Goal: Task Accomplishment & Management: Use online tool/utility

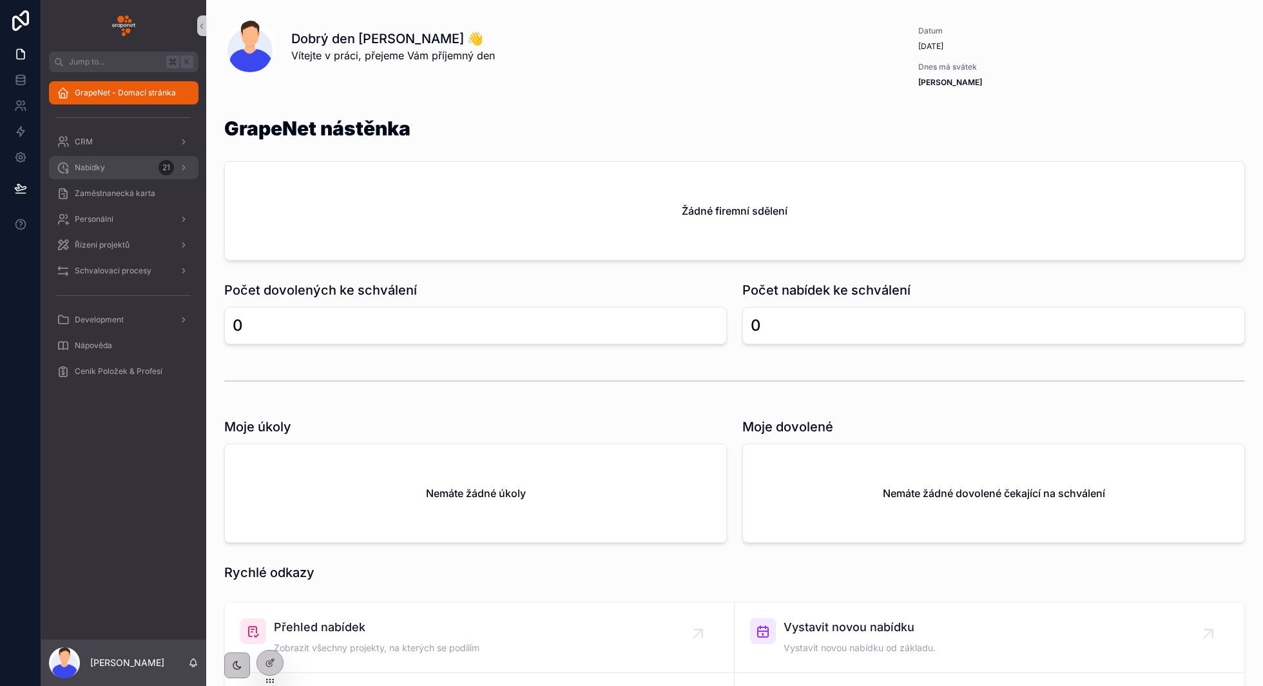
click at [166, 160] on div "21" at bounding box center [166, 167] width 15 height 15
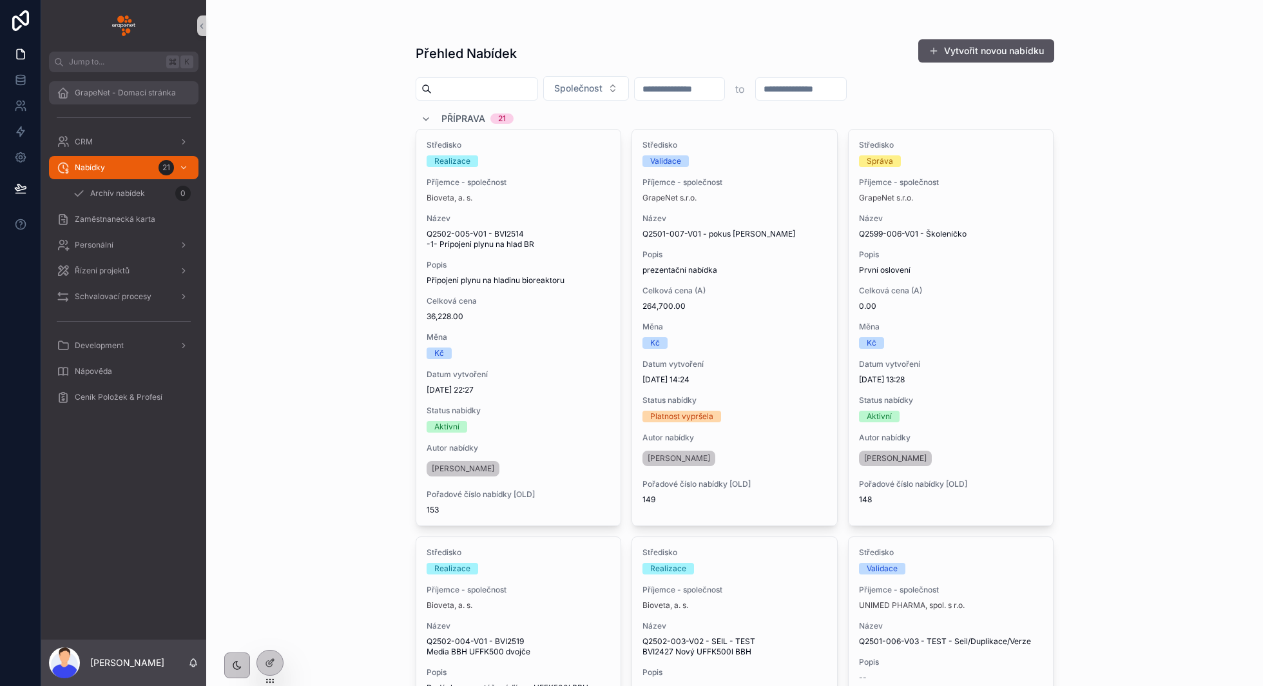
click at [120, 91] on span "GrapeNet - Domací stránka" at bounding box center [125, 93] width 101 height 10
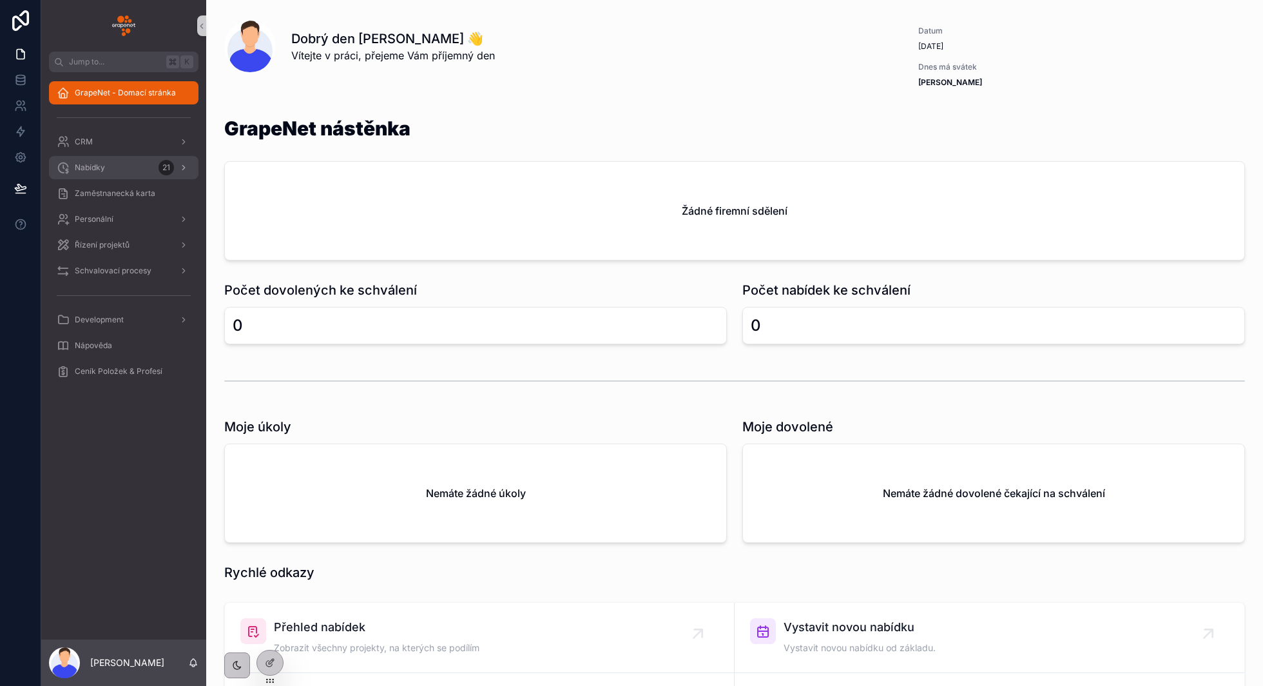
click at [140, 170] on div "Nabídky 21" at bounding box center [124, 167] width 134 height 21
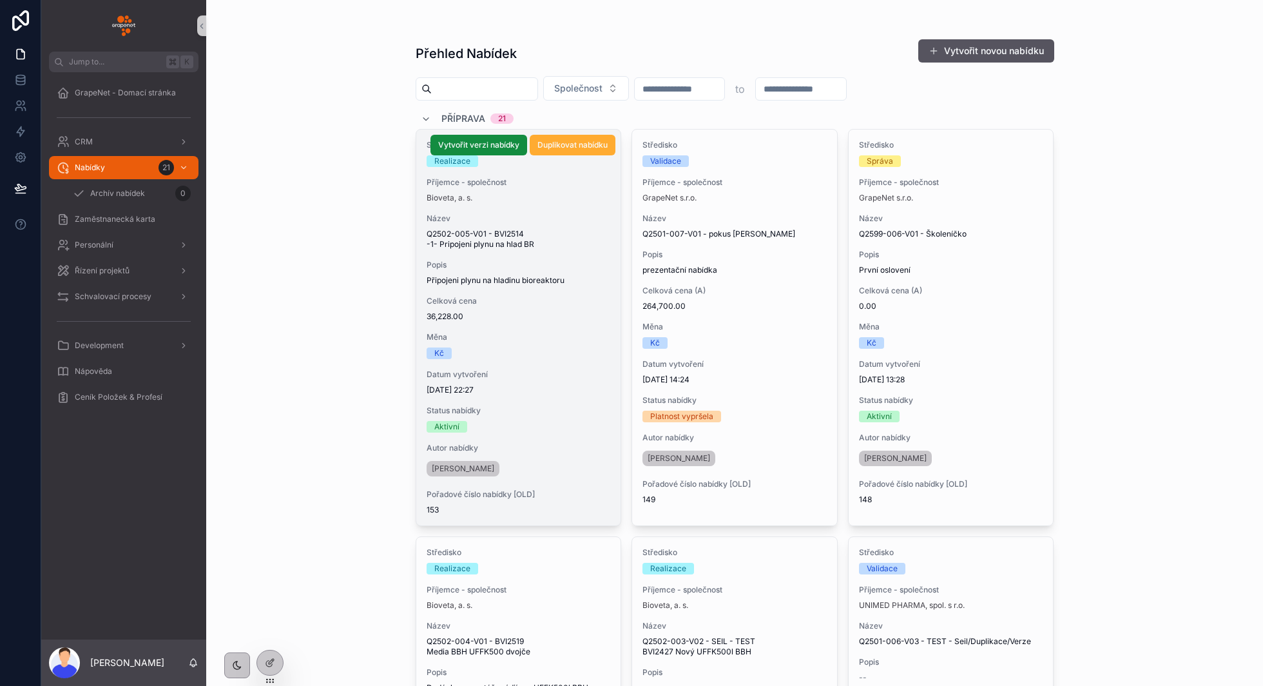
click at [526, 344] on div "Měna Kč" at bounding box center [519, 345] width 184 height 27
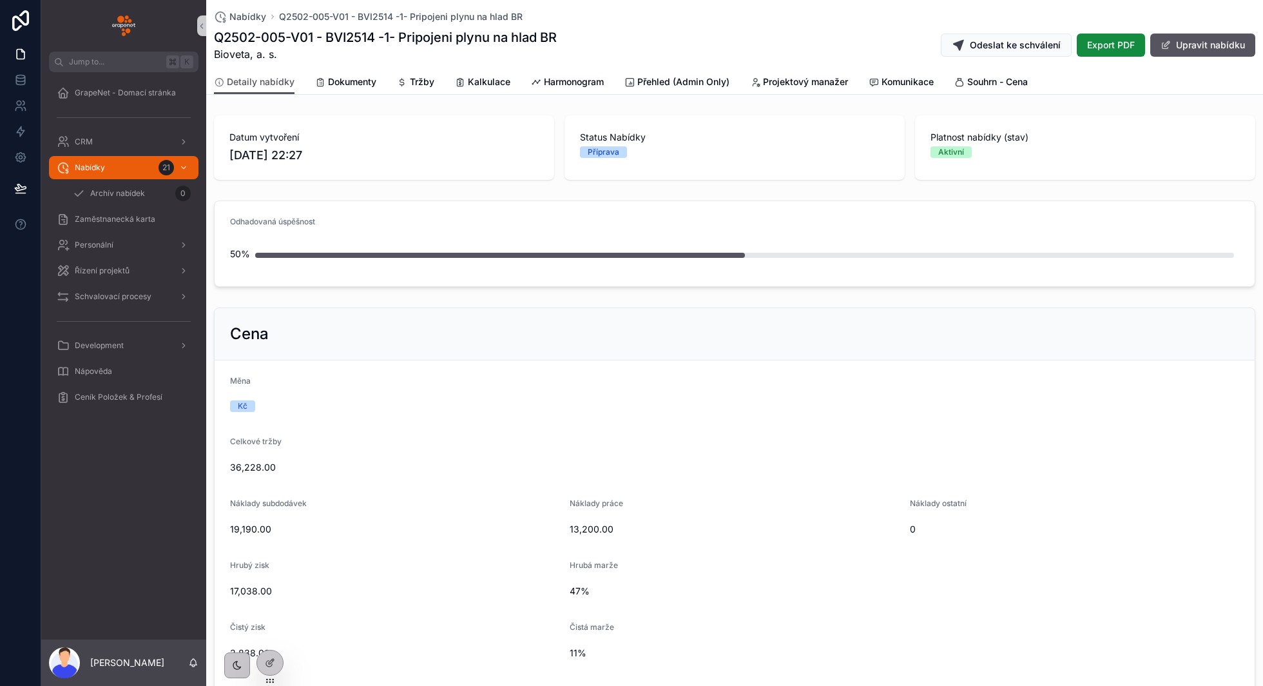
click at [527, 72] on div "Detaily nabídky Dokumenty Tržby Kalkulace Harmonogram Přehled (Admin Only) Proj…" at bounding box center [734, 82] width 1041 height 24
click at [561, 93] on link "Harmonogram" at bounding box center [567, 83] width 73 height 26
click at [561, 90] on link "Harmonogram" at bounding box center [567, 83] width 73 height 26
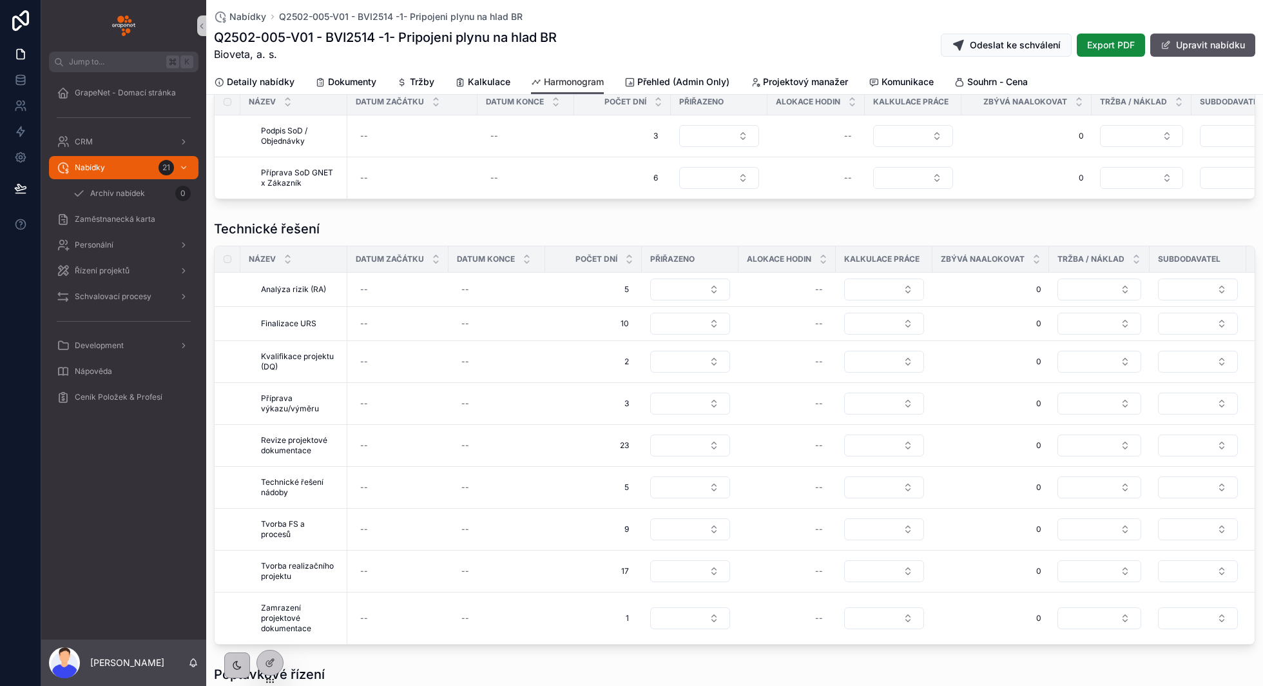
scroll to position [584, 0]
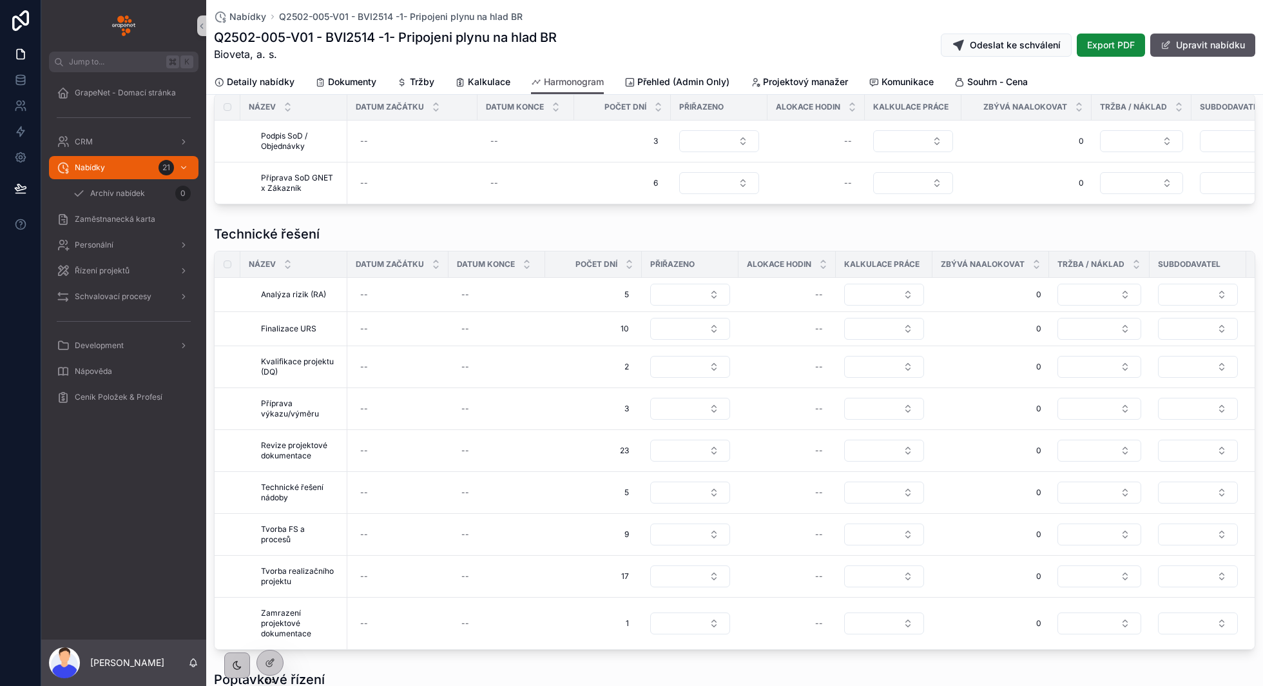
click at [725, 44] on div "Q2502-005-V01 - BVI2514 -1- Pripojeni plynu na hlad BR Bioveta, a. s. Odeslat k…" at bounding box center [734, 45] width 1041 height 34
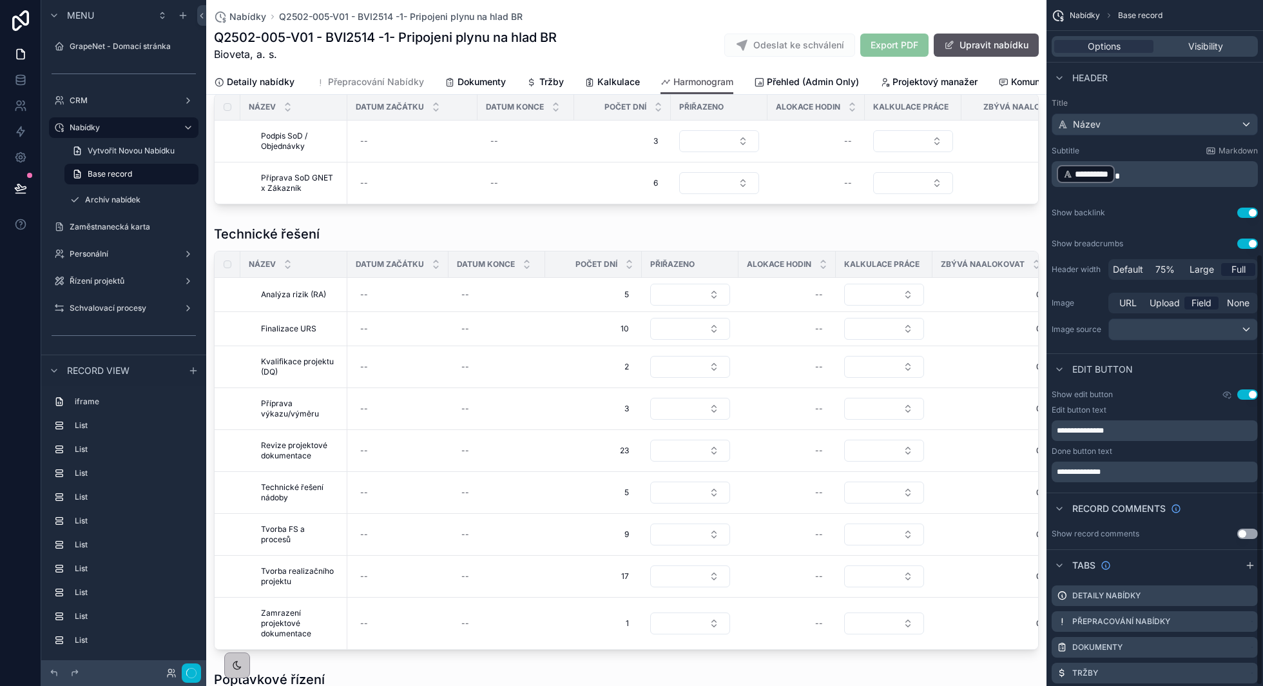
click at [1206, 549] on div "Tabs" at bounding box center [1154, 564] width 216 height 31
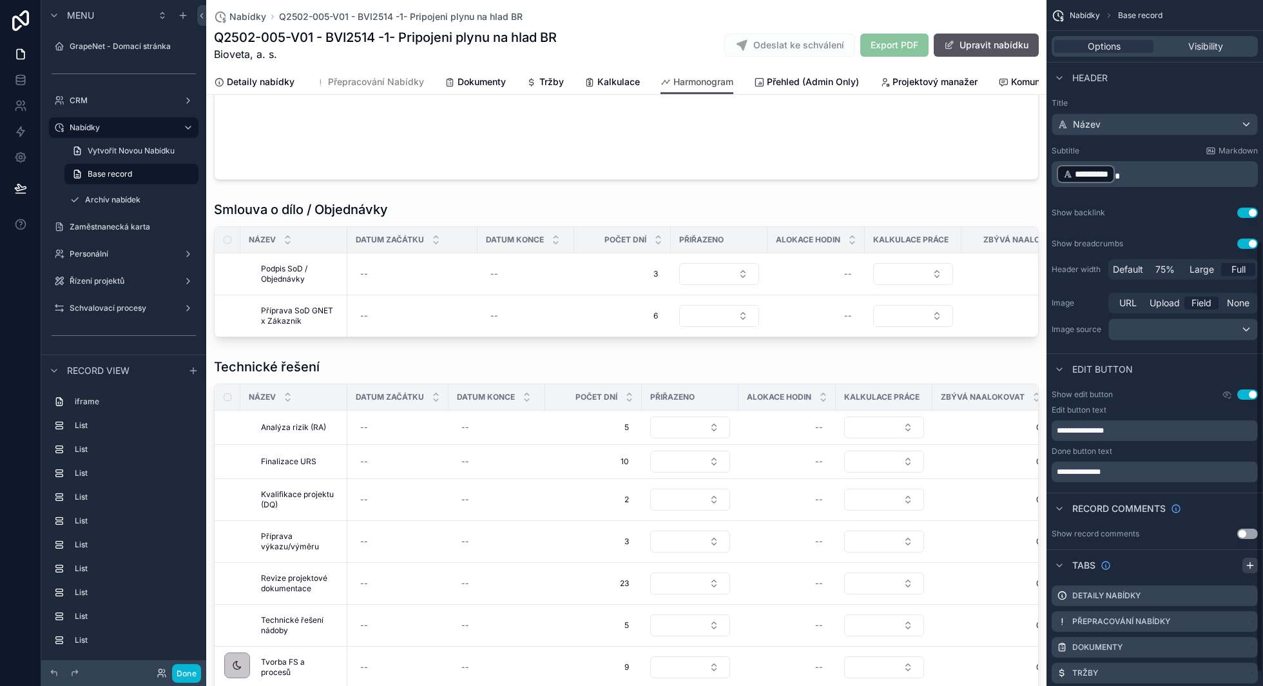
scroll to position [383, 0]
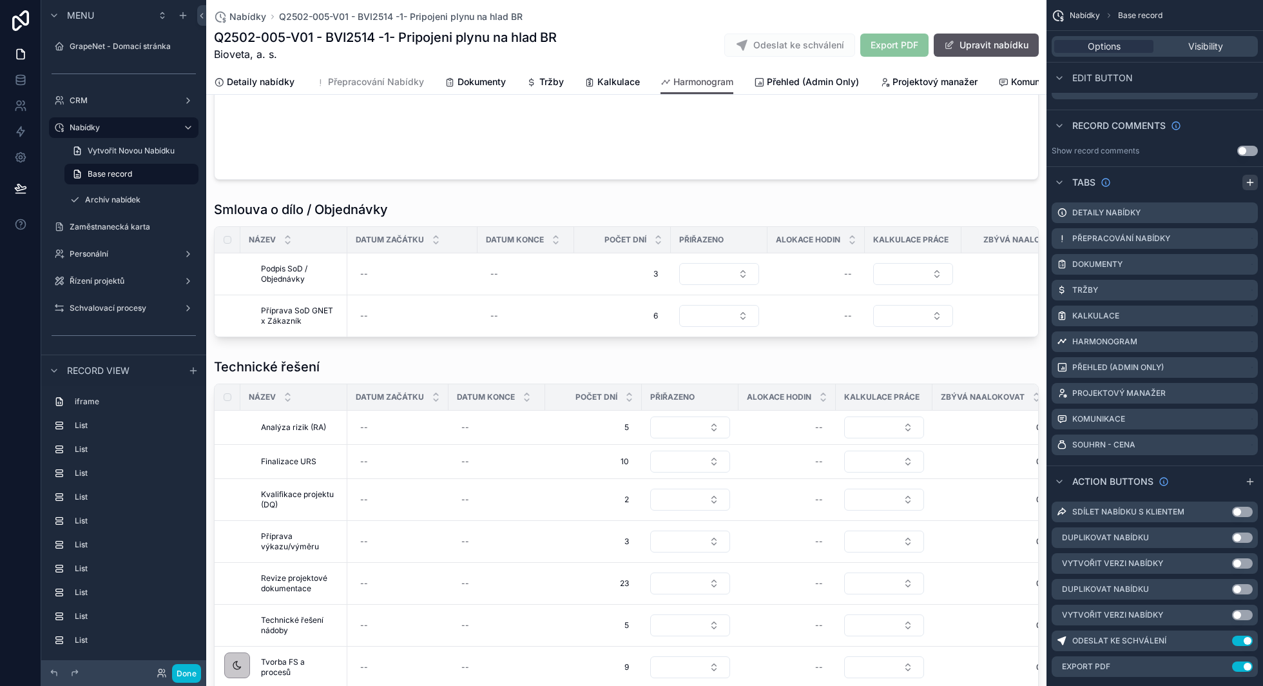
click at [1247, 182] on icon "scrollable content" at bounding box center [1250, 182] width 10 height 10
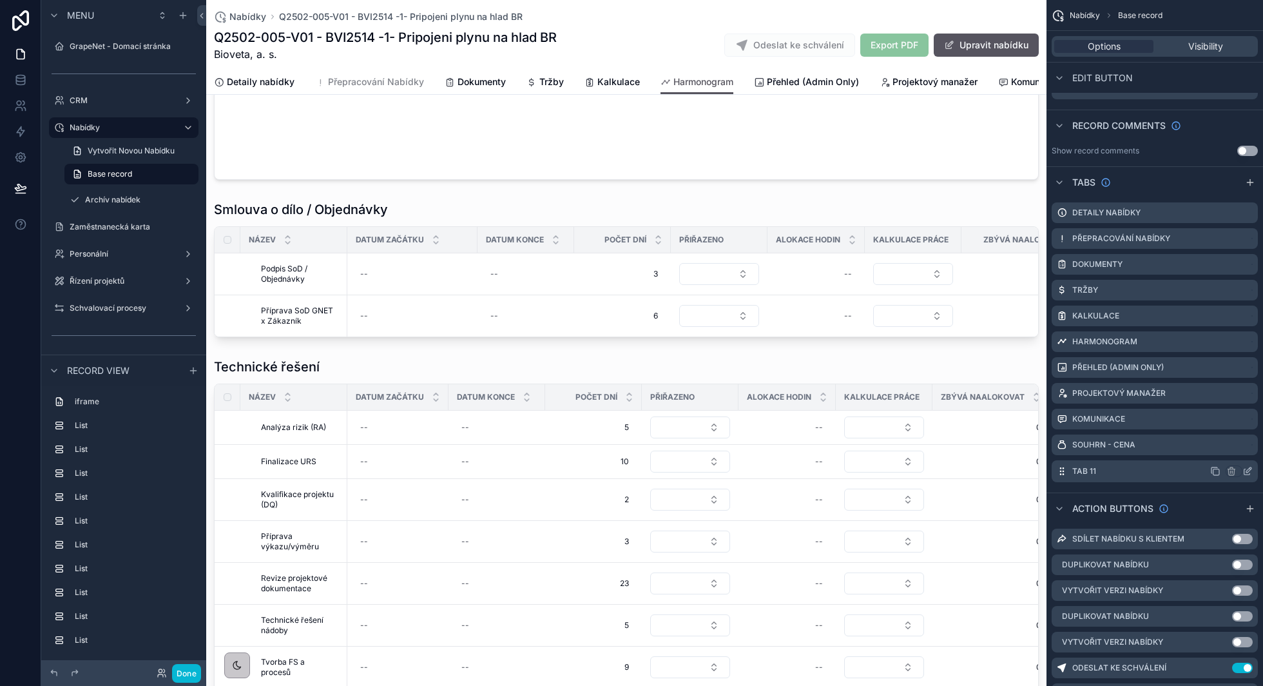
click at [1249, 473] on icon "scrollable content" at bounding box center [1247, 471] width 10 height 10
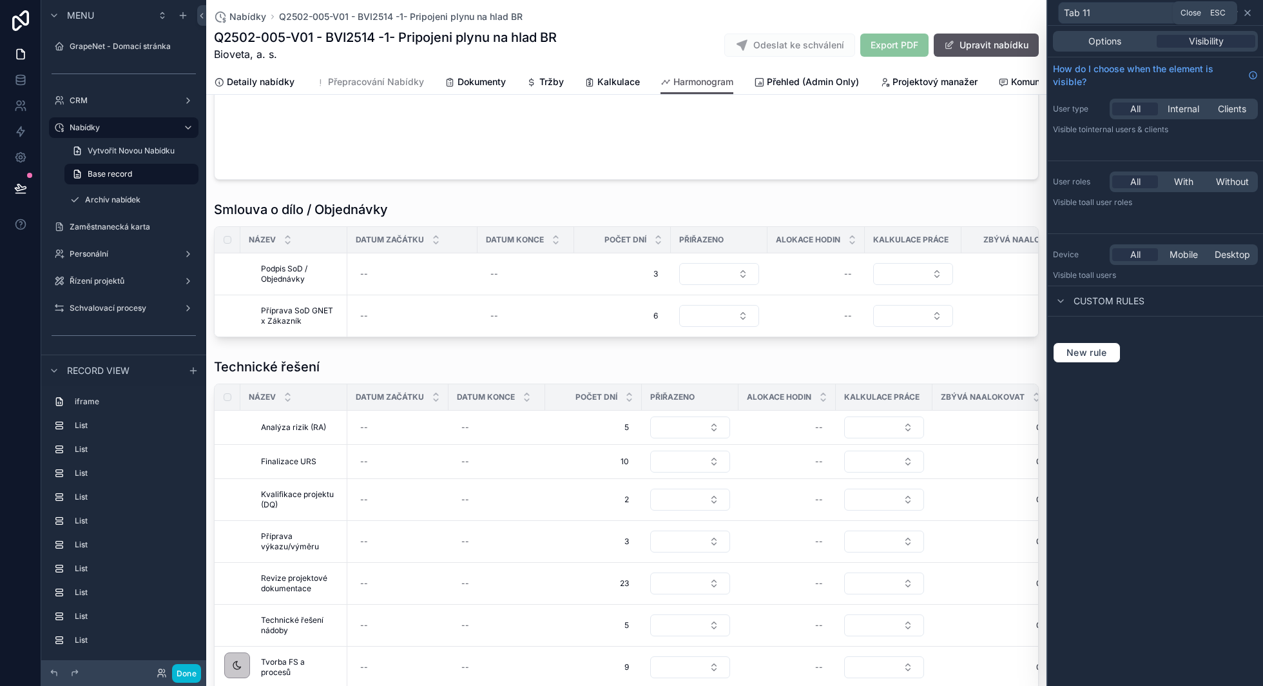
click at [1251, 15] on icon at bounding box center [1247, 13] width 10 height 10
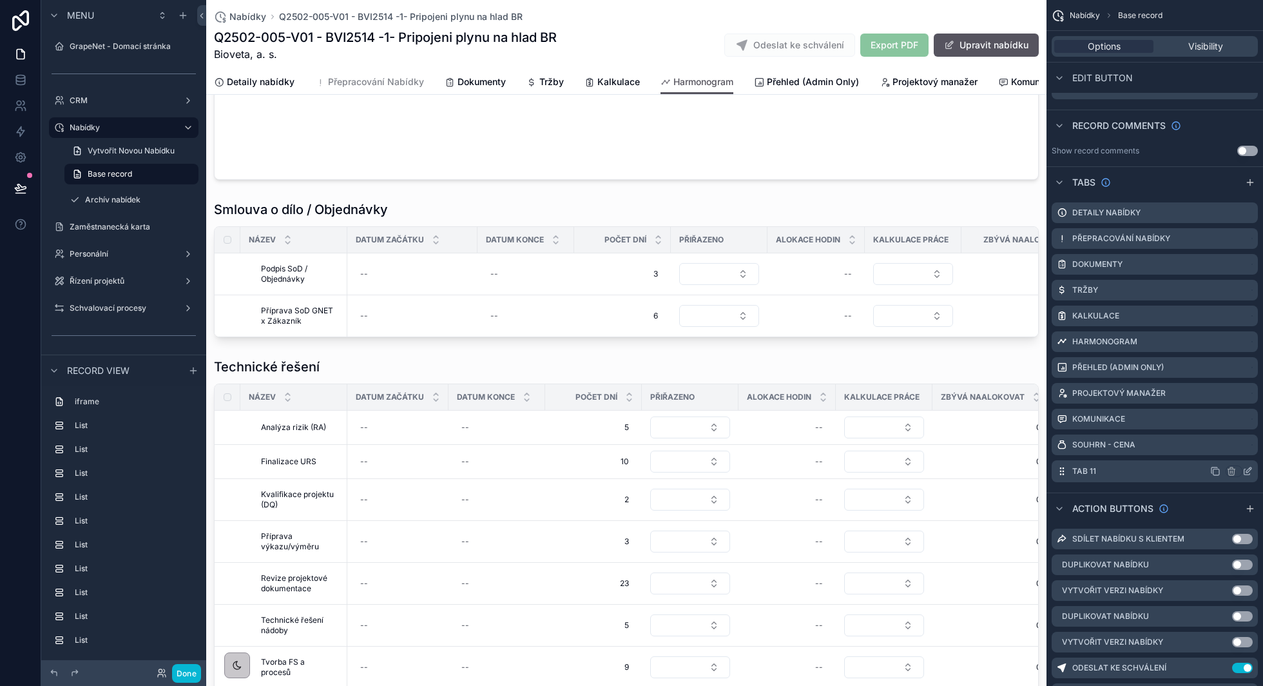
click at [1245, 471] on icon "scrollable content" at bounding box center [1247, 471] width 10 height 10
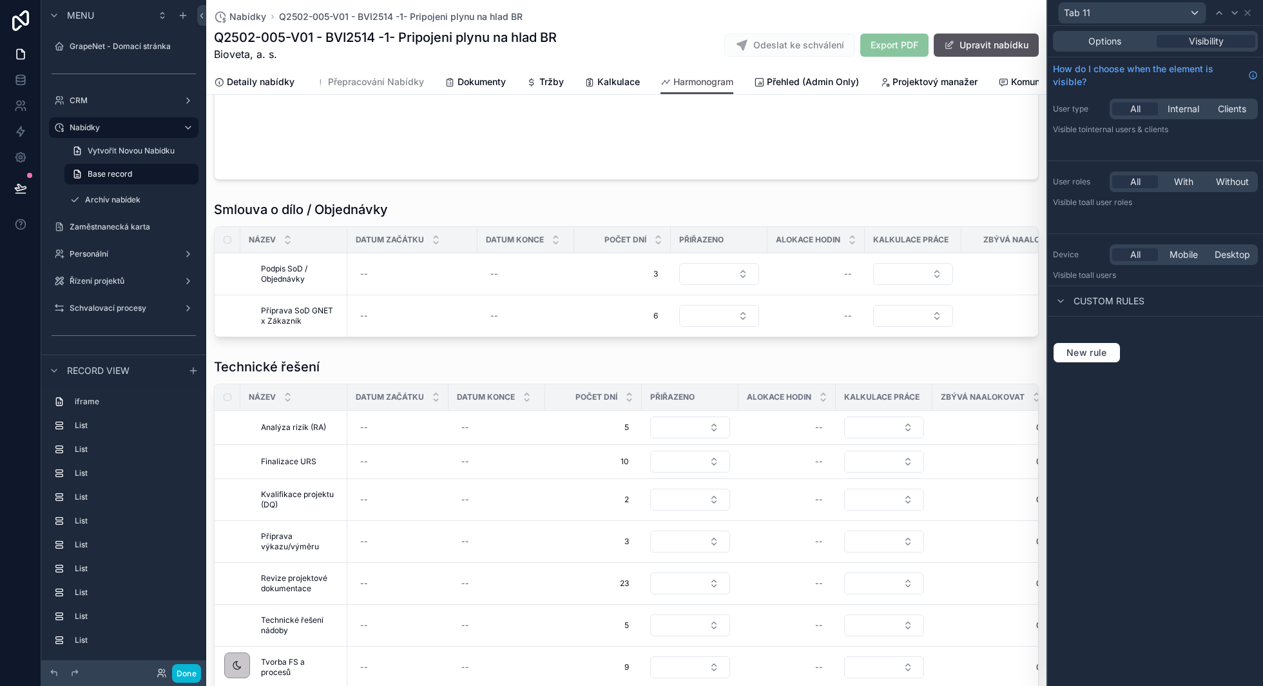
click at [1107, 34] on div "Options Visibility" at bounding box center [1155, 41] width 205 height 21
click at [1106, 40] on span "Options" at bounding box center [1104, 41] width 33 height 13
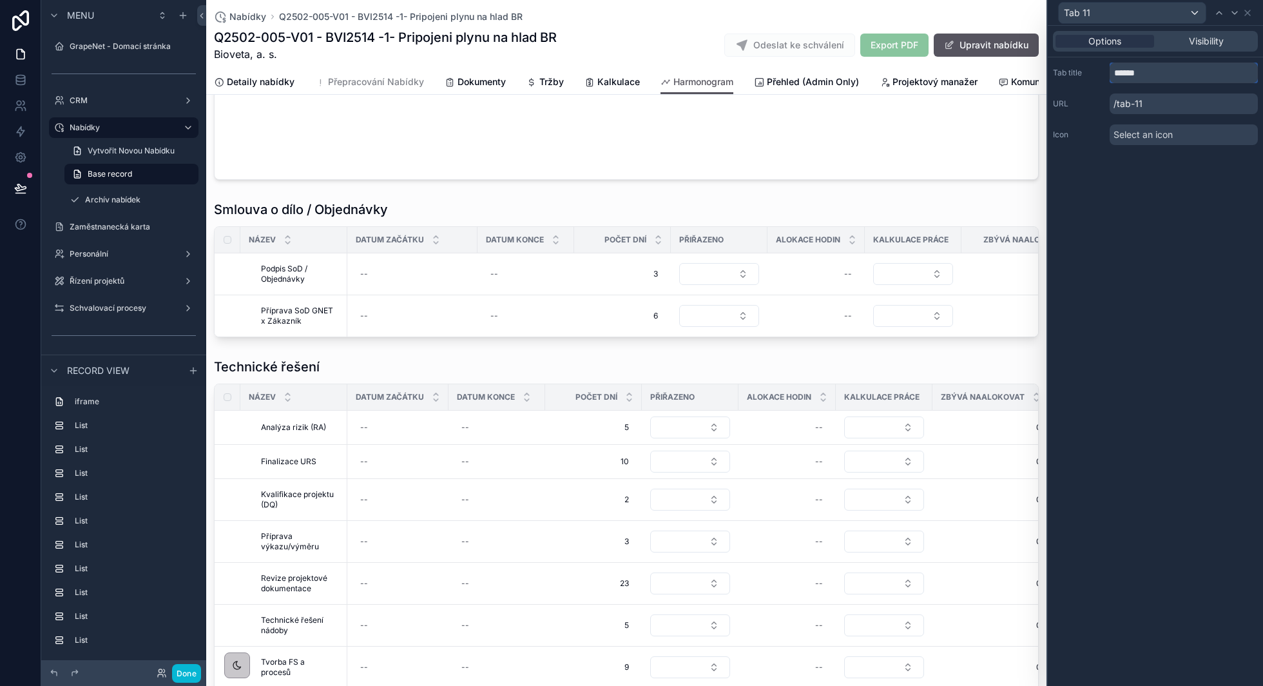
click at [1152, 72] on input "******" at bounding box center [1184, 72] width 148 height 21
type input "*****"
click at [1148, 110] on p "/tab-11" at bounding box center [1184, 103] width 148 height 21
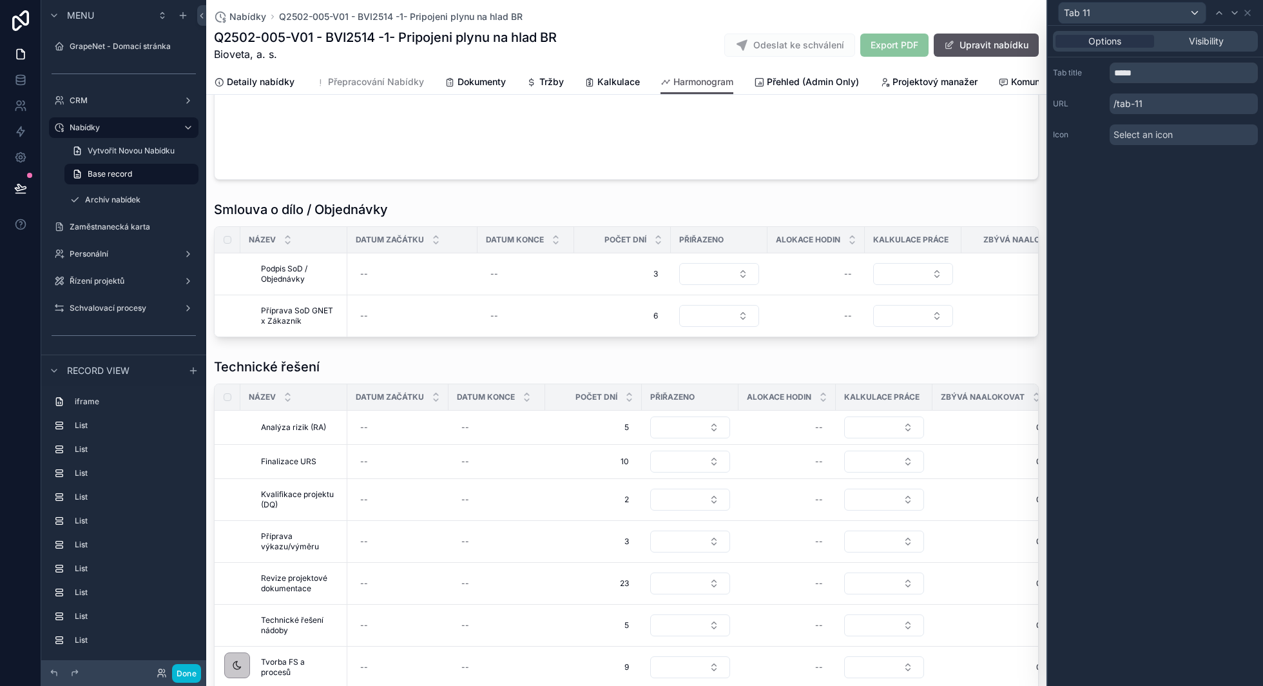
click at [1152, 139] on span "Select an icon" at bounding box center [1142, 134] width 59 height 13
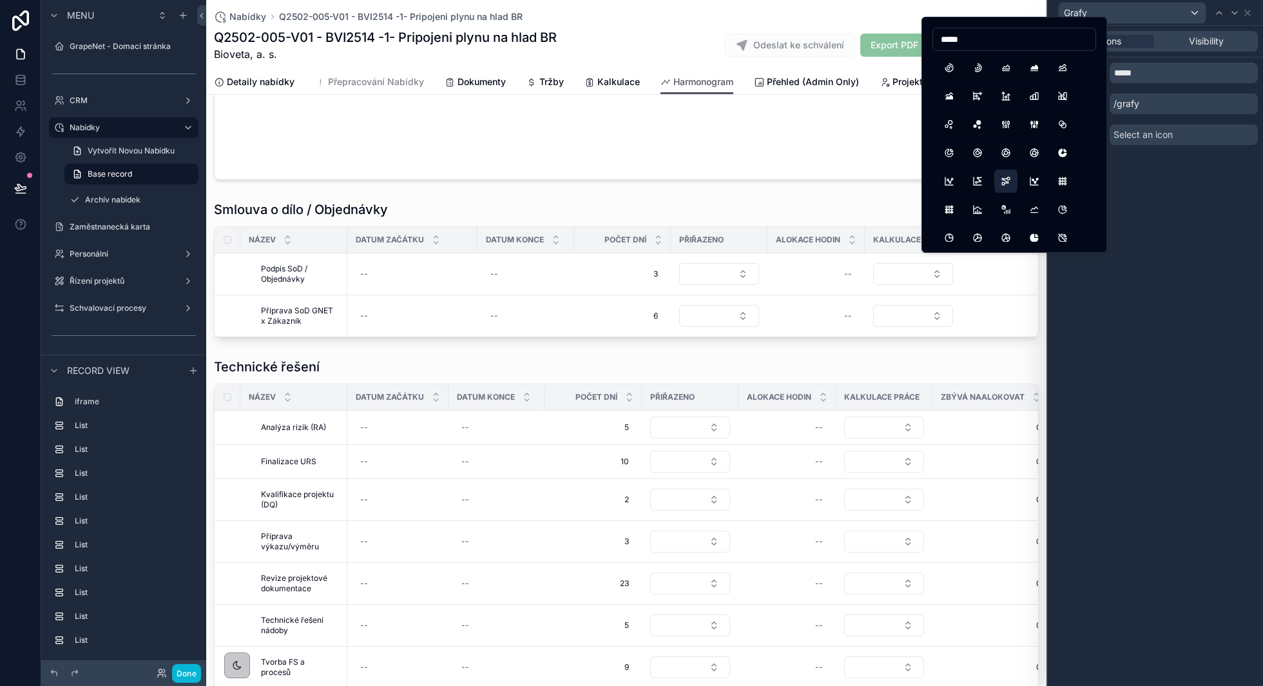
type input "*****"
click at [1008, 182] on button "ChartDots3" at bounding box center [1005, 180] width 23 height 23
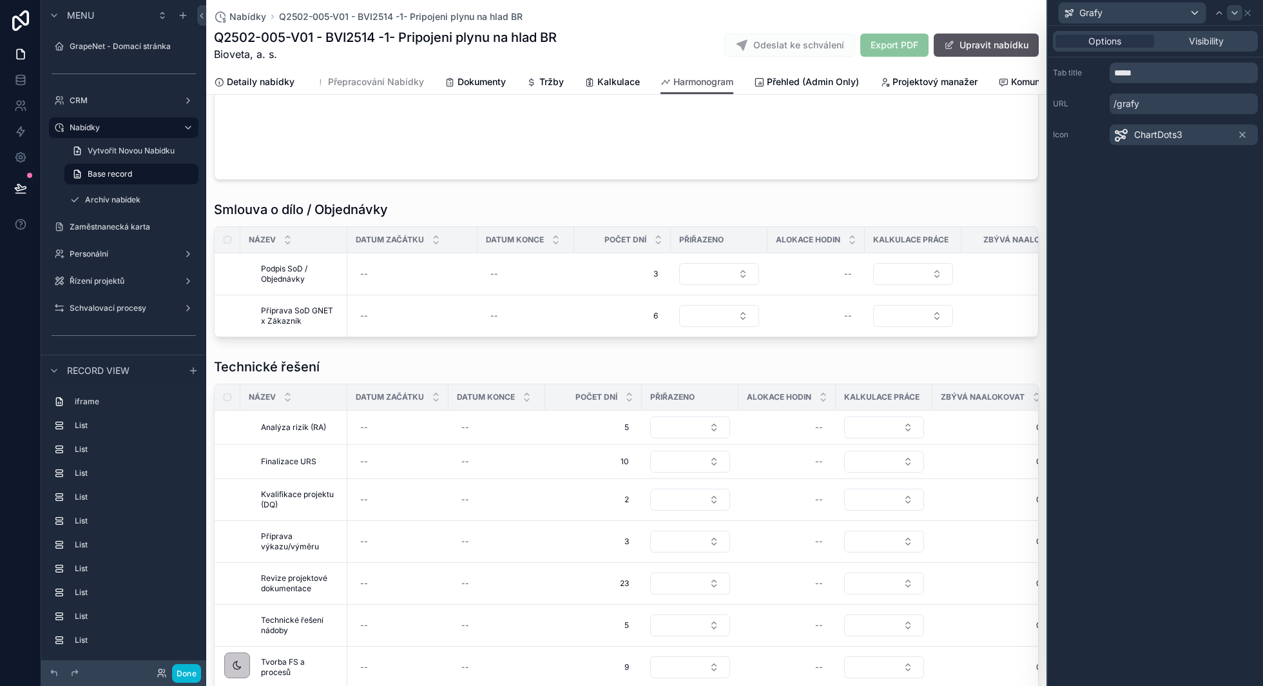
drag, startPoint x: 1240, startPoint y: 15, endPoint x: 1115, endPoint y: 471, distance: 472.4
click at [1240, 15] on div at bounding box center [1234, 12] width 15 height 15
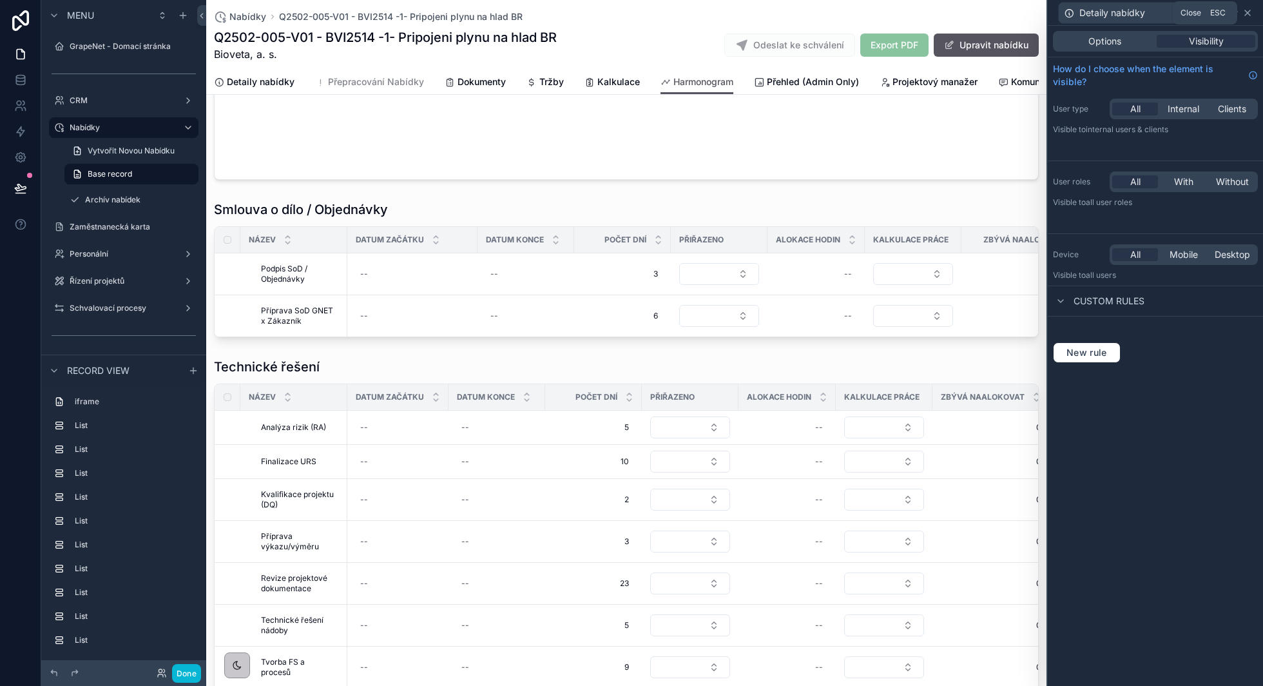
click at [1246, 14] on icon at bounding box center [1247, 13] width 10 height 10
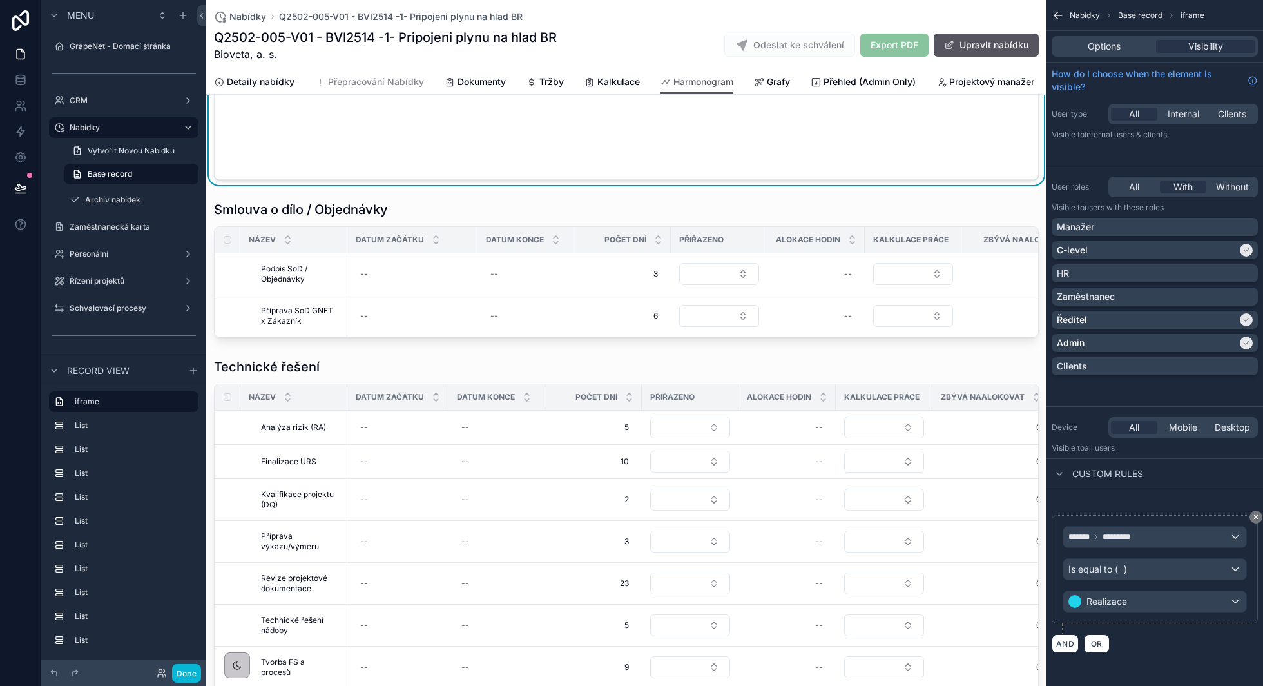
scroll to position [0, 0]
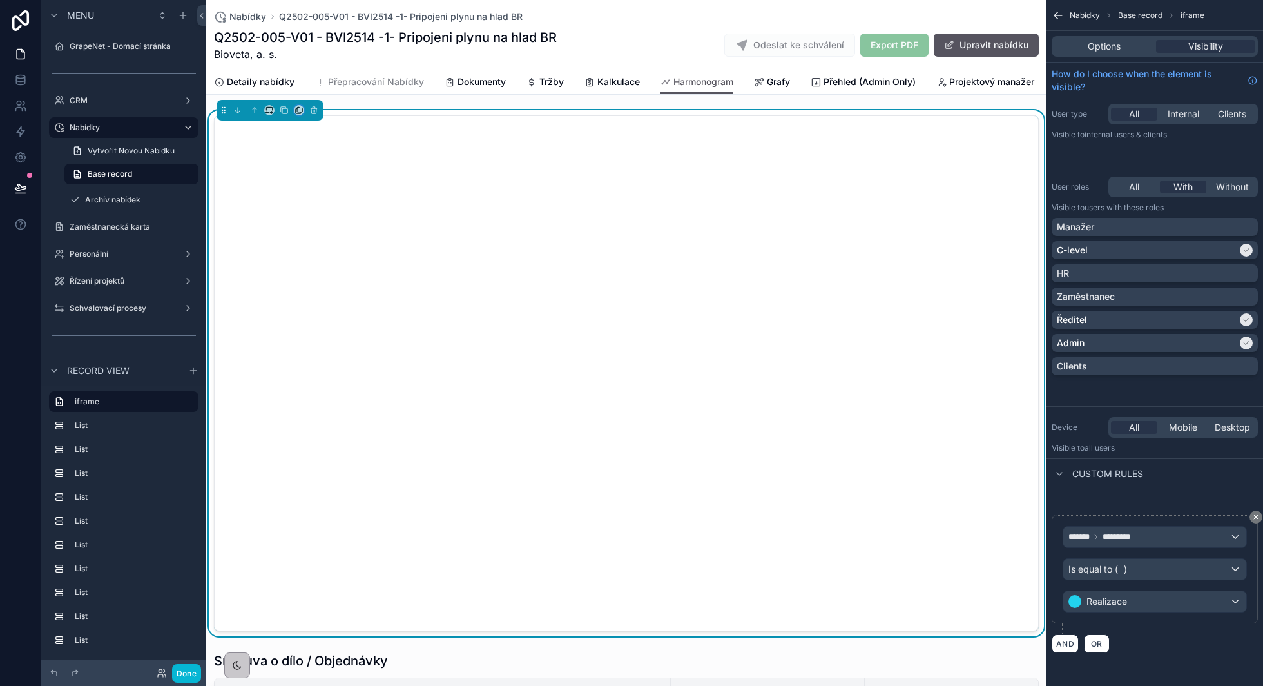
click at [297, 112] on icon "scrollable content" at bounding box center [298, 110] width 9 height 9
click at [359, 224] on div "Grafy" at bounding box center [359, 226] width 95 height 15
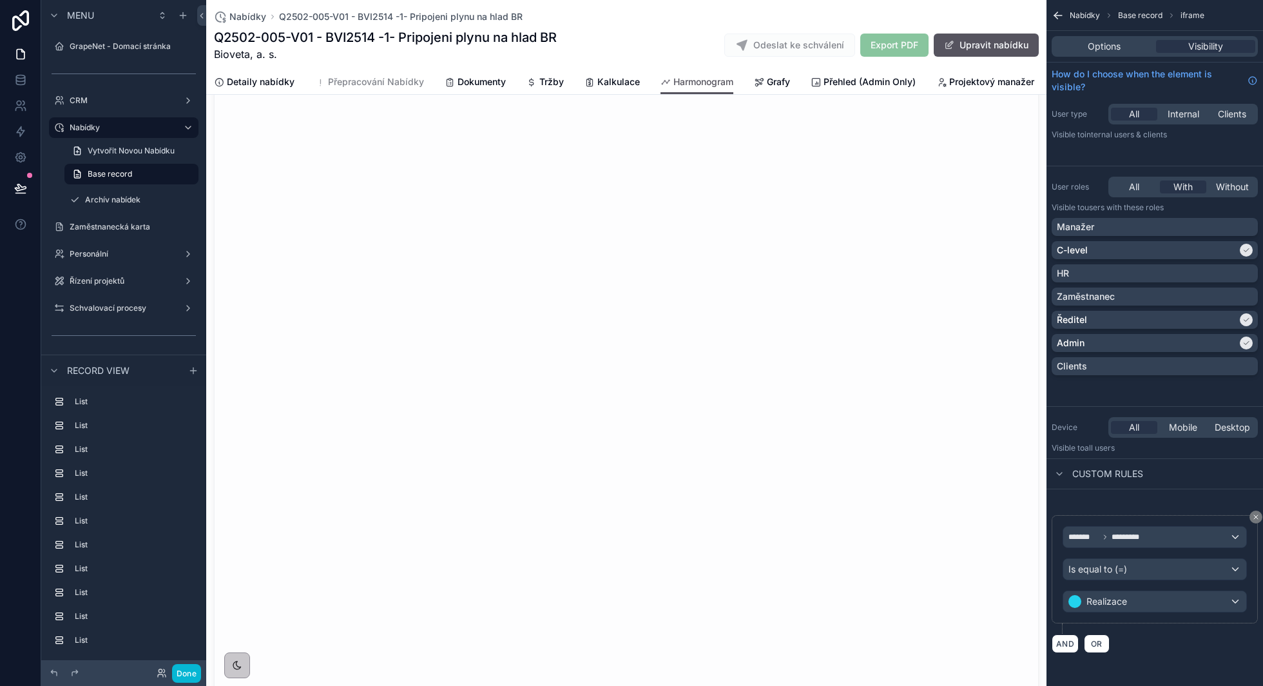
scroll to position [3929, 0]
click at [698, 86] on span "Harmonogram" at bounding box center [703, 81] width 60 height 13
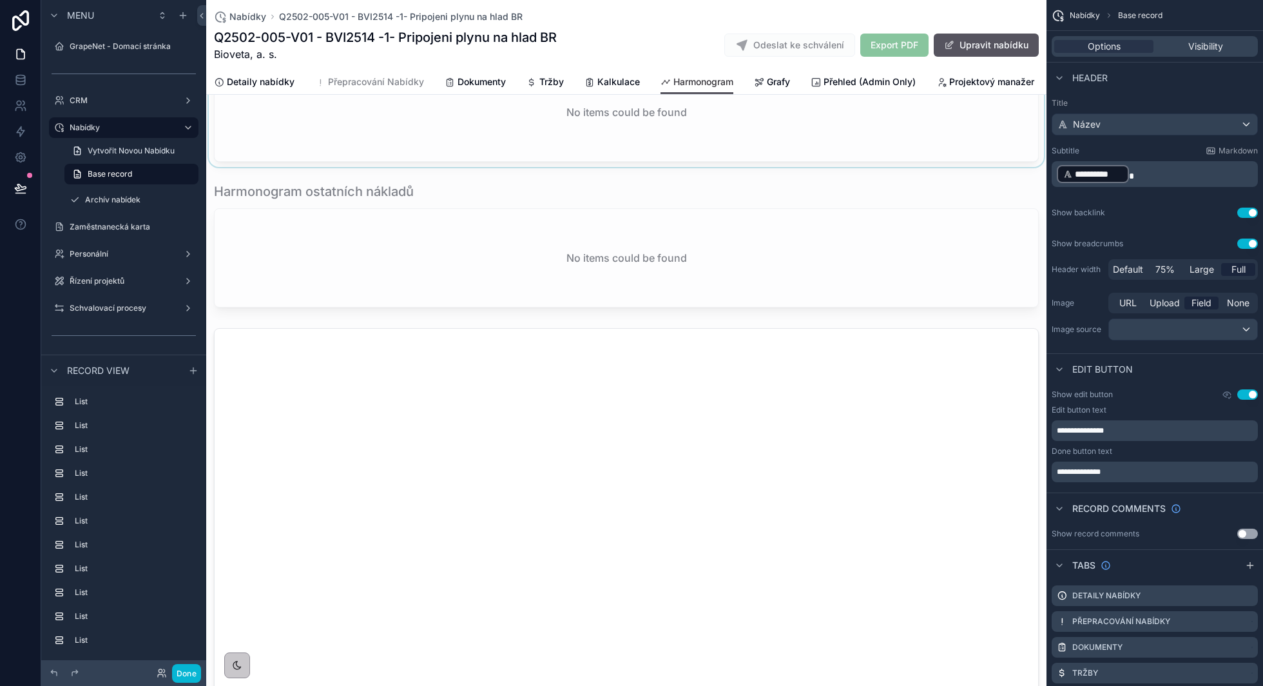
scroll to position [2982, 0]
click at [517, 321] on div "scrollable content" at bounding box center [626, 669] width 840 height 697
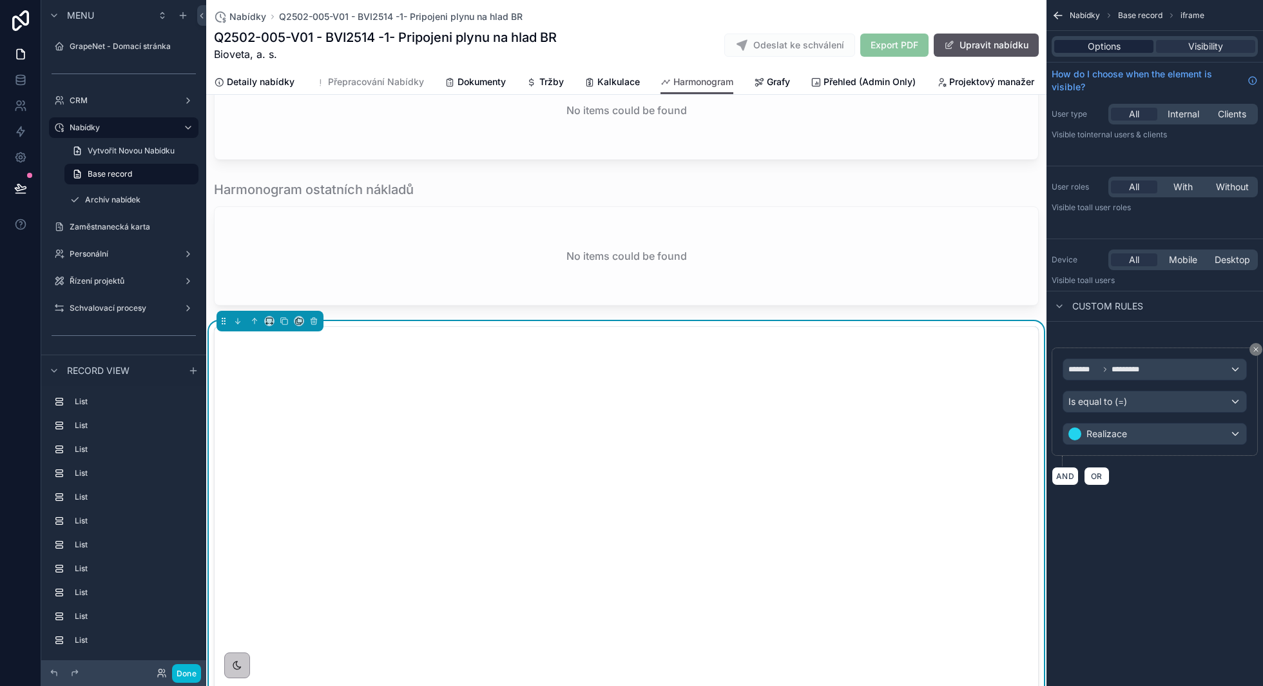
click at [1099, 43] on span "Options" at bounding box center [1104, 46] width 33 height 13
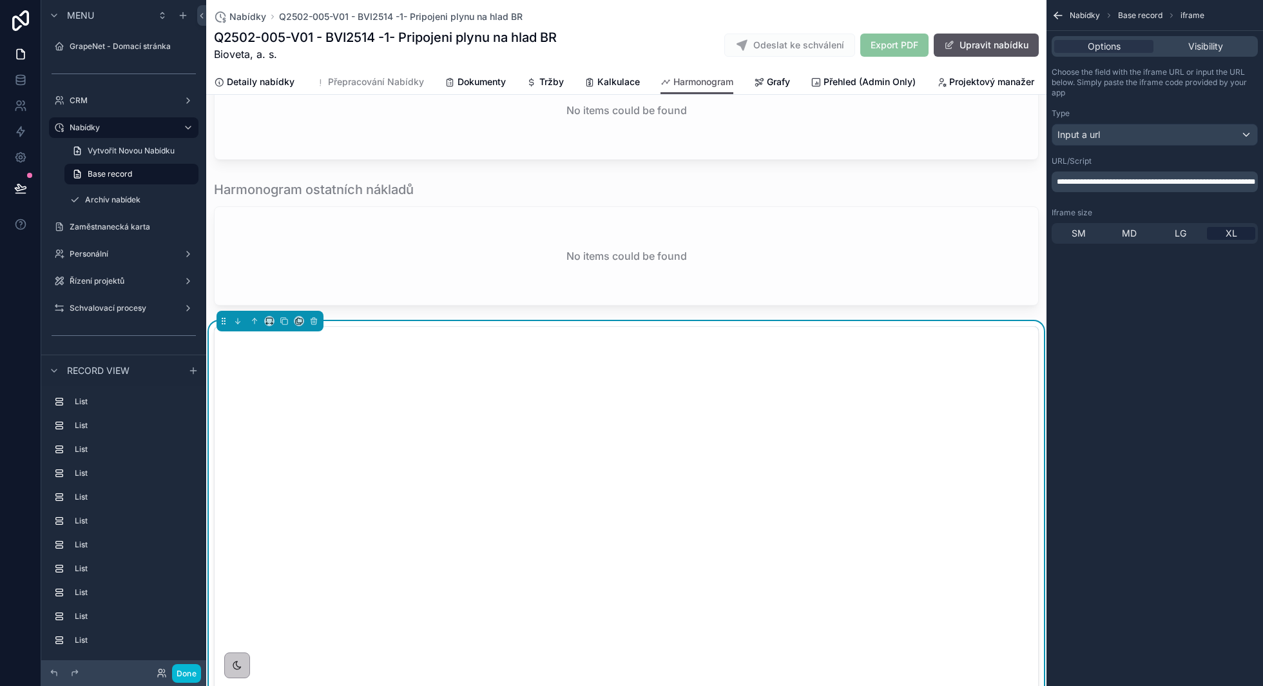
click at [296, 311] on div "scrollable content" at bounding box center [269, 321] width 107 height 21
click at [298, 320] on icon "scrollable content" at bounding box center [298, 322] width 5 height 5
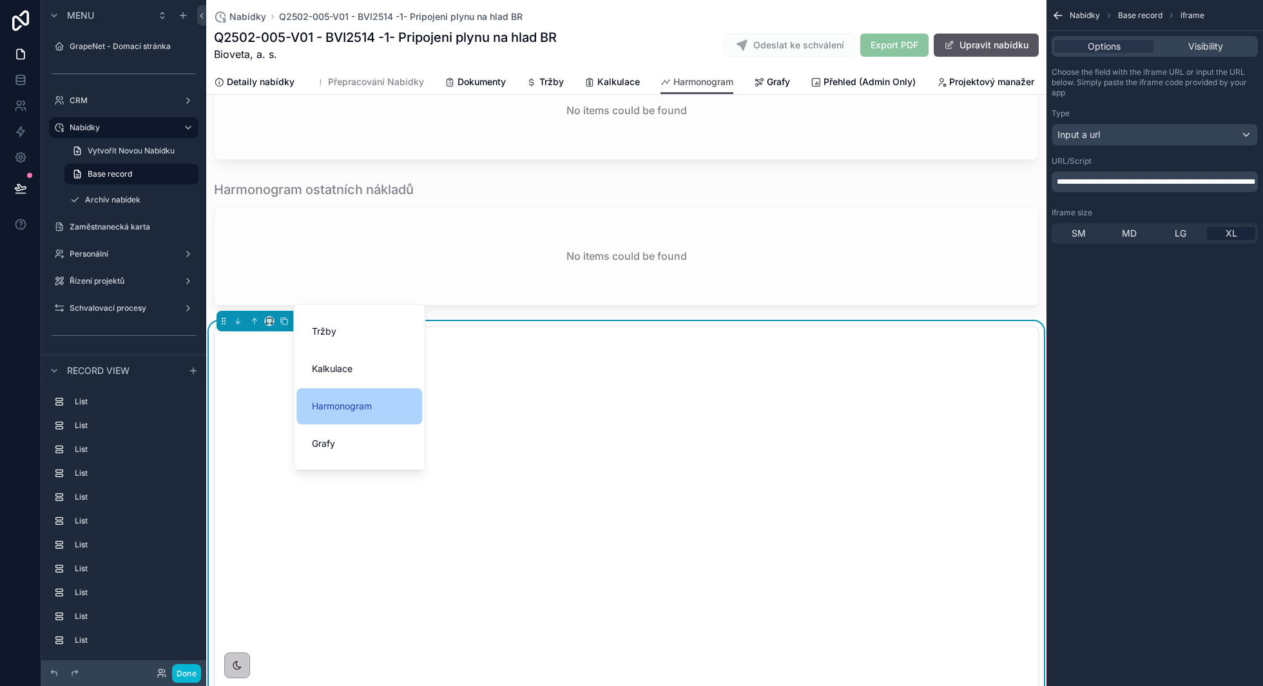
click at [370, 399] on span "Harmonogram" at bounding box center [342, 405] width 60 height 15
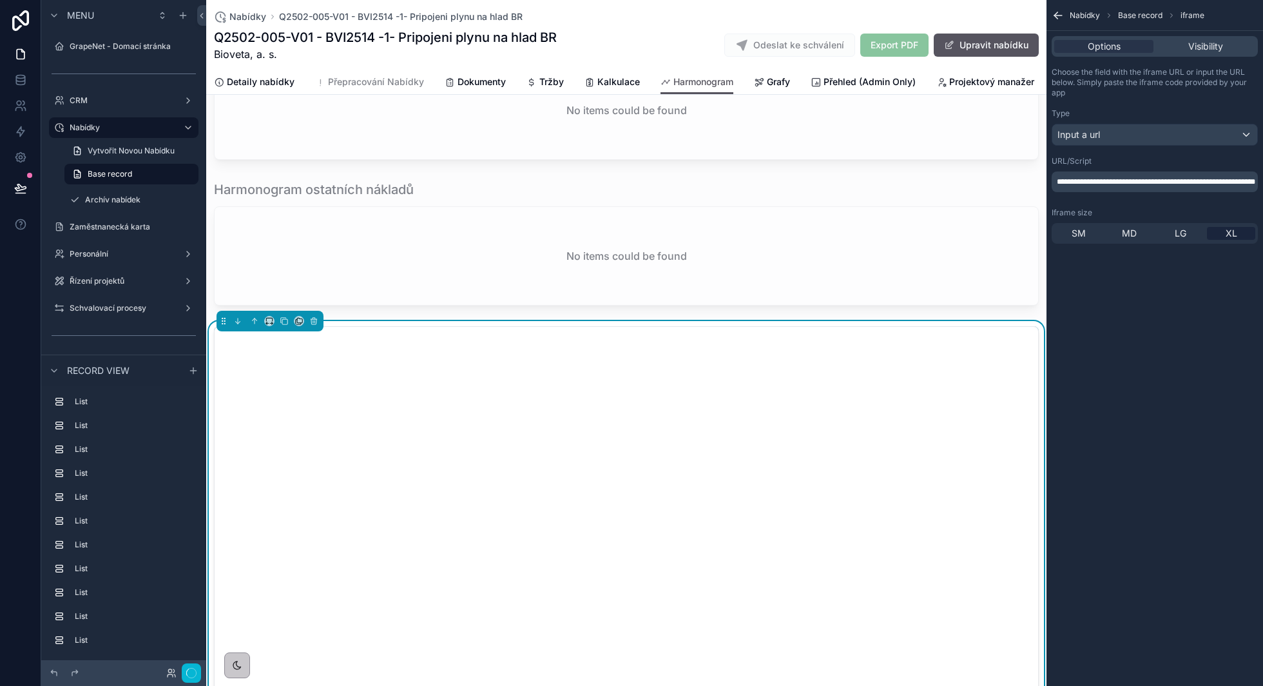
click at [299, 327] on iframe "scrollable content" at bounding box center [626, 670] width 823 height 686
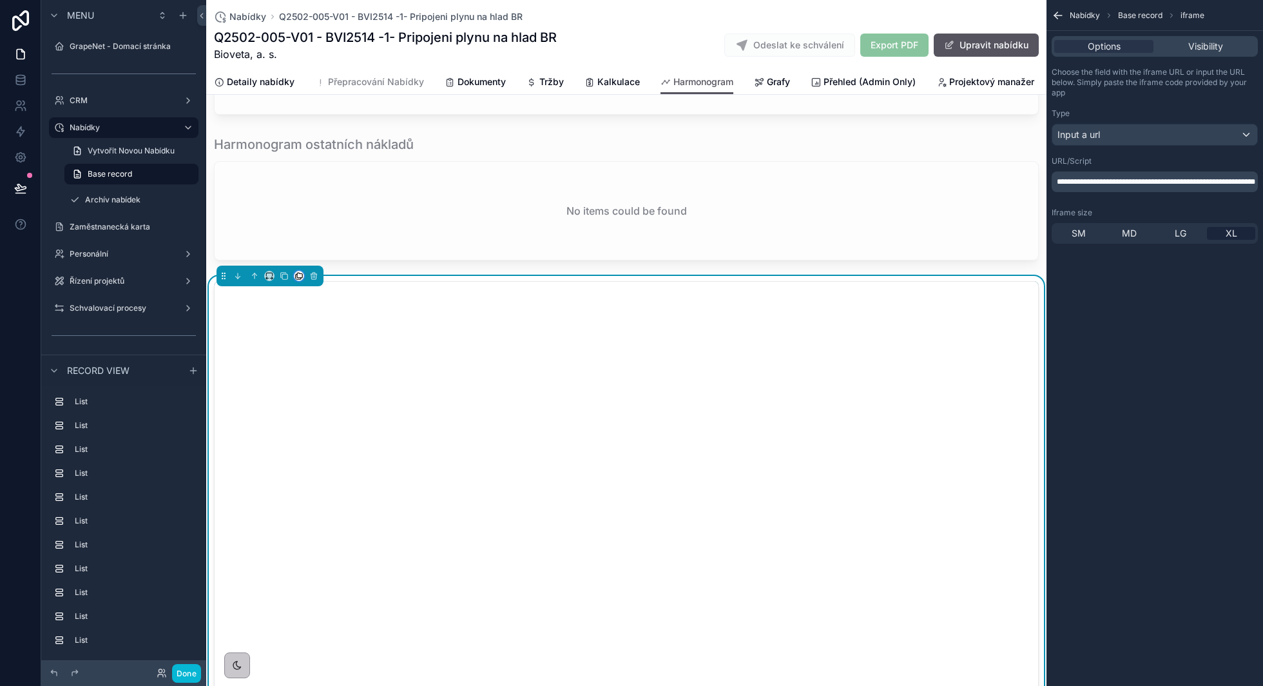
drag, startPoint x: 370, startPoint y: 399, endPoint x: 296, endPoint y: 252, distance: 164.5
click at [296, 271] on icon "scrollable content" at bounding box center [298, 275] width 9 height 9
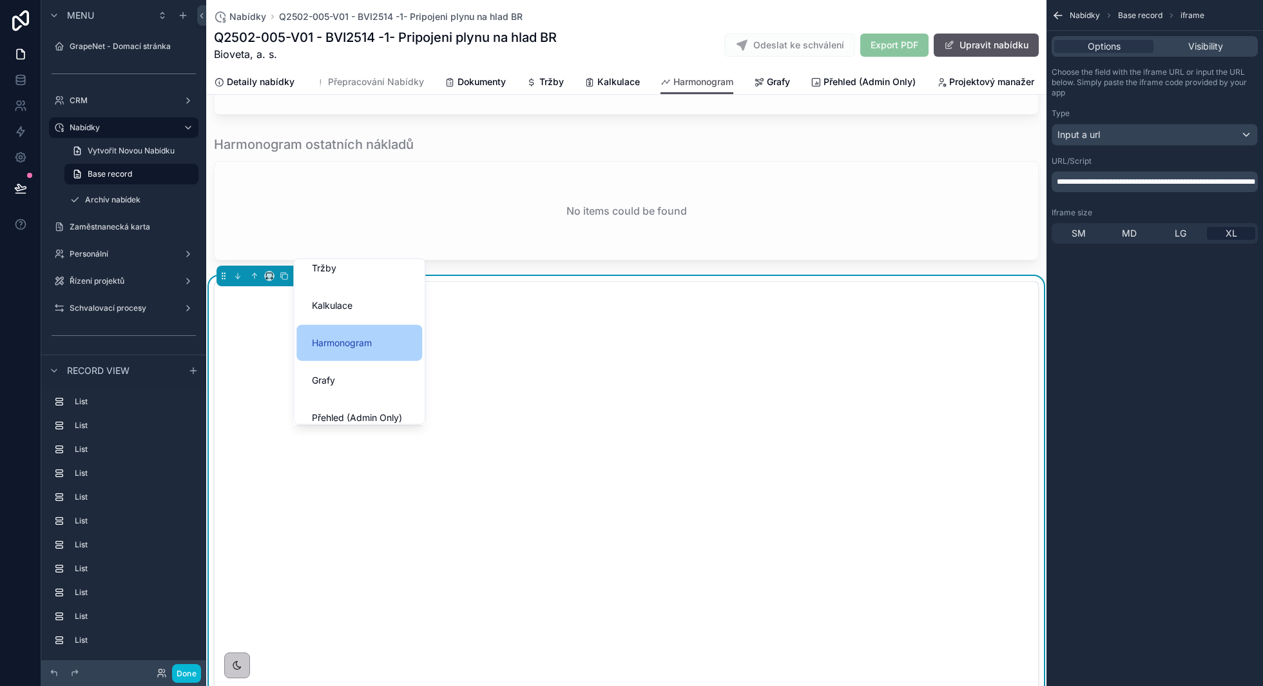
click at [359, 378] on div "Grafy" at bounding box center [359, 379] width 95 height 15
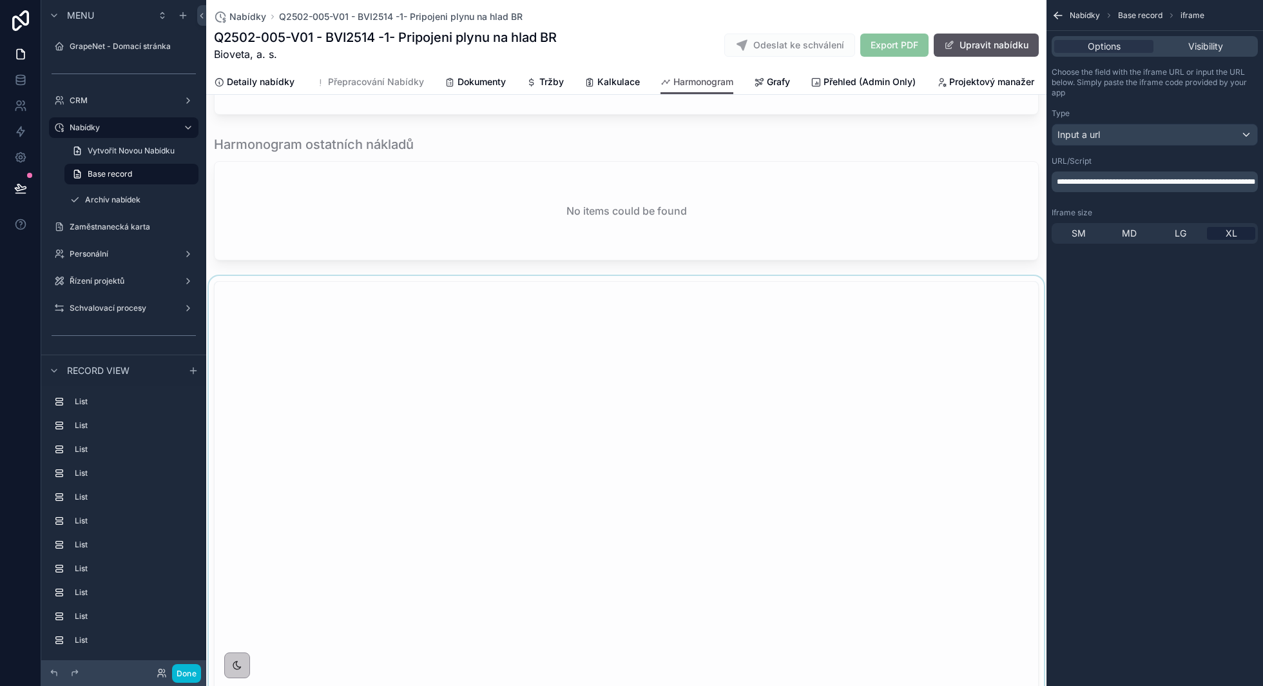
click at [495, 276] on div "scrollable content" at bounding box center [626, 624] width 840 height 697
click at [297, 274] on icon "scrollable content" at bounding box center [298, 276] width 5 height 5
click at [439, 255] on div "scrollable content" at bounding box center [631, 343] width 1263 height 686
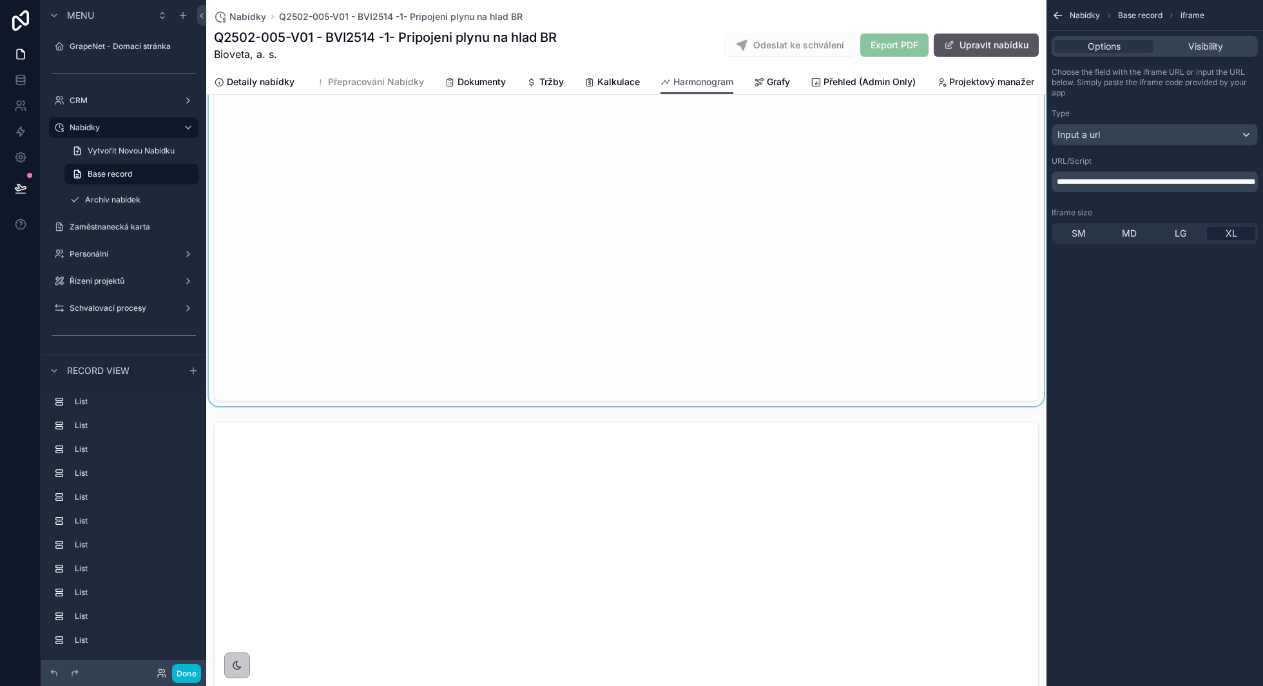
scroll to position [3603, 0]
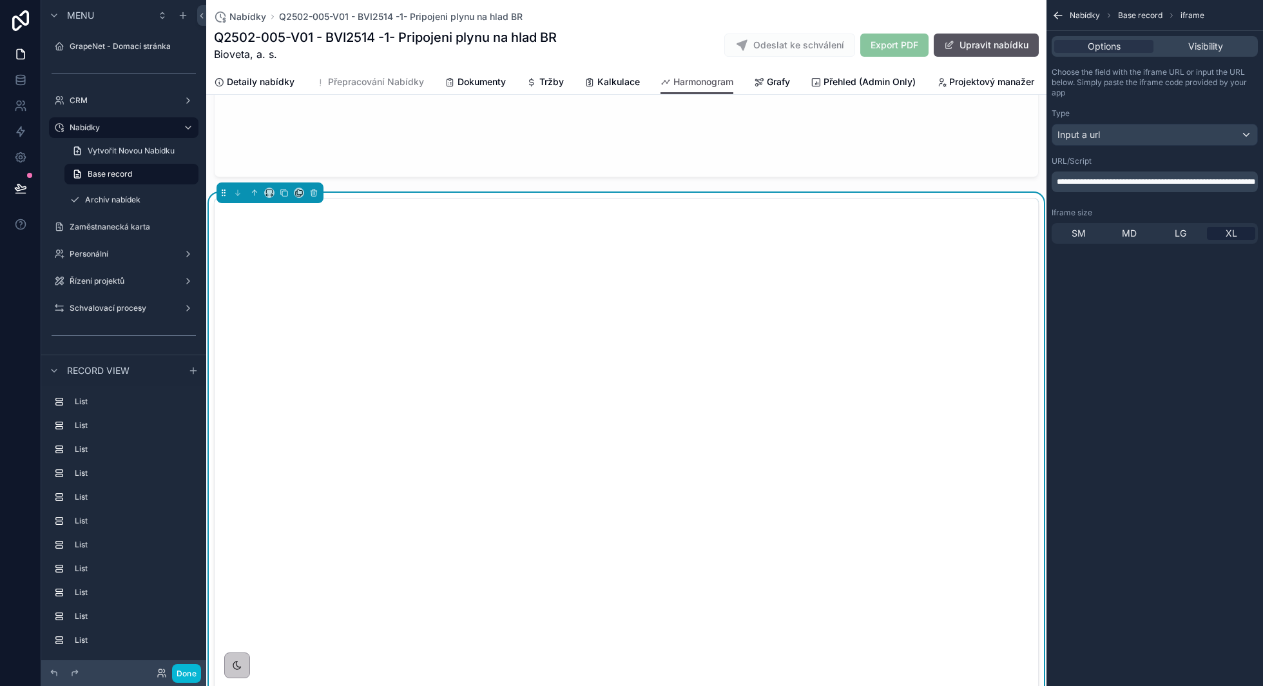
scroll to position [3844, 0]
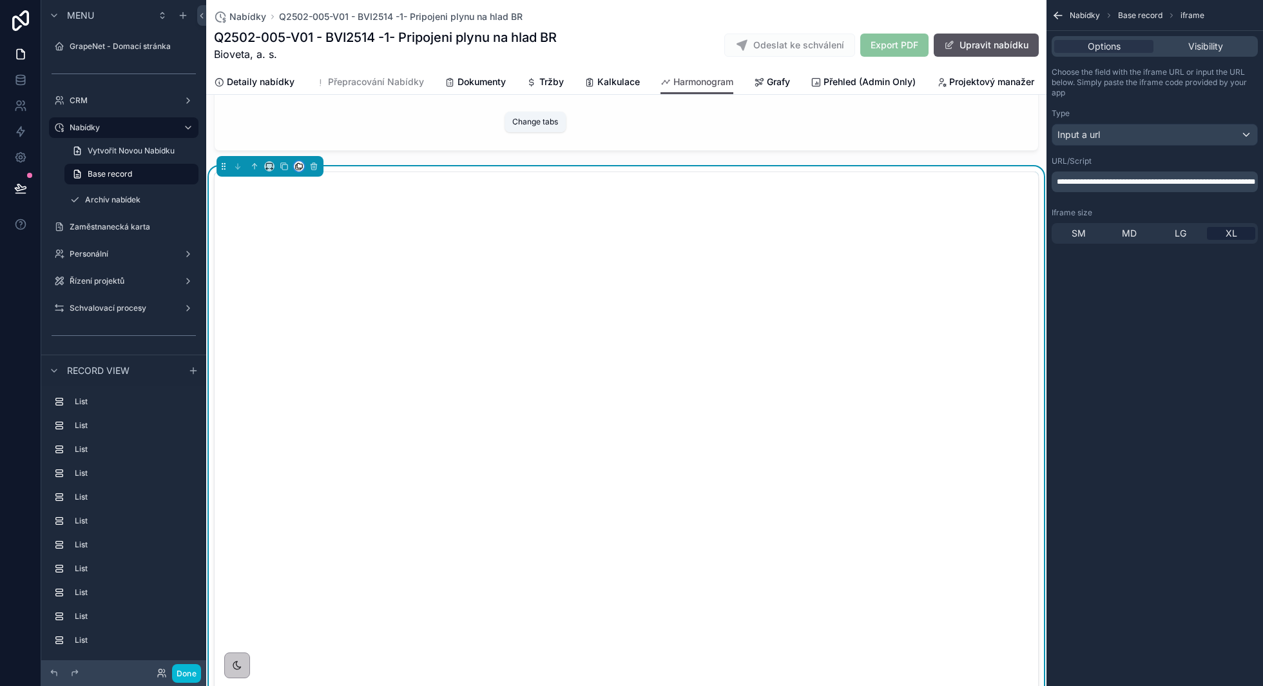
click at [297, 162] on icon "scrollable content" at bounding box center [298, 166] width 9 height 9
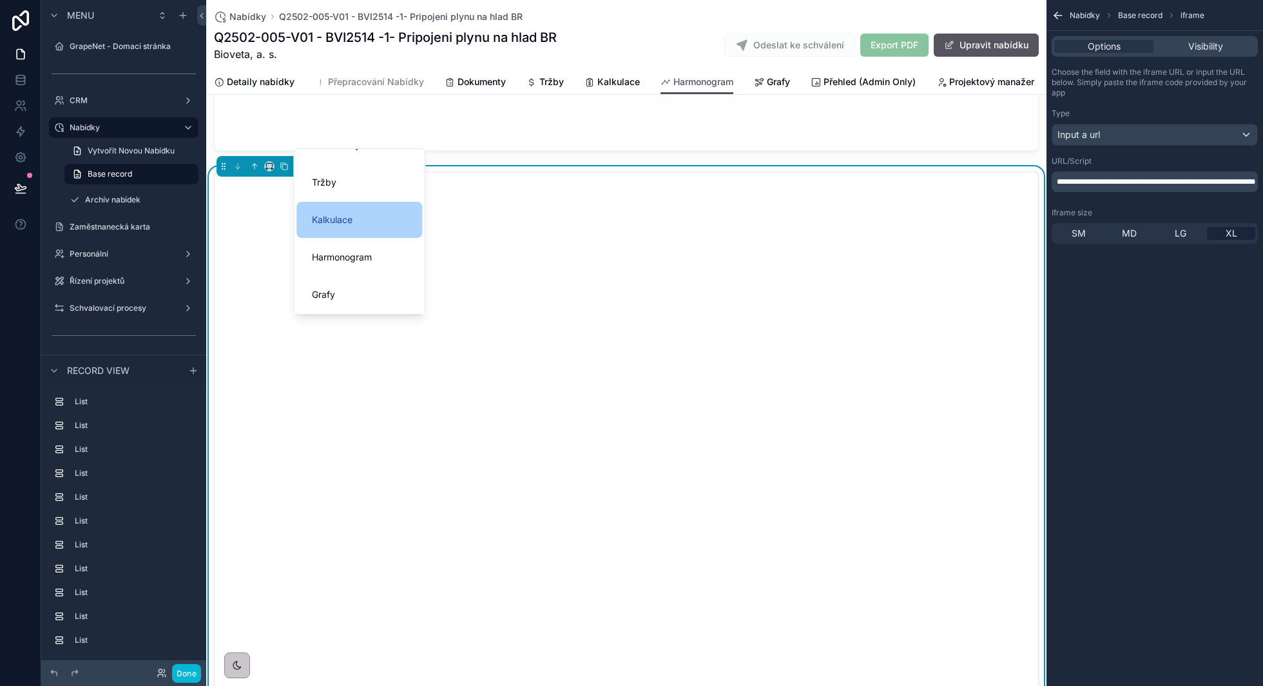
scroll to position [106, 0]
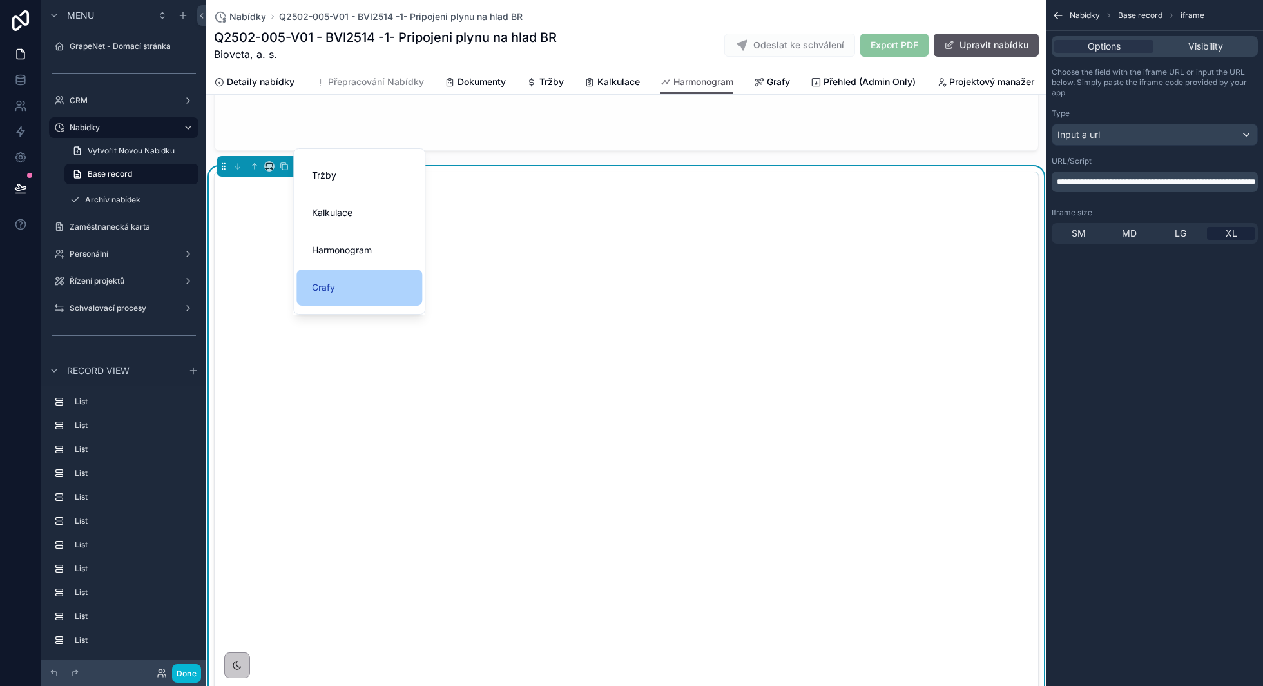
click at [343, 284] on div "Grafy" at bounding box center [359, 287] width 95 height 15
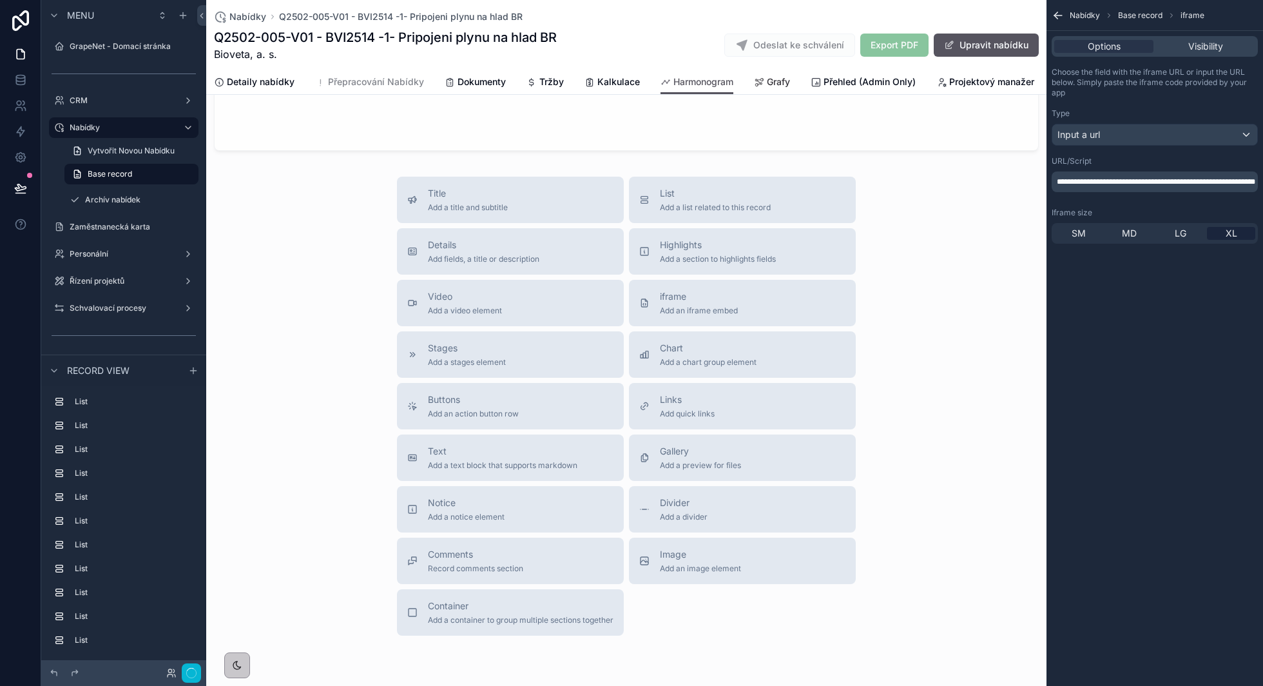
click at [768, 83] on span "Grafy" at bounding box center [778, 81] width 23 height 13
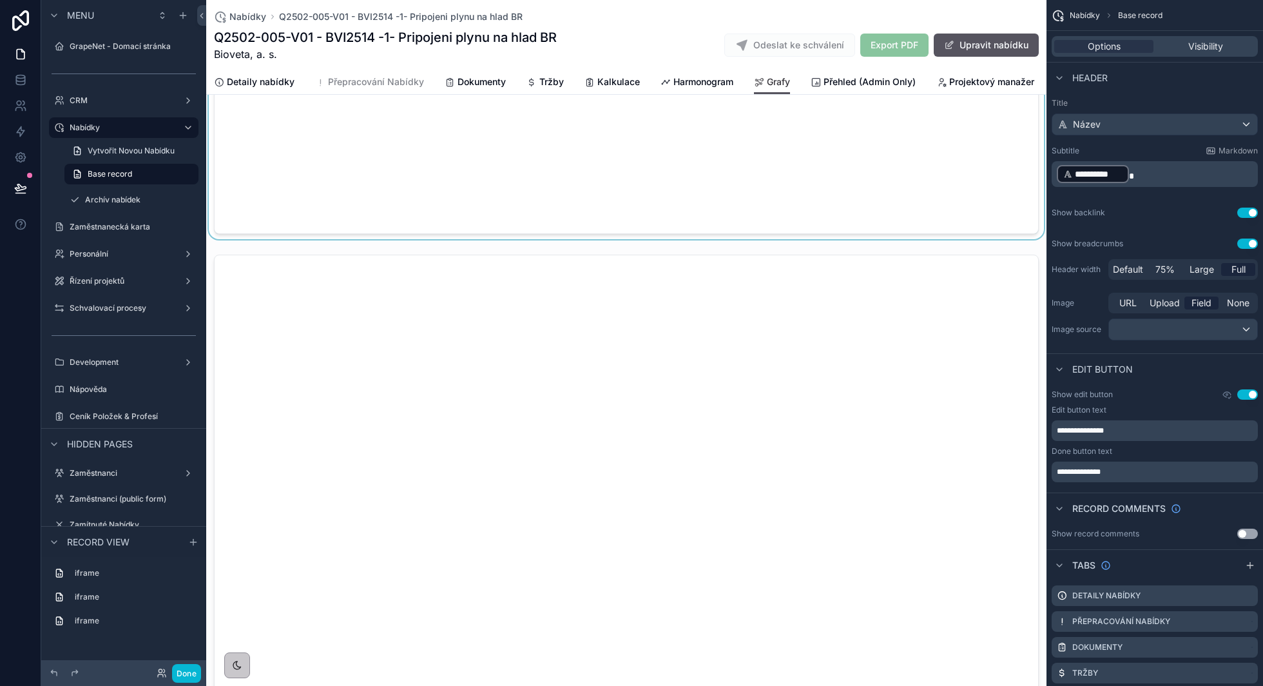
scroll to position [1117, 0]
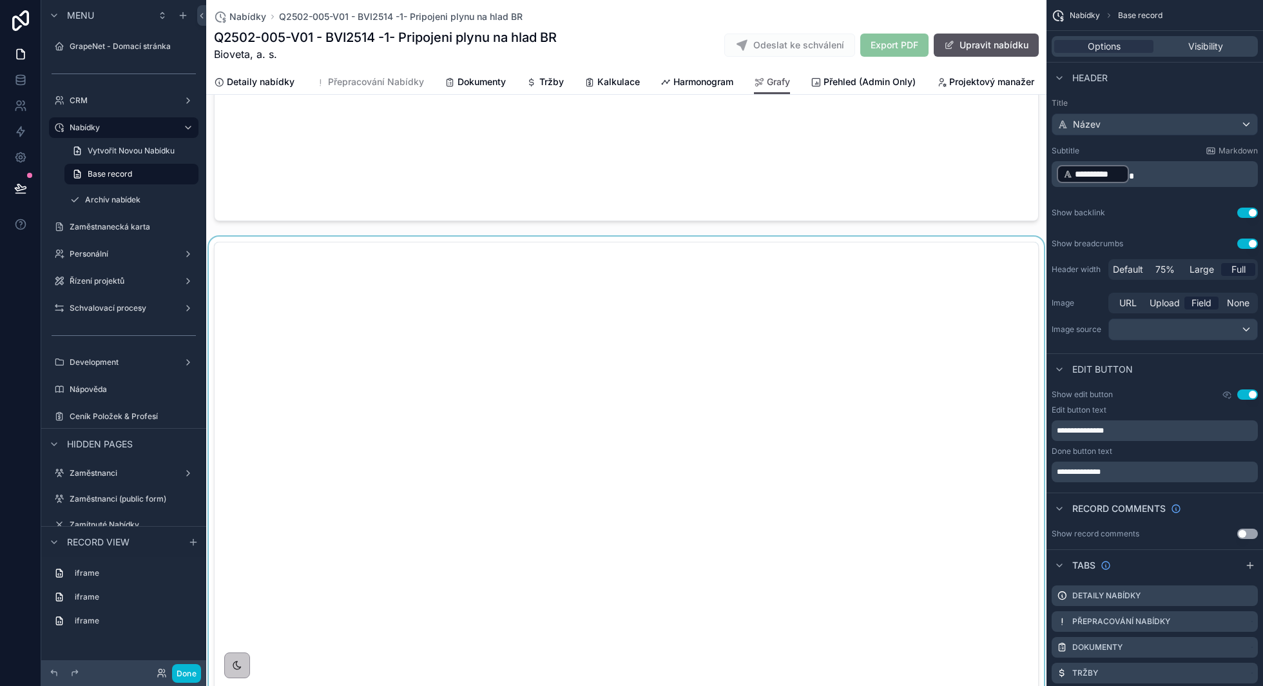
click at [452, 252] on div "scrollable content" at bounding box center [626, 584] width 840 height 697
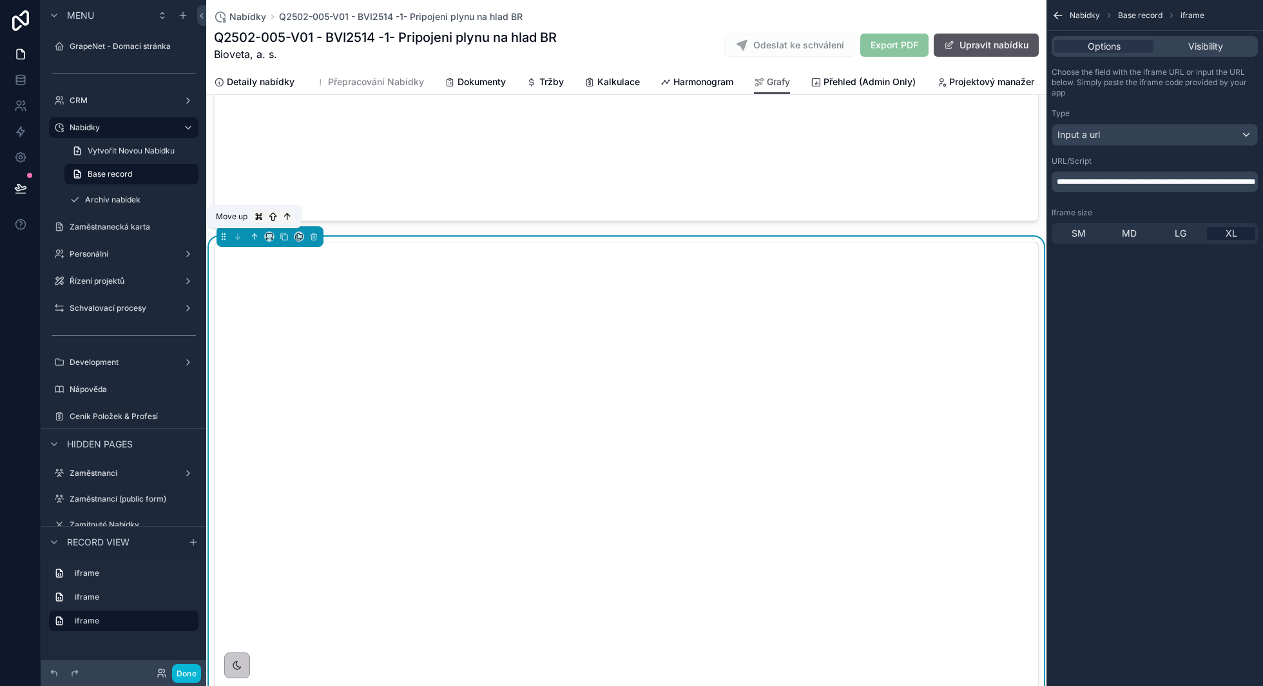
click at [255, 234] on icon "scrollable content" at bounding box center [255, 236] width 0 height 5
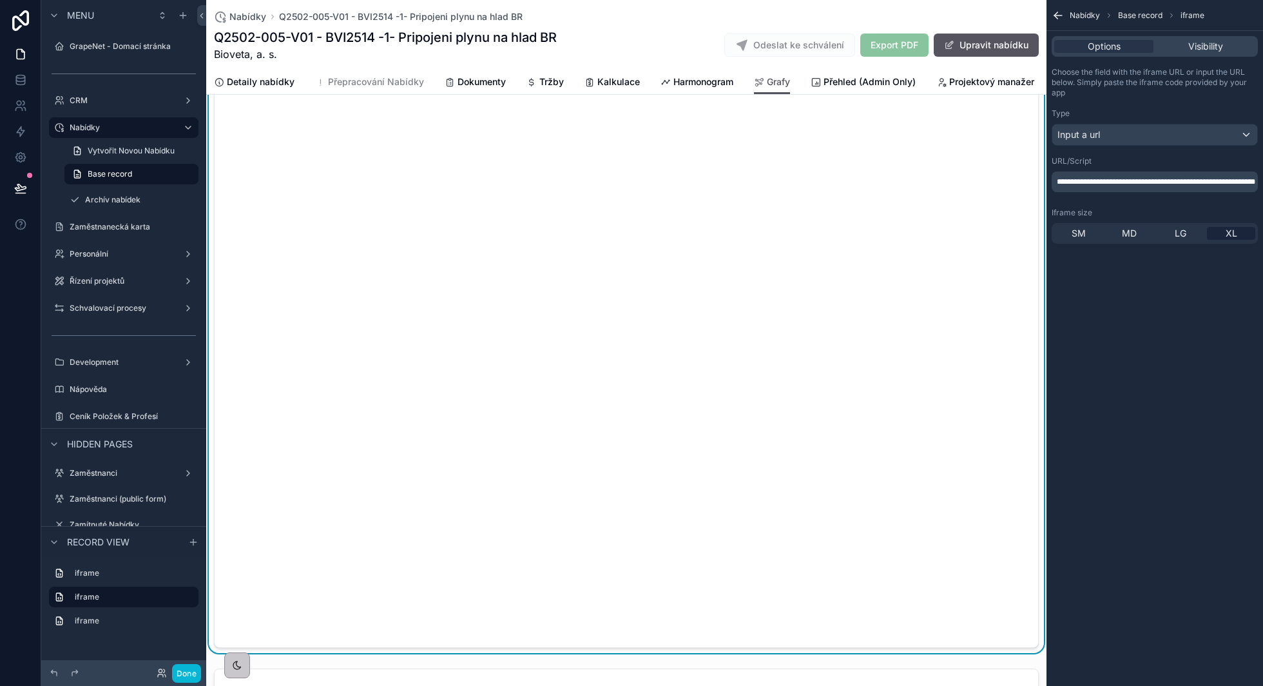
scroll to position [573, 0]
click at [1082, 19] on span "Nabídky" at bounding box center [1085, 15] width 30 height 10
click at [1059, 16] on icon "scrollable content" at bounding box center [1058, 15] width 13 height 13
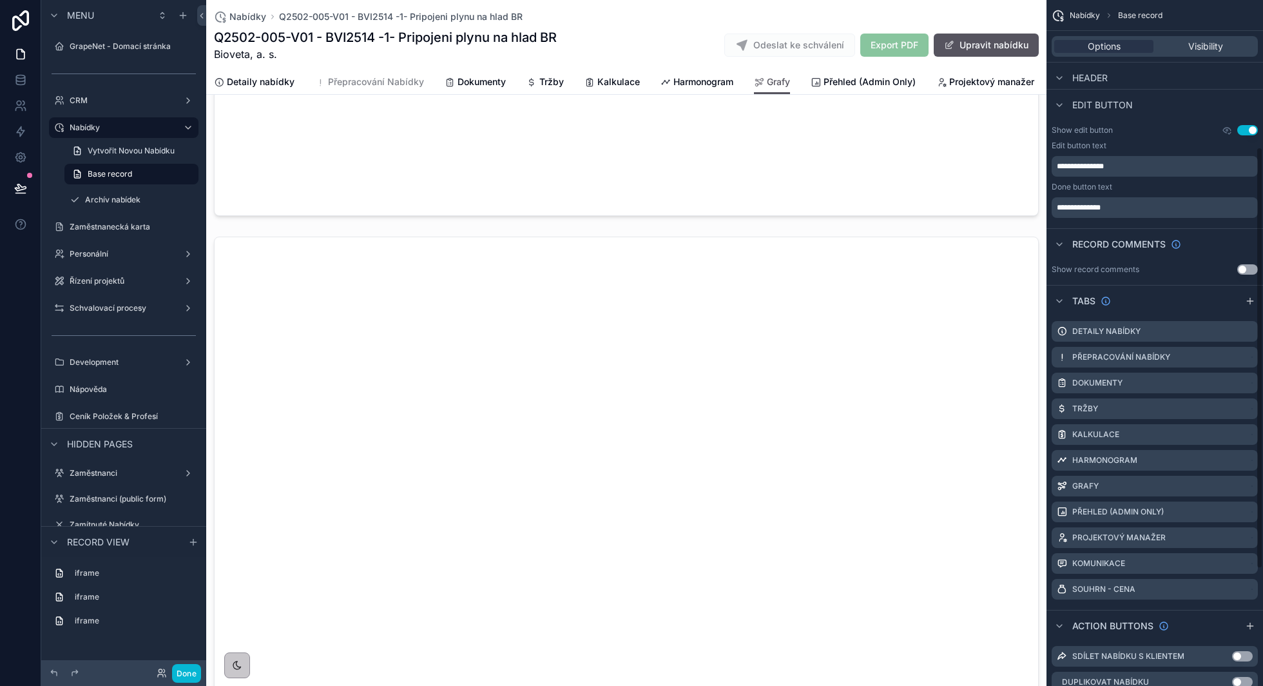
scroll to position [285, 0]
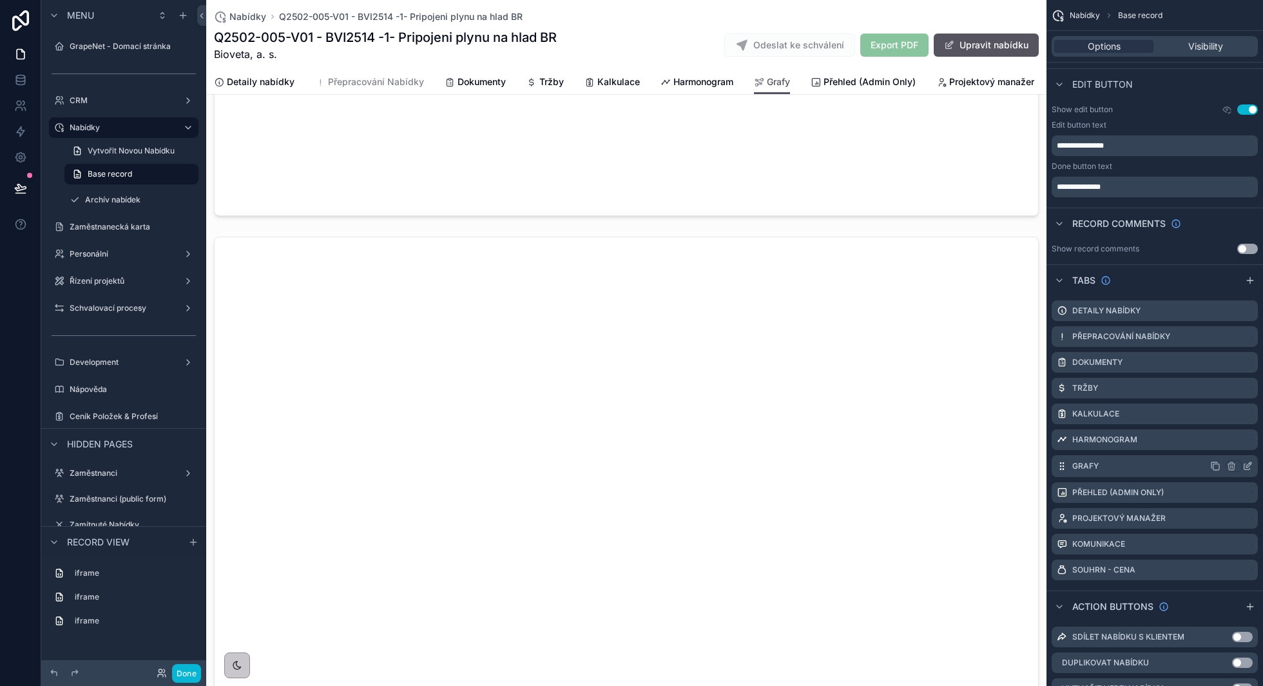
click at [1244, 465] on icon "scrollable content" at bounding box center [1247, 466] width 10 height 10
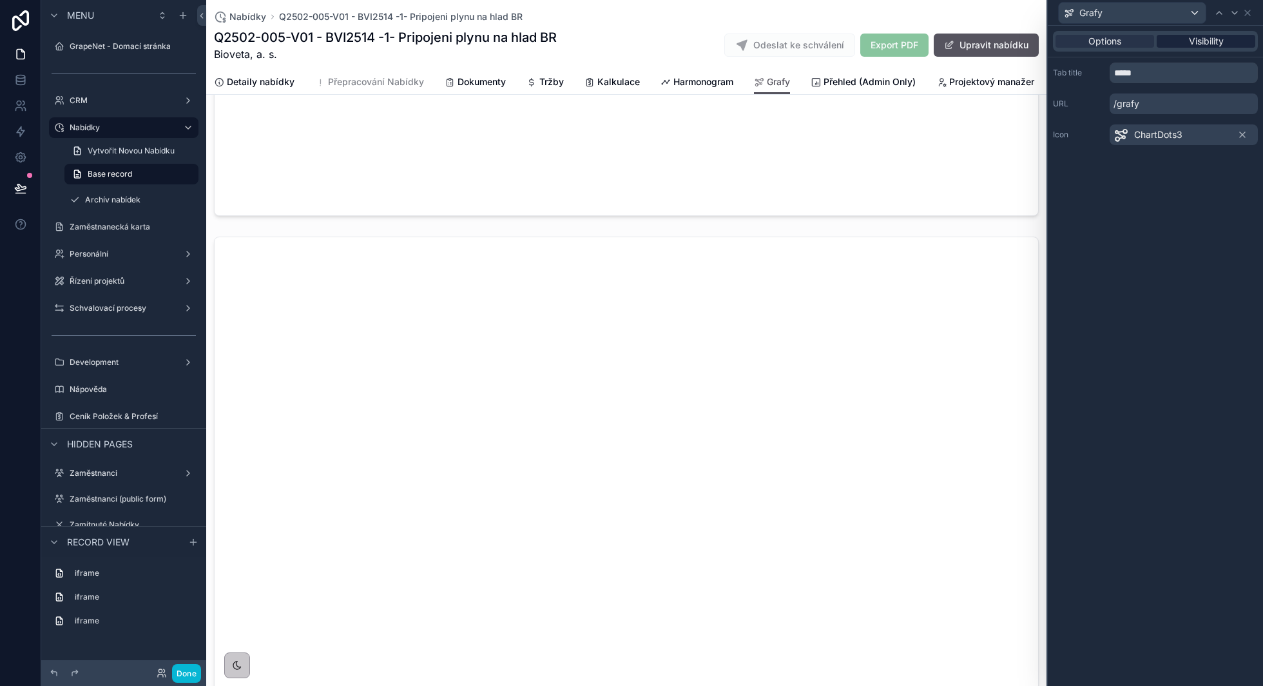
click at [1202, 40] on span "Visibility" at bounding box center [1206, 41] width 35 height 13
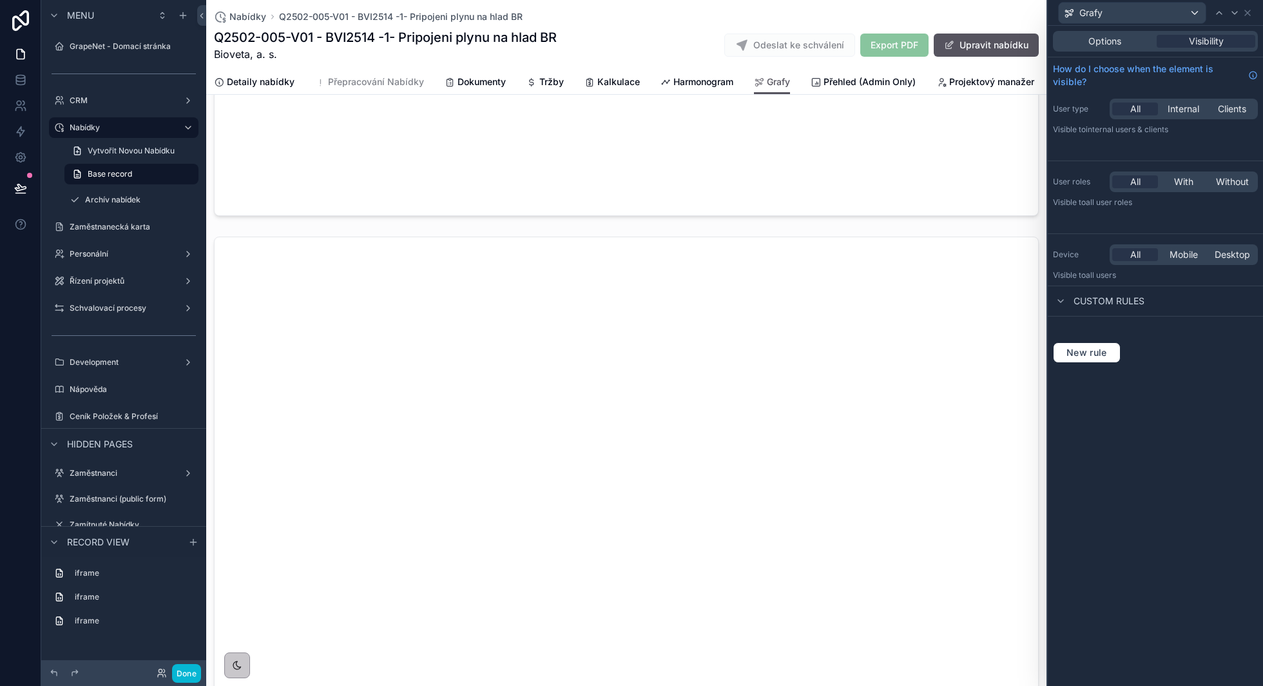
click at [1077, 340] on div "New rule" at bounding box center [1155, 344] width 215 height 57
click at [1073, 353] on span "New rule" at bounding box center [1086, 353] width 51 height 12
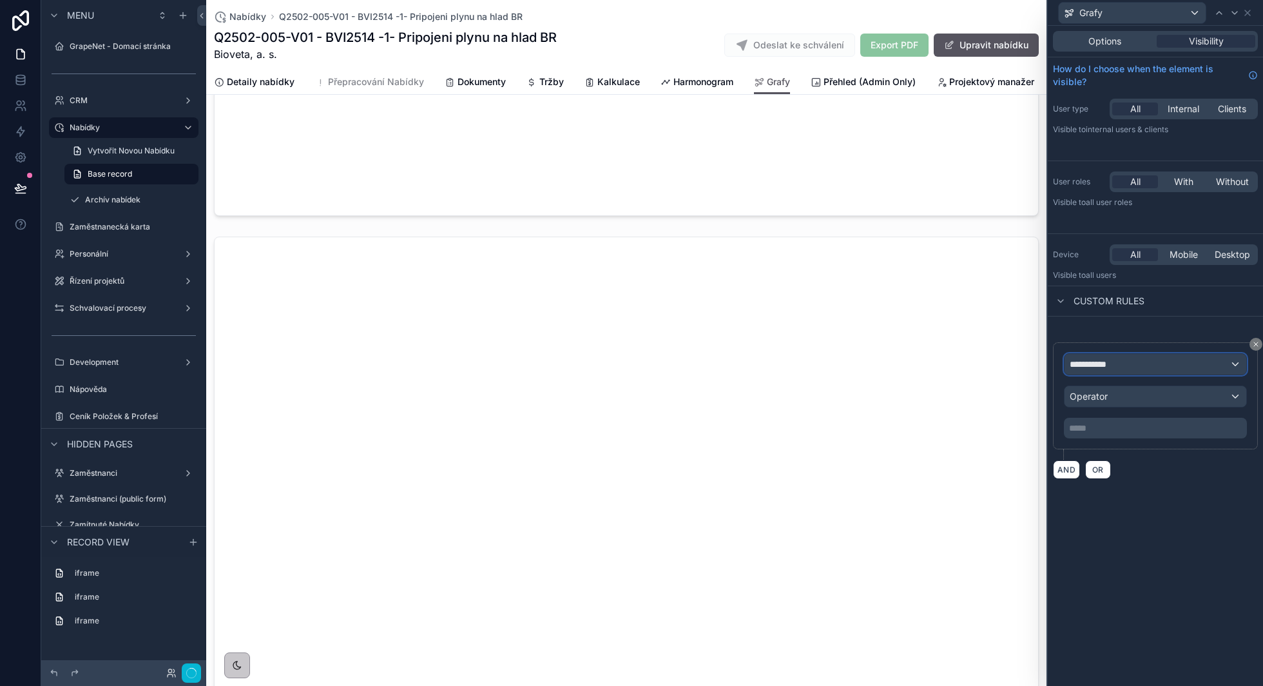
click at [1127, 372] on div "**********" at bounding box center [1155, 364] width 182 height 21
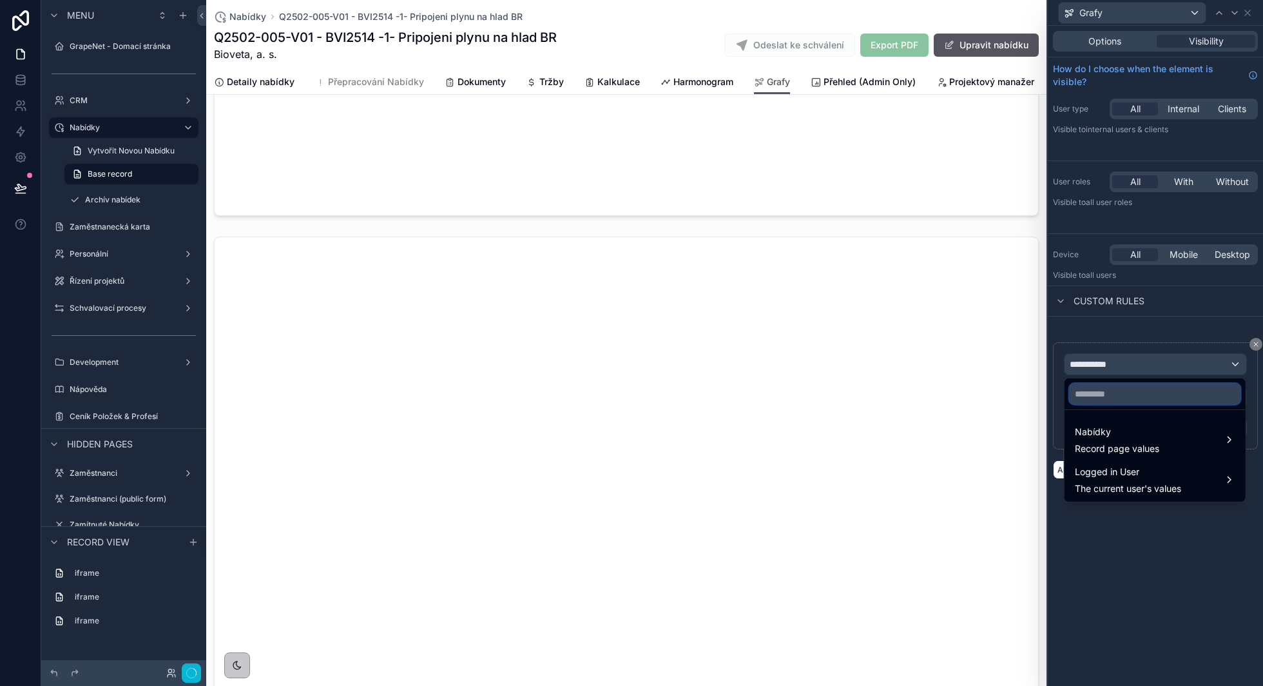
click at [1108, 395] on input "text" at bounding box center [1155, 393] width 171 height 21
type input "**"
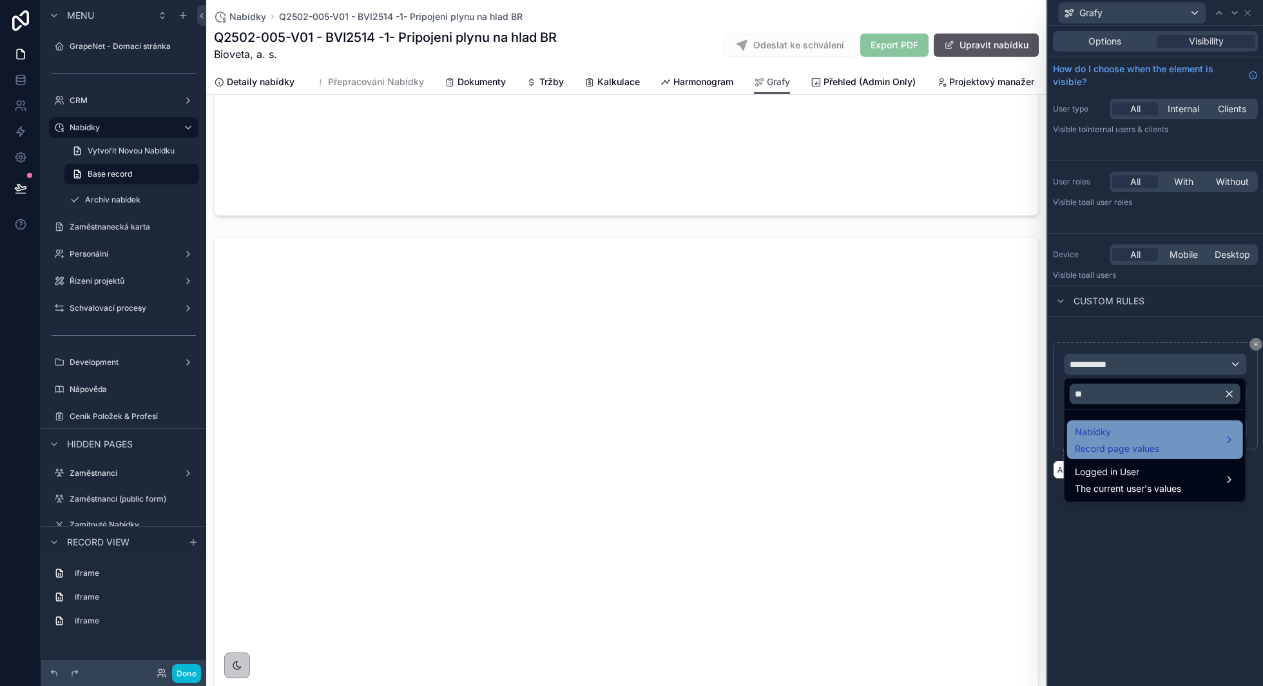
click at [1103, 434] on span "Nabídky" at bounding box center [1117, 431] width 84 height 15
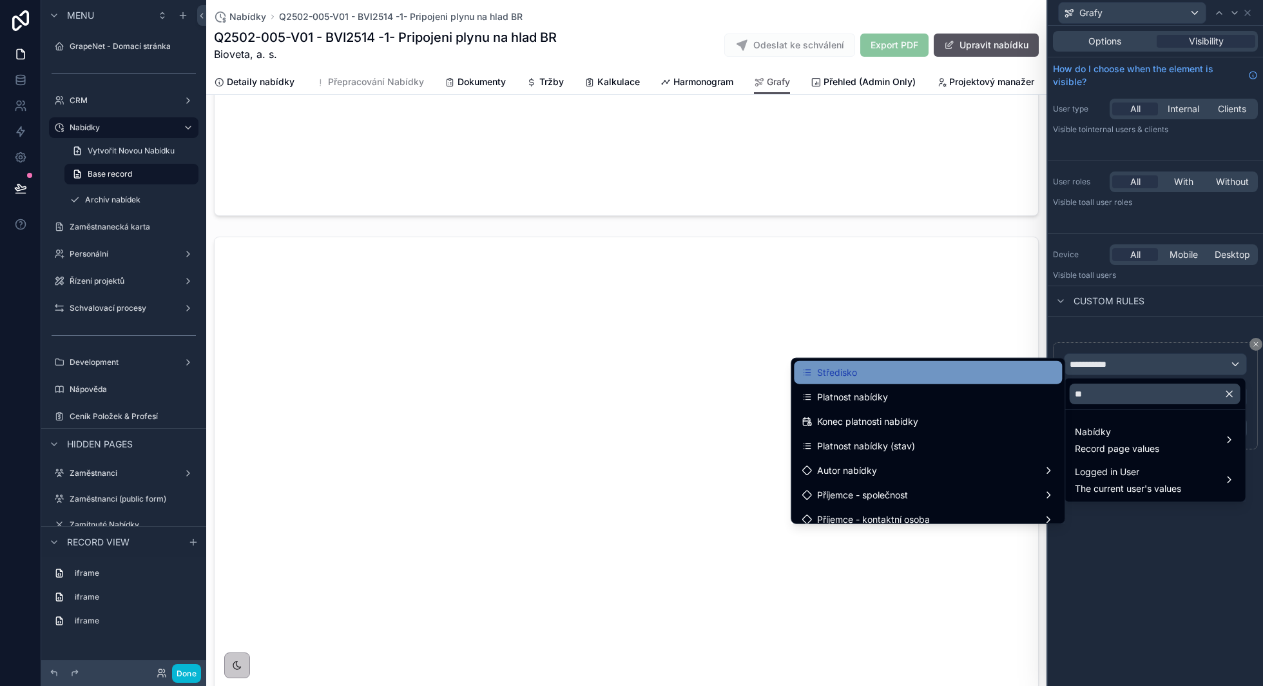
click at [910, 372] on div "Středisko" at bounding box center [928, 372] width 253 height 15
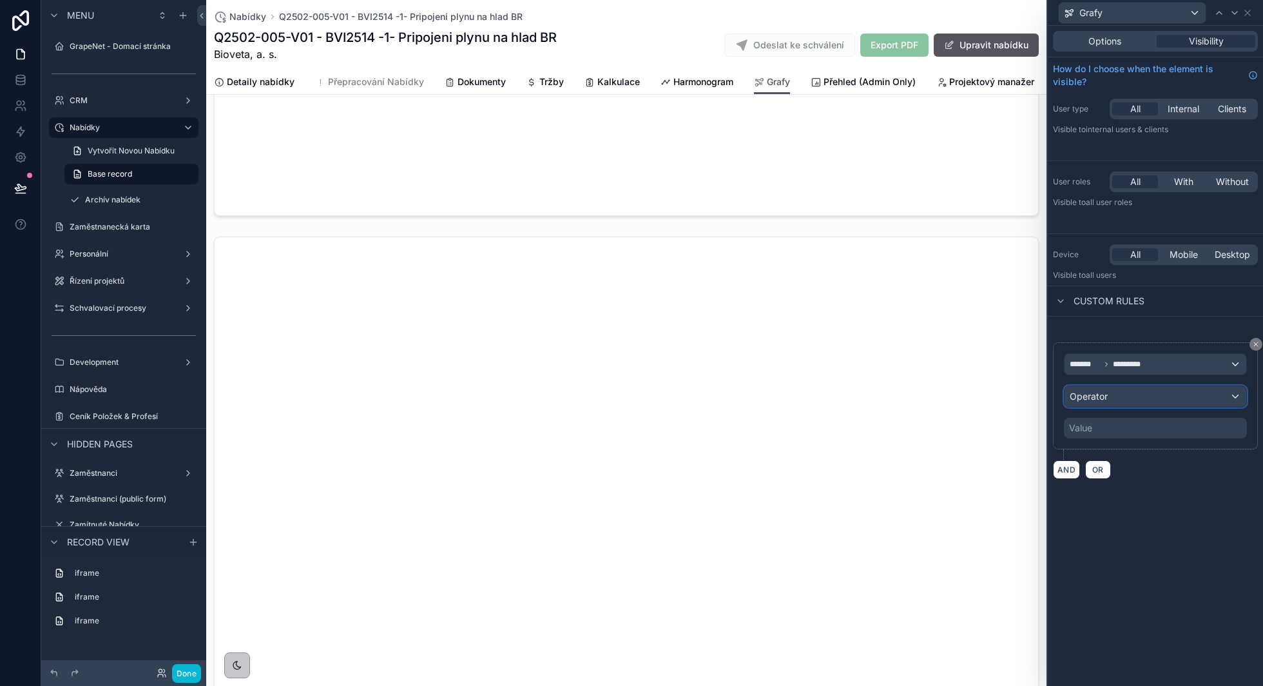
click at [1111, 390] on div "Operator" at bounding box center [1155, 396] width 182 height 21
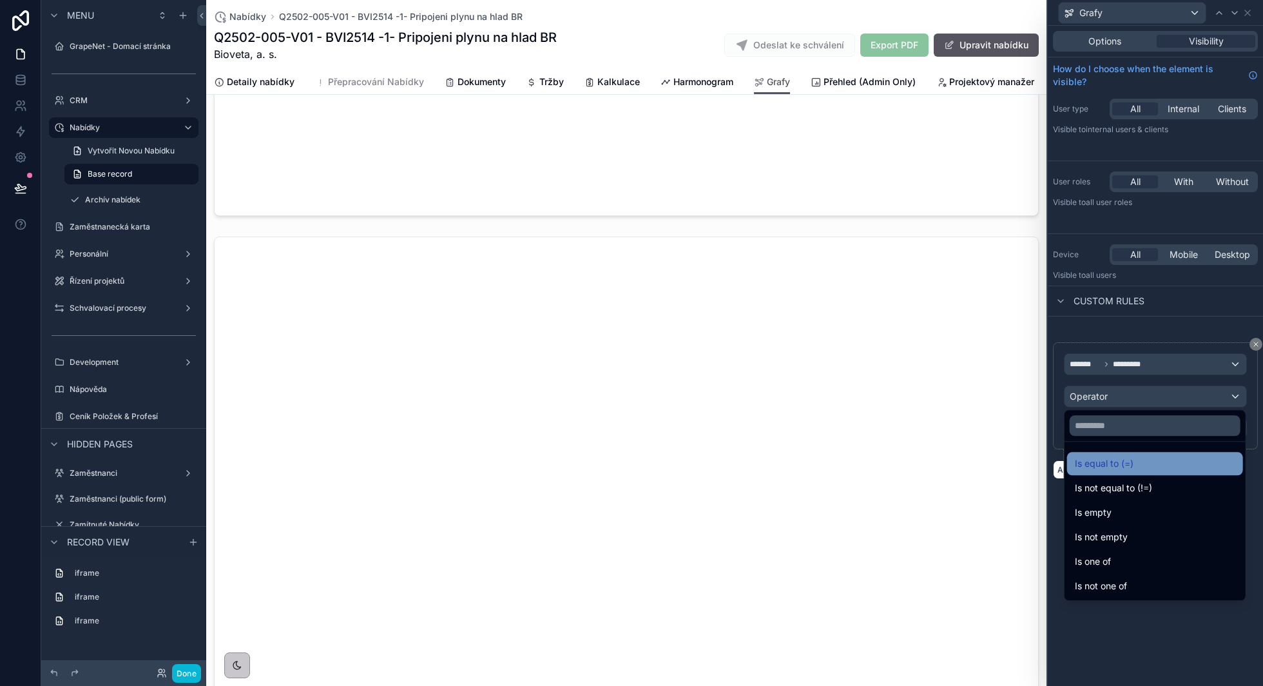
click at [1105, 467] on span "Is equal to (=)" at bounding box center [1104, 463] width 59 height 15
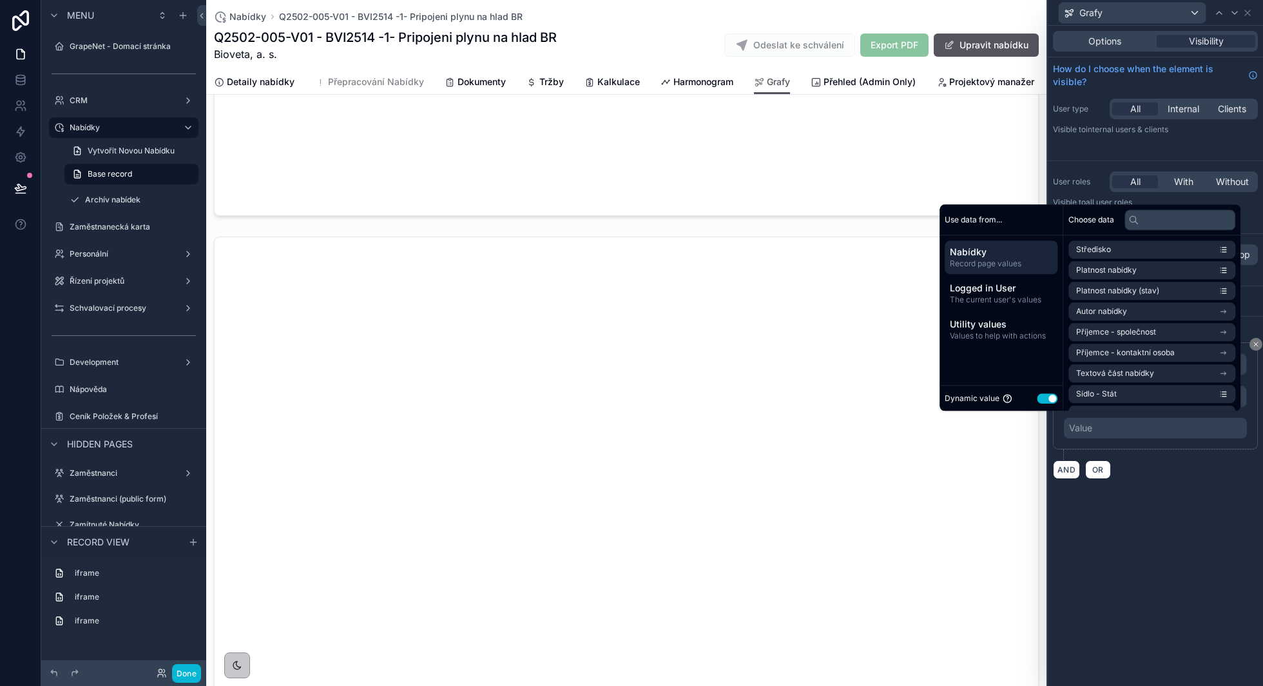
click at [1039, 400] on button "Use setting" at bounding box center [1047, 398] width 21 height 10
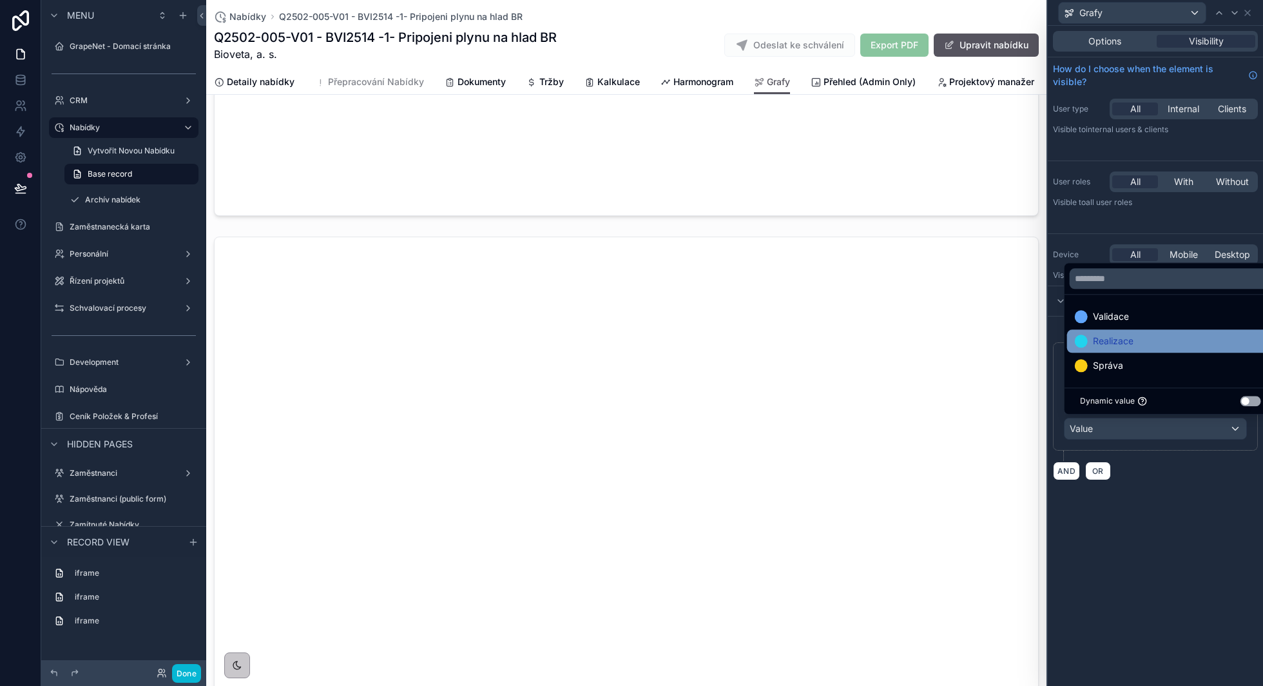
click at [1138, 337] on div "Realizace" at bounding box center [1170, 340] width 191 height 15
click at [1167, 518] on div "Options Visibility How do I choose when the element is visible? User type All I…" at bounding box center [1155, 356] width 215 height 660
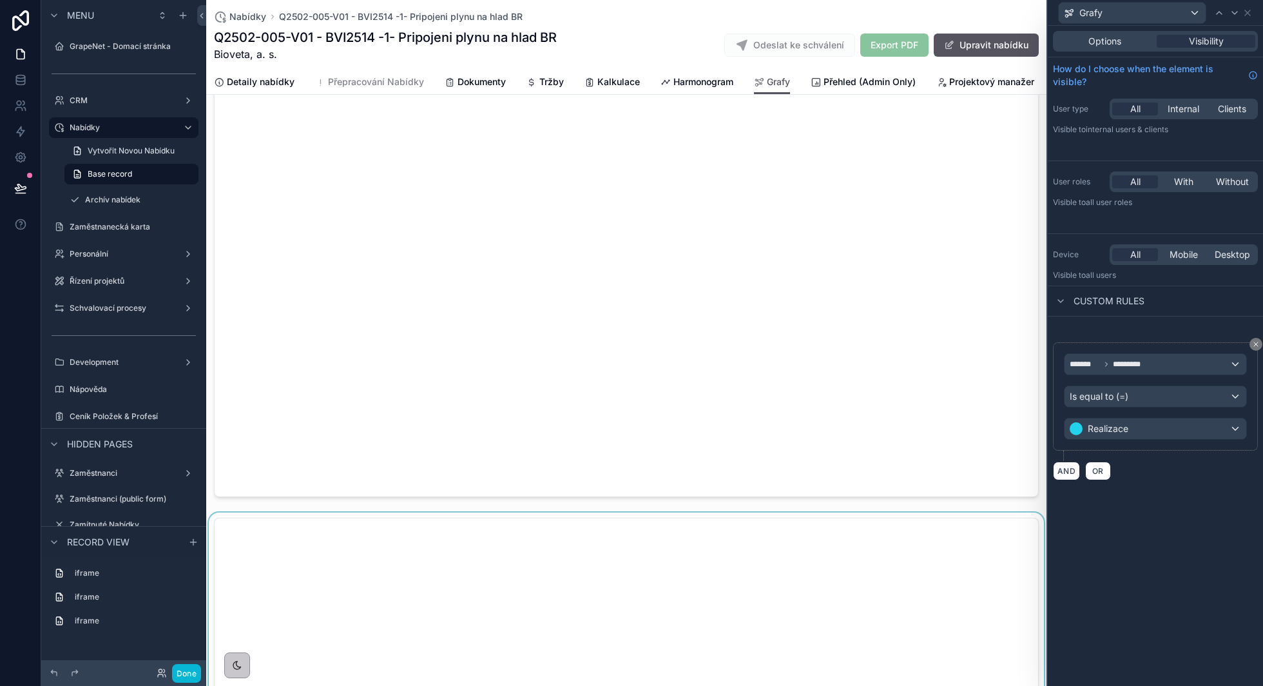
scroll to position [0, 0]
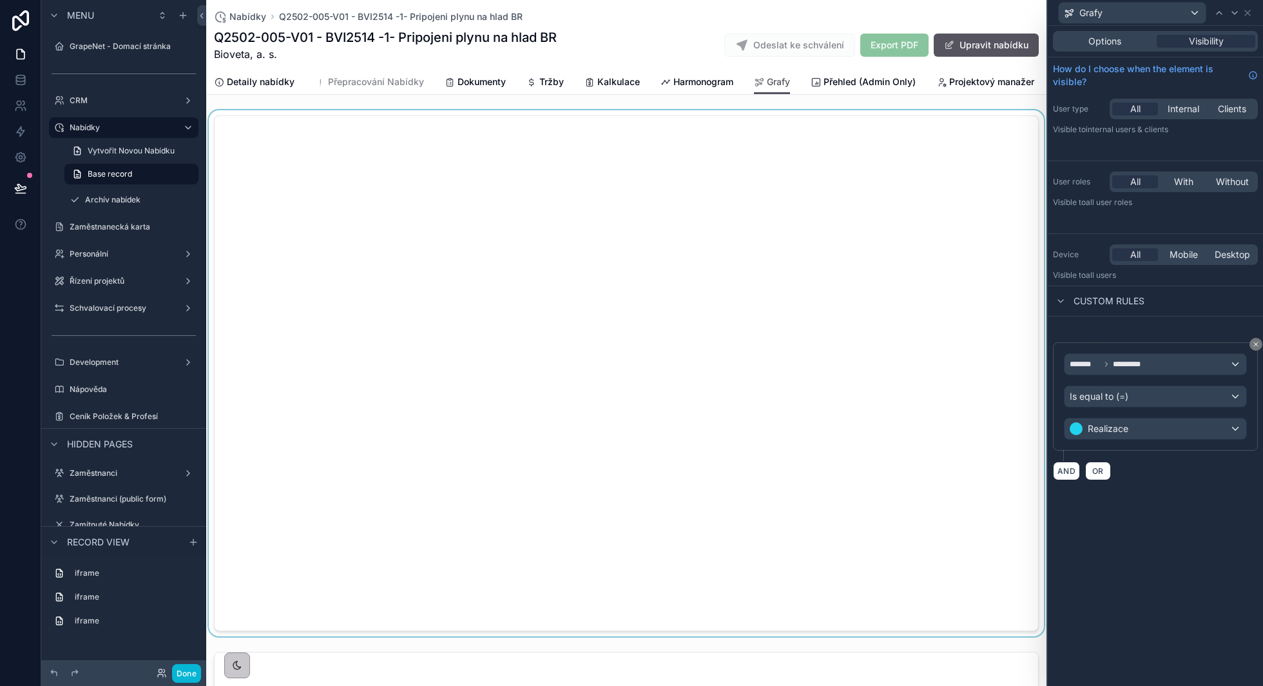
click at [680, 185] on div "scrollable content" at bounding box center [626, 373] width 840 height 526
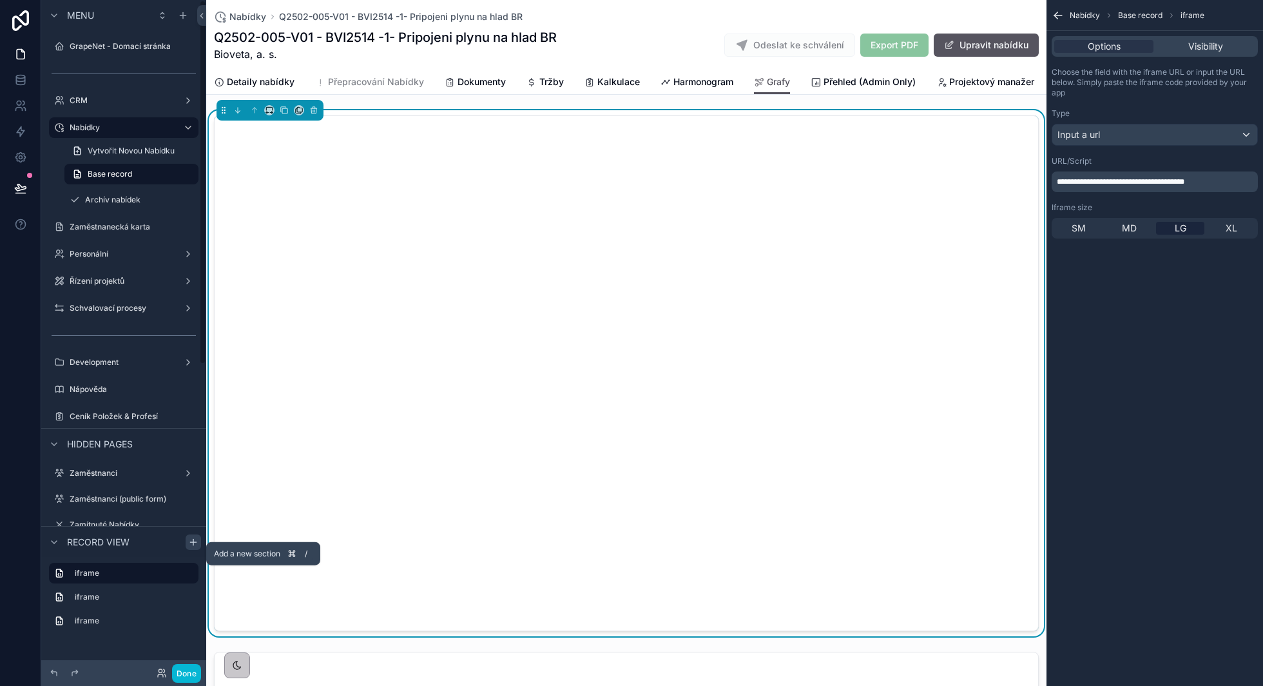
click at [189, 543] on icon "scrollable content" at bounding box center [193, 542] width 10 height 10
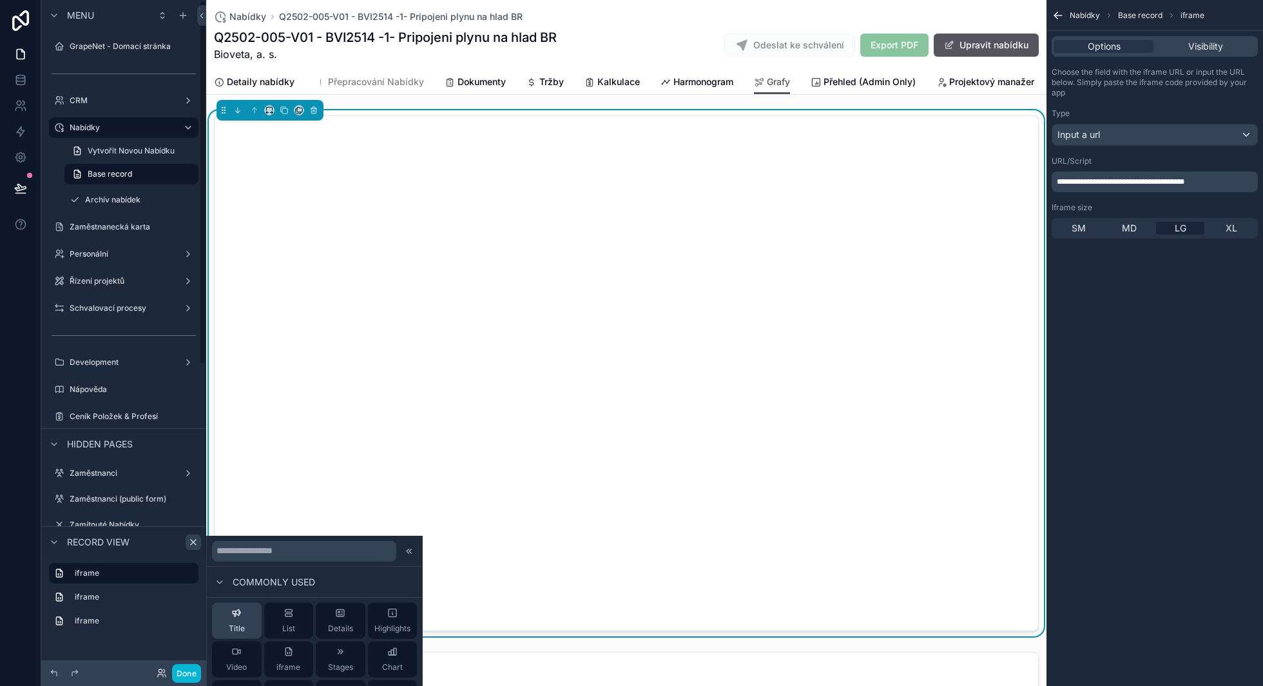
click at [245, 616] on button "Title" at bounding box center [237, 620] width 50 height 36
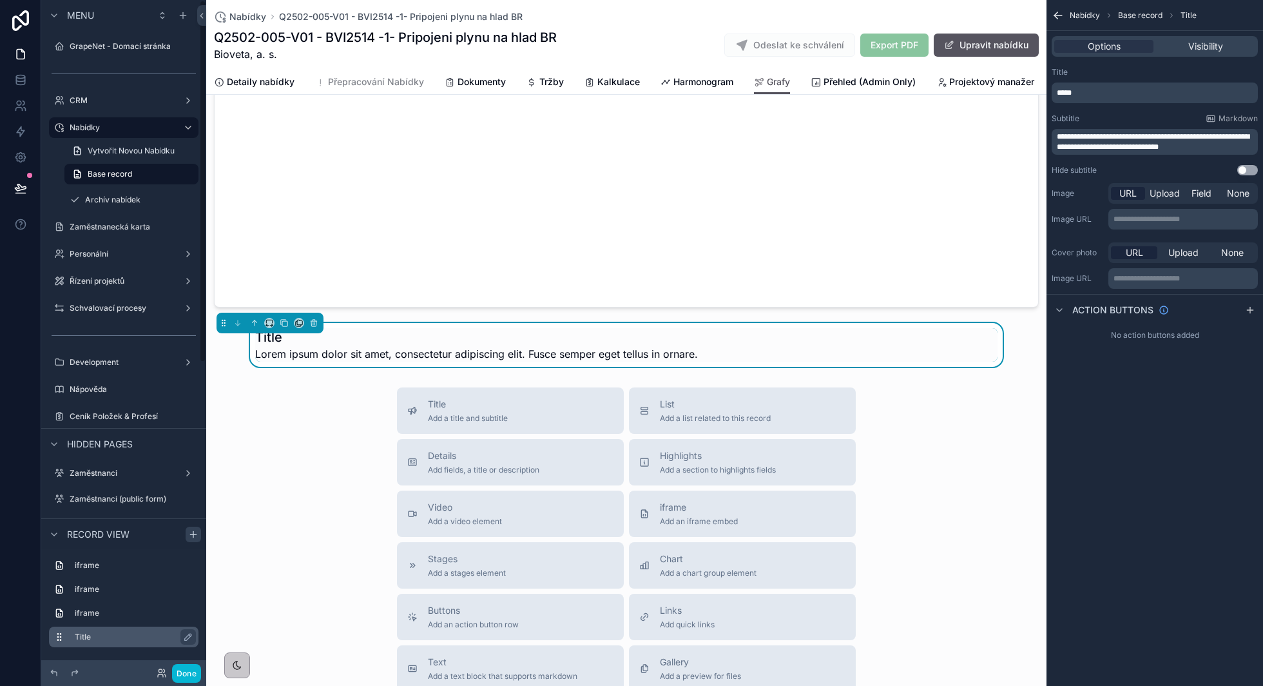
scroll to position [1738, 0]
click at [1082, 95] on p "*****" at bounding box center [1156, 93] width 198 height 10
click at [1161, 75] on div "Title" at bounding box center [1155, 72] width 206 height 10
click at [1243, 168] on button "Use setting" at bounding box center [1247, 170] width 21 height 10
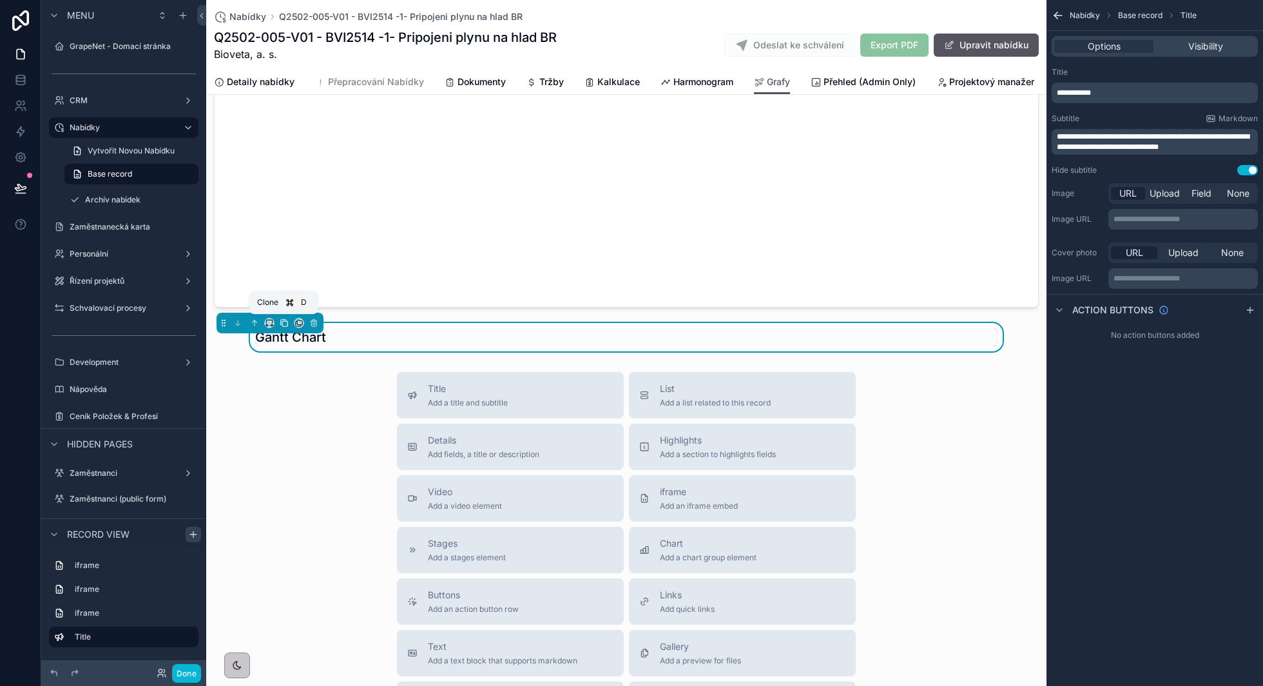
click at [283, 322] on icon "scrollable content" at bounding box center [284, 322] width 9 height 9
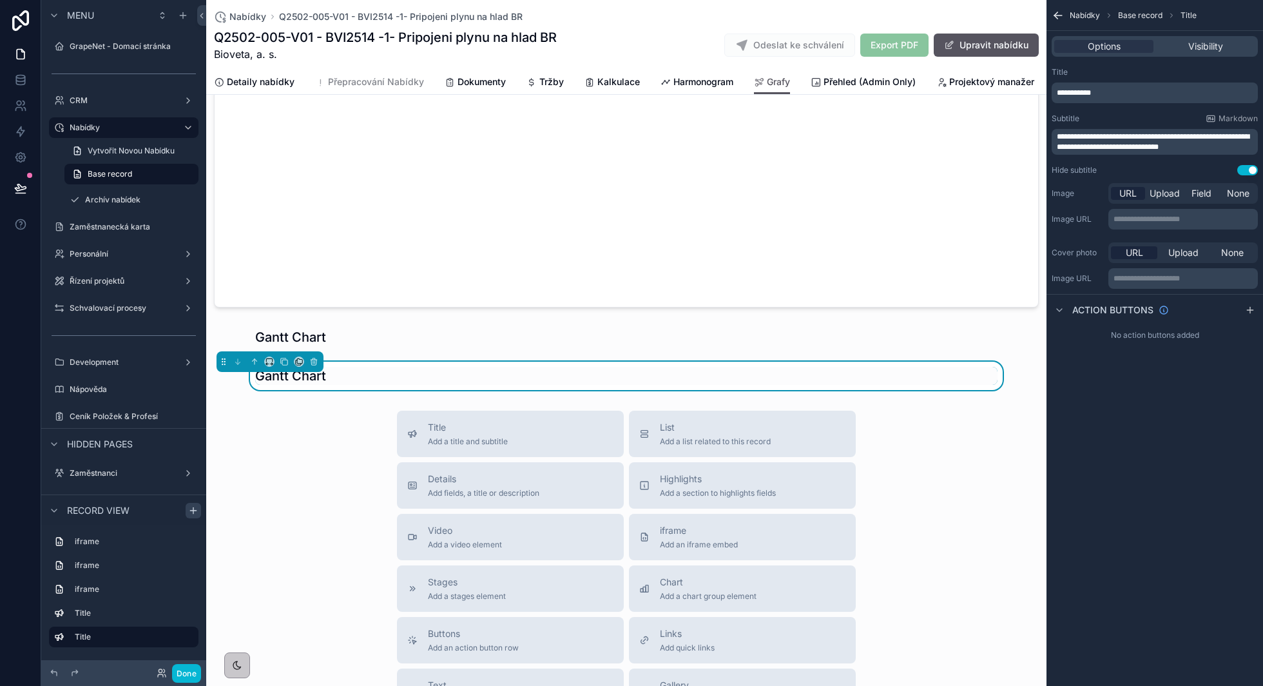
click at [359, 328] on div "scrollable content" at bounding box center [626, 337] width 840 height 28
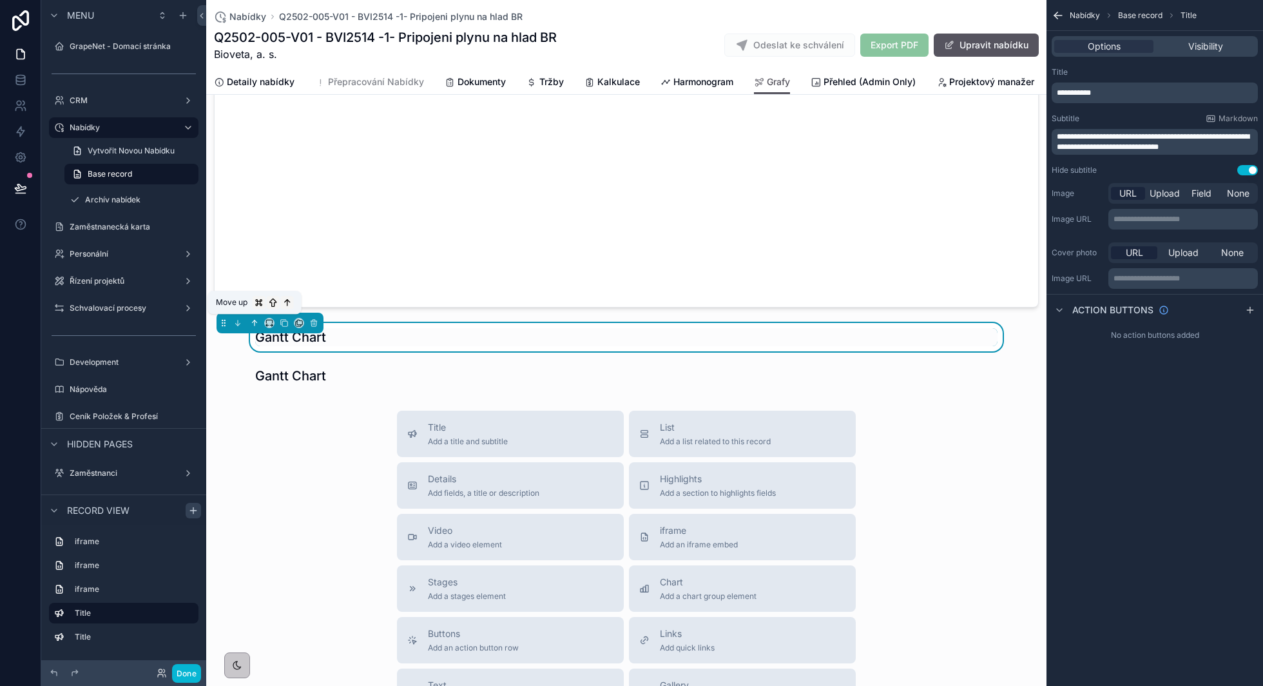
click at [253, 318] on icon "scrollable content" at bounding box center [254, 322] width 9 height 9
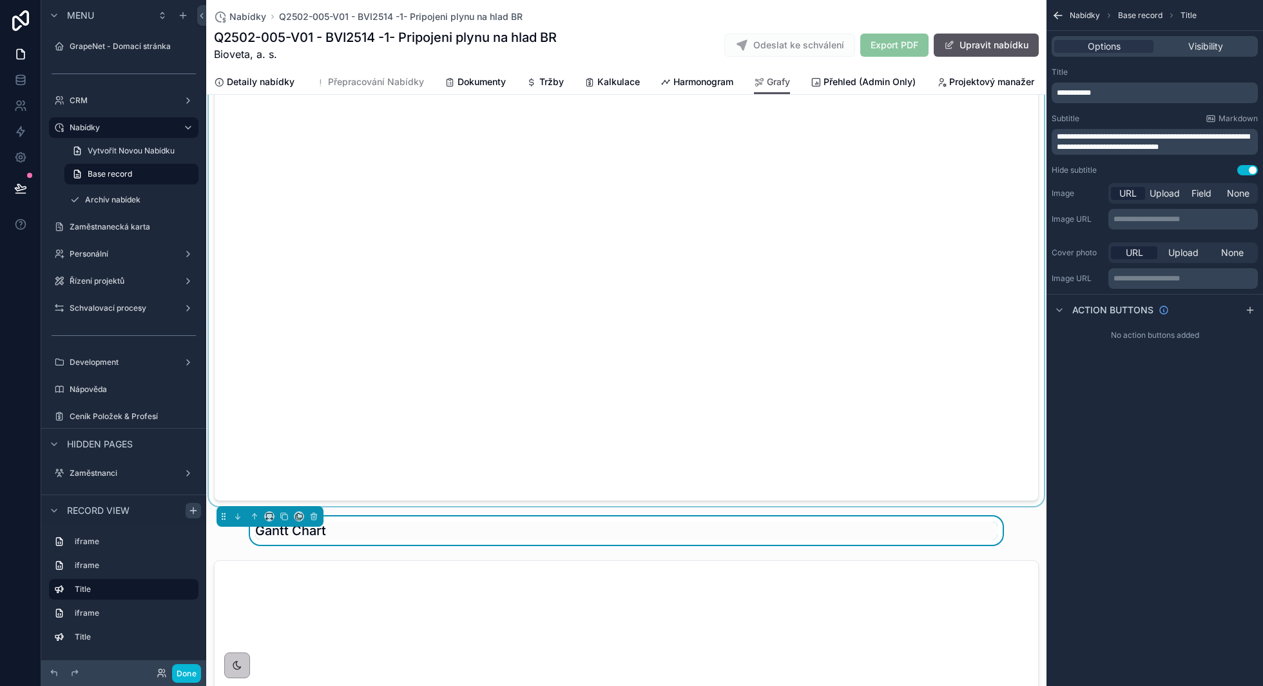
scroll to position [858, 0]
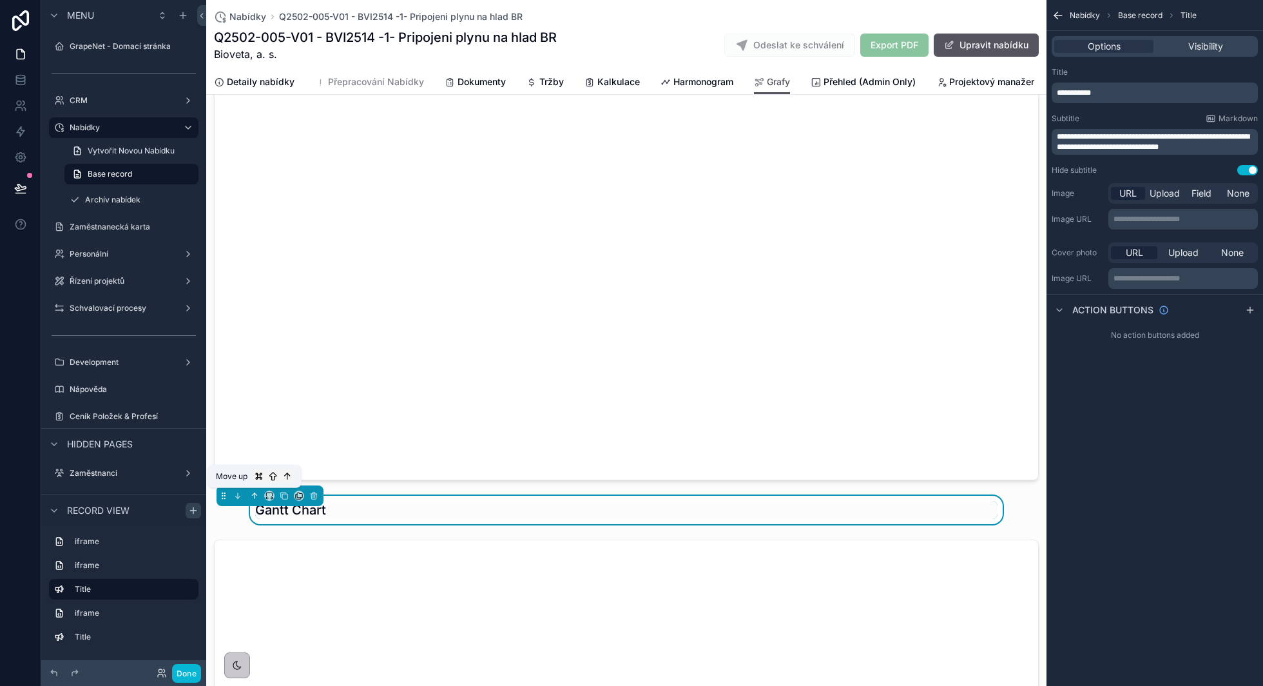
click at [255, 494] on icon "scrollable content" at bounding box center [255, 495] width 0 height 5
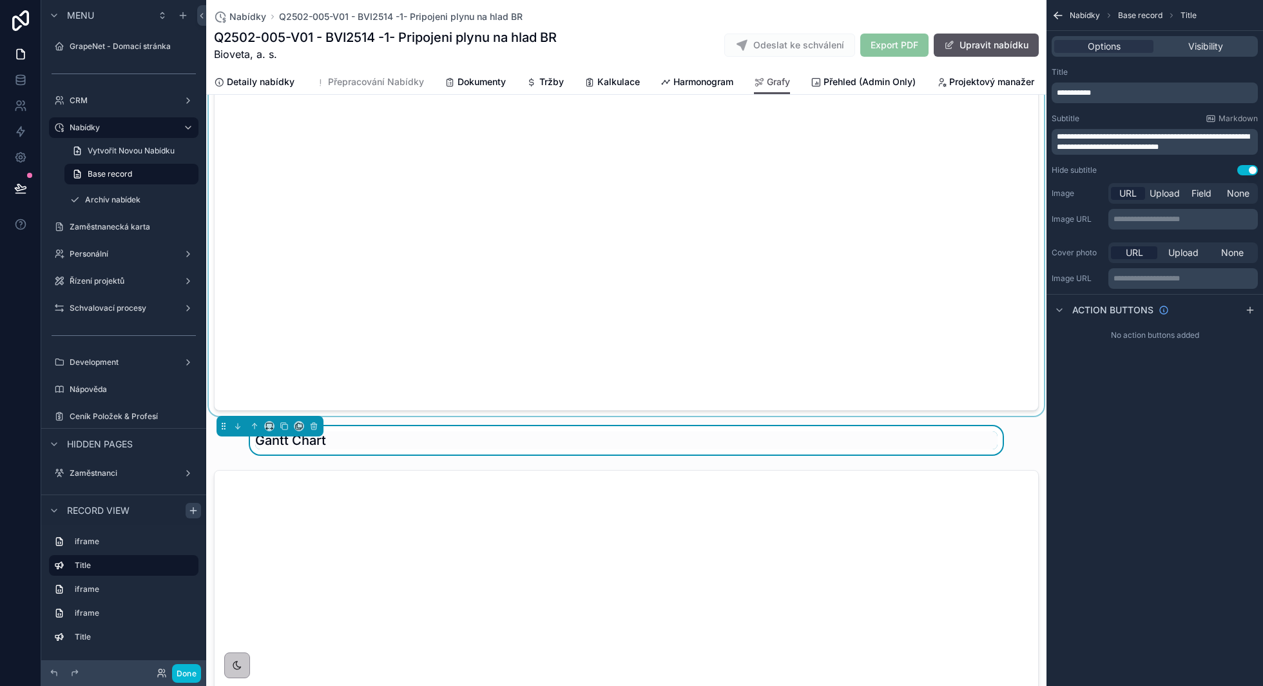
scroll to position [184, 0]
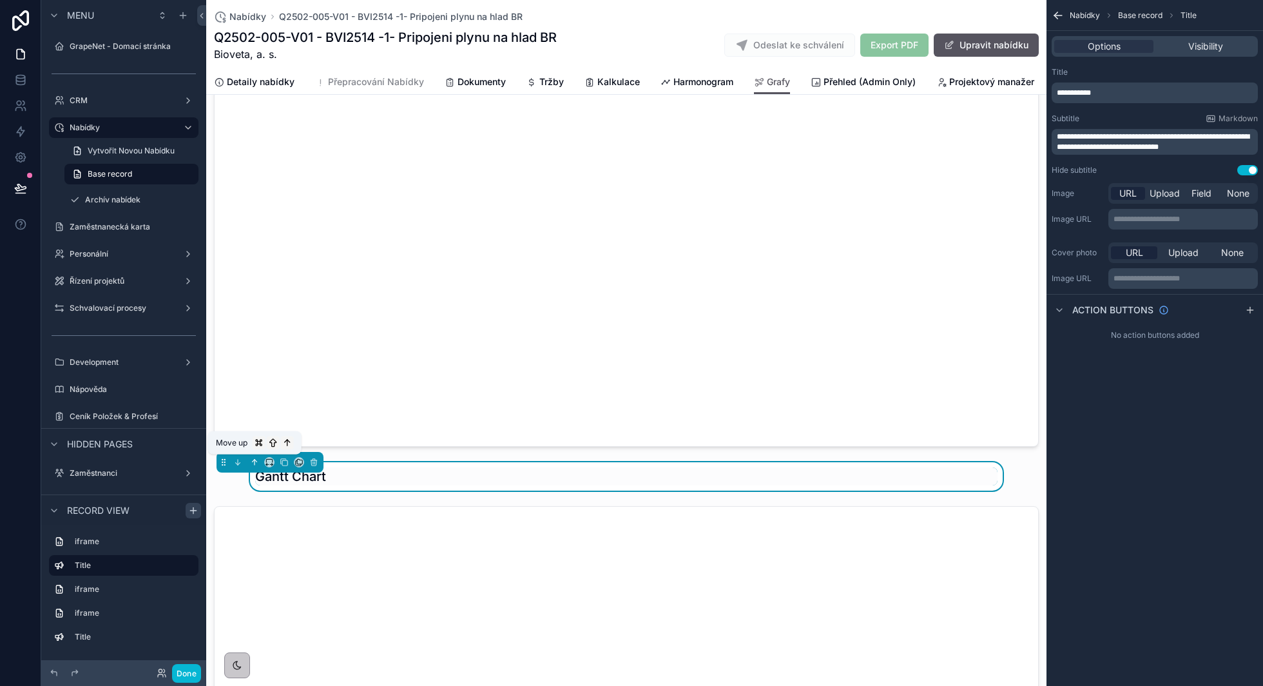
click at [254, 461] on icon "scrollable content" at bounding box center [254, 461] width 9 height 9
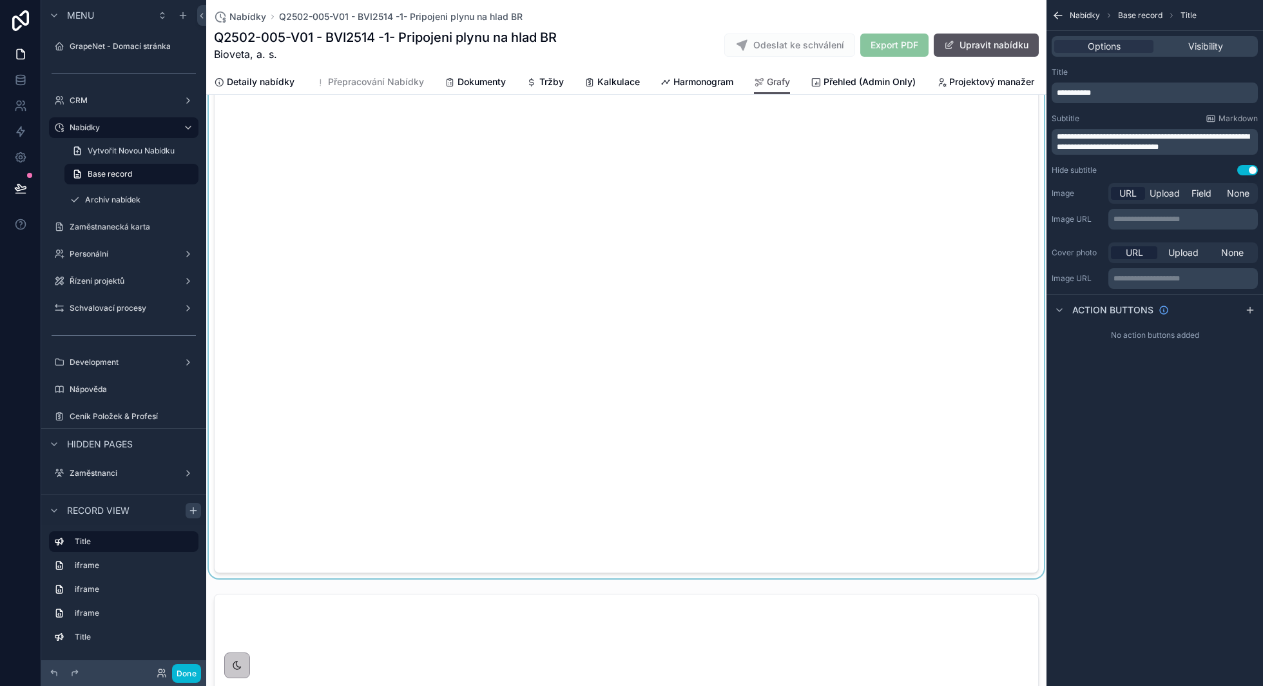
scroll to position [0, 0]
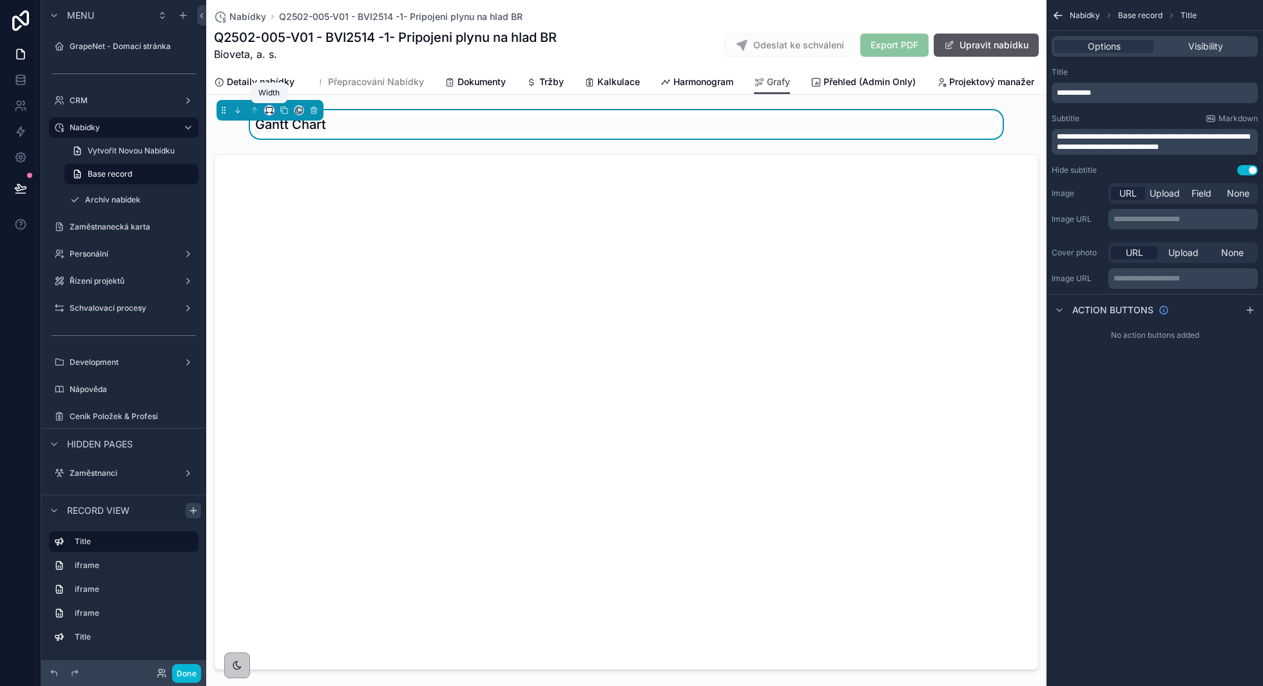
click at [270, 113] on icon "scrollable content" at bounding box center [271, 113] width 3 height 0
click at [303, 271] on div "Full width" at bounding box center [294, 280] width 55 height 23
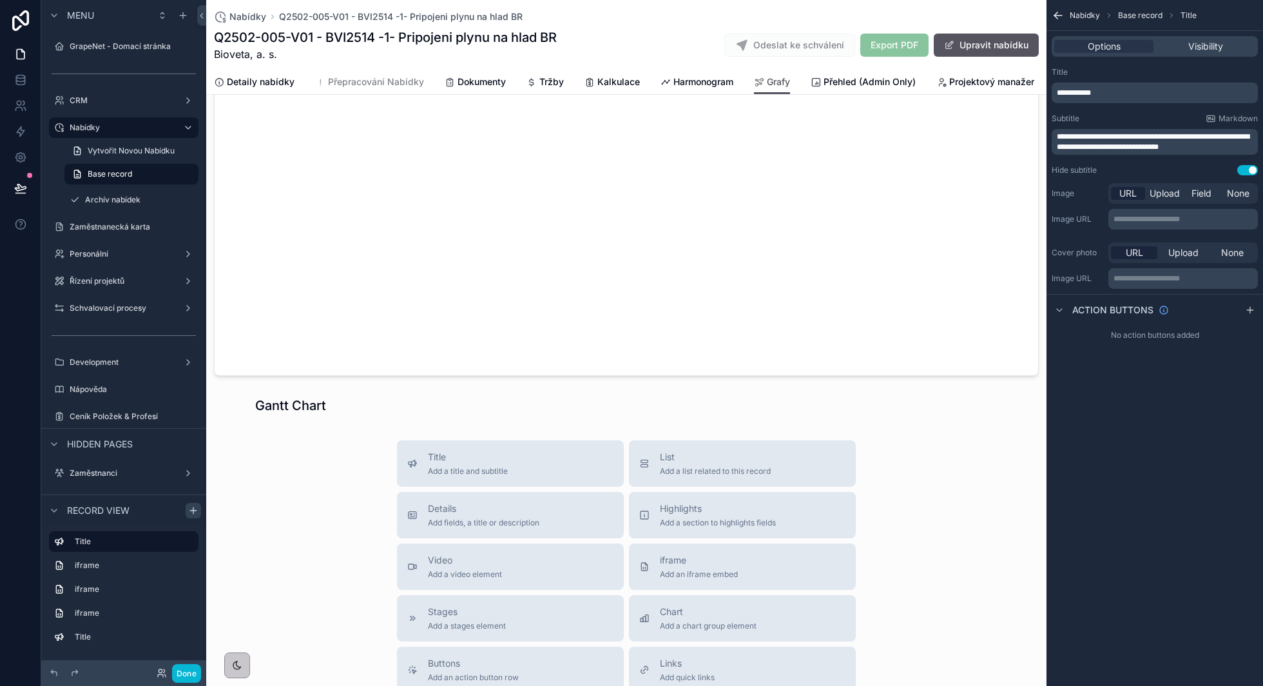
scroll to position [1722, 0]
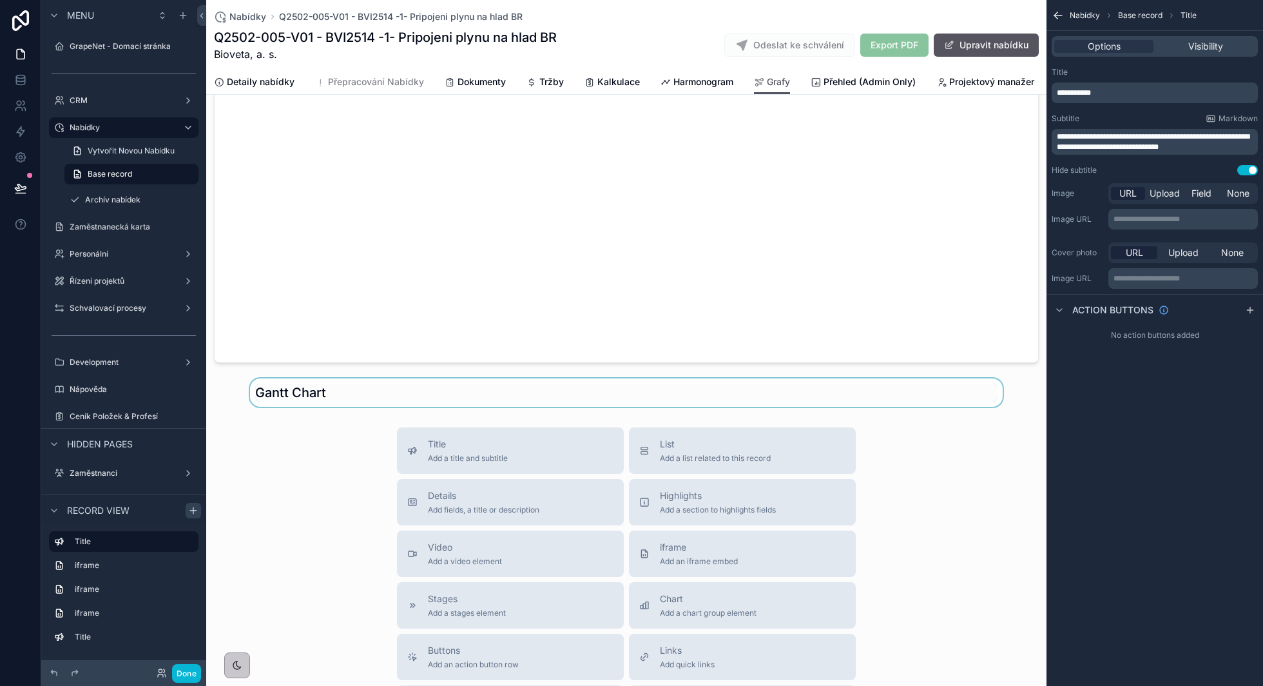
click at [305, 384] on div "scrollable content" at bounding box center [626, 392] width 840 height 28
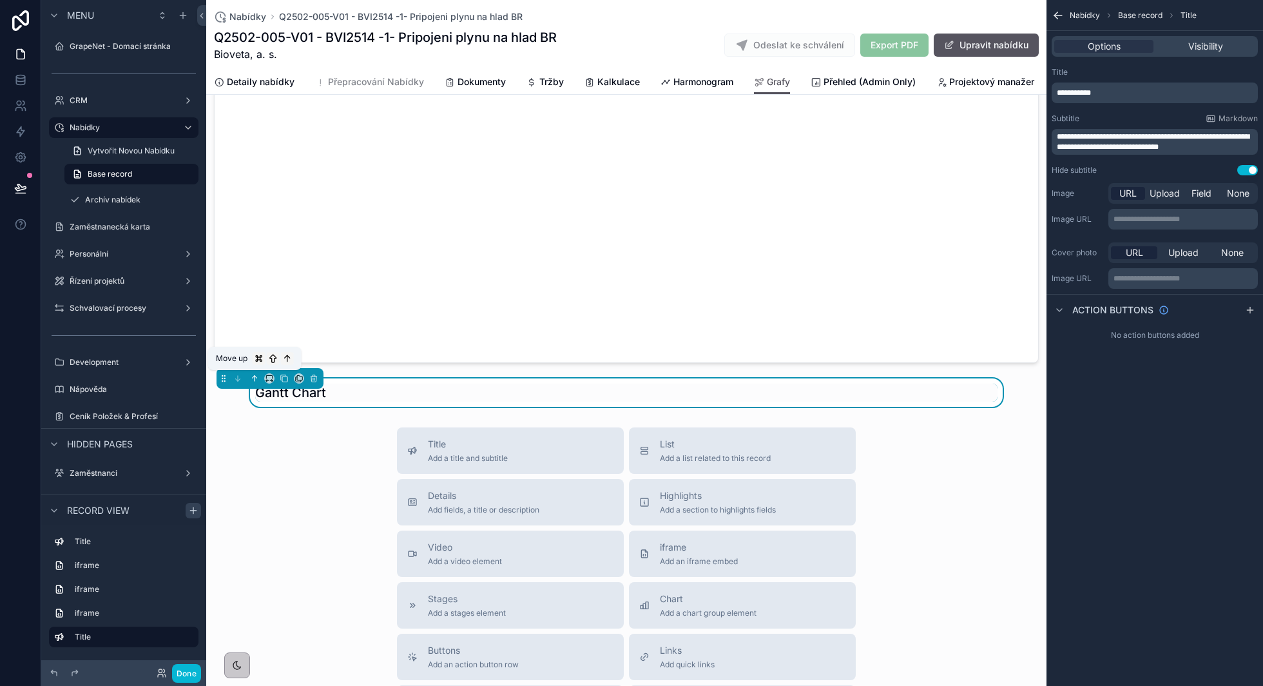
click at [256, 378] on icon "scrollable content" at bounding box center [254, 378] width 9 height 9
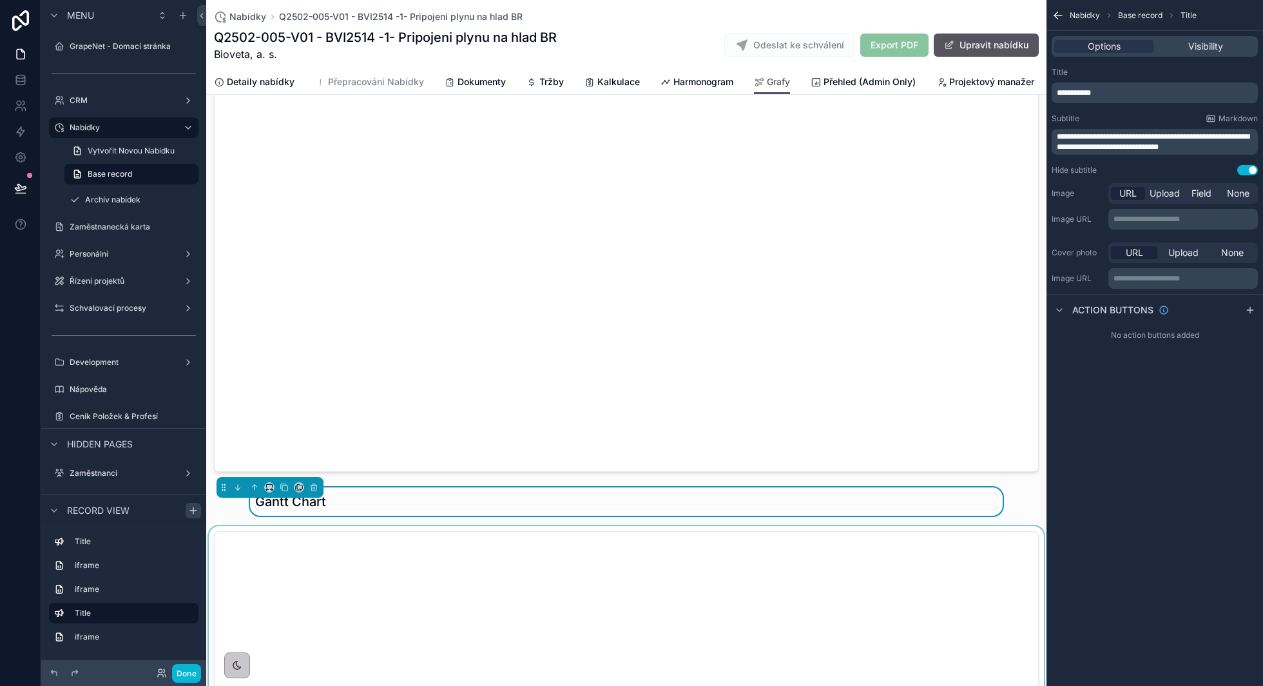
scroll to position [905, 0]
click at [255, 488] on icon "scrollable content" at bounding box center [255, 487] width 0 height 5
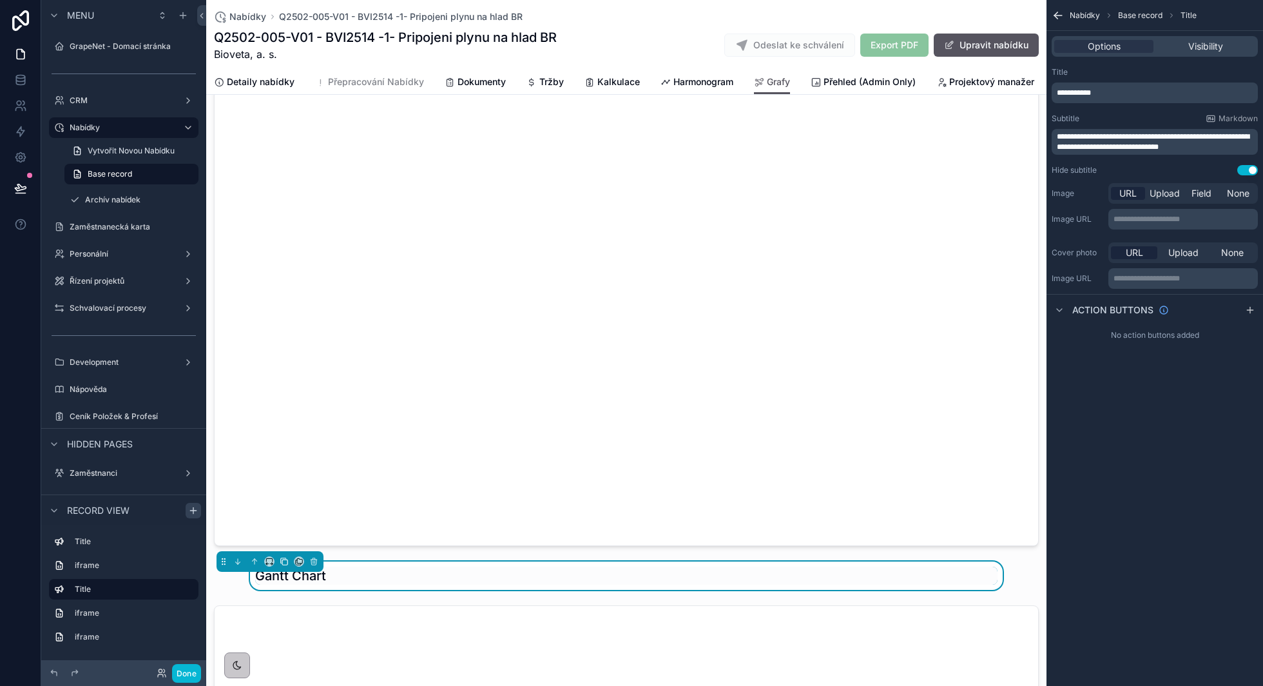
scroll to position [135, 0]
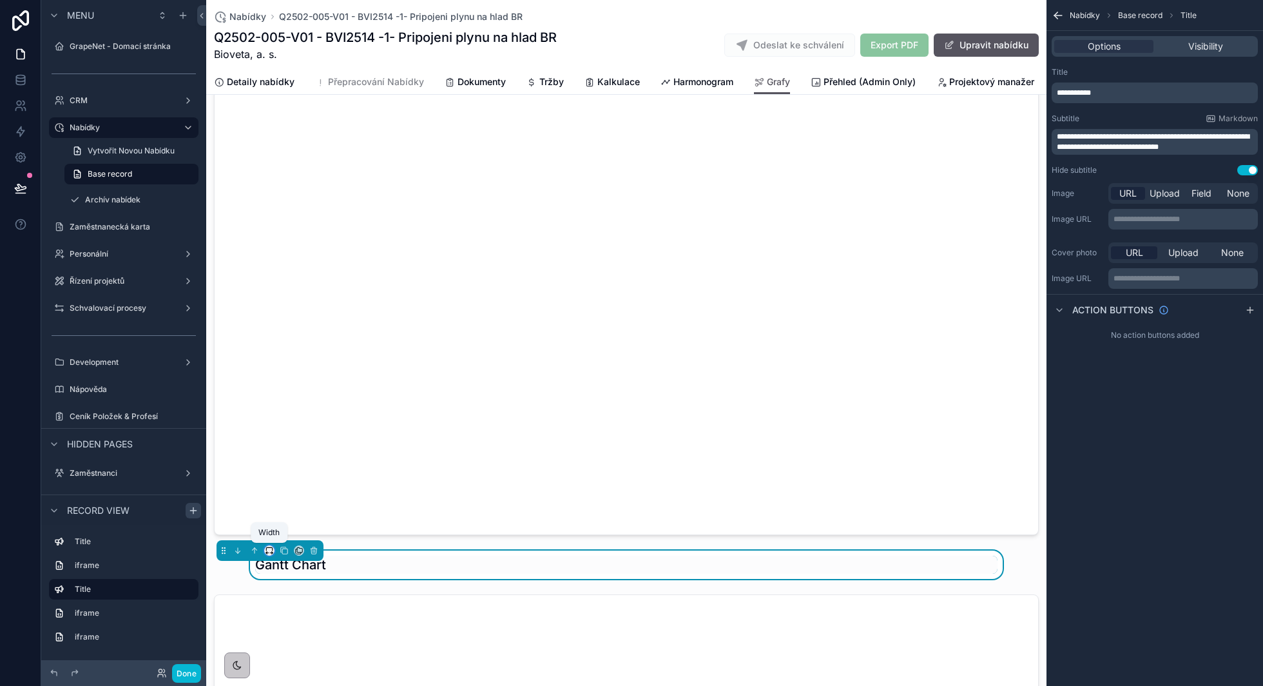
click at [272, 552] on icon "scrollable content" at bounding box center [272, 553] width 1 height 3
click at [291, 532] on span "Full width" at bounding box center [295, 538] width 40 height 15
click at [312, 562] on div "Gantt Chart" at bounding box center [626, 564] width 825 height 18
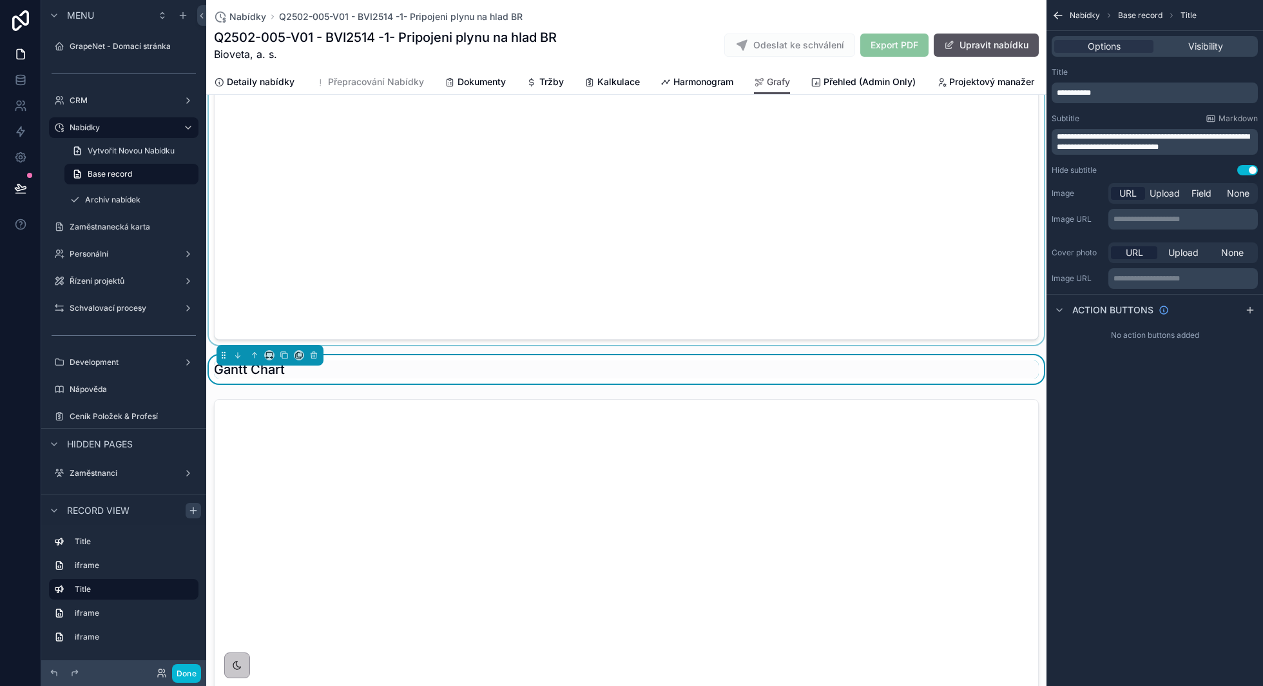
scroll to position [349, 0]
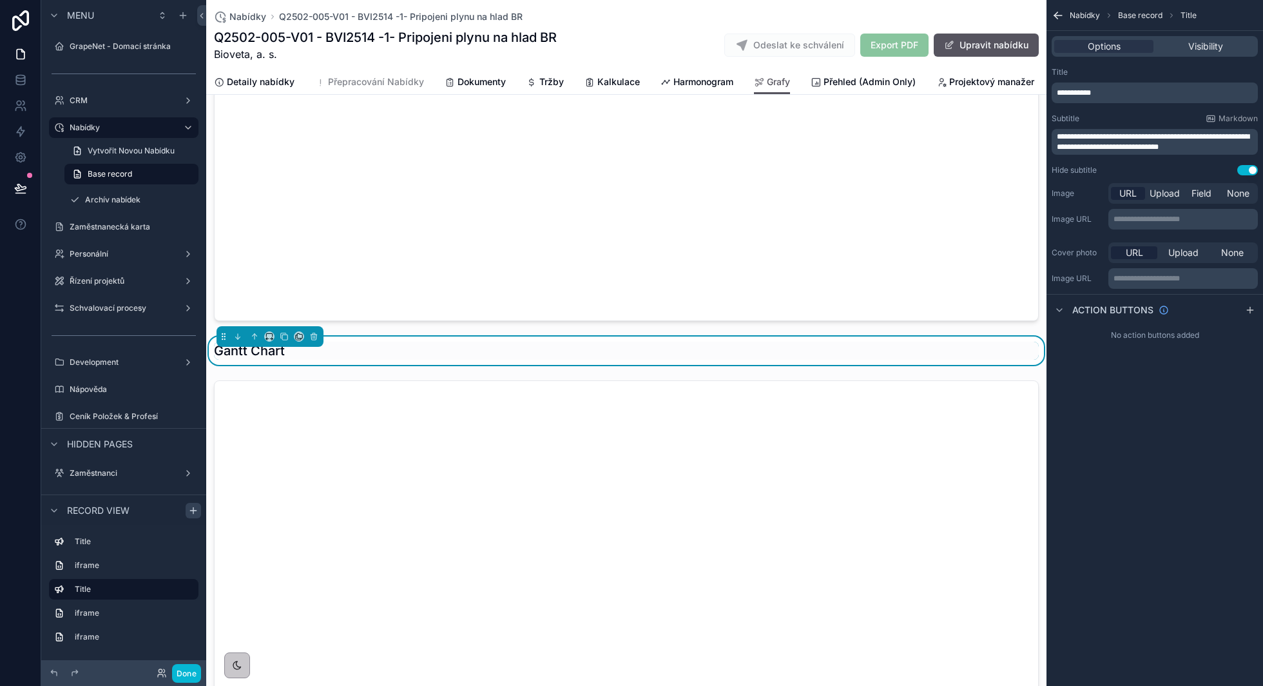
click at [1245, 166] on button "Use setting" at bounding box center [1247, 170] width 21 height 10
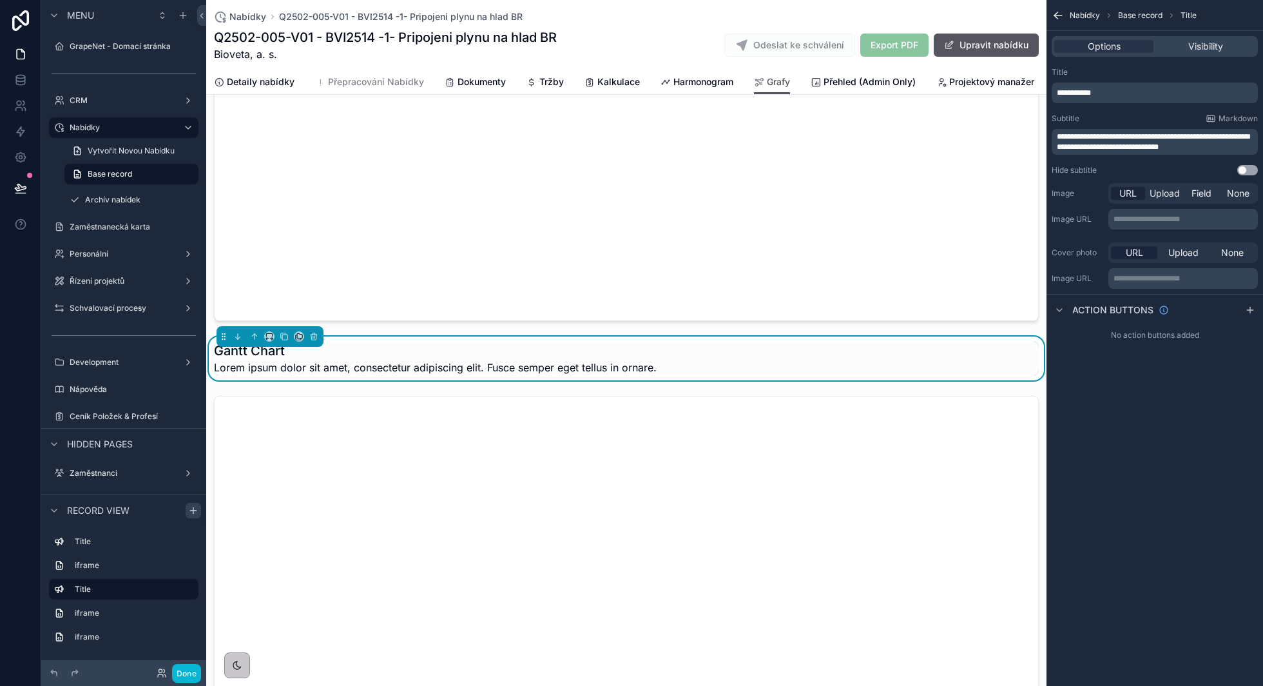
click at [1245, 166] on button "Use setting" at bounding box center [1247, 170] width 21 height 10
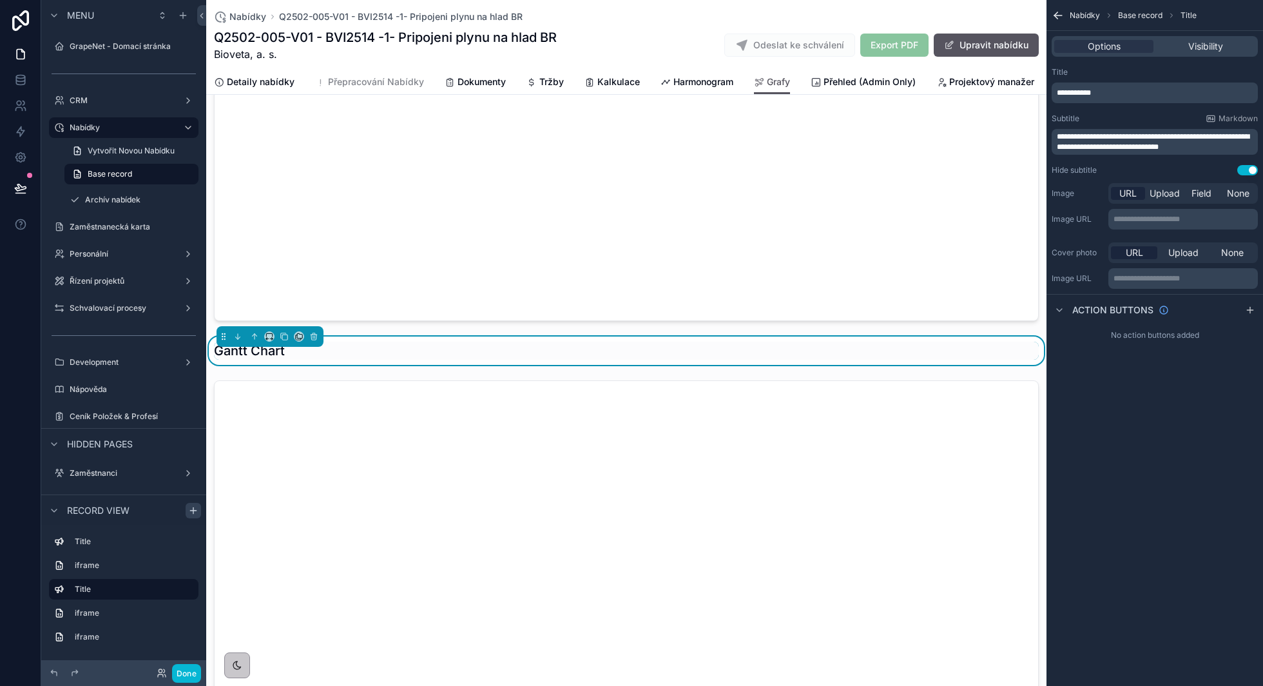
click at [1122, 98] on div "**********" at bounding box center [1155, 92] width 206 height 21
click at [1107, 95] on p "**********" at bounding box center [1156, 93] width 198 height 10
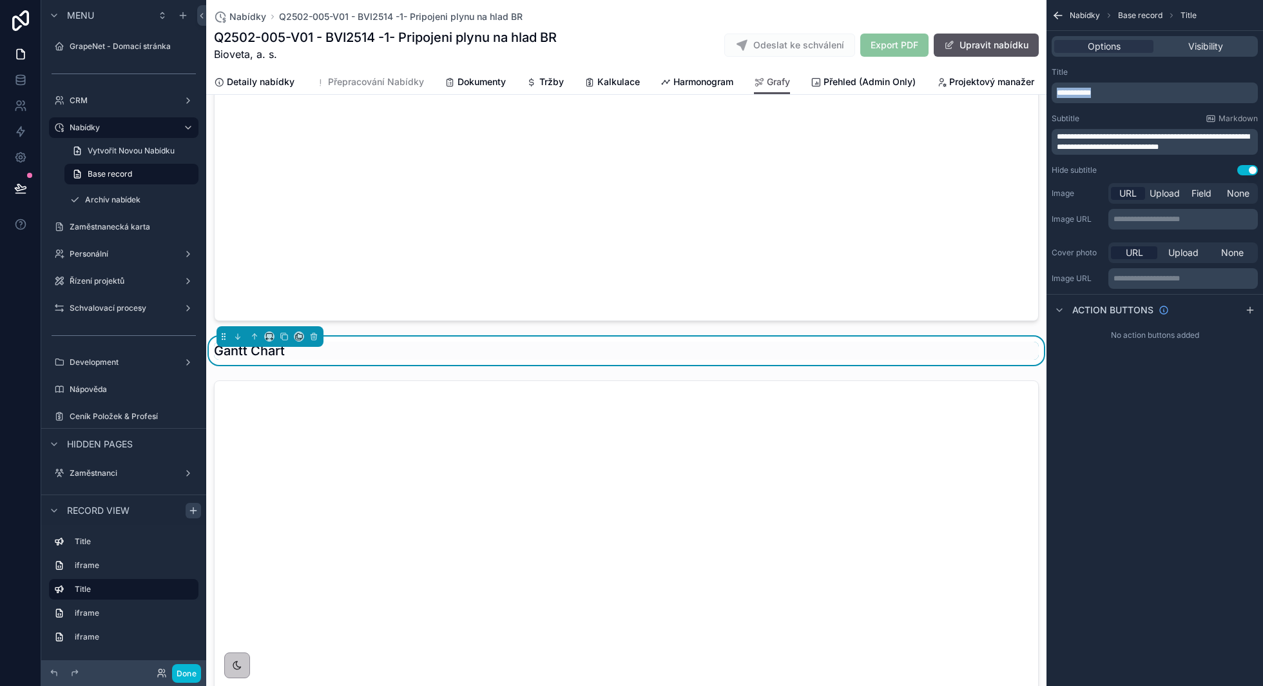
click at [1107, 95] on p "**********" at bounding box center [1156, 93] width 198 height 10
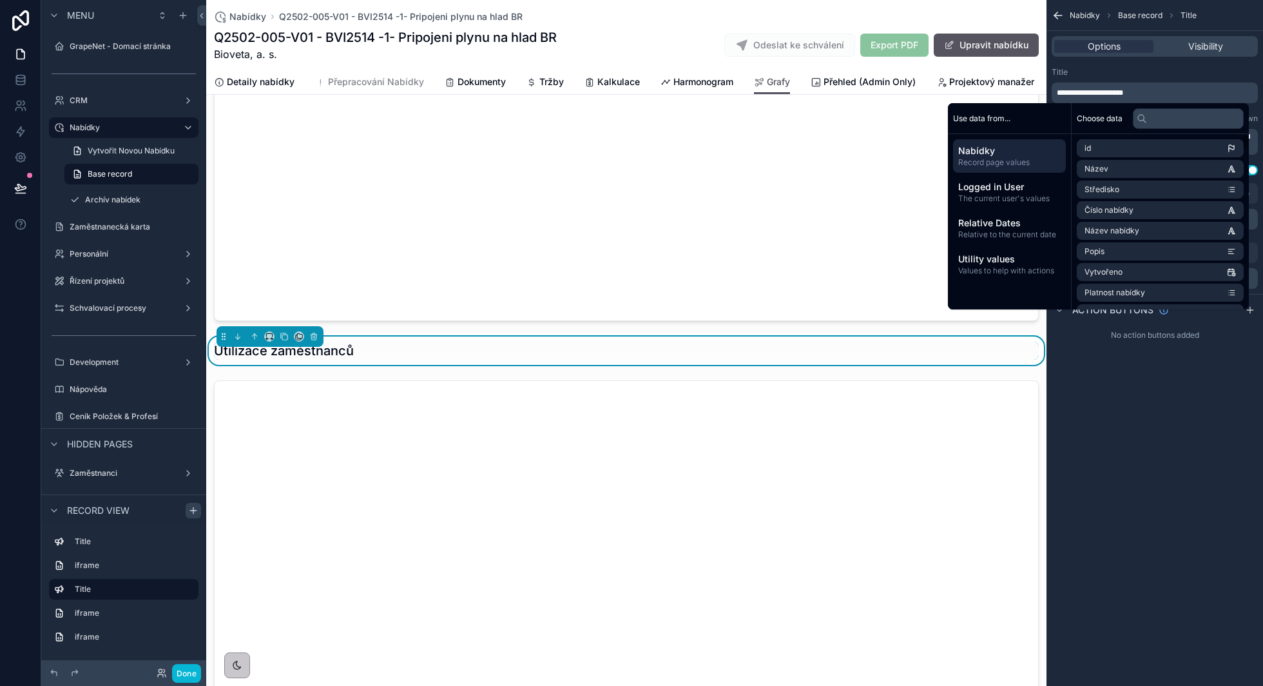
click at [1153, 482] on div "**********" at bounding box center [1154, 343] width 216 height 686
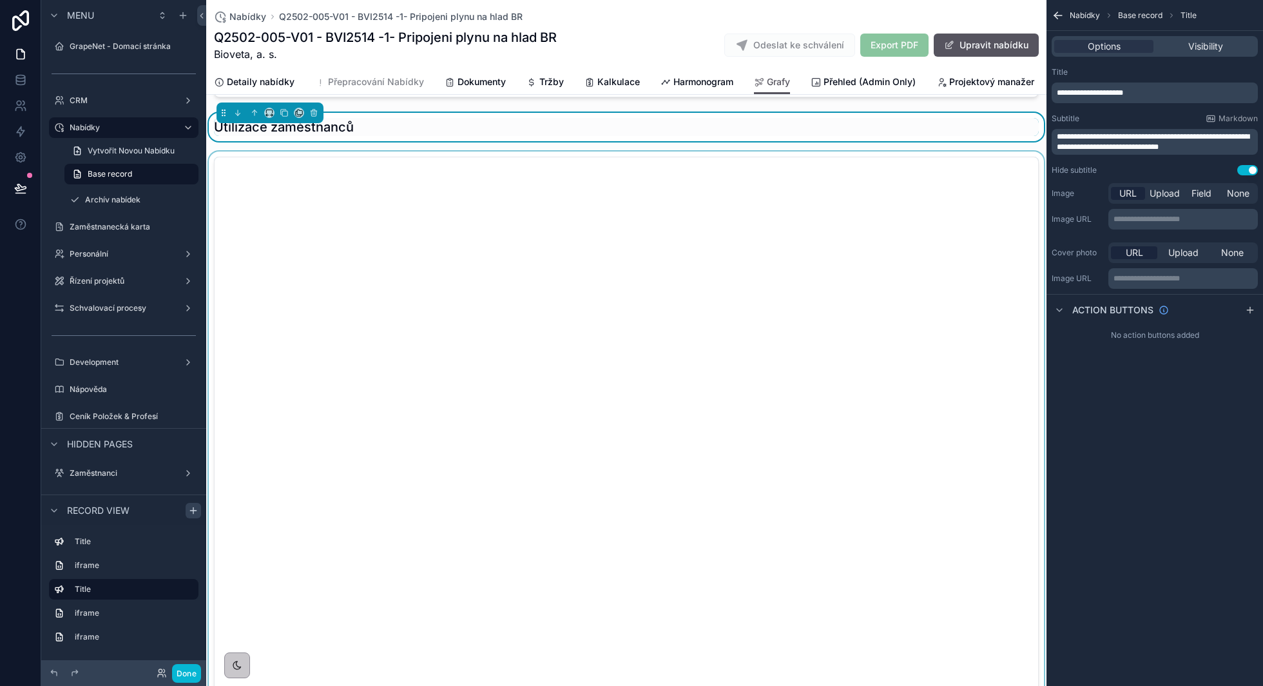
scroll to position [555, 0]
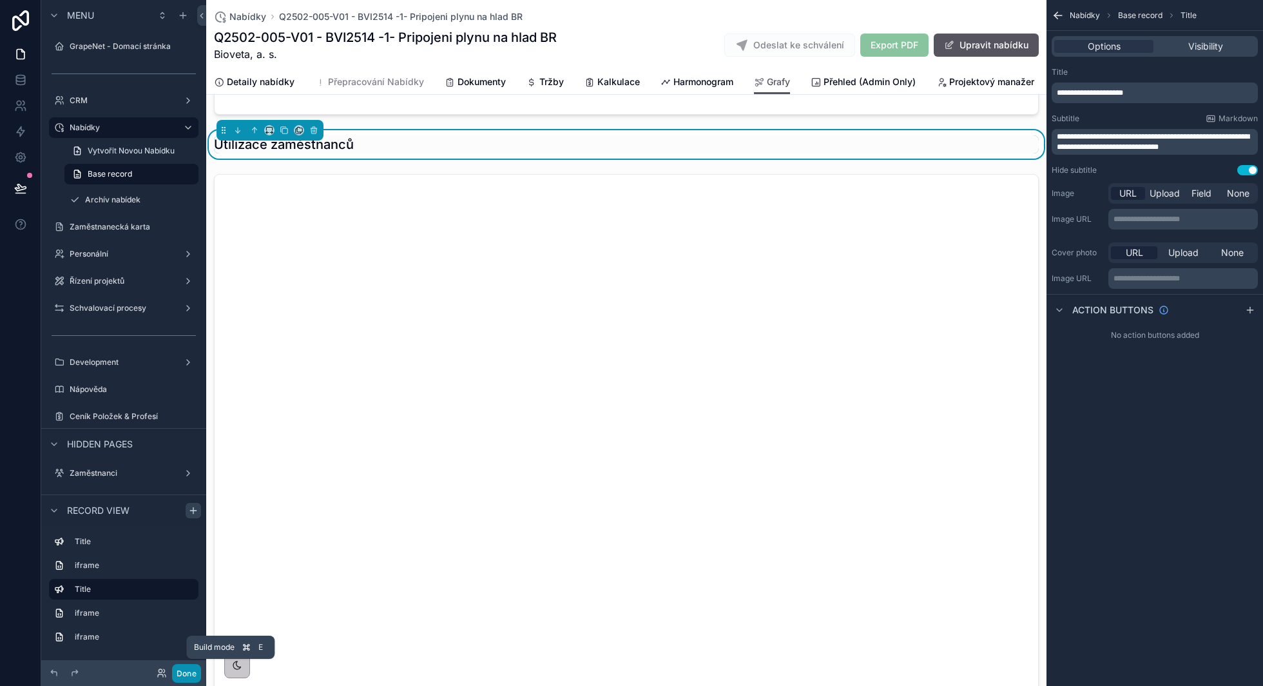
click at [186, 675] on button "Done" at bounding box center [186, 673] width 29 height 19
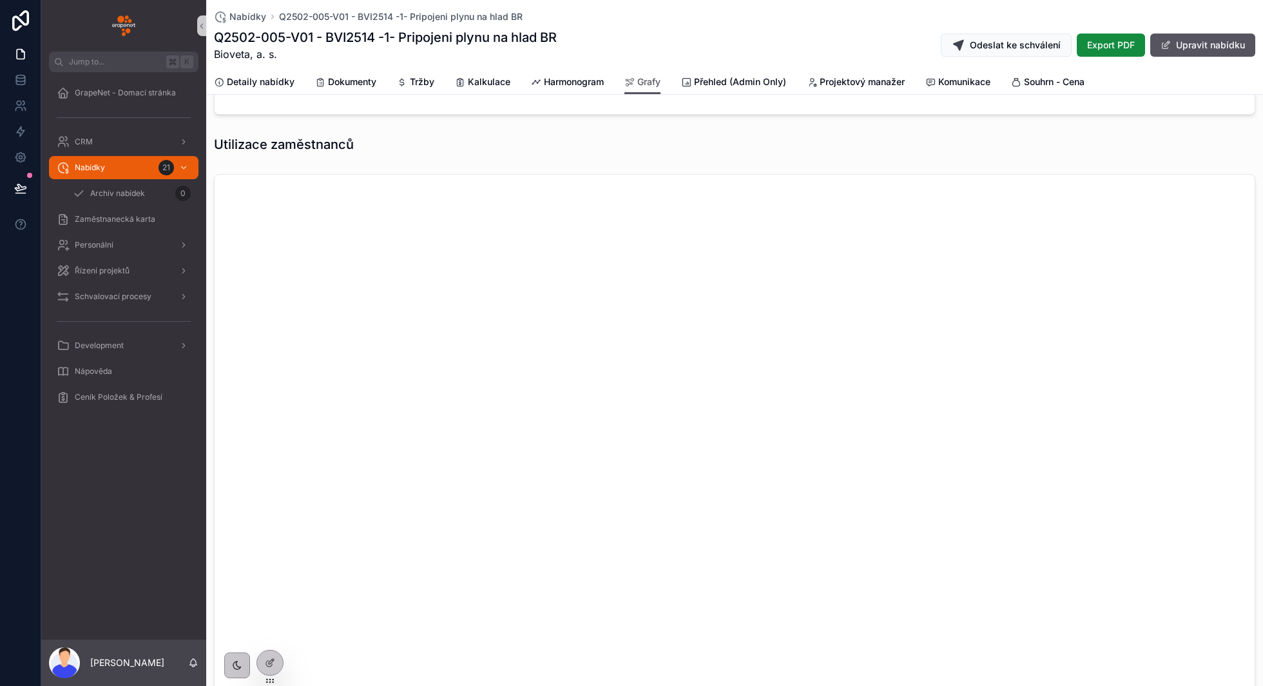
scroll to position [0, 0]
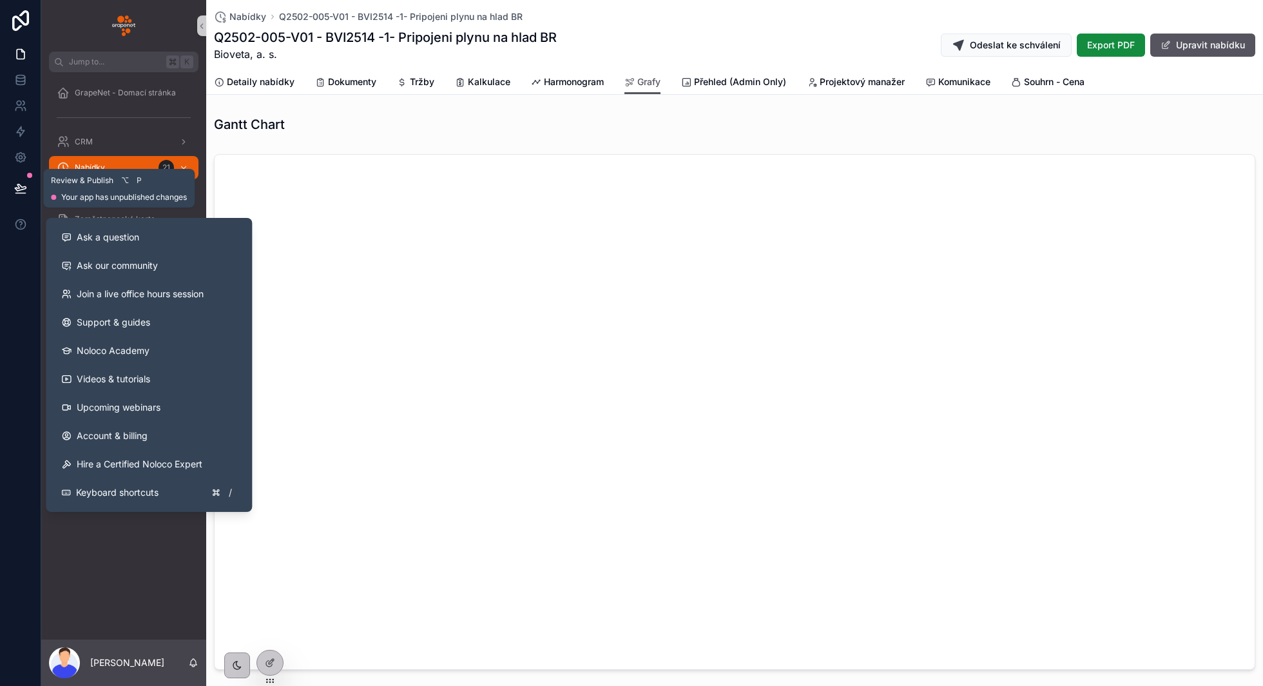
click at [15, 191] on icon at bounding box center [20, 188] width 13 height 13
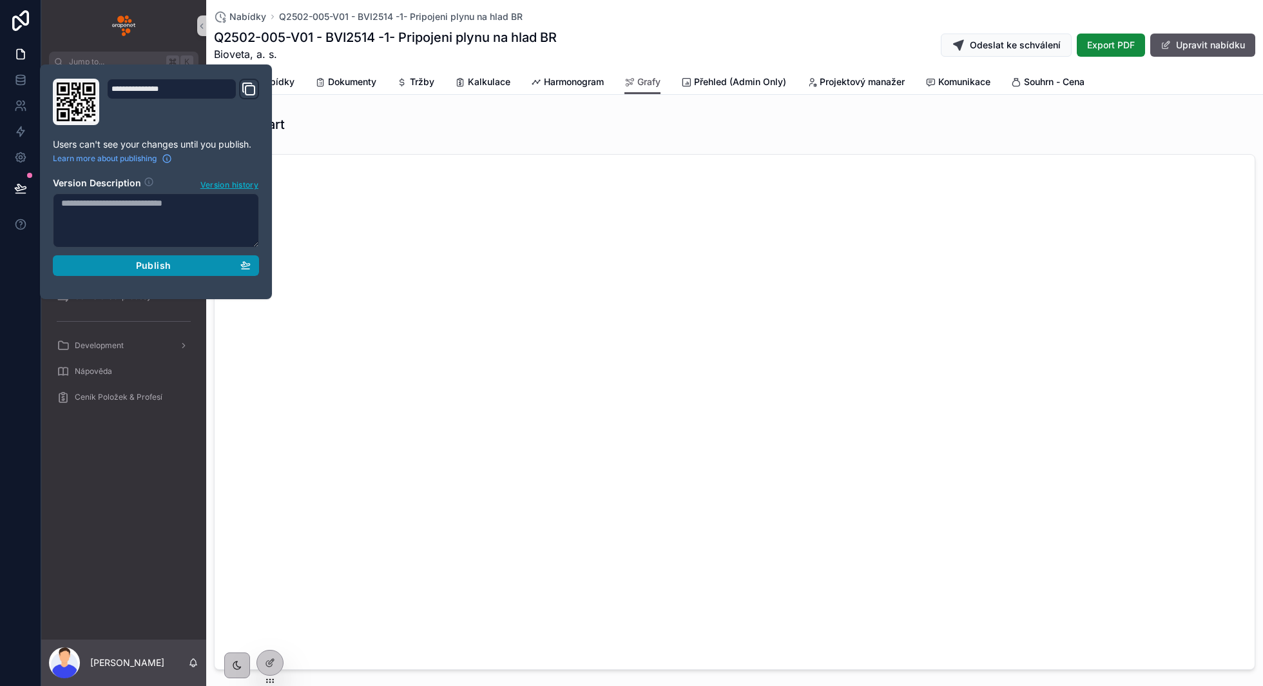
click at [140, 260] on span "Publish" at bounding box center [153, 266] width 35 height 12
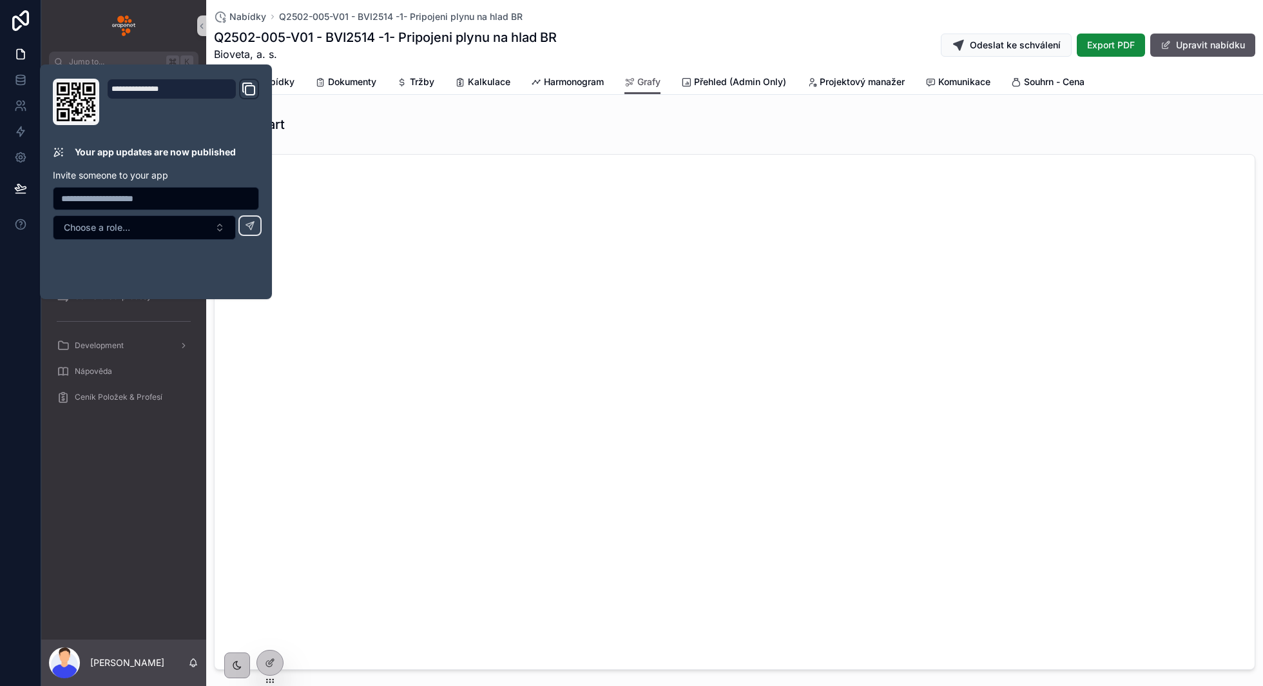
click at [517, 120] on div "Gantt Chart" at bounding box center [734, 124] width 1041 height 18
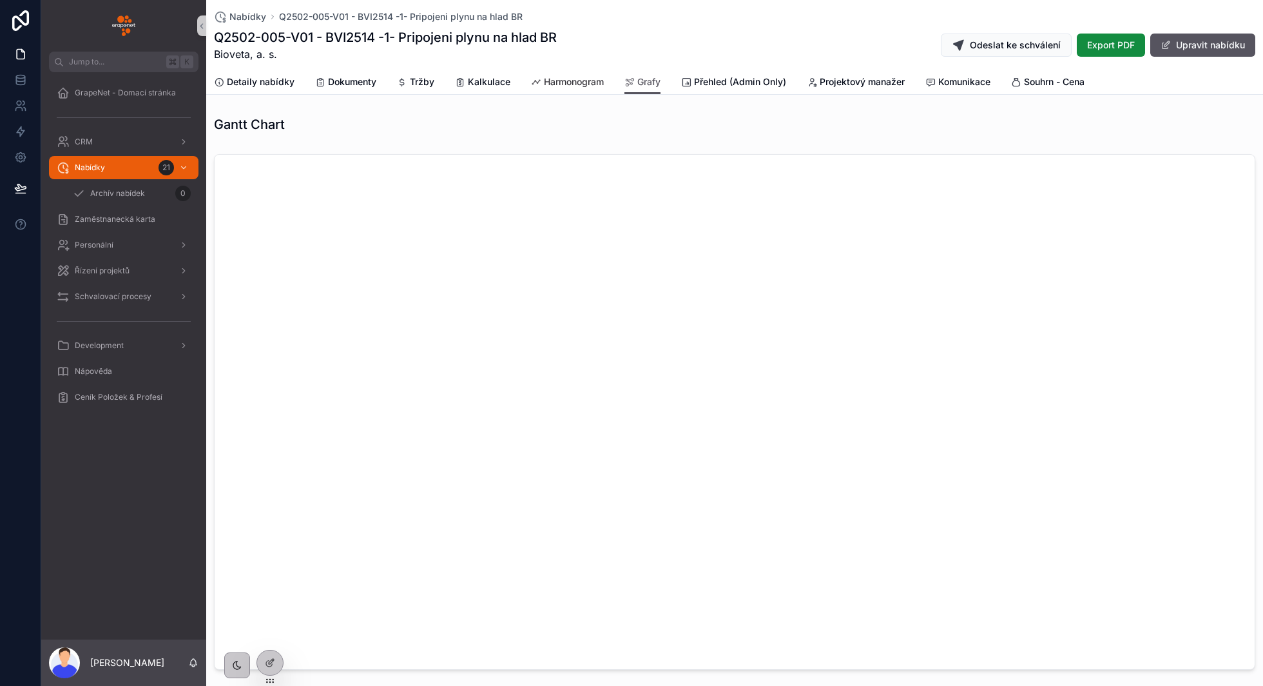
click at [579, 85] on span "Harmonogram" at bounding box center [574, 81] width 60 height 13
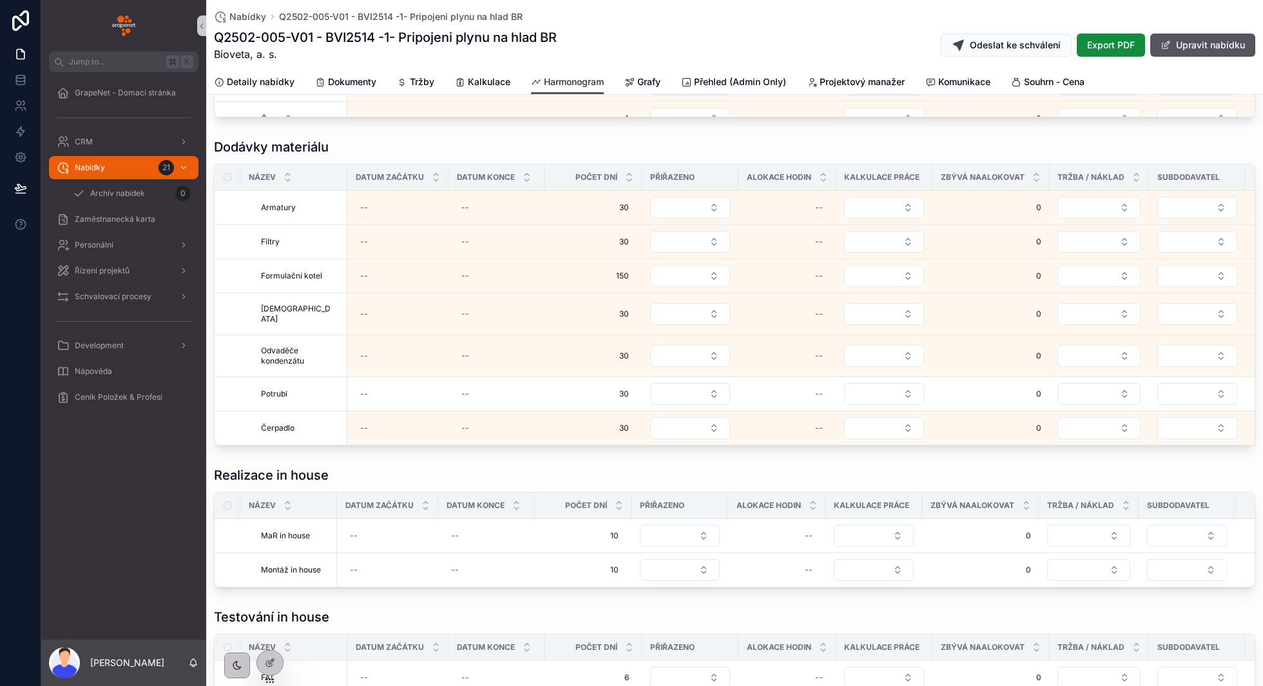
scroll to position [2372, 0]
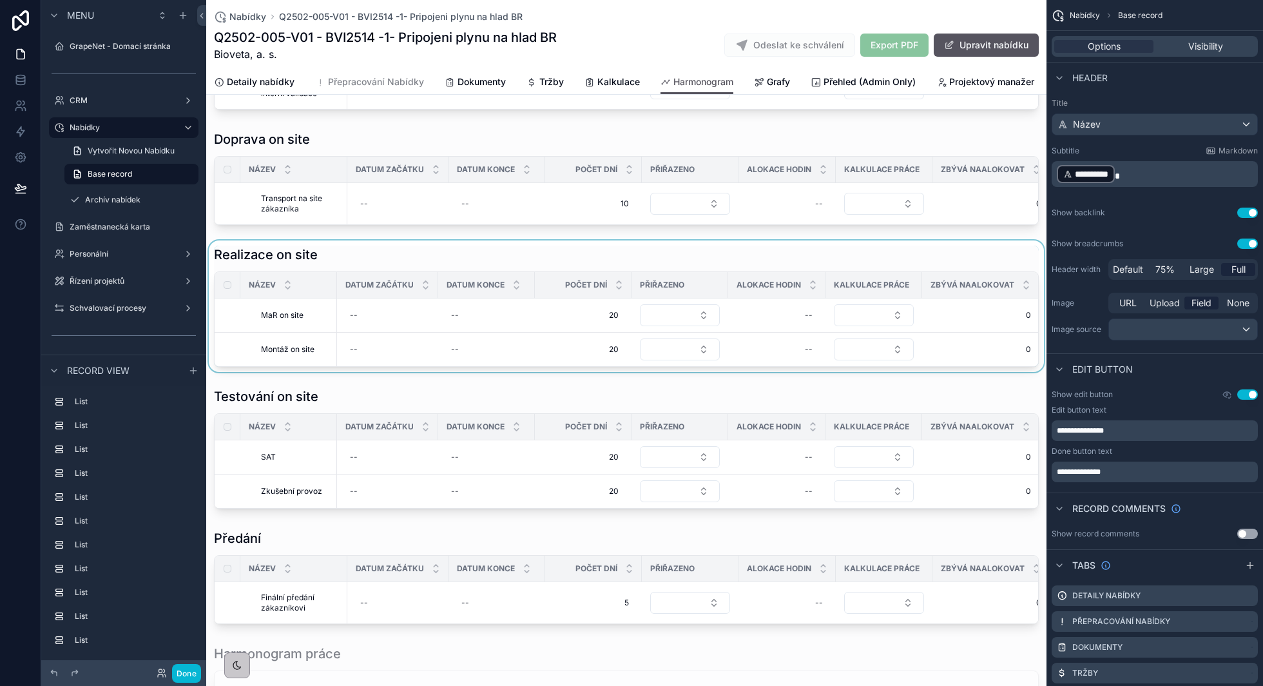
click at [751, 240] on div "scrollable content" at bounding box center [626, 305] width 840 height 131
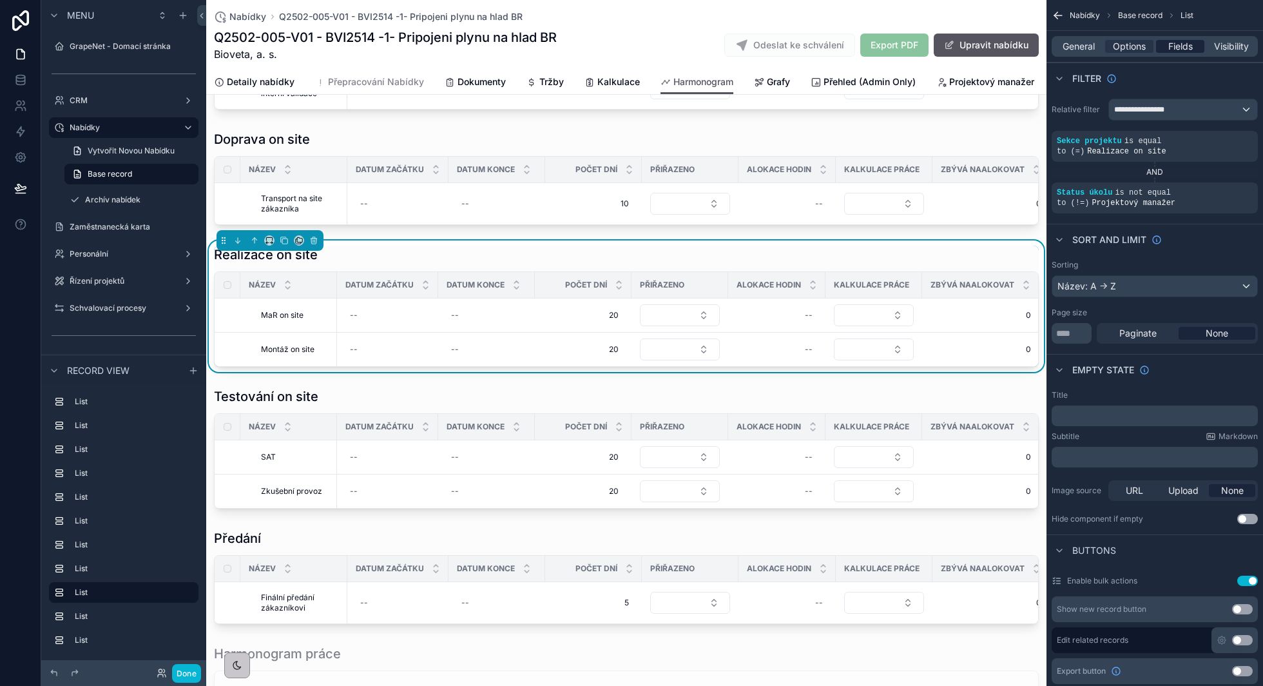
click at [1178, 47] on span "Fields" at bounding box center [1180, 46] width 24 height 13
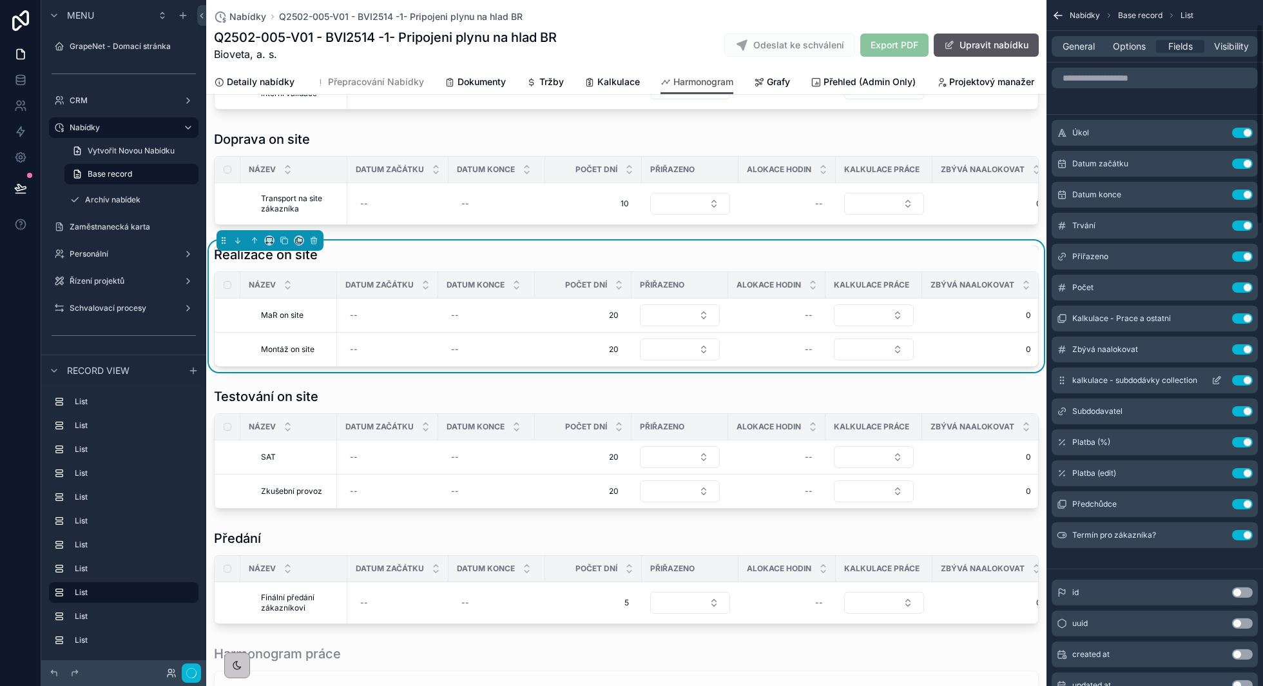
scroll to position [83, 0]
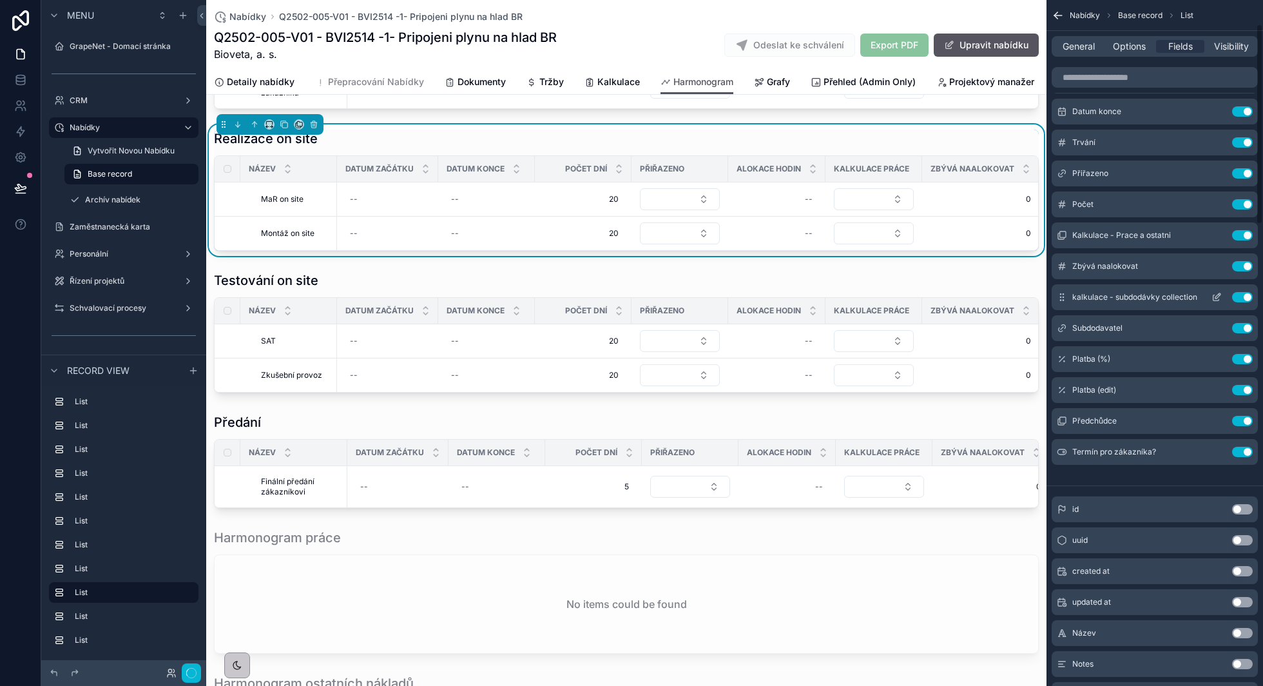
click at [1215, 297] on icon "scrollable content" at bounding box center [1217, 295] width 5 height 5
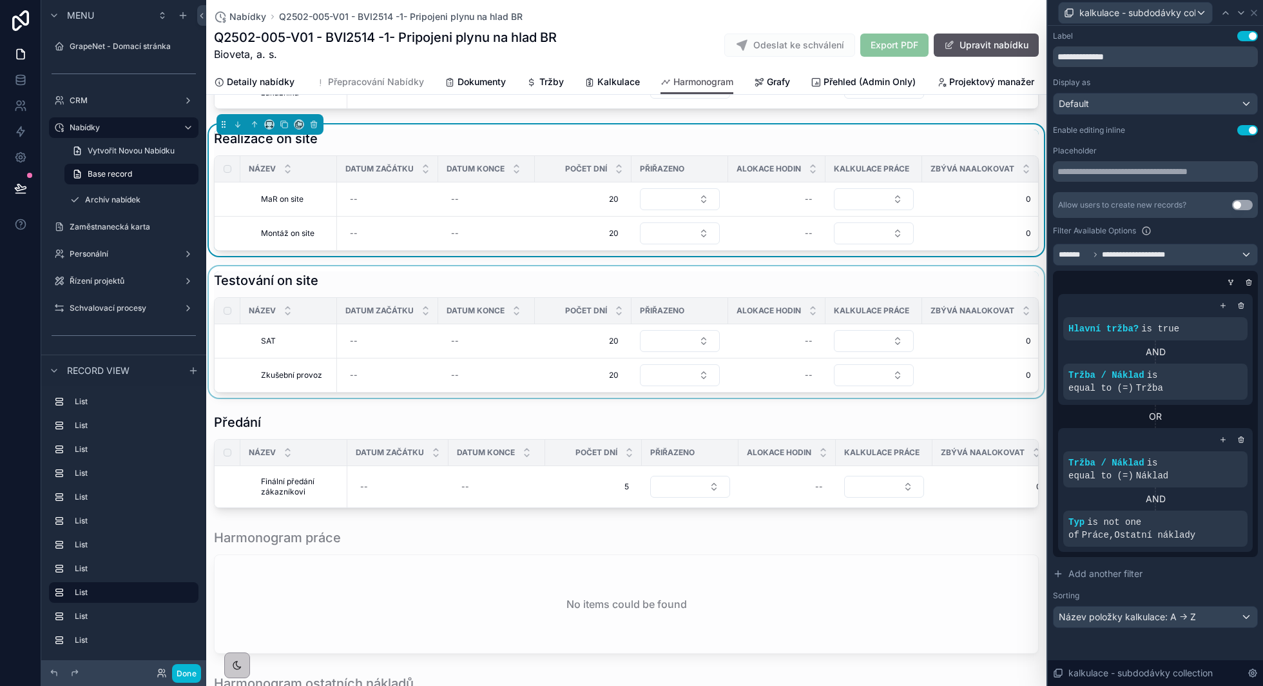
click at [831, 300] on div "Kalkulace práce" at bounding box center [873, 310] width 95 height 21
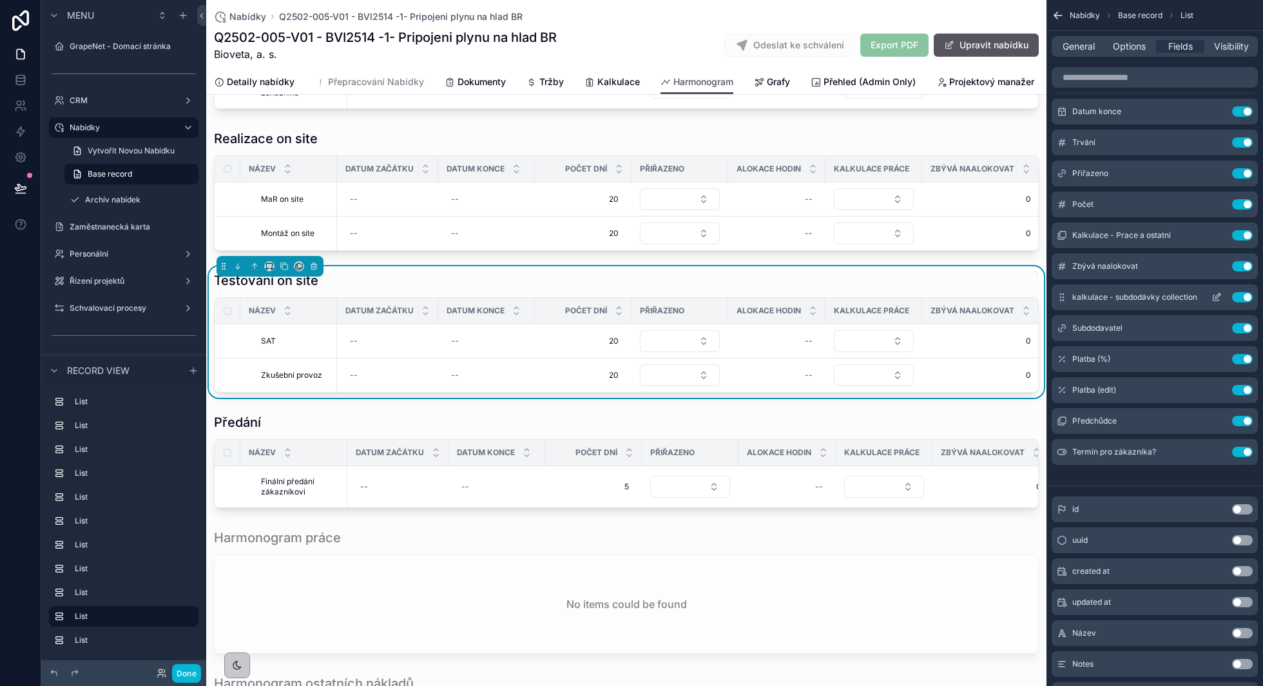
click at [1215, 296] on icon "scrollable content" at bounding box center [1217, 295] width 5 height 5
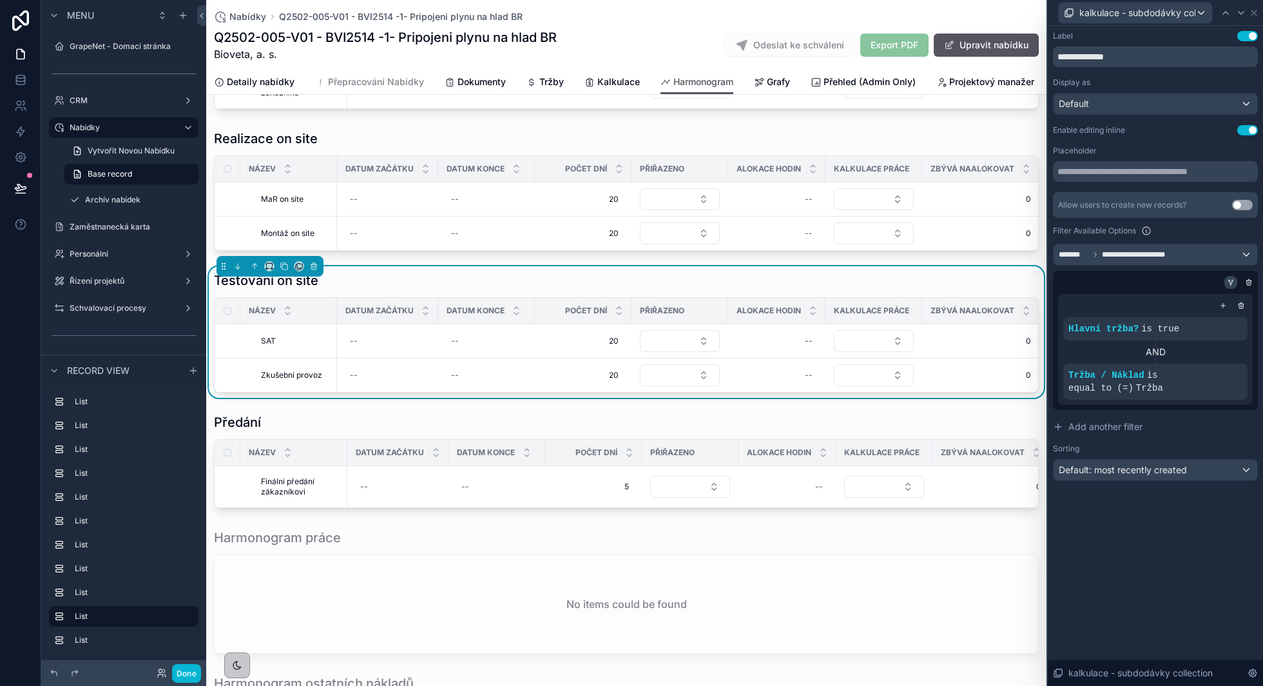
click at [1233, 280] on icon at bounding box center [1231, 282] width 8 height 8
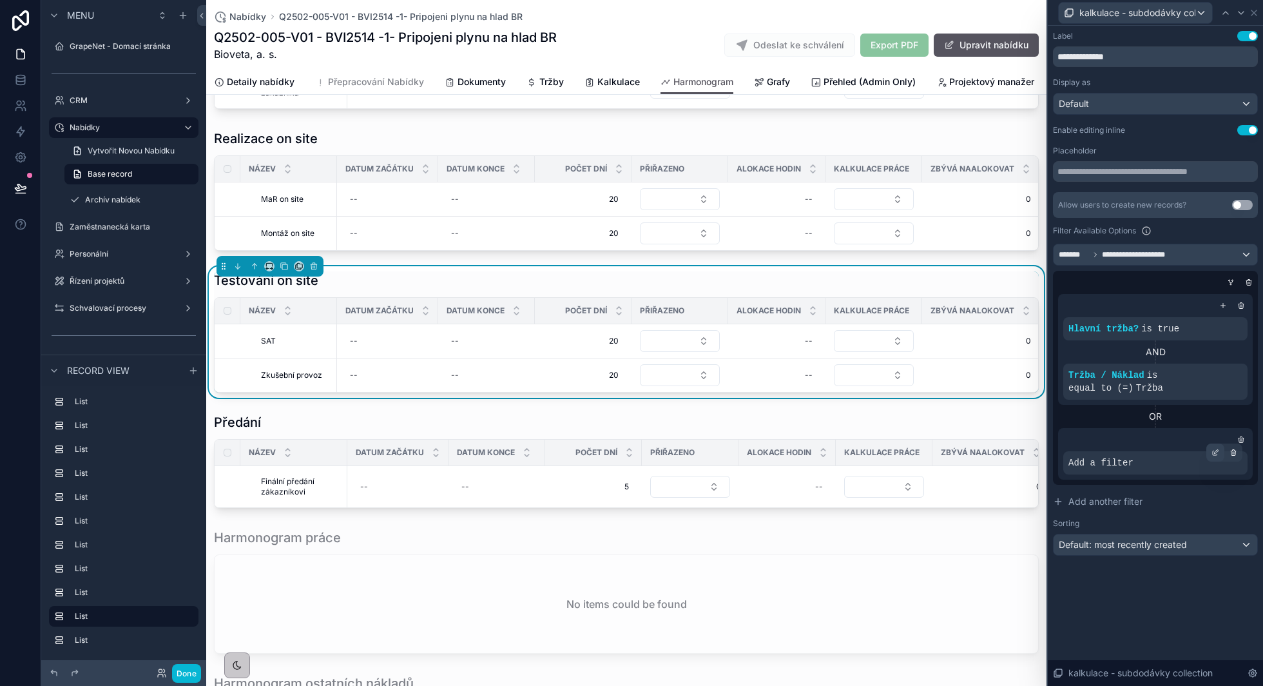
click at [1211, 454] on icon at bounding box center [1215, 452] width 8 height 8
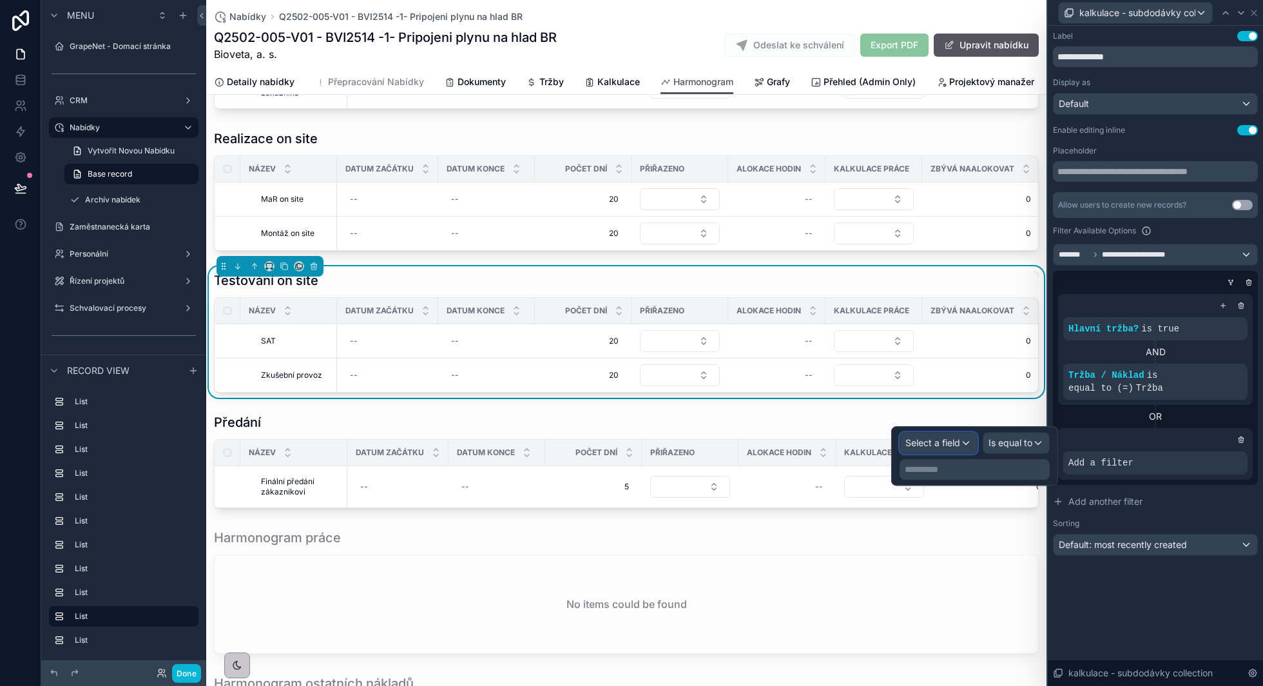
click at [939, 436] on span "Select a field" at bounding box center [932, 442] width 55 height 13
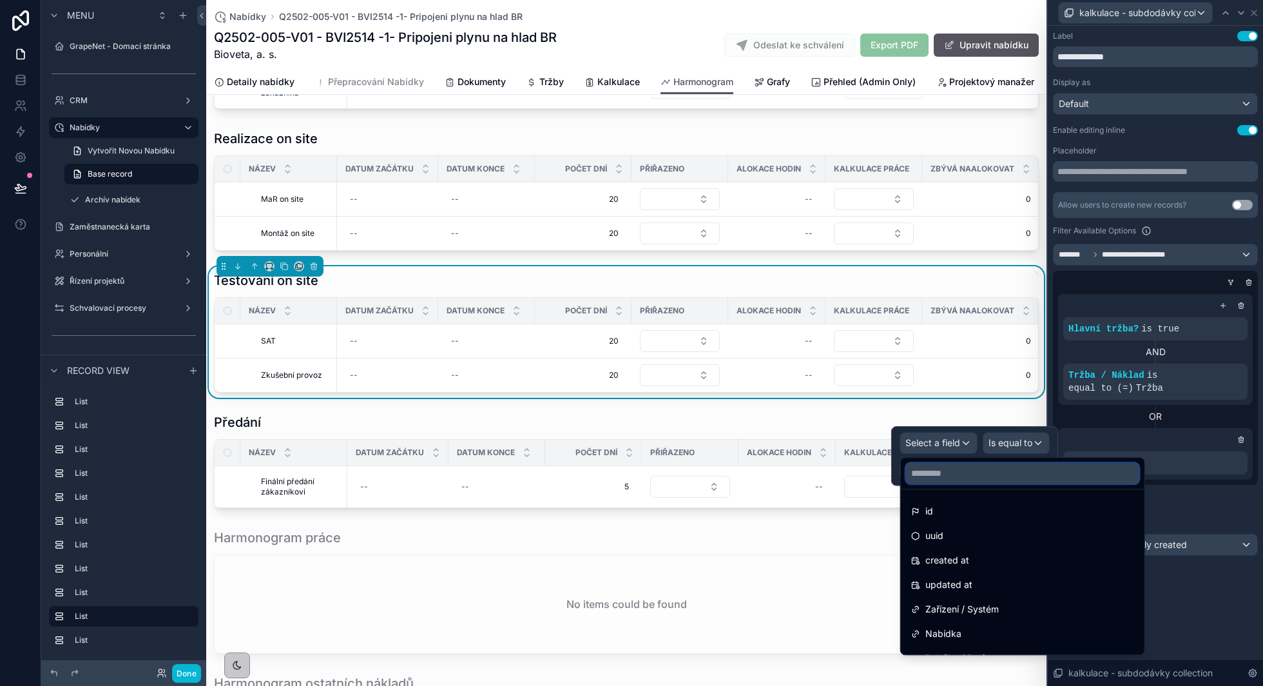
click at [948, 478] on input "text" at bounding box center [1022, 473] width 233 height 21
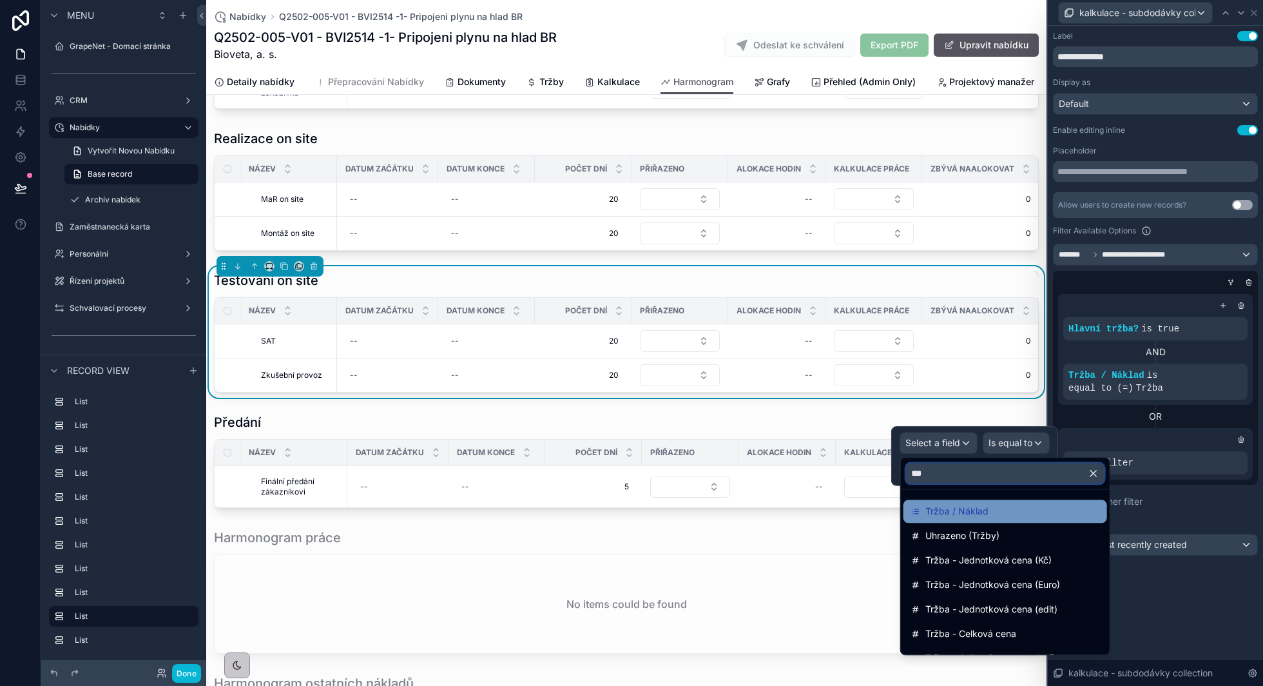
type input "***"
click at [954, 506] on span "Tržba / Náklad" at bounding box center [956, 510] width 63 height 15
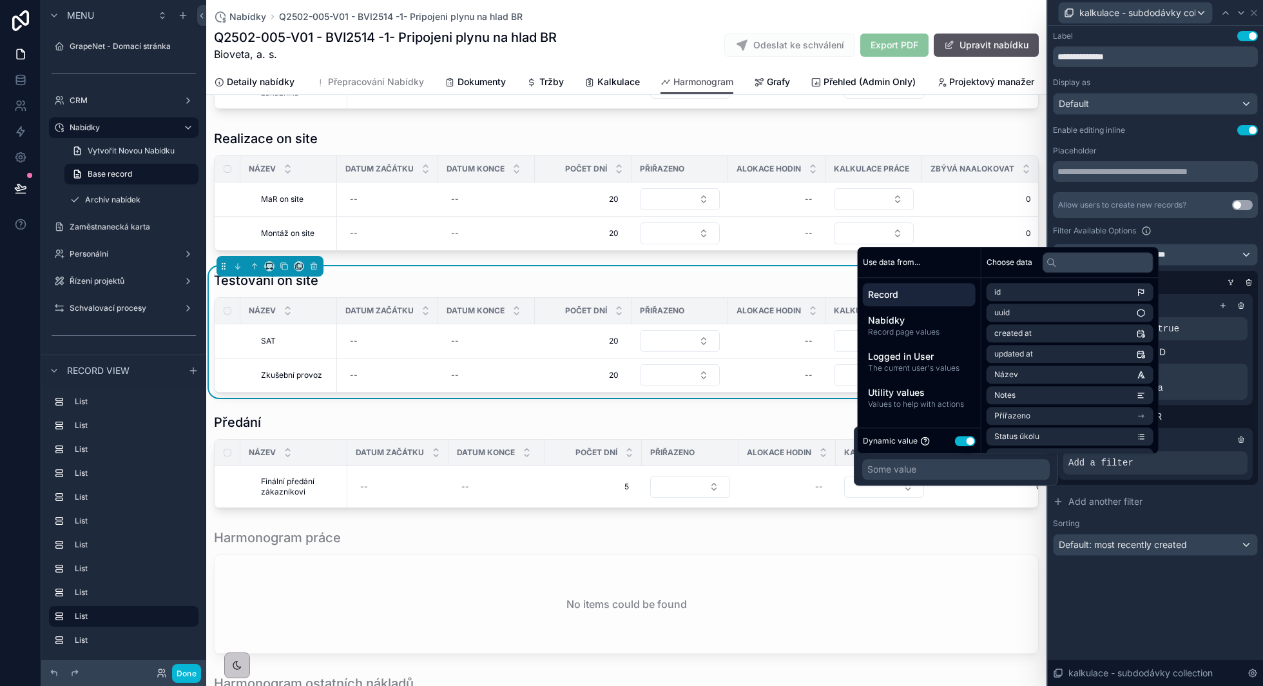
click at [968, 441] on button "Use setting" at bounding box center [965, 441] width 21 height 10
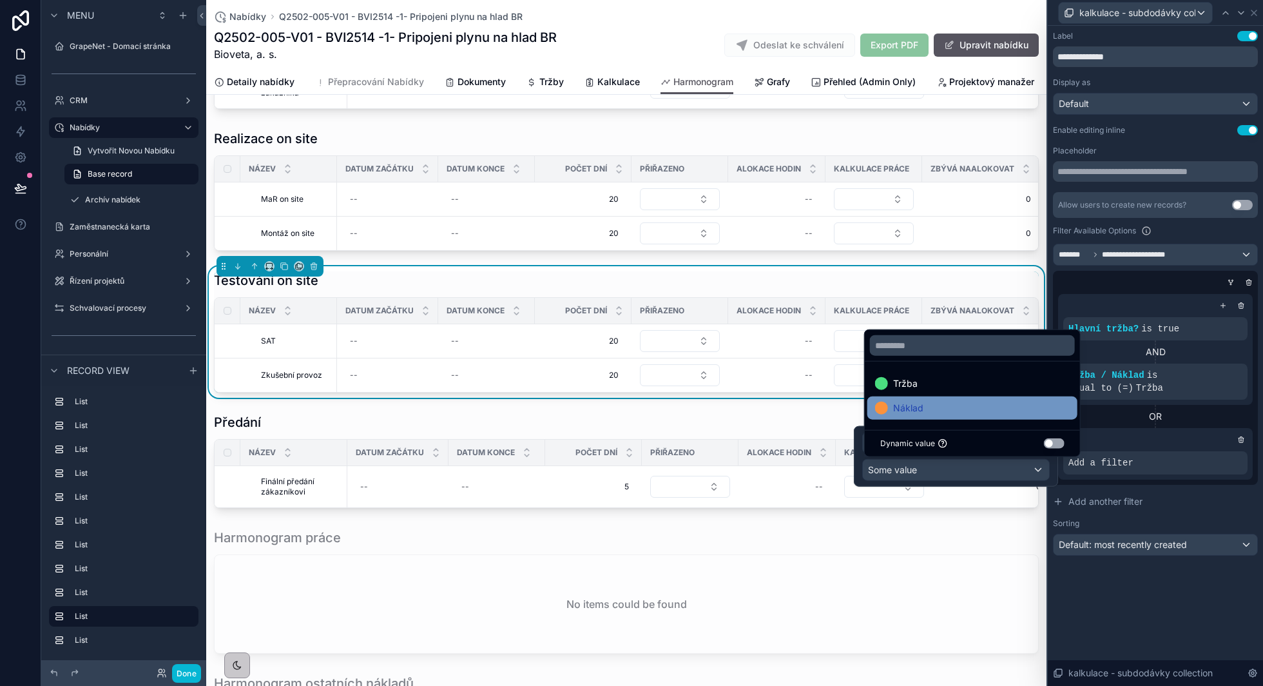
click at [954, 412] on div "Náklad" at bounding box center [972, 407] width 195 height 15
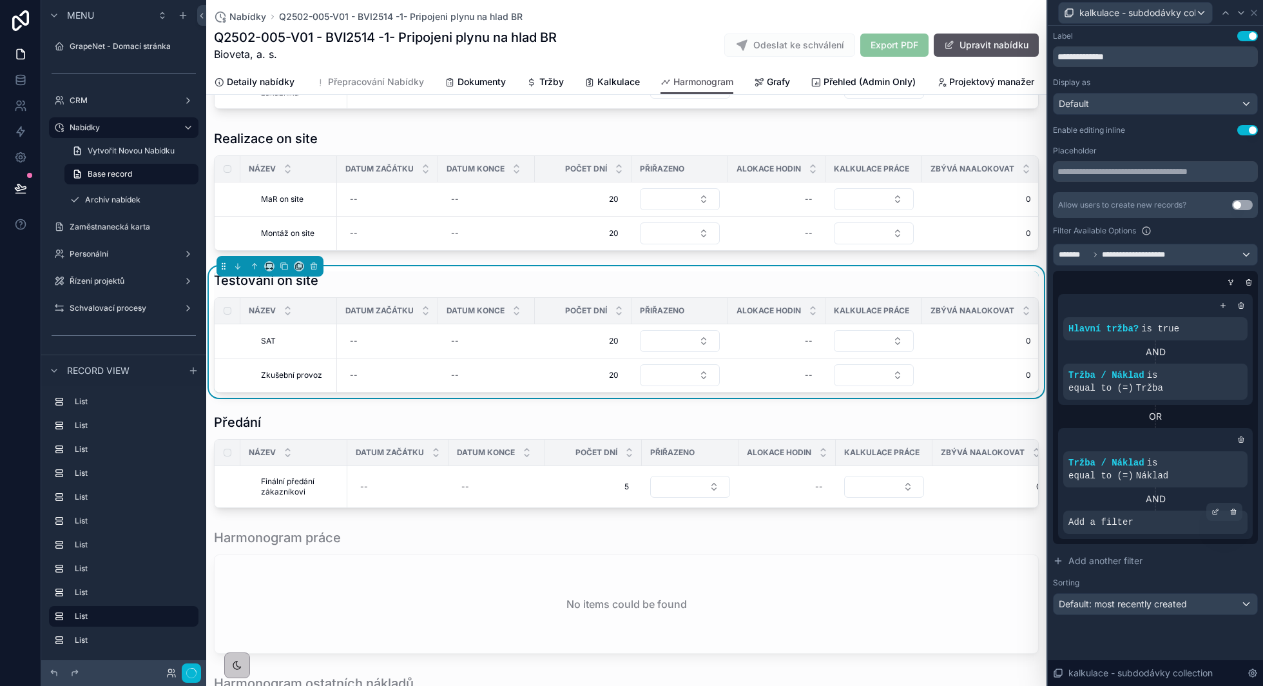
click at [1207, 519] on div "Add a filter" at bounding box center [1155, 521] width 184 height 23
click at [0, 0] on div at bounding box center [0, 0] width 0 height 0
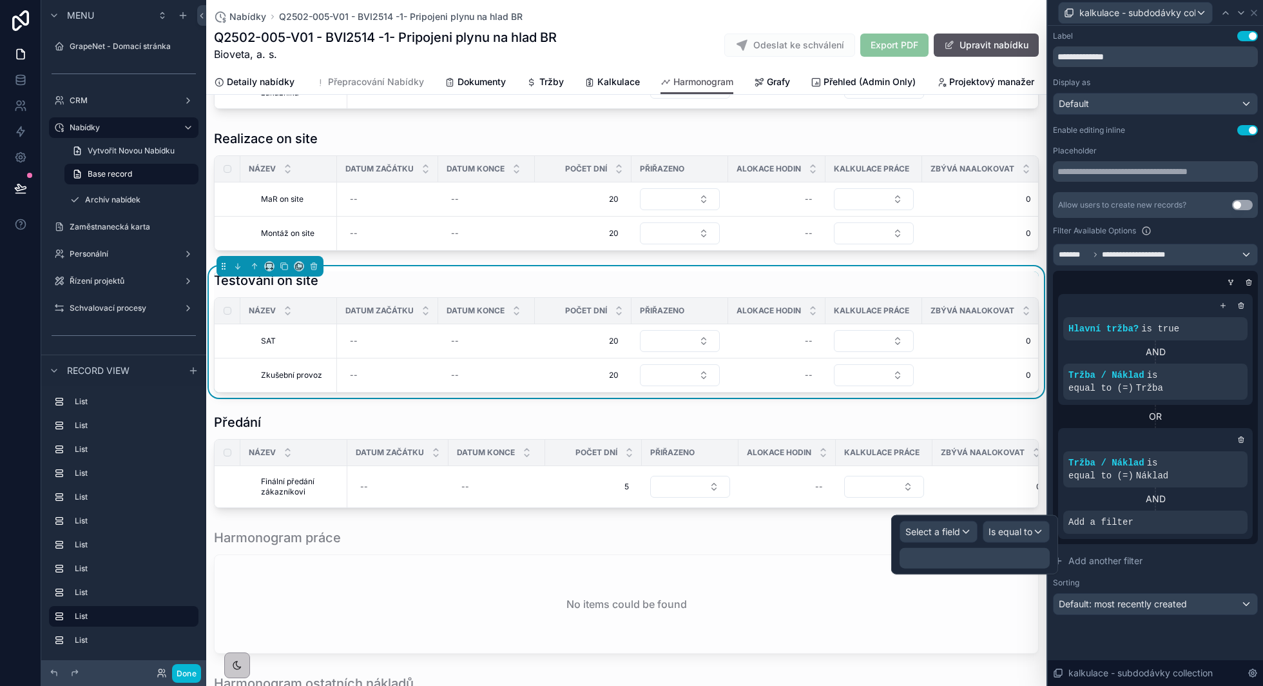
click at [942, 543] on div "Select a field Is equal to ﻿" at bounding box center [974, 544] width 167 height 59
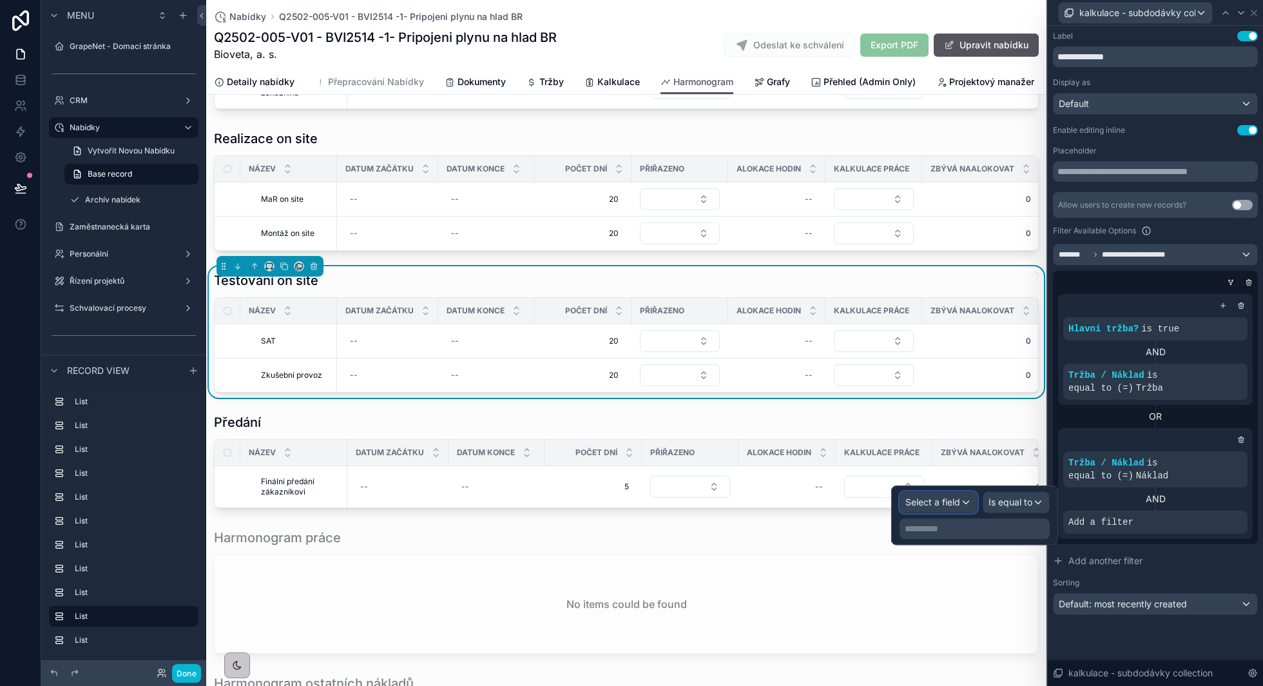
click at [941, 500] on span "Select a field" at bounding box center [932, 501] width 55 height 11
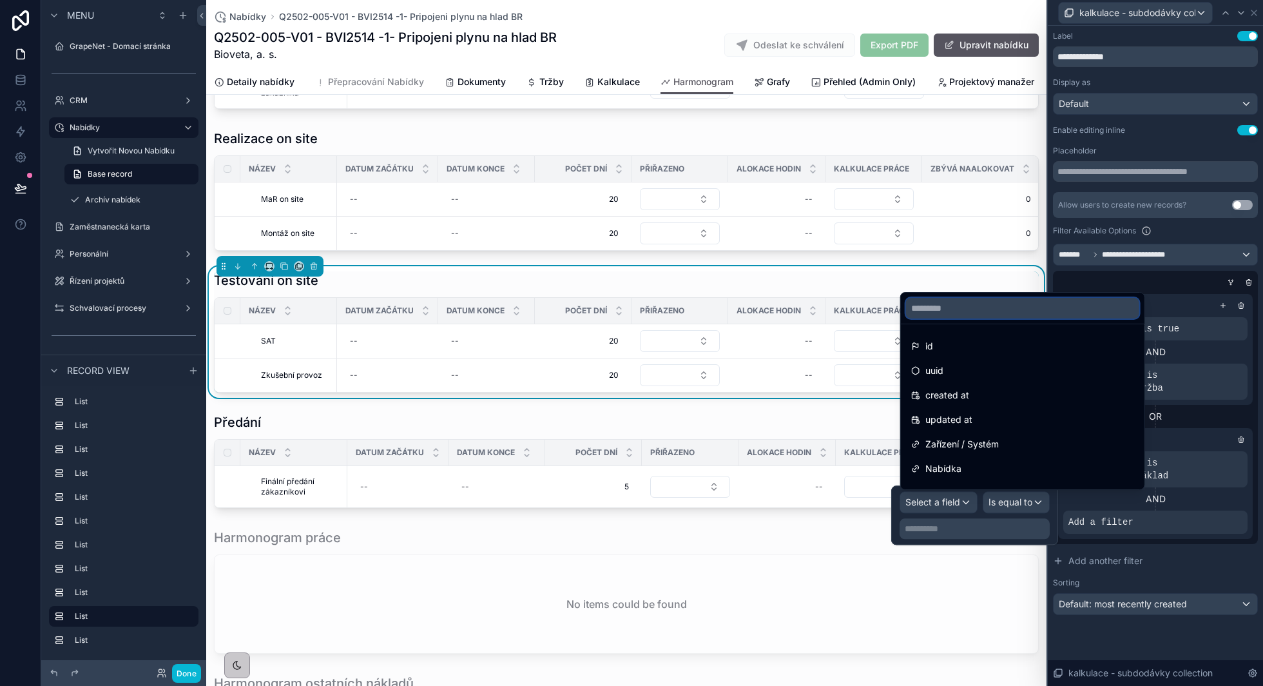
click at [978, 312] on input "text" at bounding box center [1022, 308] width 233 height 21
type input "*"
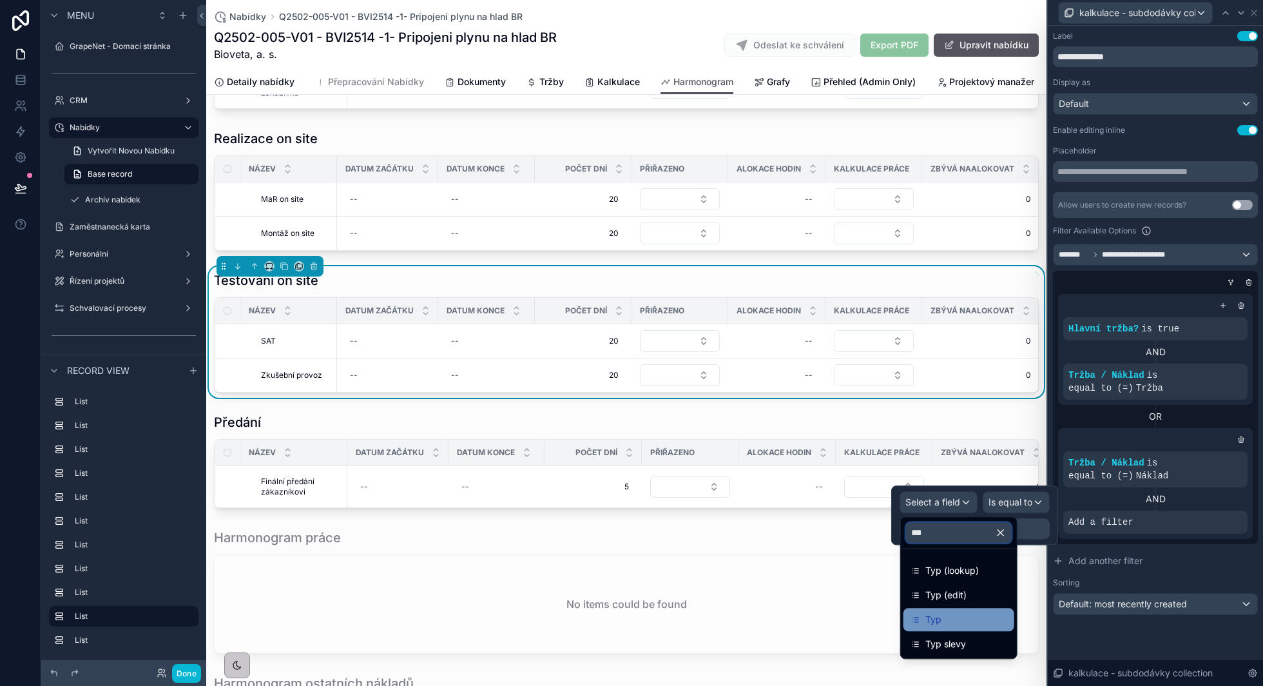
type input "***"
click at [947, 622] on div "Typ" at bounding box center [958, 618] width 95 height 15
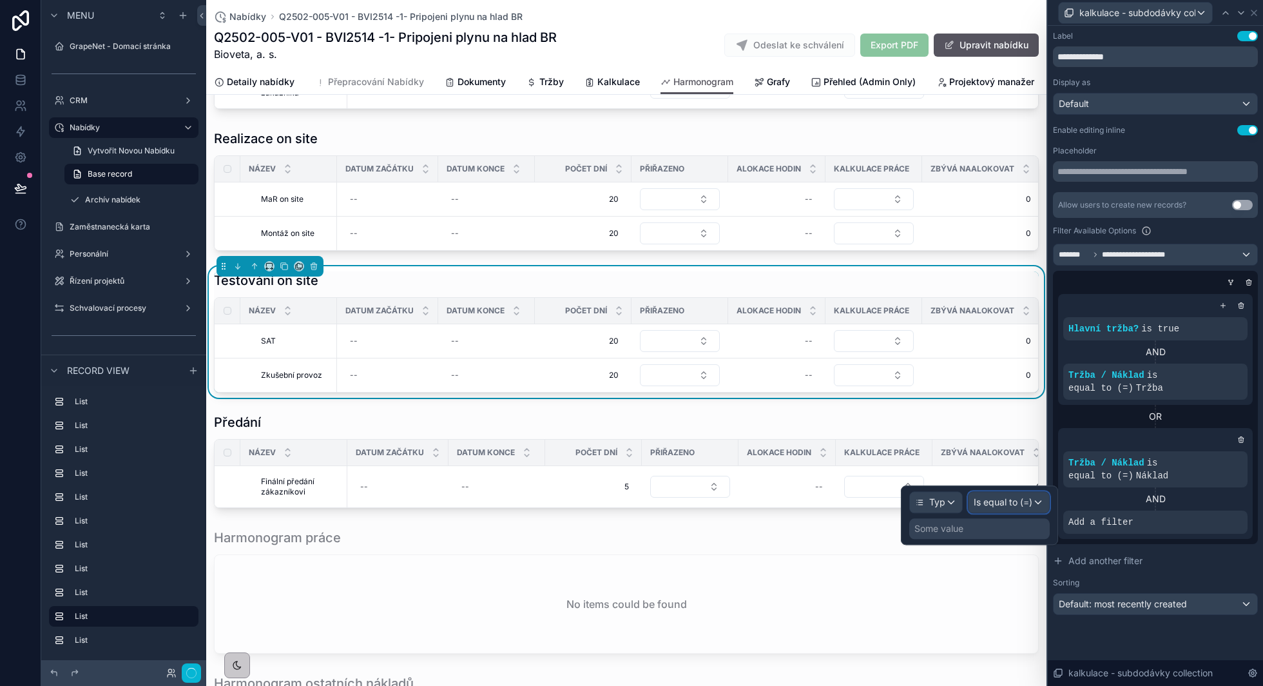
click at [1016, 503] on span "Is equal to (=)" at bounding box center [1003, 501] width 59 height 13
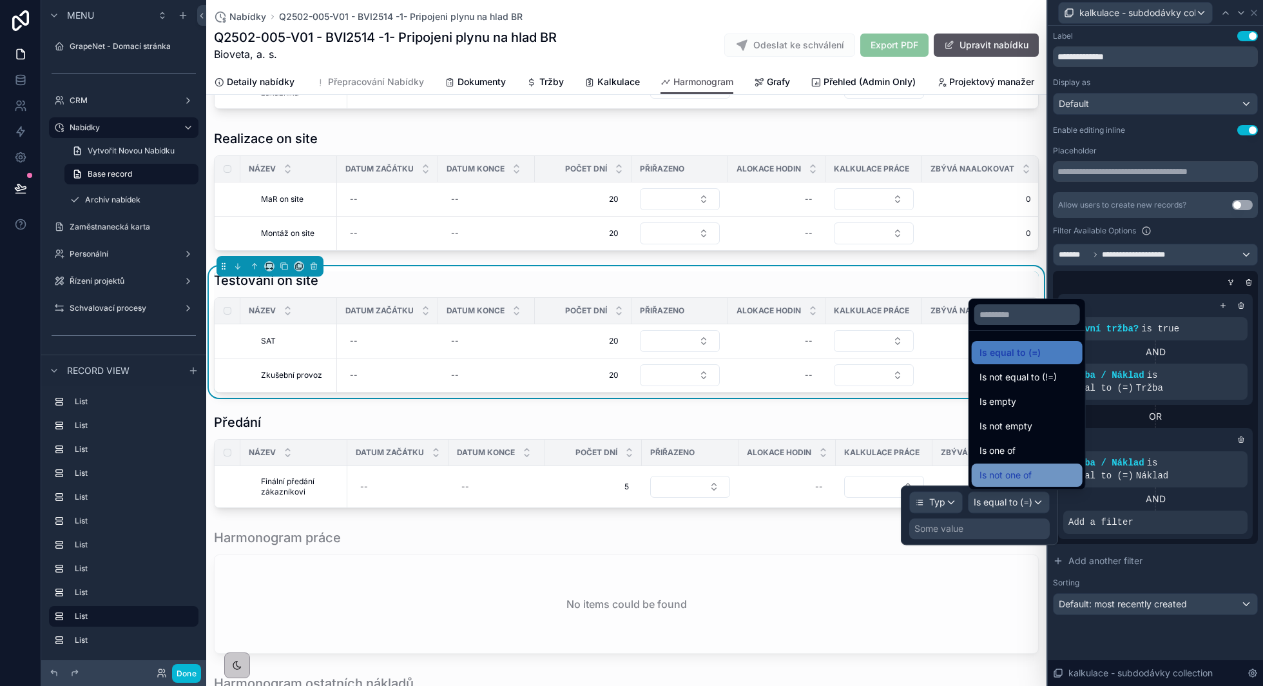
click at [1019, 470] on span "Is not one of" at bounding box center [1005, 474] width 52 height 15
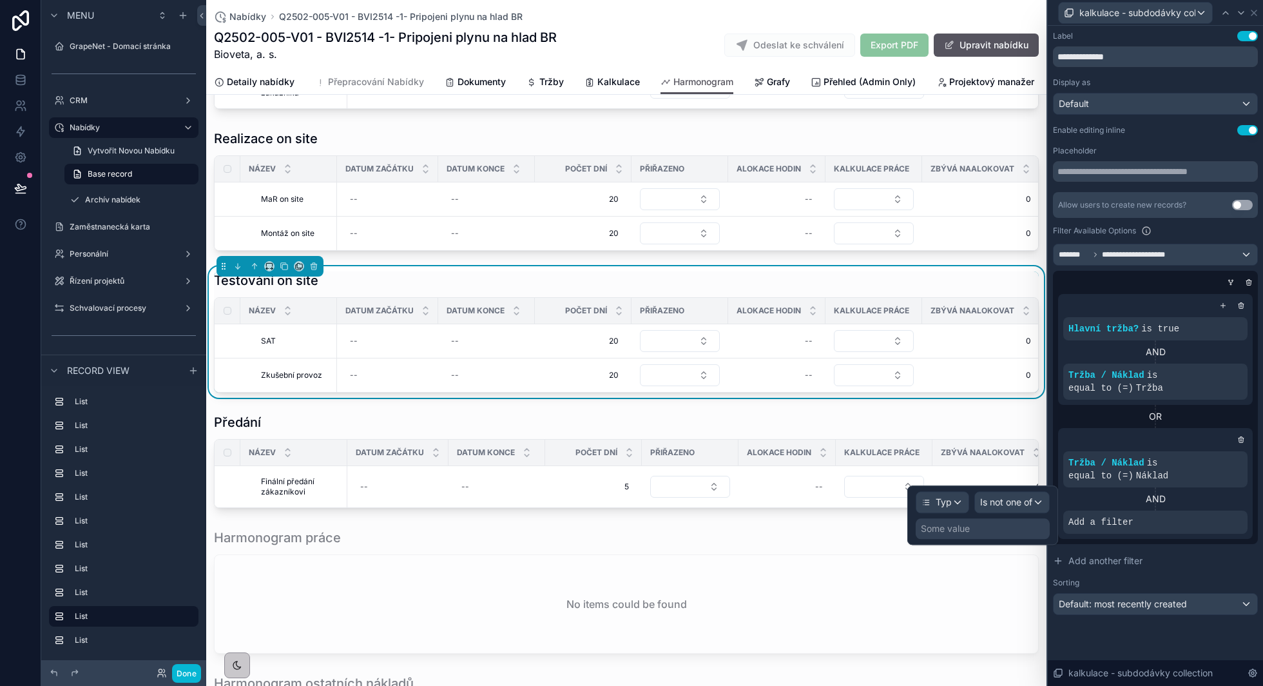
click at [956, 525] on div "Some value" at bounding box center [945, 528] width 49 height 13
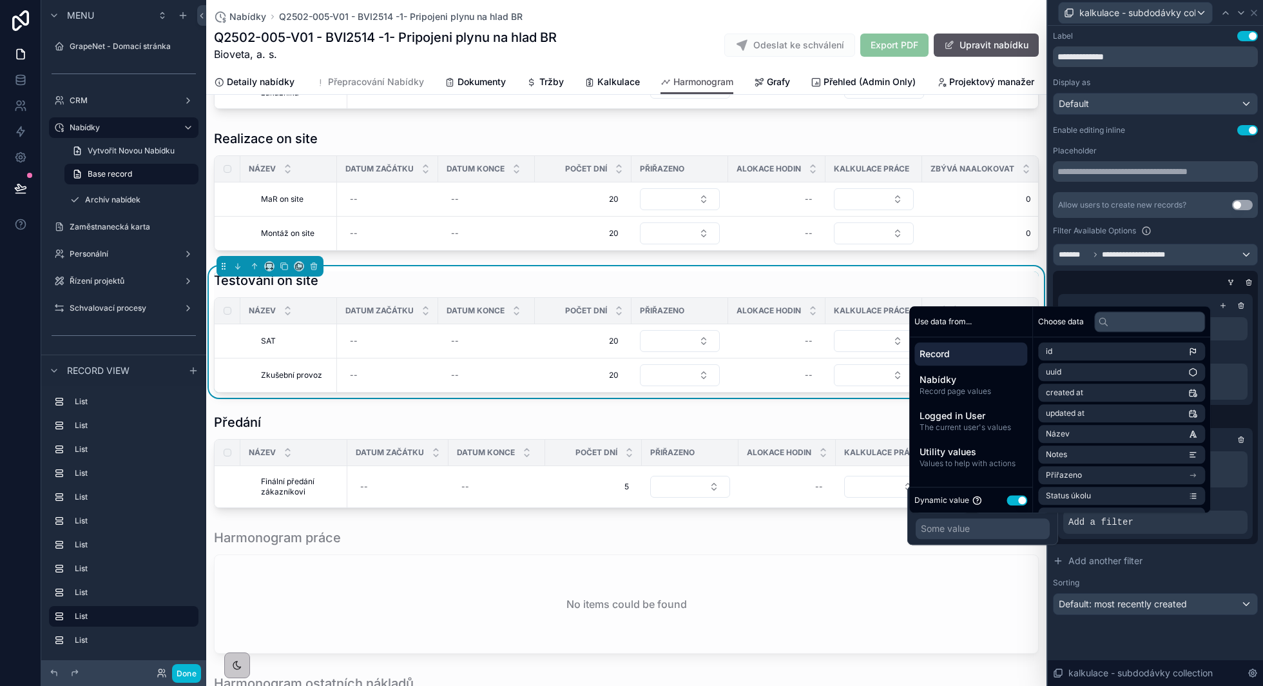
click at [1016, 502] on button "Use setting" at bounding box center [1016, 500] width 21 height 10
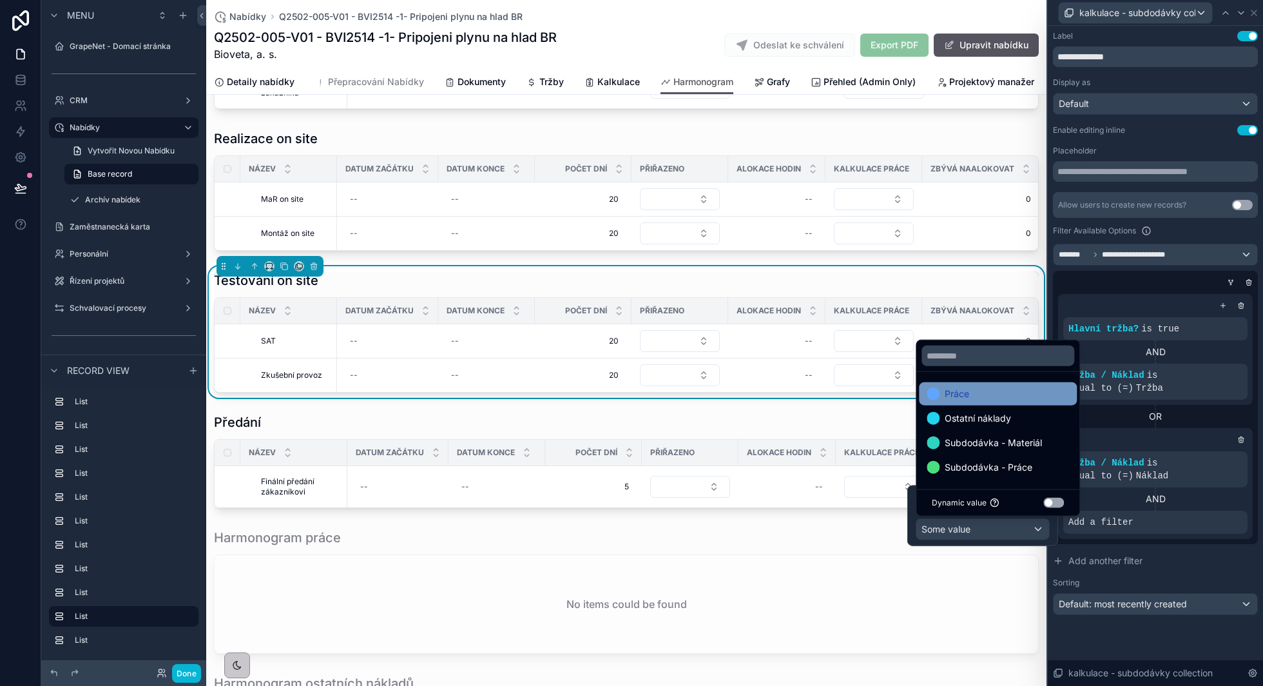
click at [991, 392] on div "Práce" at bounding box center [998, 393] width 142 height 15
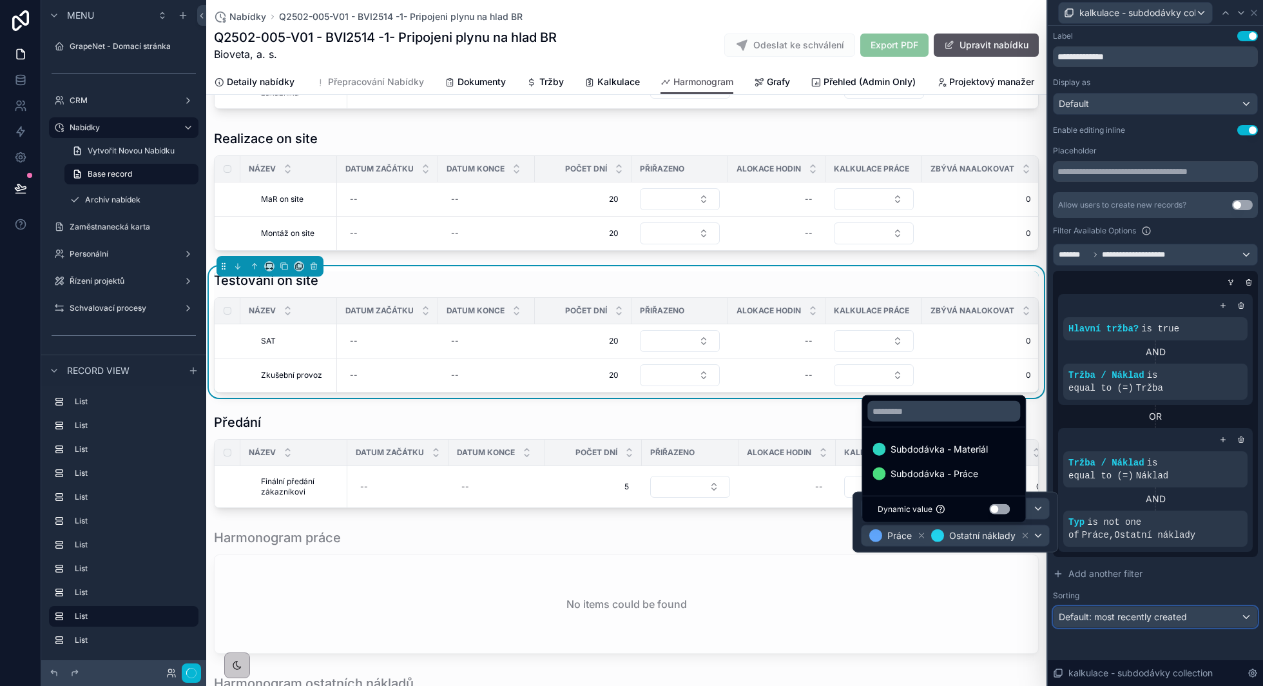
click at [1144, 610] on span "Default: most recently created" at bounding box center [1123, 616] width 128 height 13
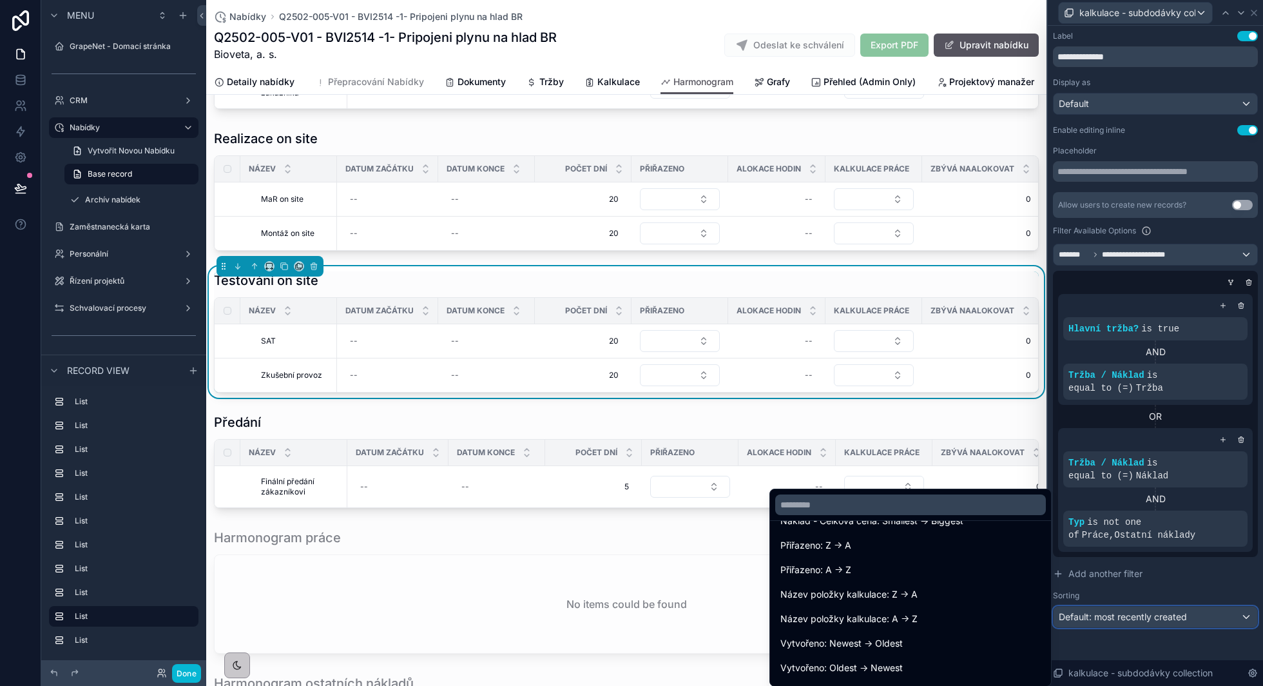
scroll to position [277, 0]
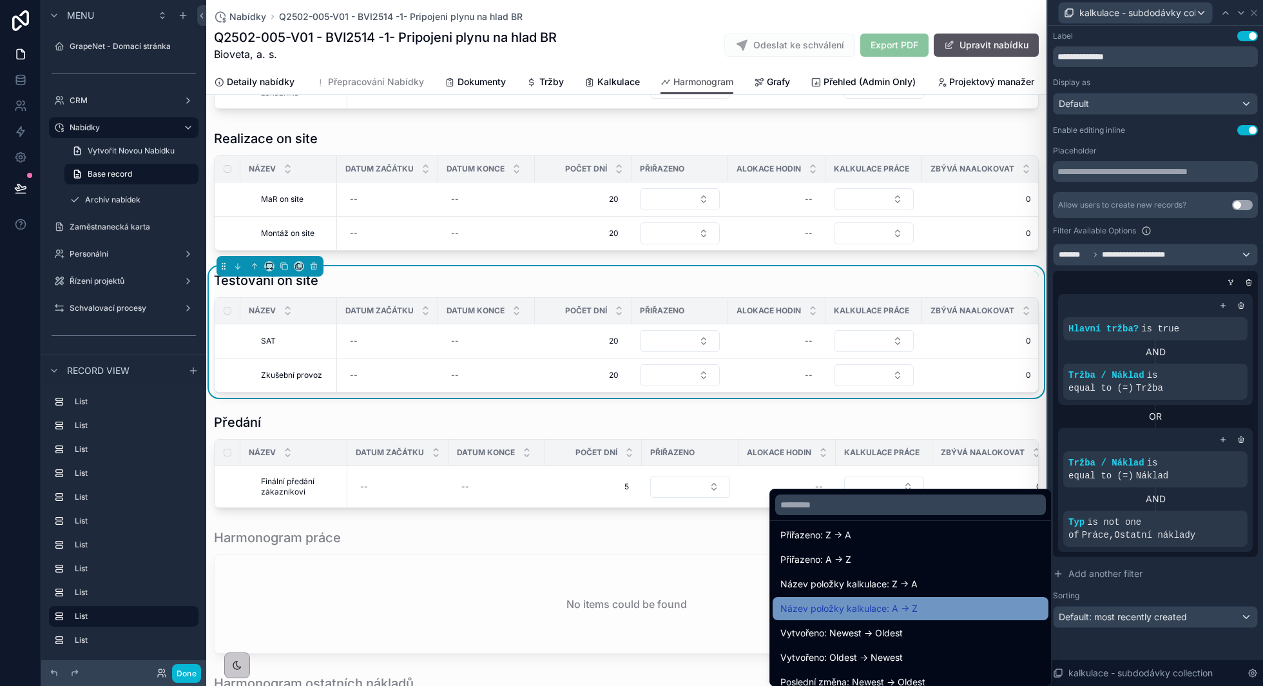
click at [936, 601] on div "Název položky kalkulace: A -> Z" at bounding box center [910, 608] width 260 height 15
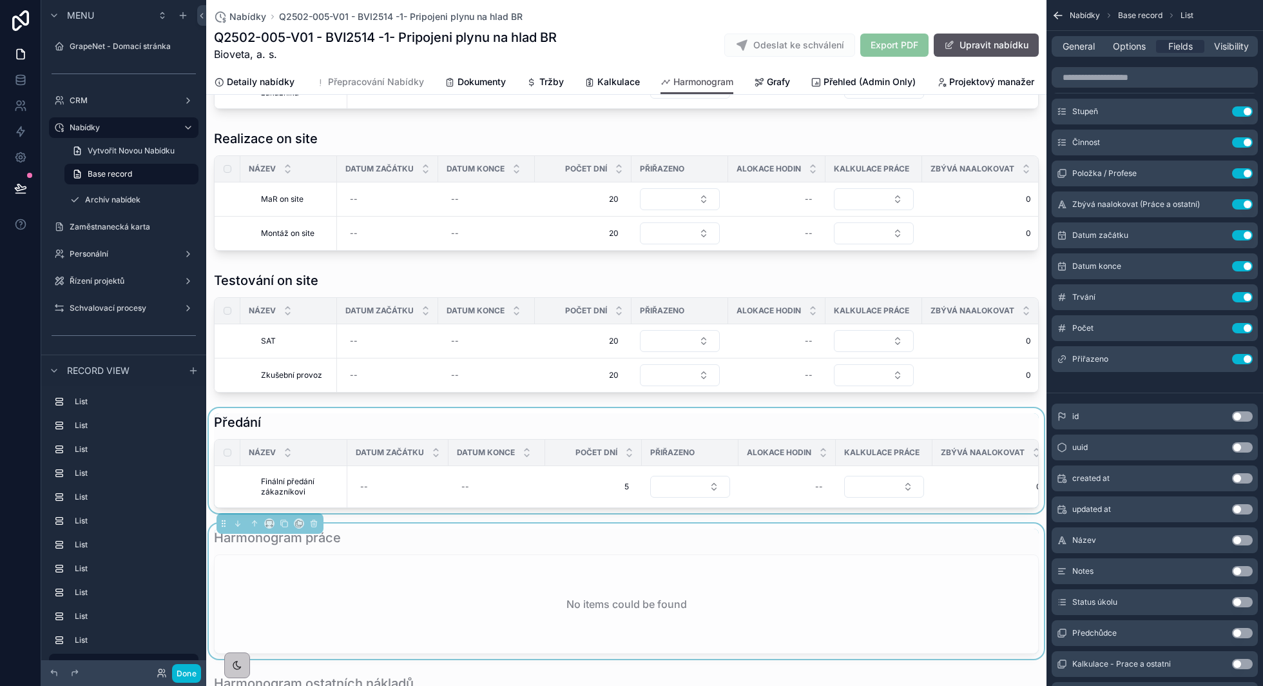
click at [876, 408] on div "scrollable content" at bounding box center [626, 460] width 840 height 105
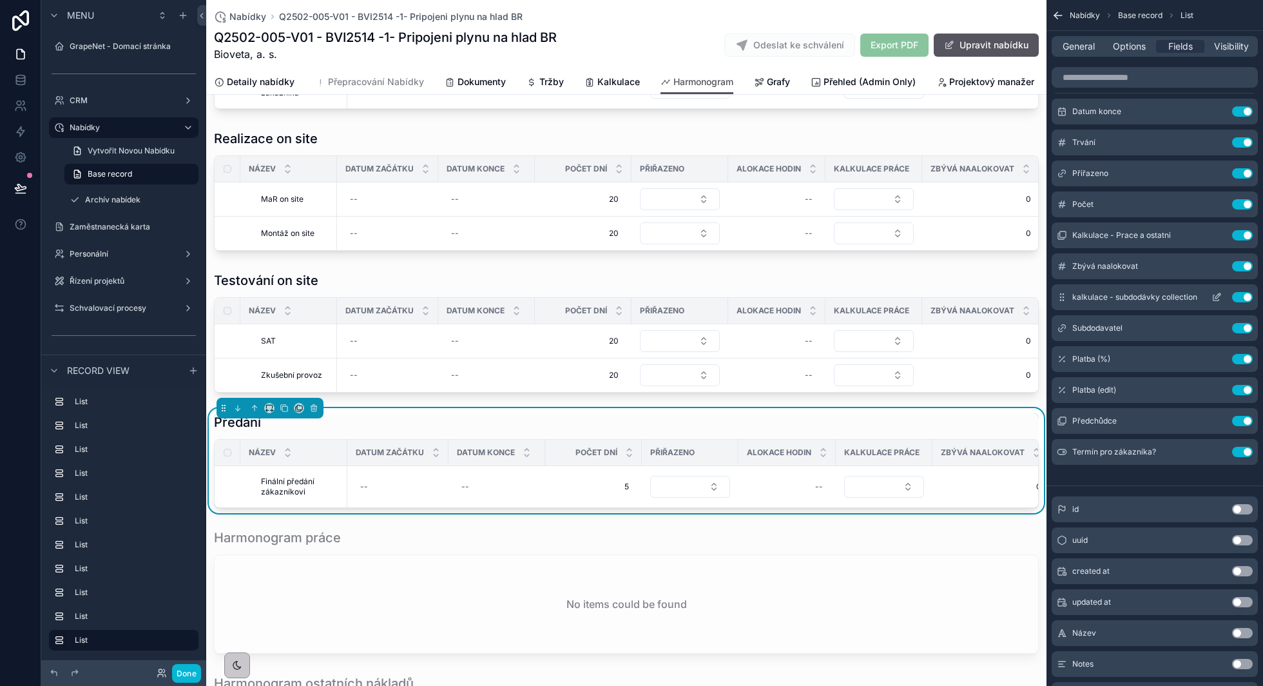
click at [1215, 296] on icon "scrollable content" at bounding box center [1216, 297] width 10 height 10
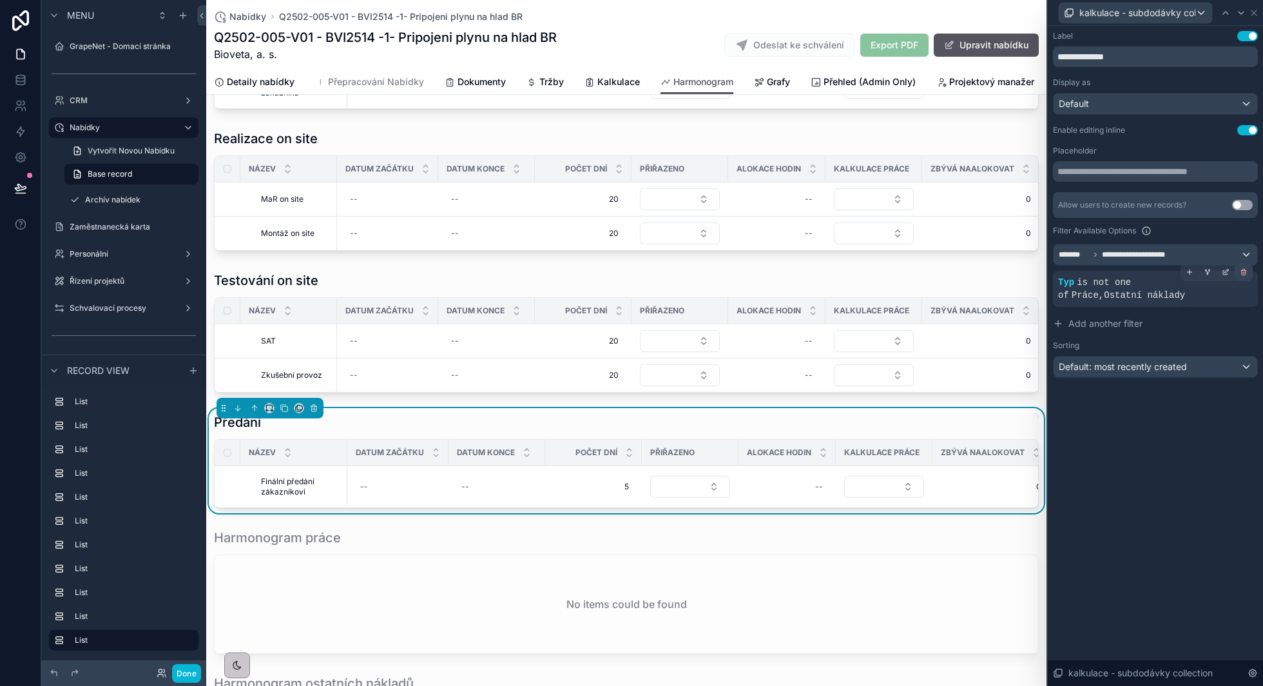
click at [1237, 271] on div at bounding box center [1244, 272] width 18 height 18
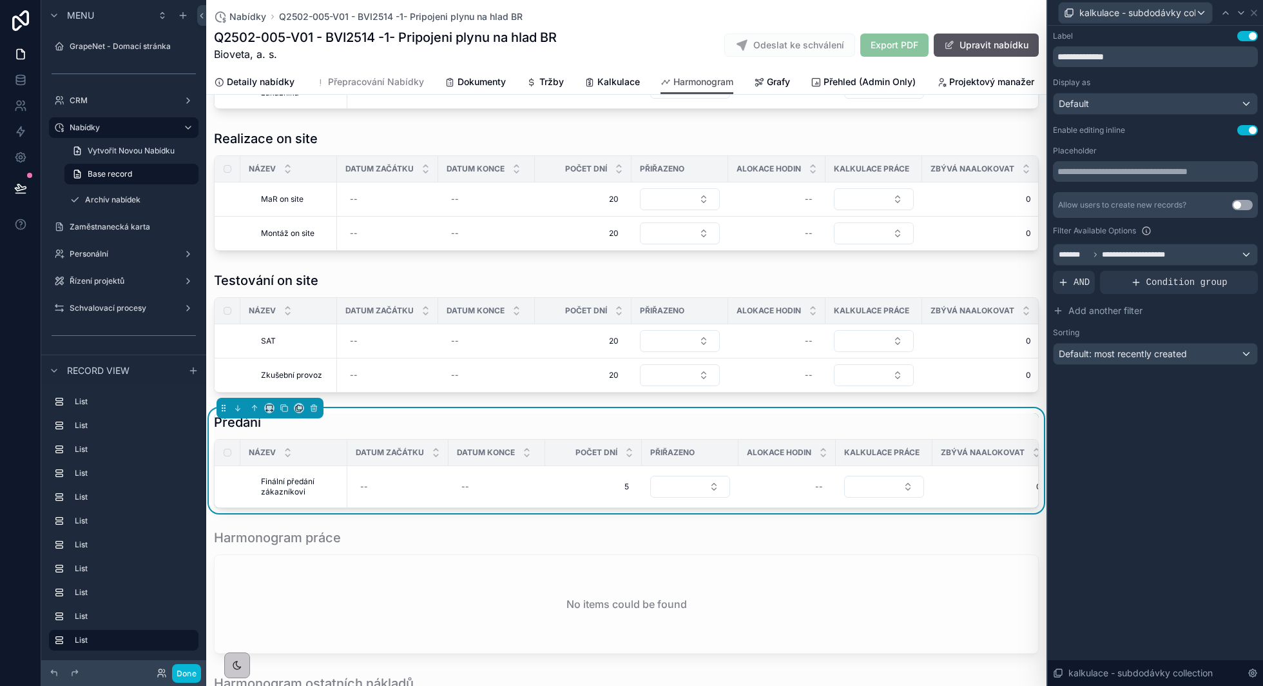
scroll to position [83, 0]
click at [1120, 284] on div "Condition group" at bounding box center [1179, 282] width 158 height 23
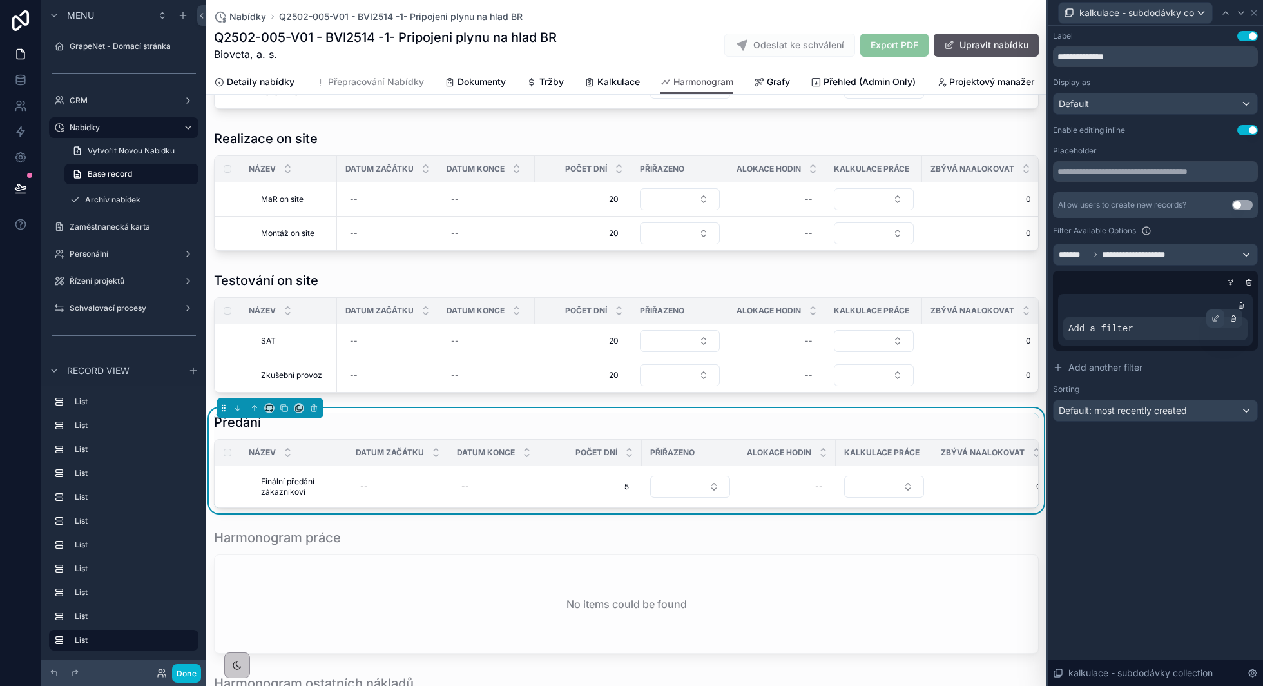
click at [1213, 319] on icon at bounding box center [1215, 319] width 5 height 5
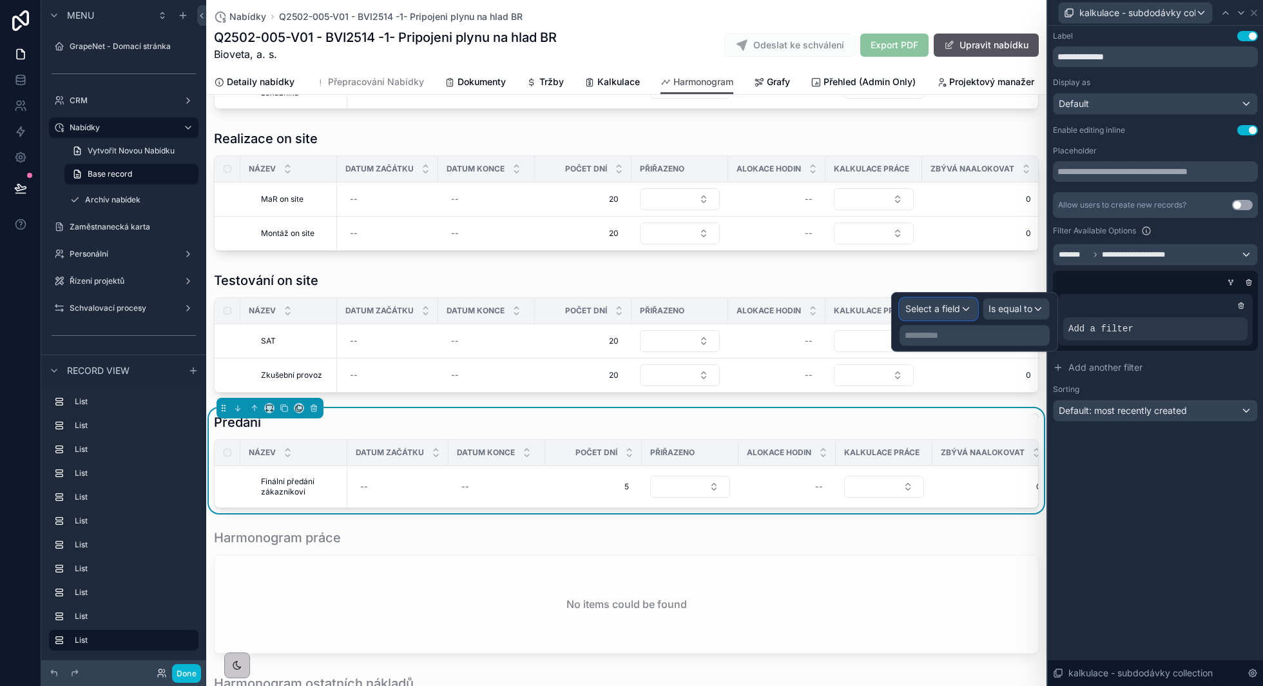
click at [949, 309] on span "Select a field" at bounding box center [932, 308] width 55 height 11
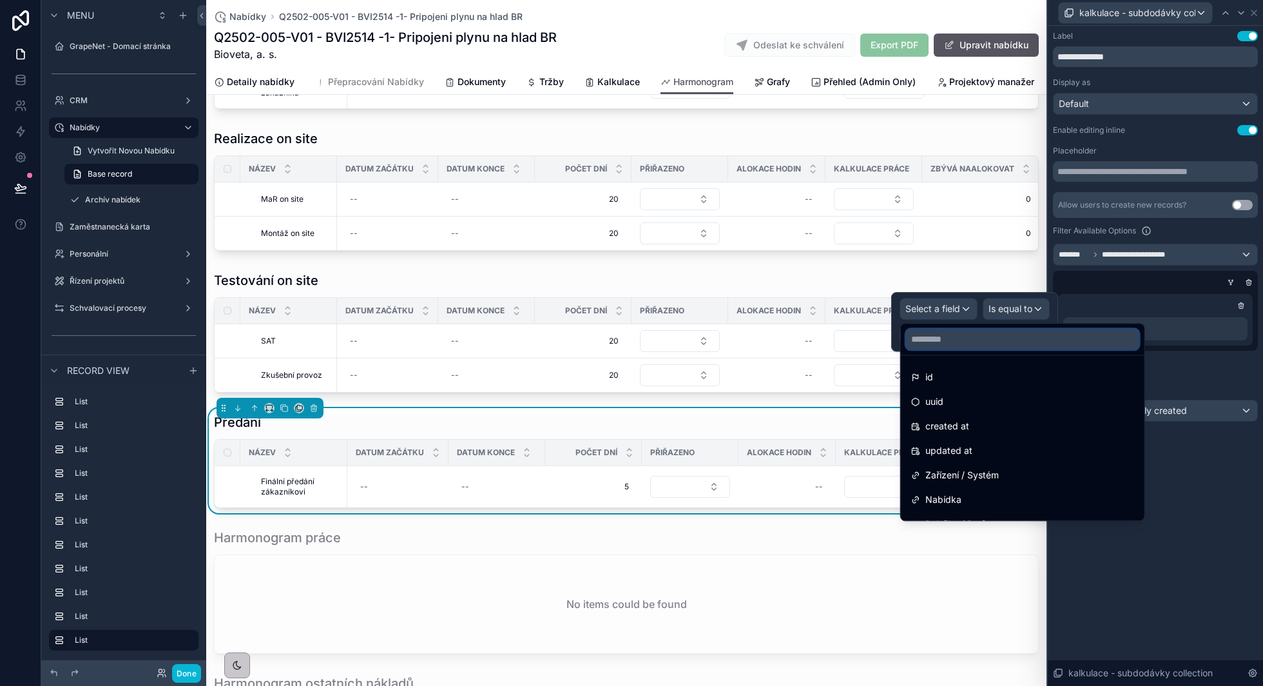
click at [943, 340] on input "text" at bounding box center [1022, 339] width 233 height 21
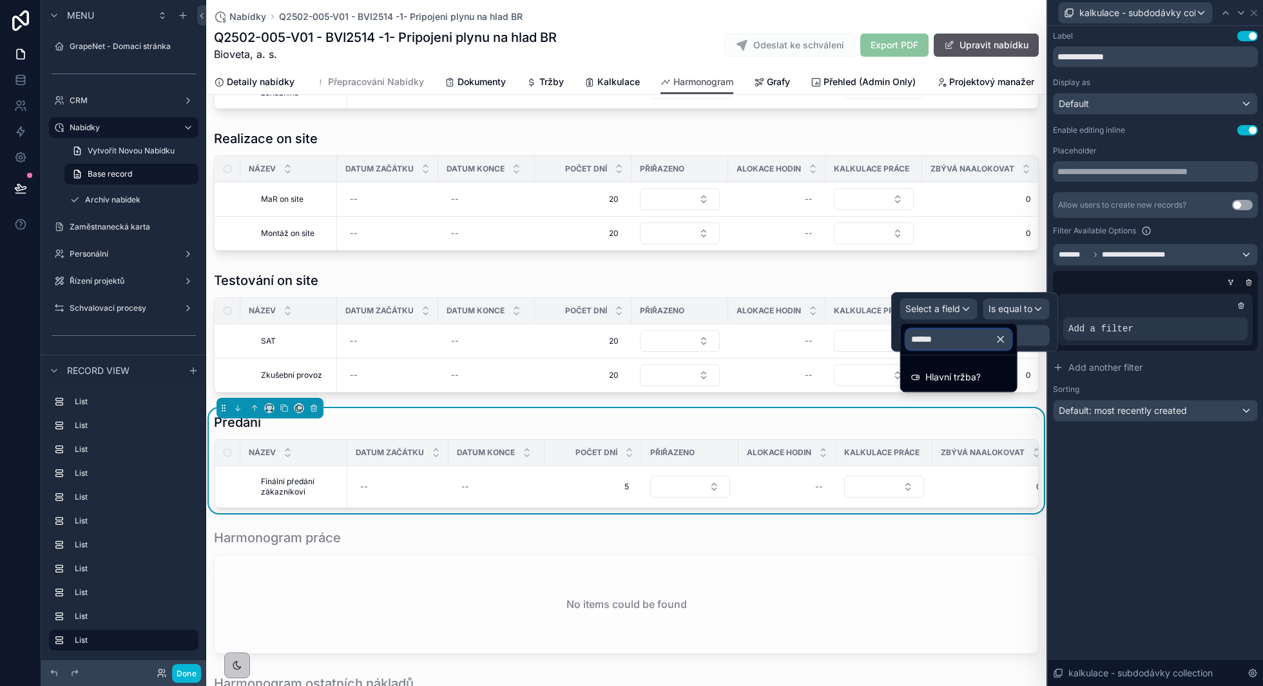
type input "******"
click at [931, 376] on span "Hlavní tržba?" at bounding box center [952, 376] width 55 height 15
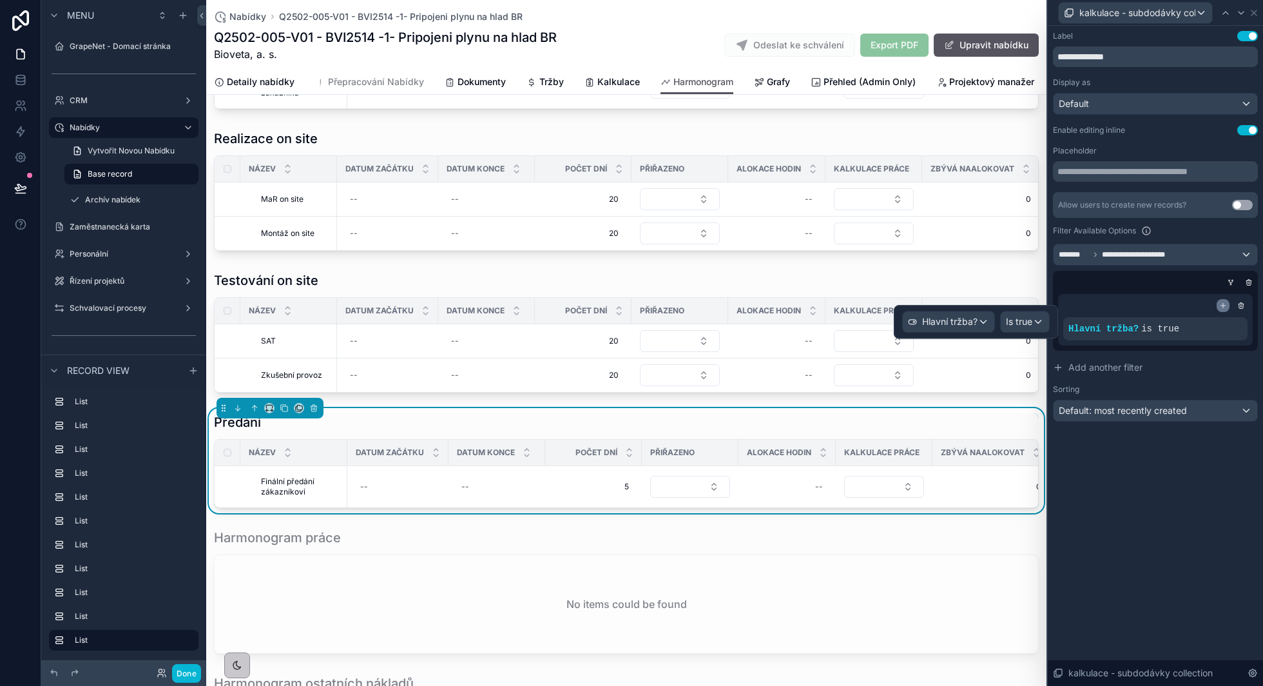
click at [1224, 305] on icon at bounding box center [1223, 305] width 5 height 0
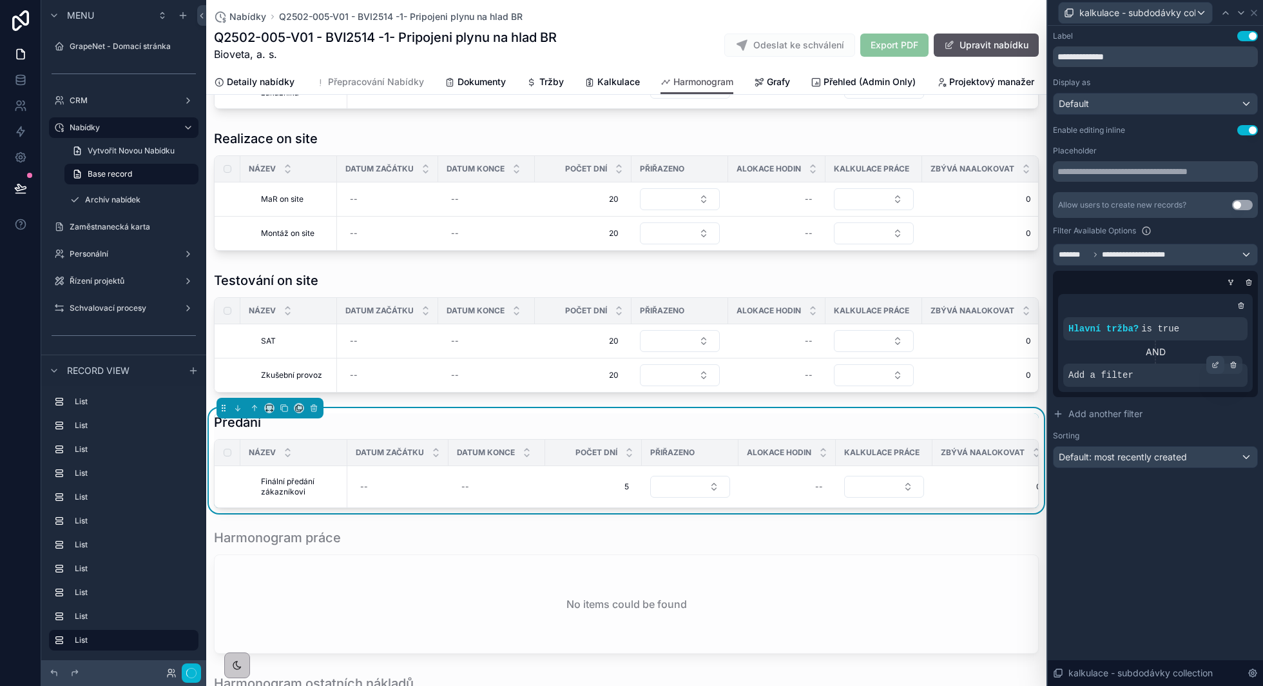
click at [1208, 367] on div at bounding box center [1215, 365] width 18 height 18
click at [0, 0] on icon at bounding box center [0, 0] width 0 height 0
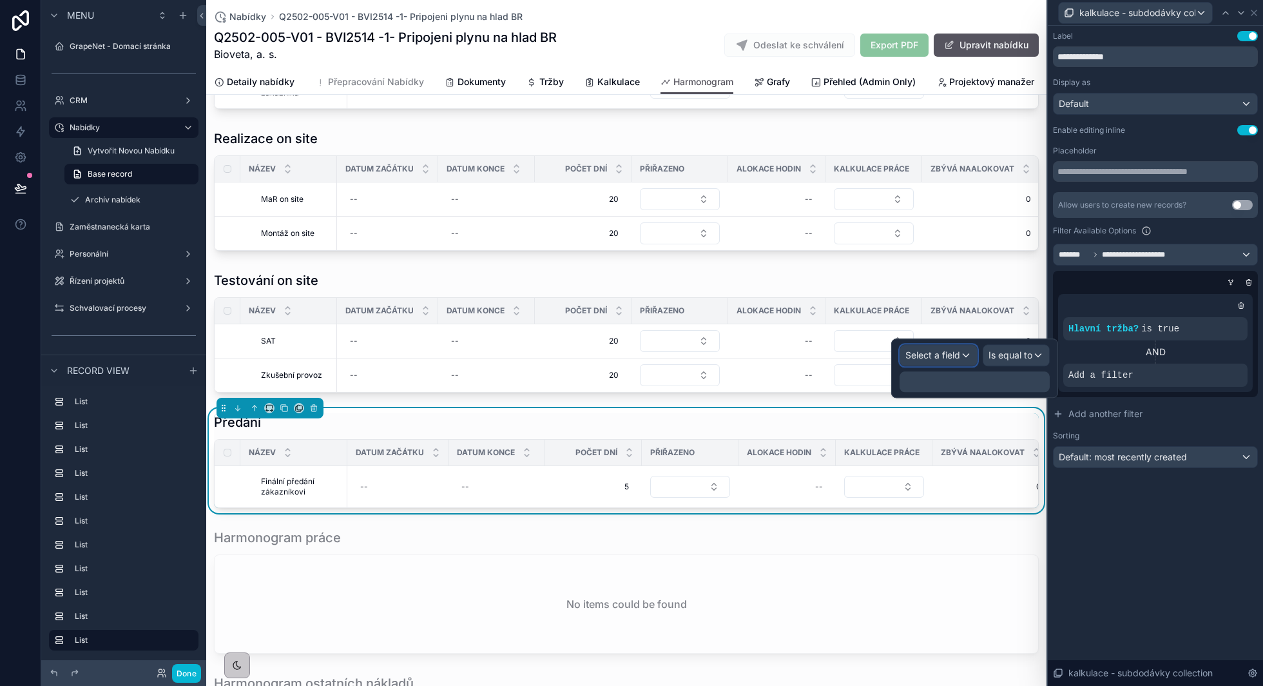
click at [954, 349] on span "Select a field" at bounding box center [932, 355] width 55 height 13
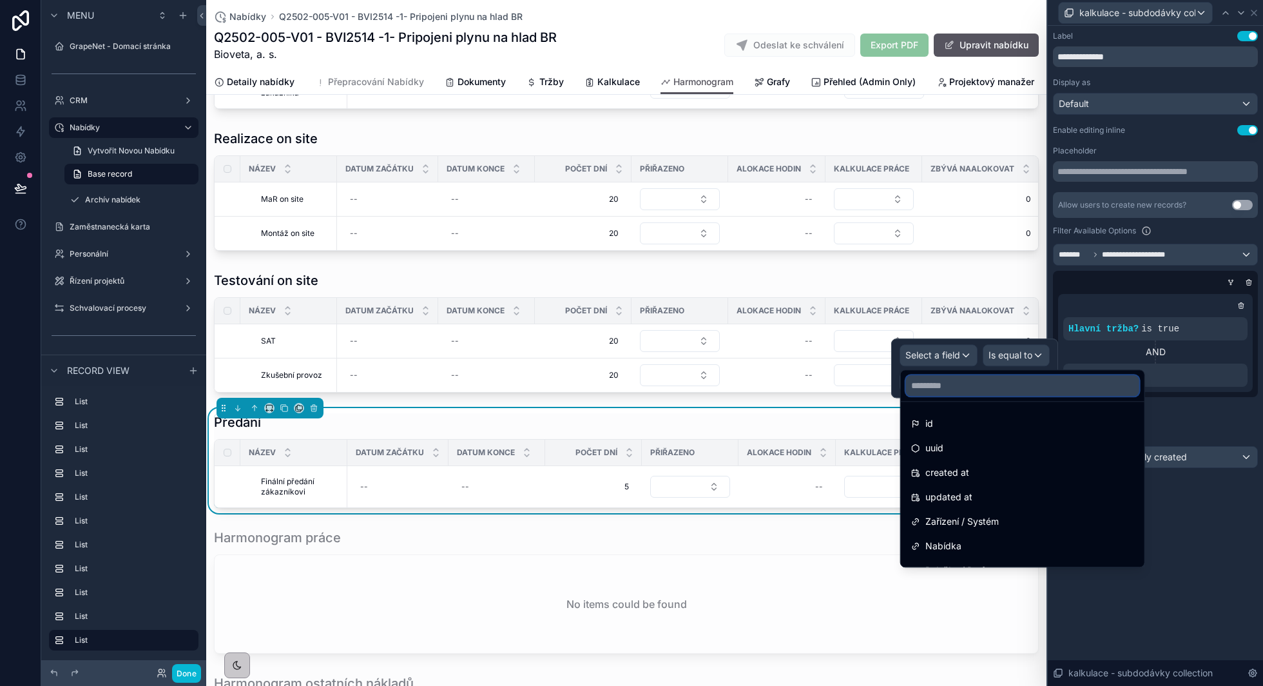
click at [947, 381] on input "text" at bounding box center [1022, 385] width 233 height 21
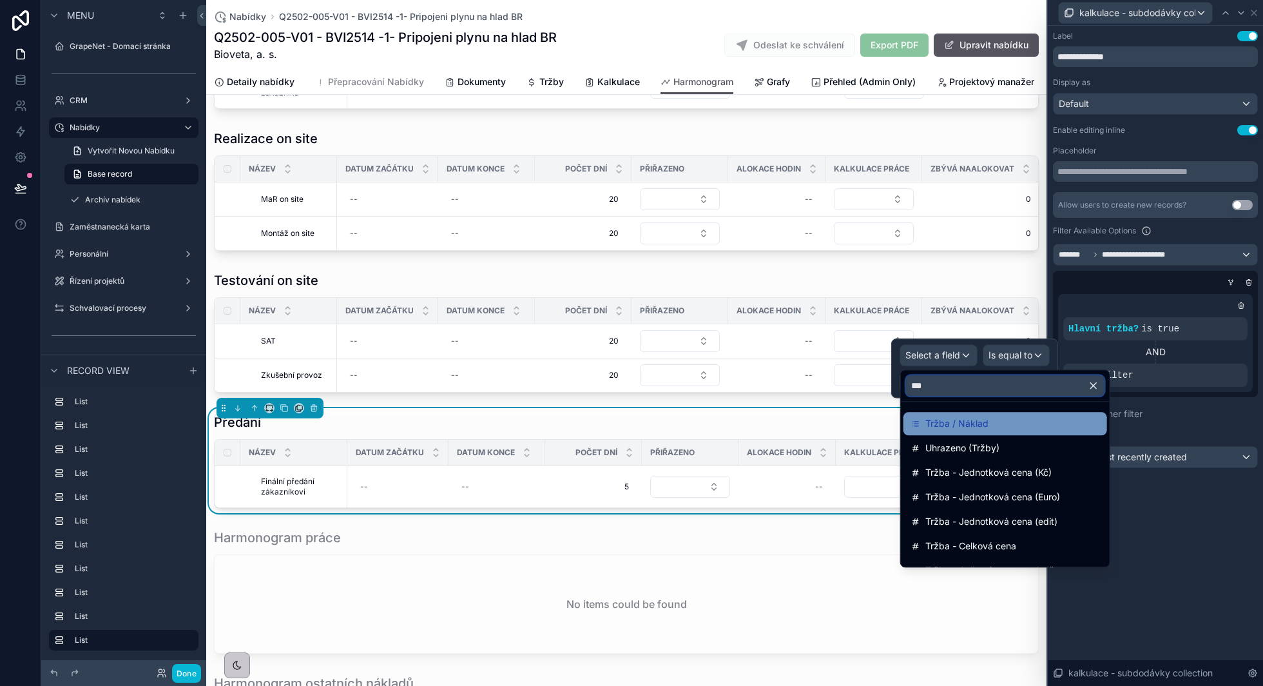
type input "***"
click at [941, 425] on span "Tržba / Náklad" at bounding box center [956, 423] width 63 height 15
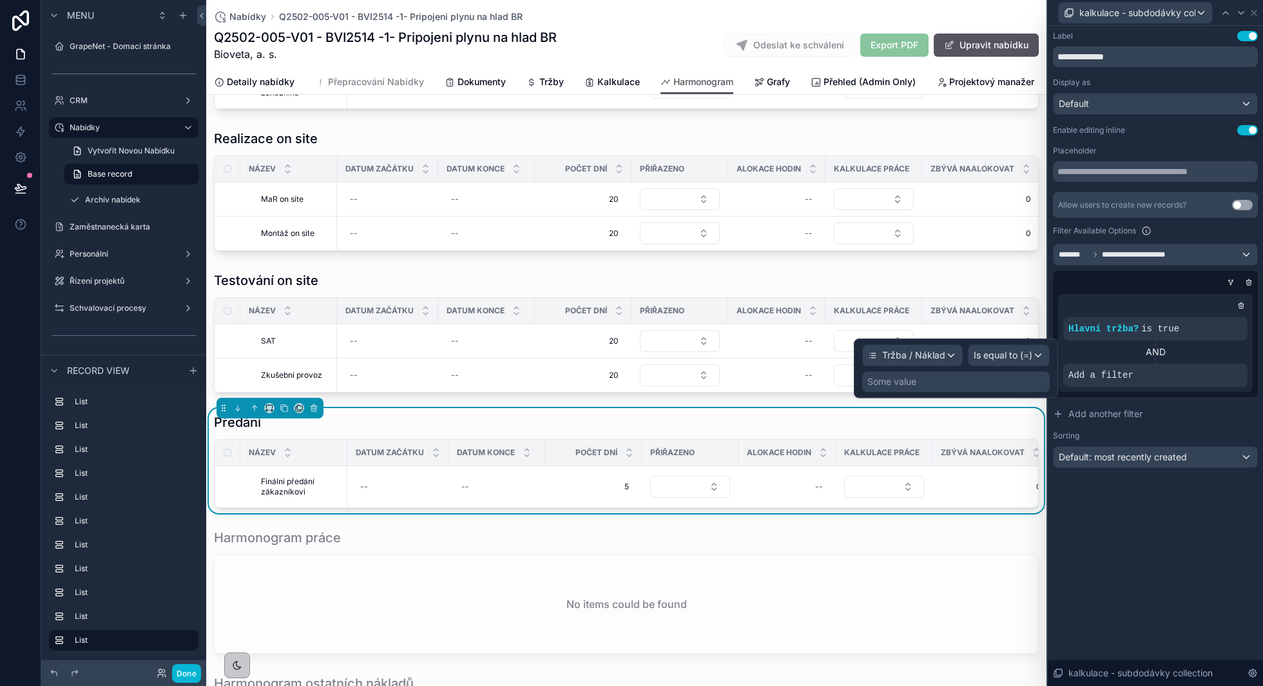
click at [963, 383] on div "Some value" at bounding box center [955, 381] width 187 height 21
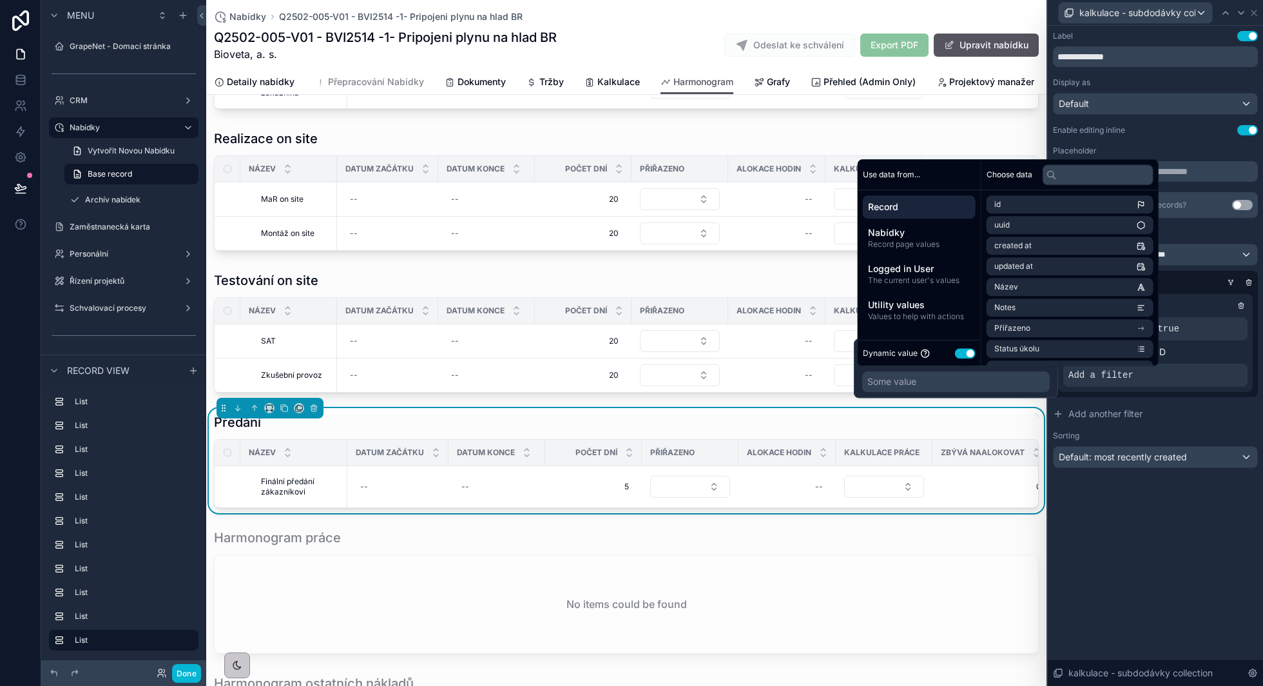
click at [970, 354] on button "Use setting" at bounding box center [965, 353] width 21 height 10
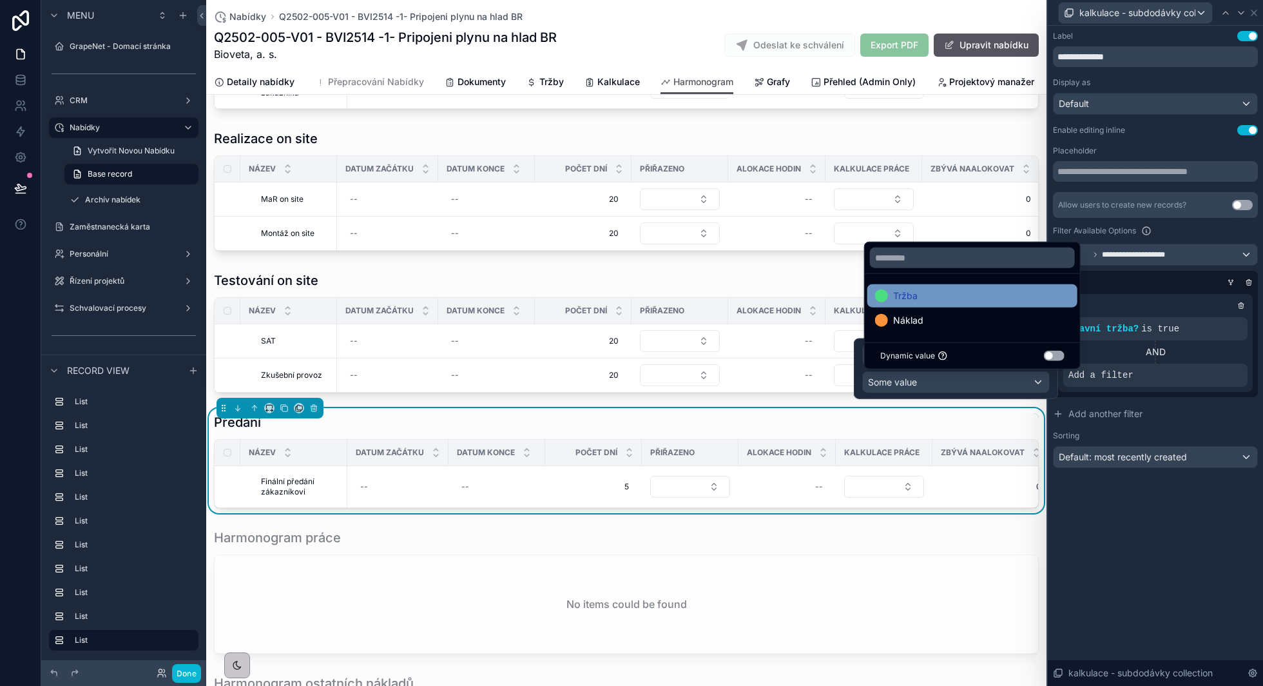
click at [956, 303] on div "Tržba" at bounding box center [972, 295] width 210 height 23
click at [1160, 284] on div at bounding box center [1152, 282] width 205 height 13
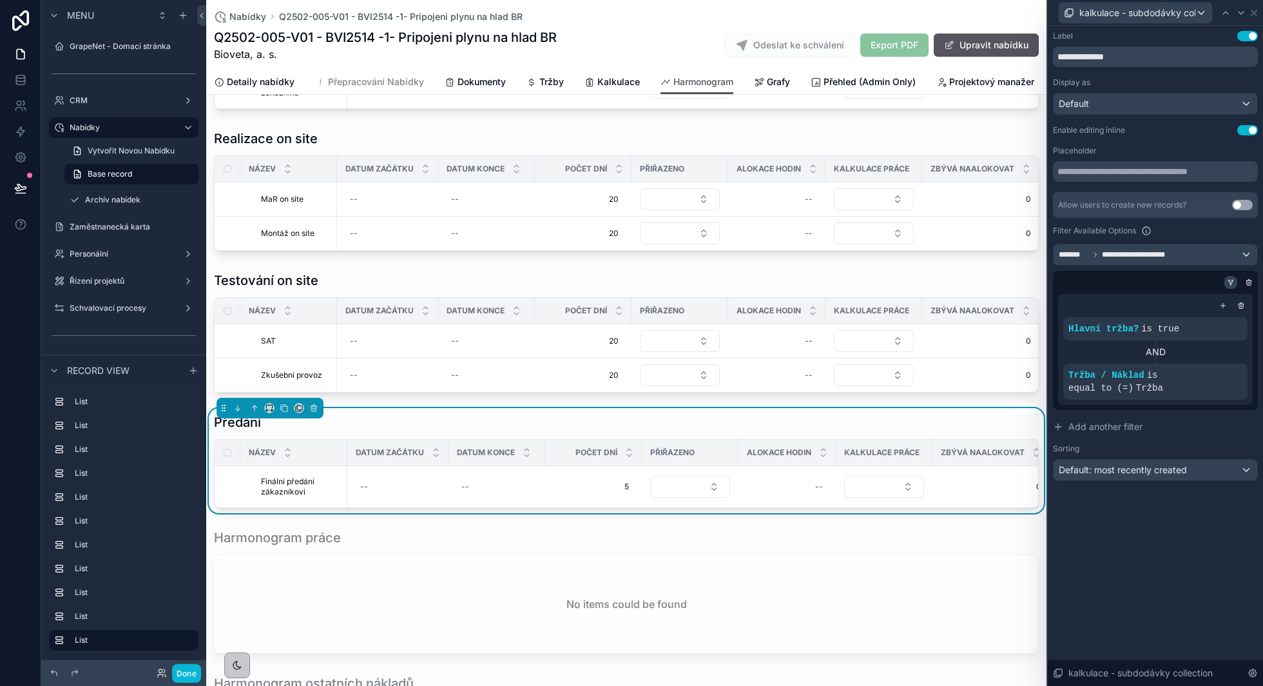
click at [1226, 284] on div at bounding box center [1230, 282] width 13 height 13
click at [1228, 283] on icon at bounding box center [1231, 282] width 8 height 8
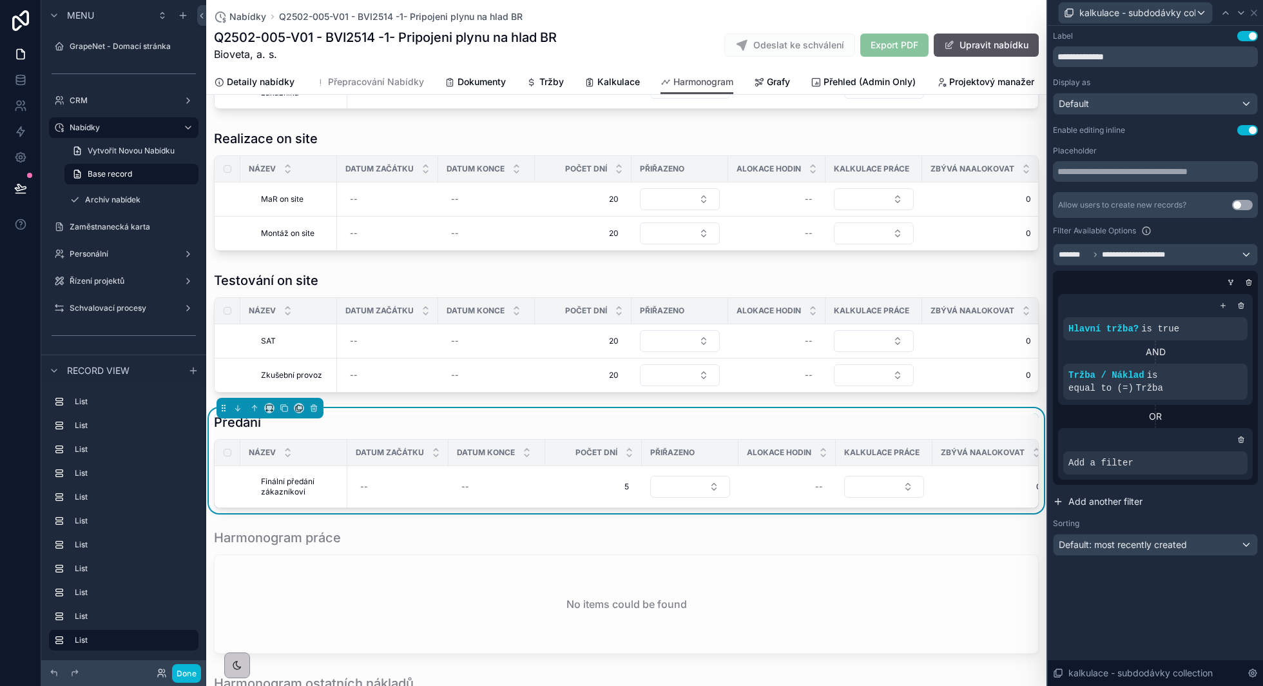
click at [1072, 505] on span "Add another filter" at bounding box center [1105, 501] width 74 height 13
click at [1193, 423] on div "OR" at bounding box center [1155, 416] width 195 height 13
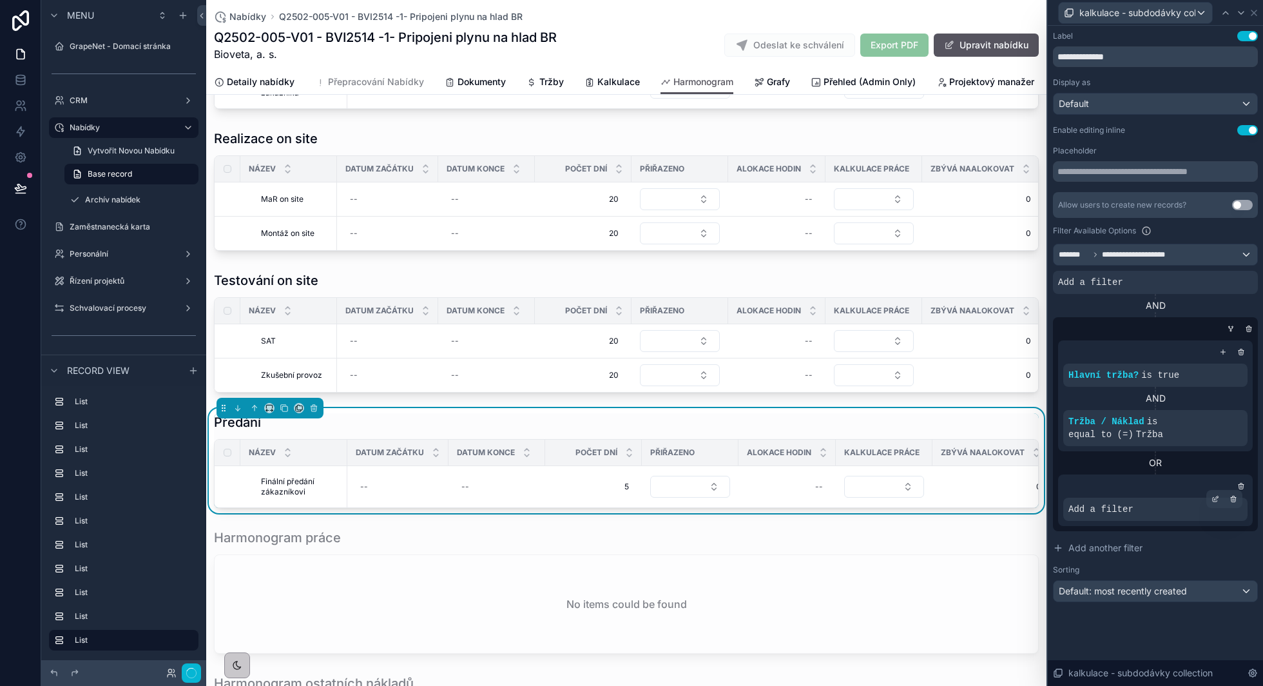
click at [1187, 481] on div at bounding box center [1155, 485] width 184 height 13
click at [1215, 498] on icon at bounding box center [1217, 497] width 4 height 4
click at [1213, 499] on icon at bounding box center [1215, 499] width 8 height 8
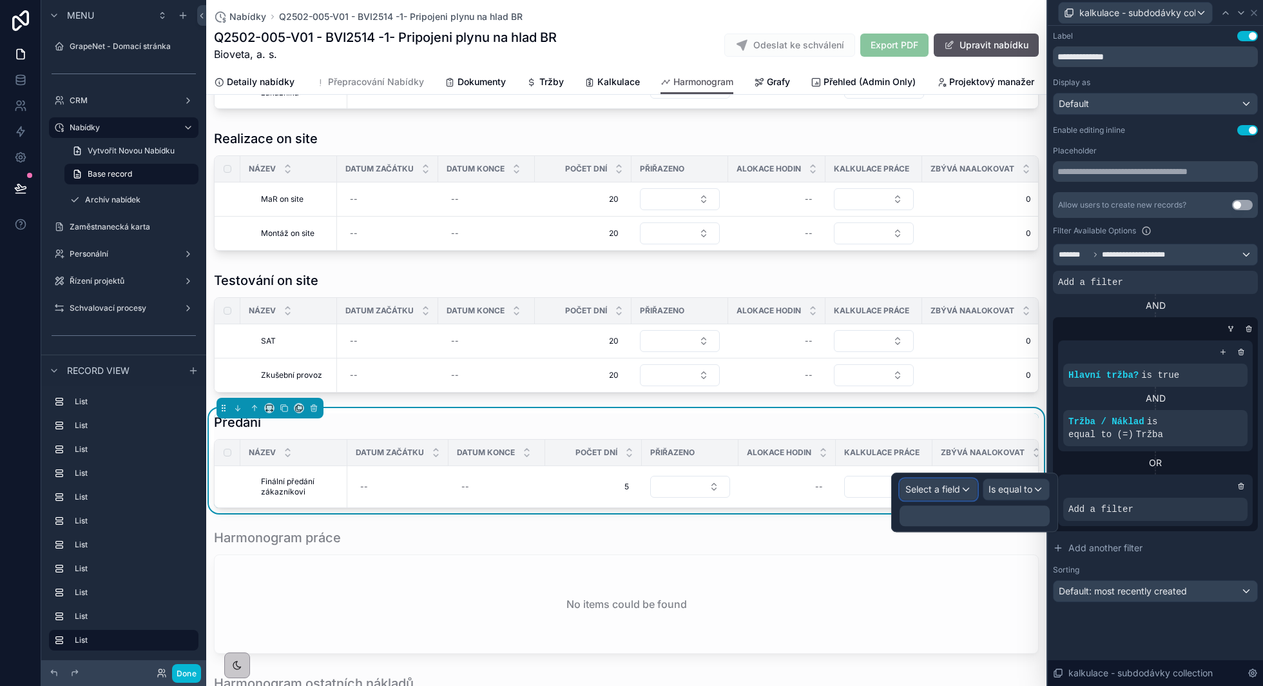
click at [932, 486] on span "Select a field" at bounding box center [932, 488] width 55 height 11
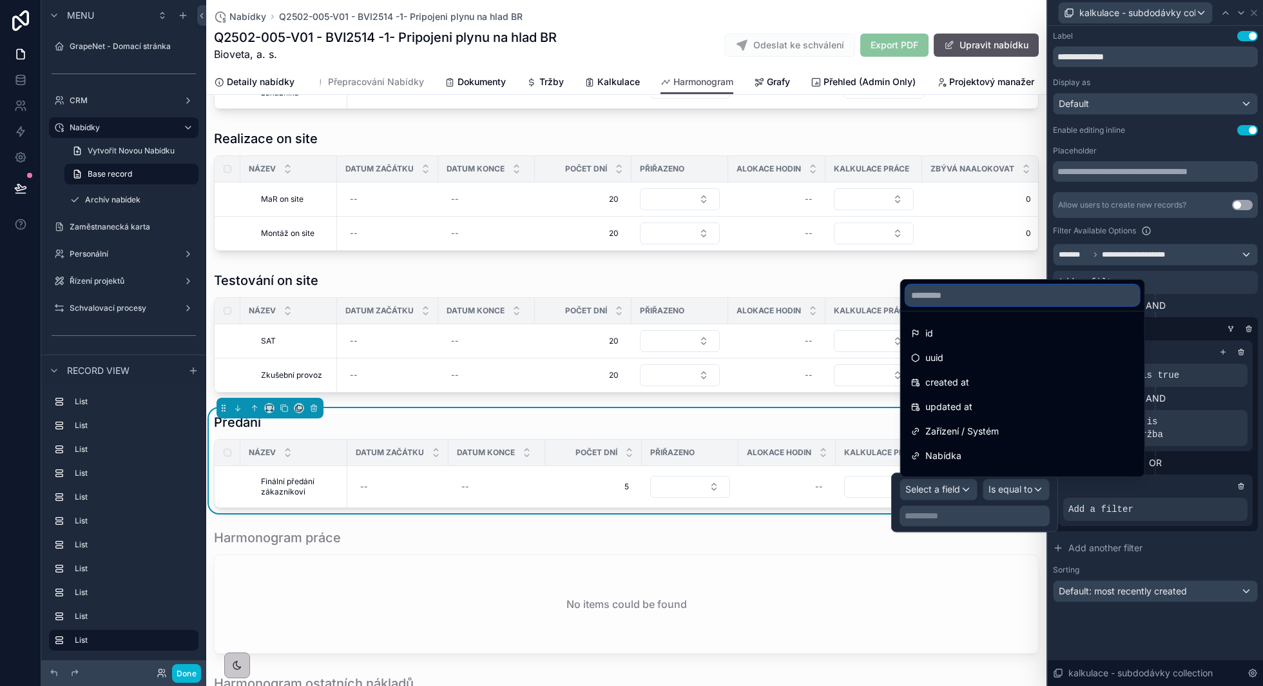
click at [956, 289] on input "text" at bounding box center [1022, 295] width 233 height 21
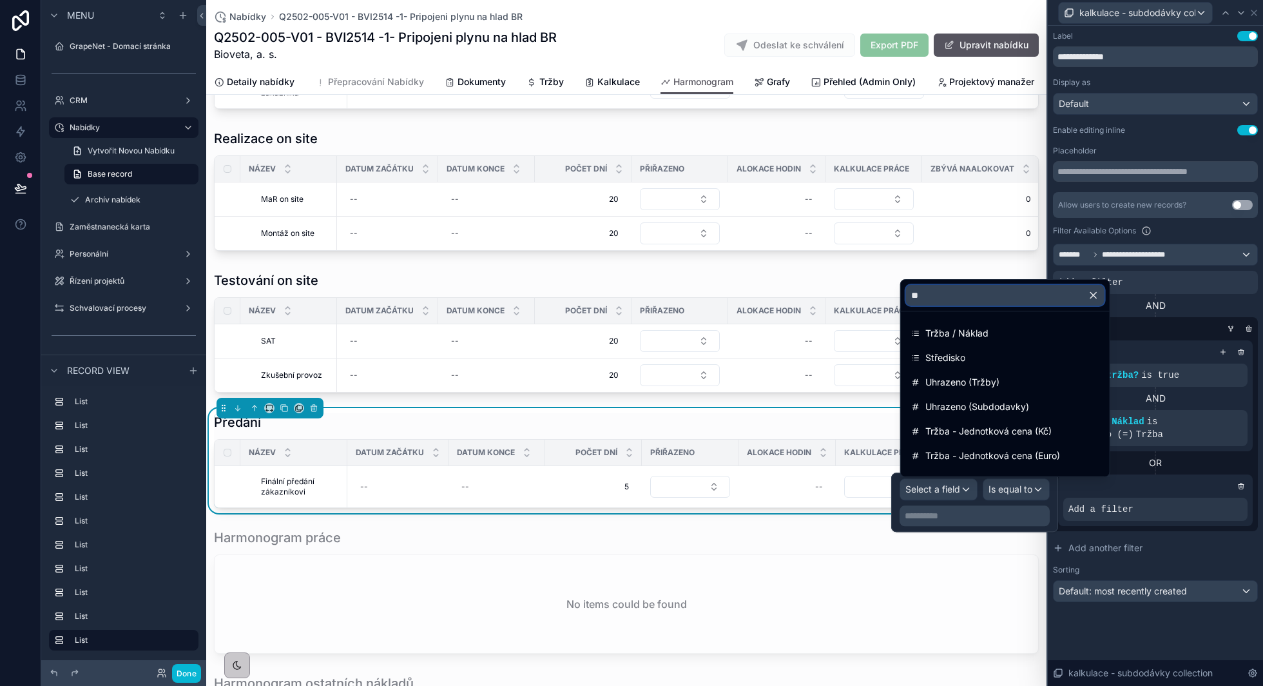
type input "***"
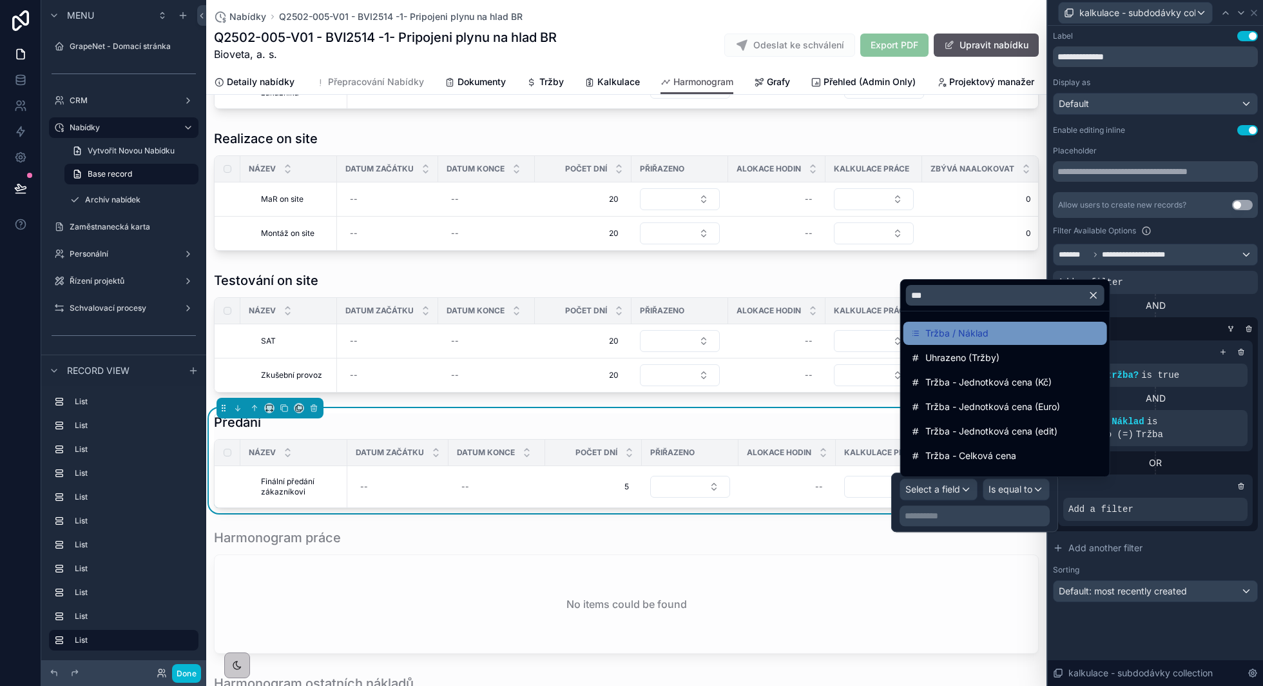
click at [947, 336] on span "Tržba / Náklad" at bounding box center [956, 332] width 63 height 15
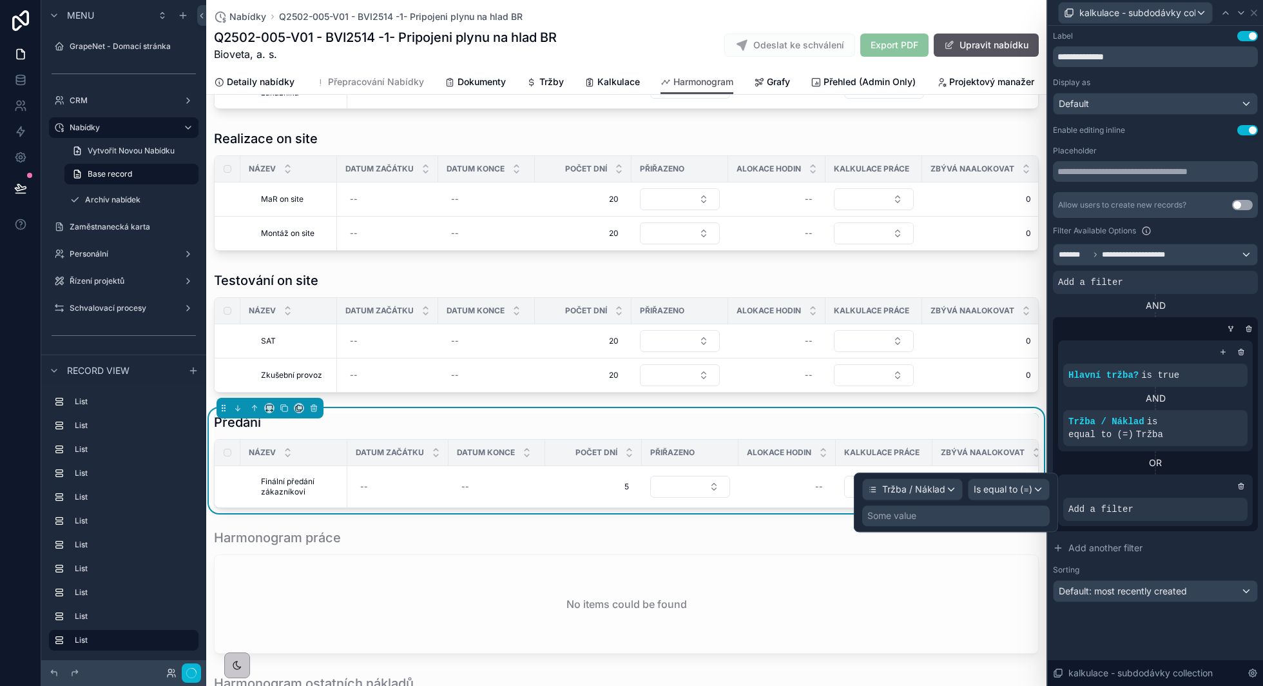
click at [963, 510] on div "Some value" at bounding box center [955, 515] width 187 height 21
click at [936, 515] on div "Some value" at bounding box center [955, 515] width 187 height 21
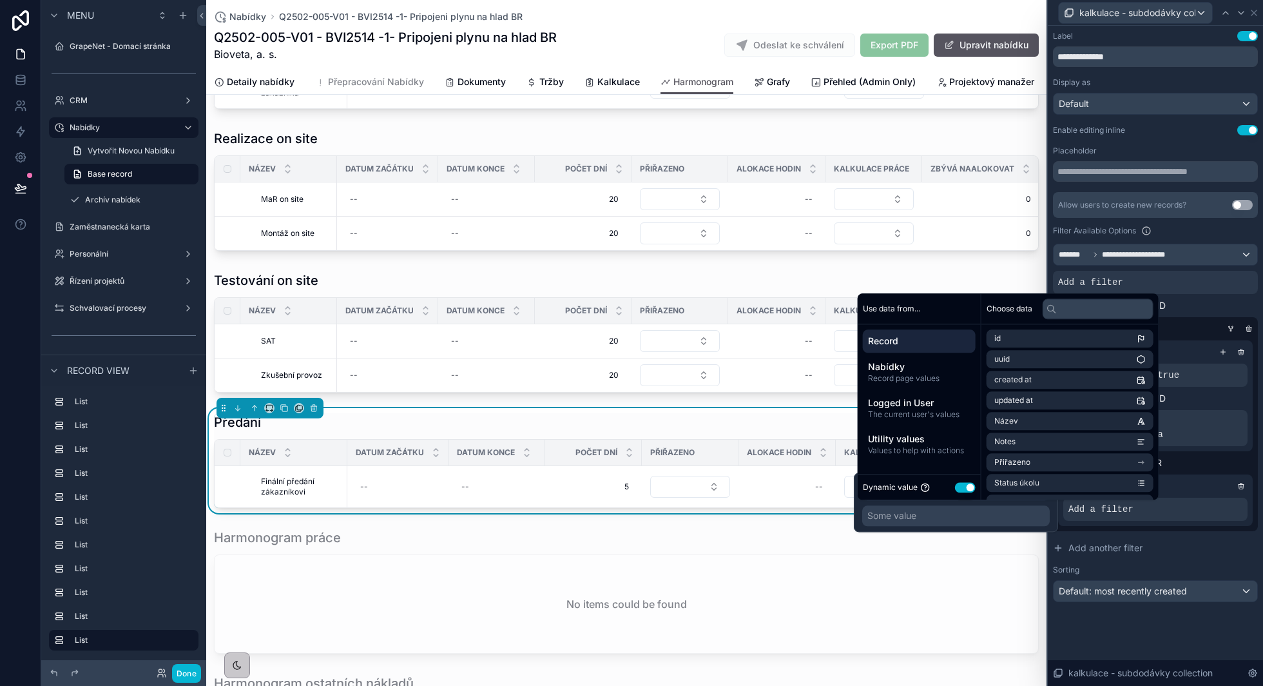
click at [966, 486] on button "Use setting" at bounding box center [965, 487] width 21 height 10
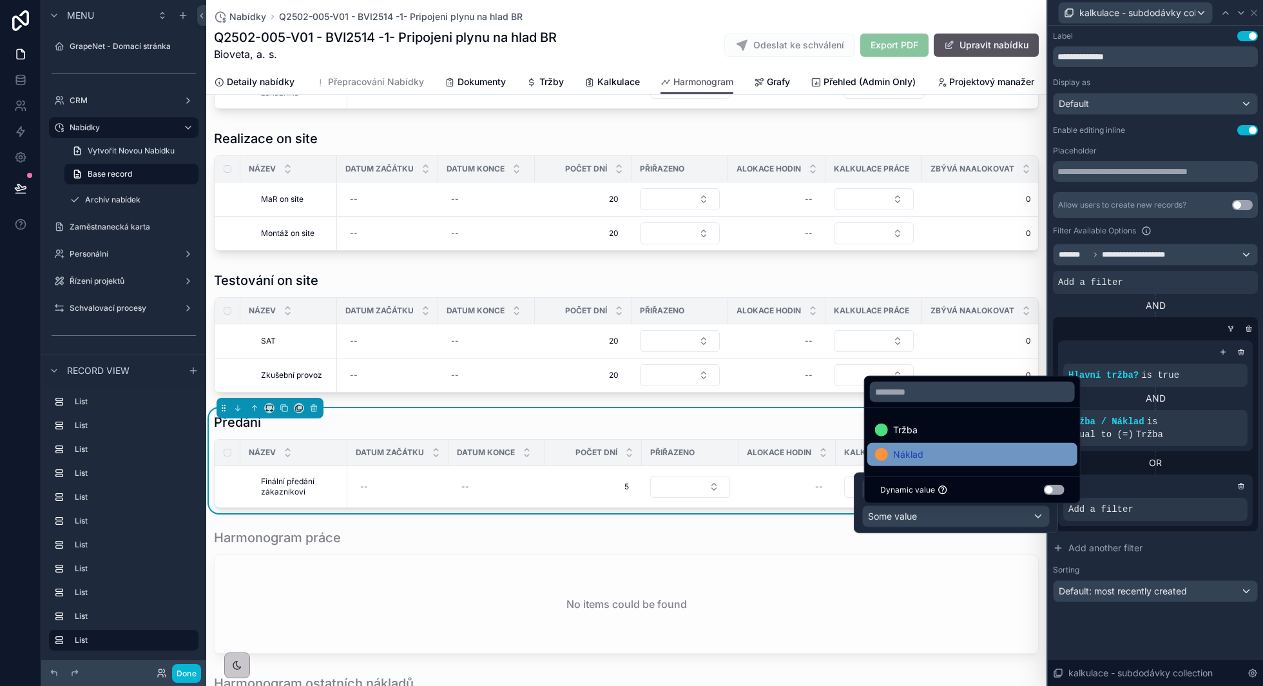
click at [962, 455] on div "Náklad" at bounding box center [972, 454] width 195 height 15
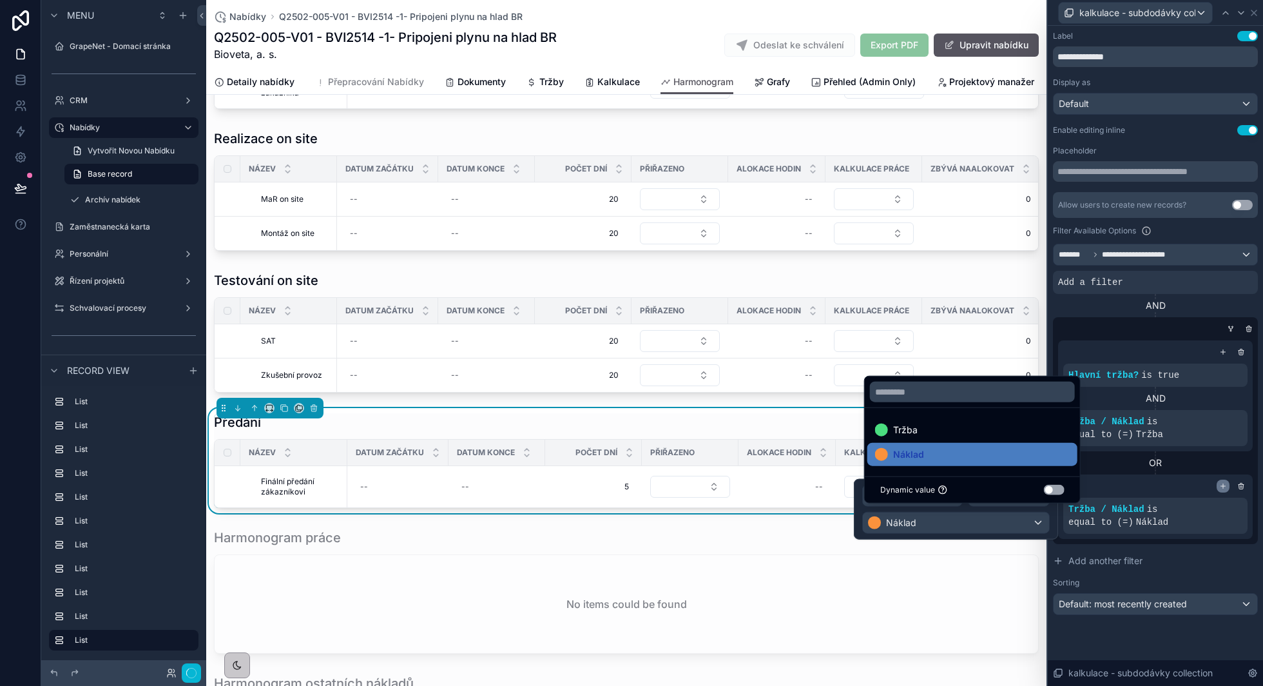
click at [1126, 467] on div "OR" at bounding box center [1155, 462] width 195 height 13
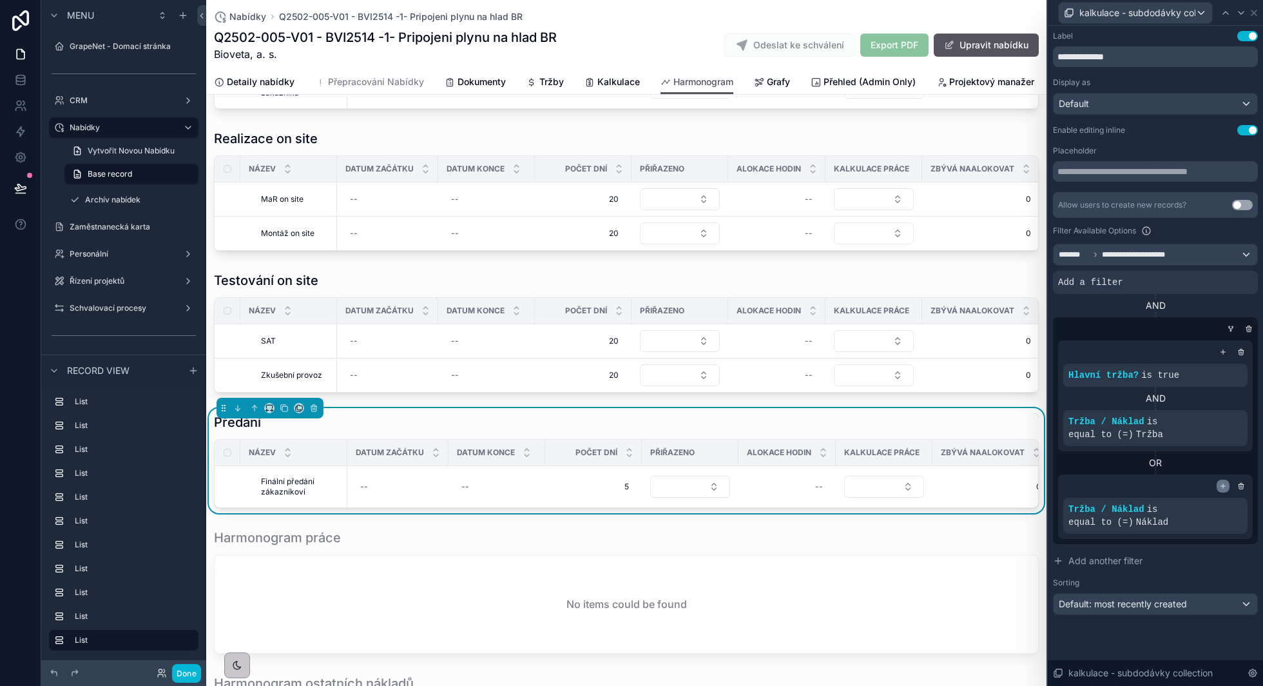
click at [1226, 488] on icon at bounding box center [1223, 486] width 8 height 8
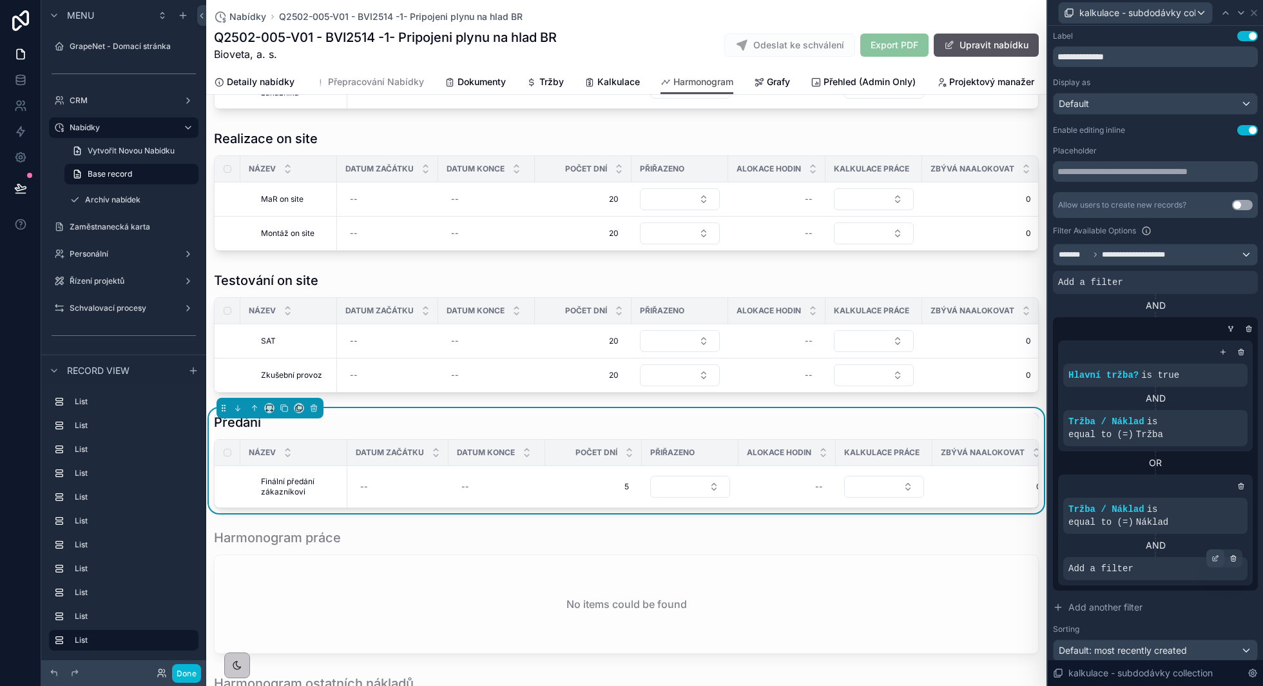
click at [1215, 557] on icon at bounding box center [1217, 557] width 4 height 4
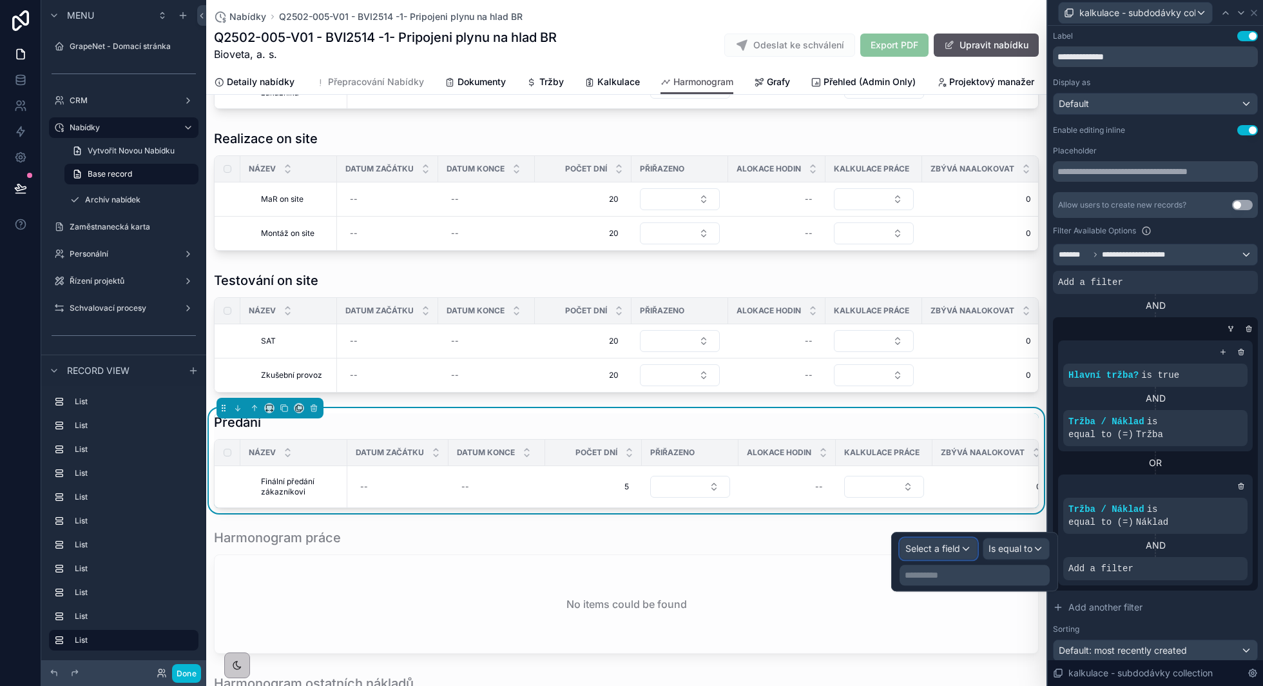
click at [924, 540] on div "Select a field" at bounding box center [938, 548] width 77 height 21
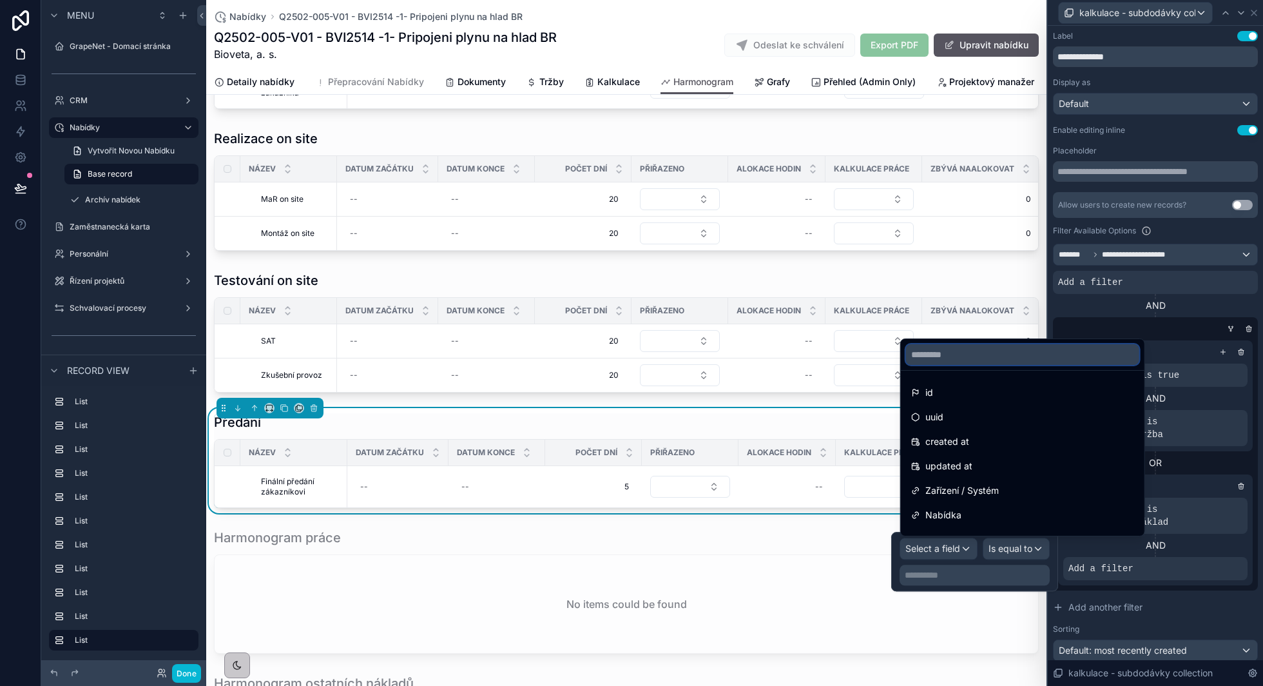
click at [975, 361] on input "text" at bounding box center [1022, 354] width 233 height 21
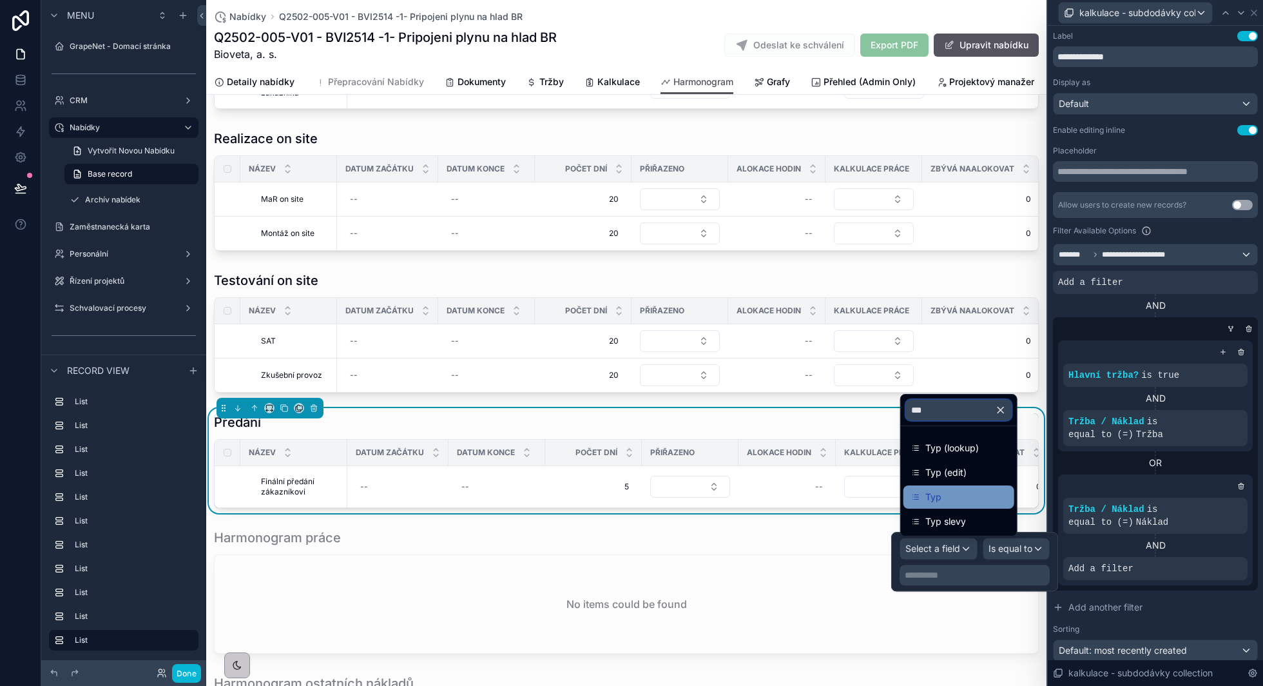
type input "***"
click at [927, 490] on span "Typ" at bounding box center [933, 496] width 16 height 15
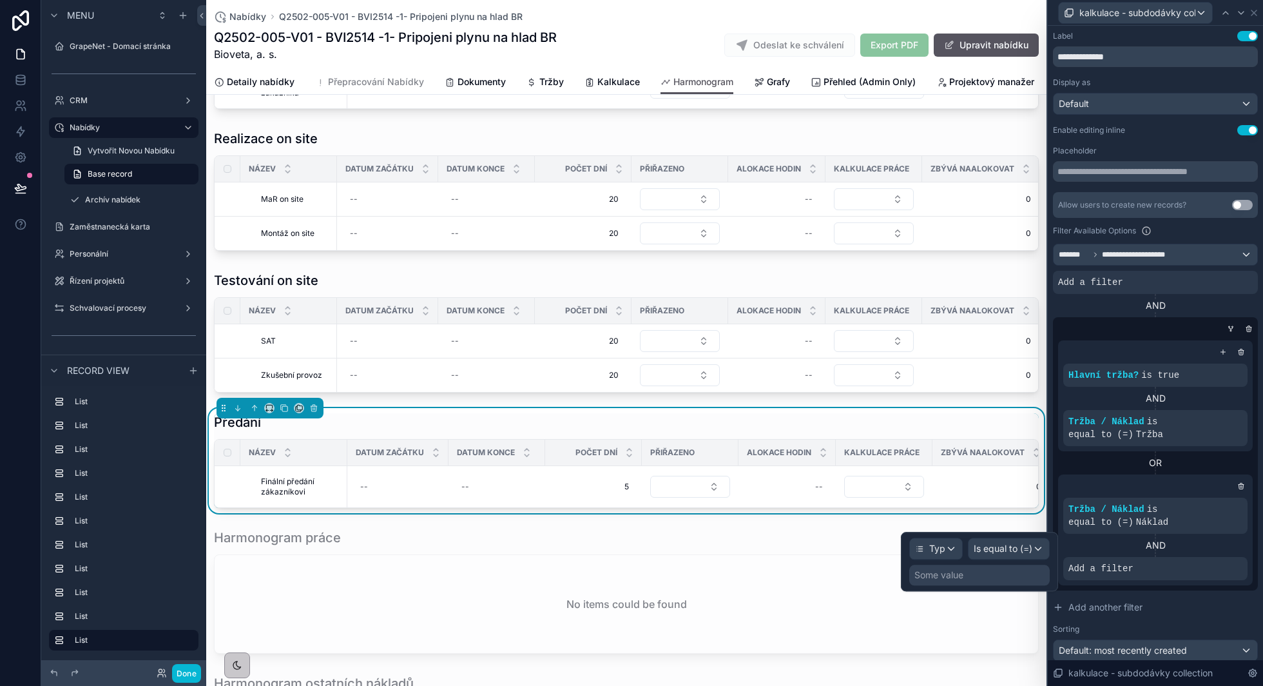
click at [956, 575] on div "Some value" at bounding box center [938, 574] width 49 height 13
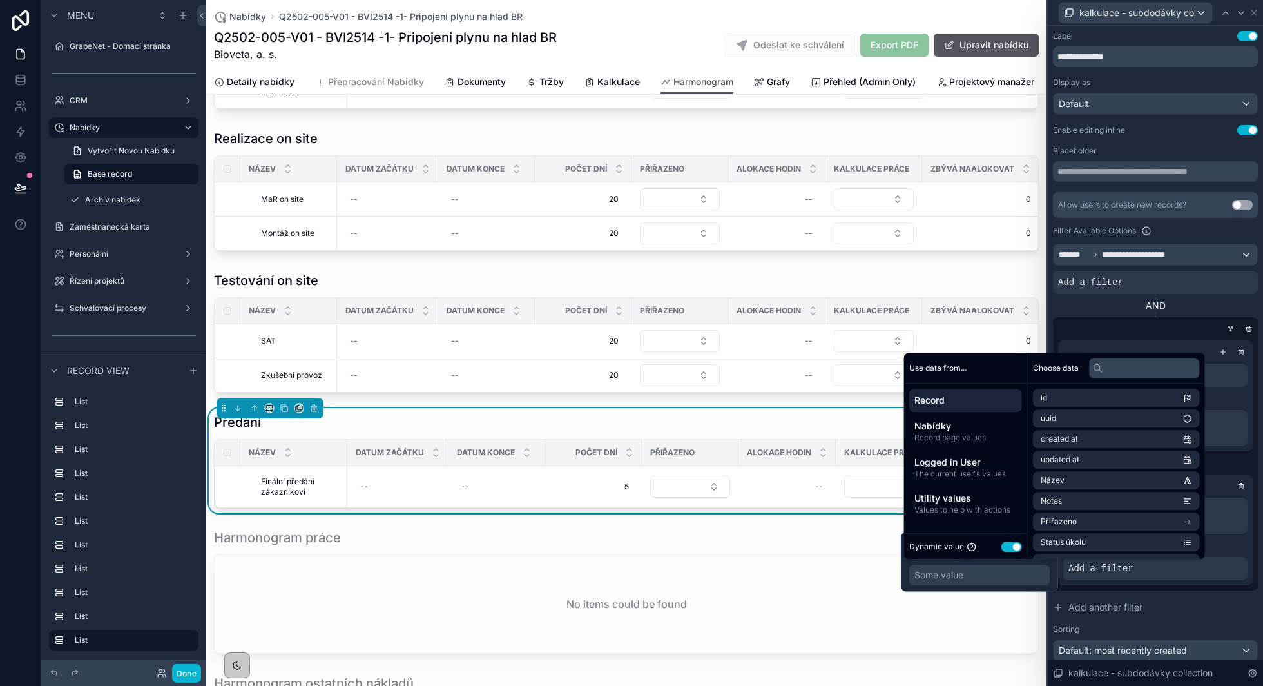
click at [1011, 549] on button "Use setting" at bounding box center [1011, 546] width 21 height 10
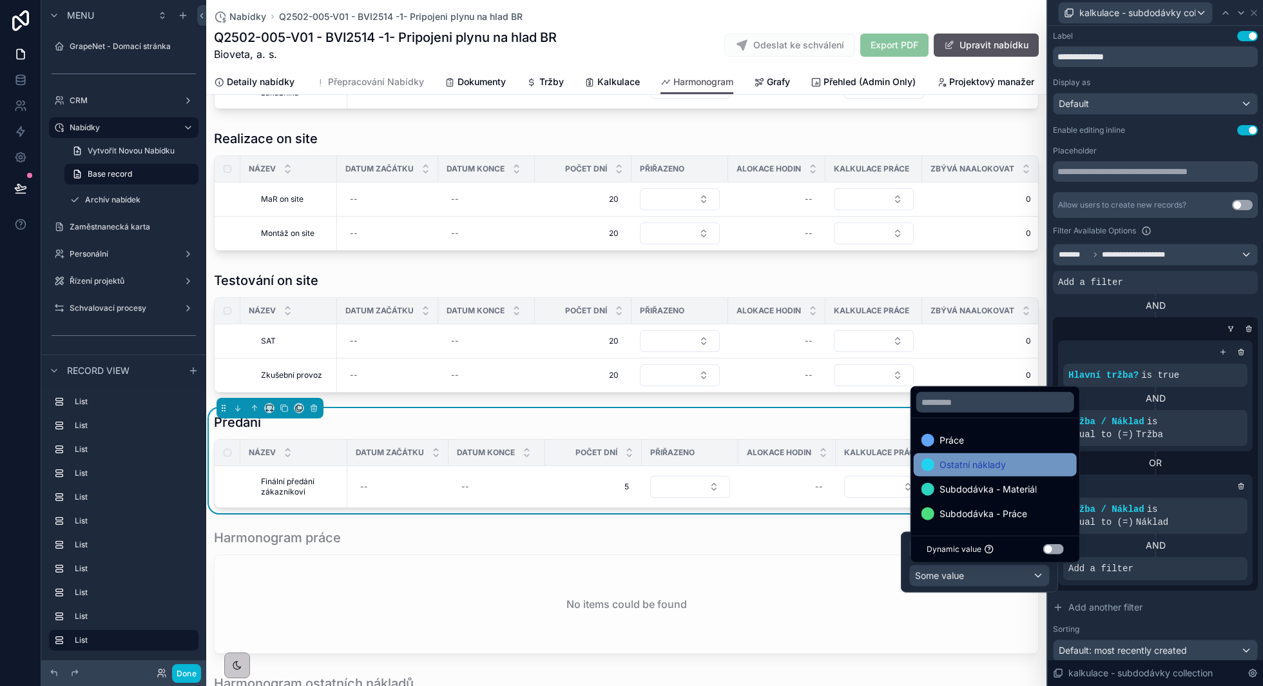
click at [1003, 441] on div "Práce" at bounding box center [995, 439] width 148 height 15
click at [990, 455] on div "Ostatní náklady" at bounding box center [995, 464] width 163 height 23
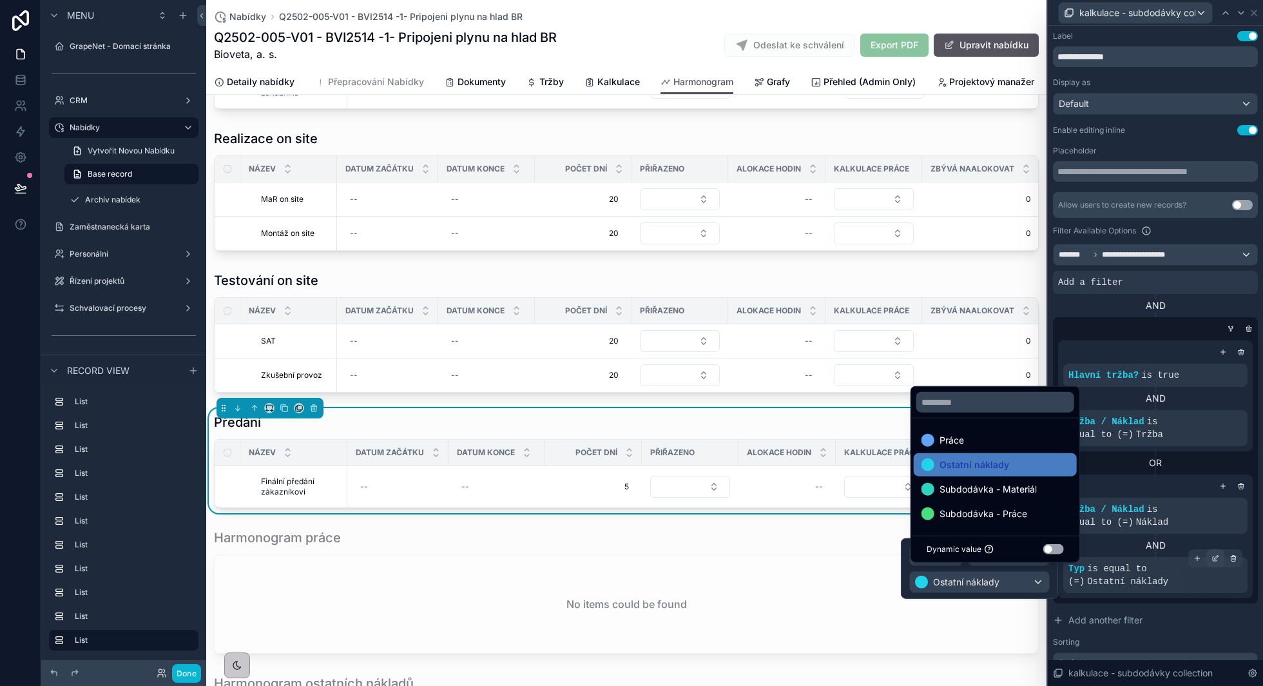
click at [1214, 561] on icon at bounding box center [1215, 558] width 8 height 8
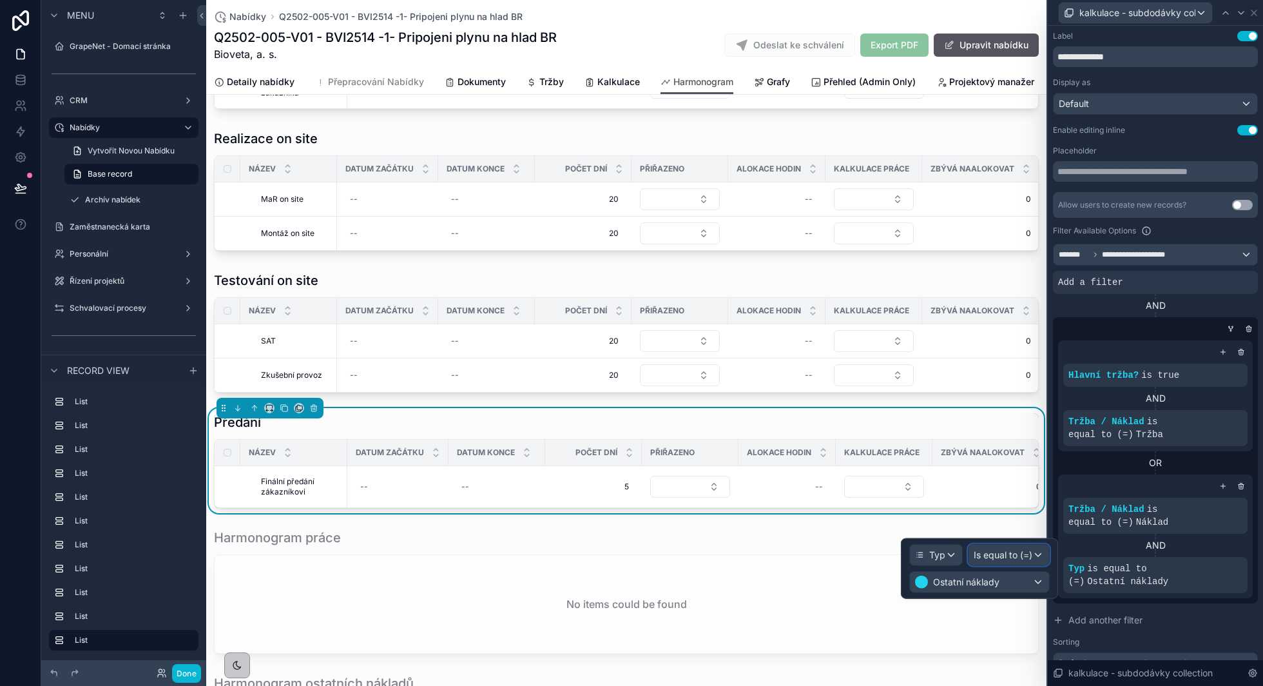
click at [1008, 544] on div "Is equal to (=)" at bounding box center [1008, 554] width 81 height 21
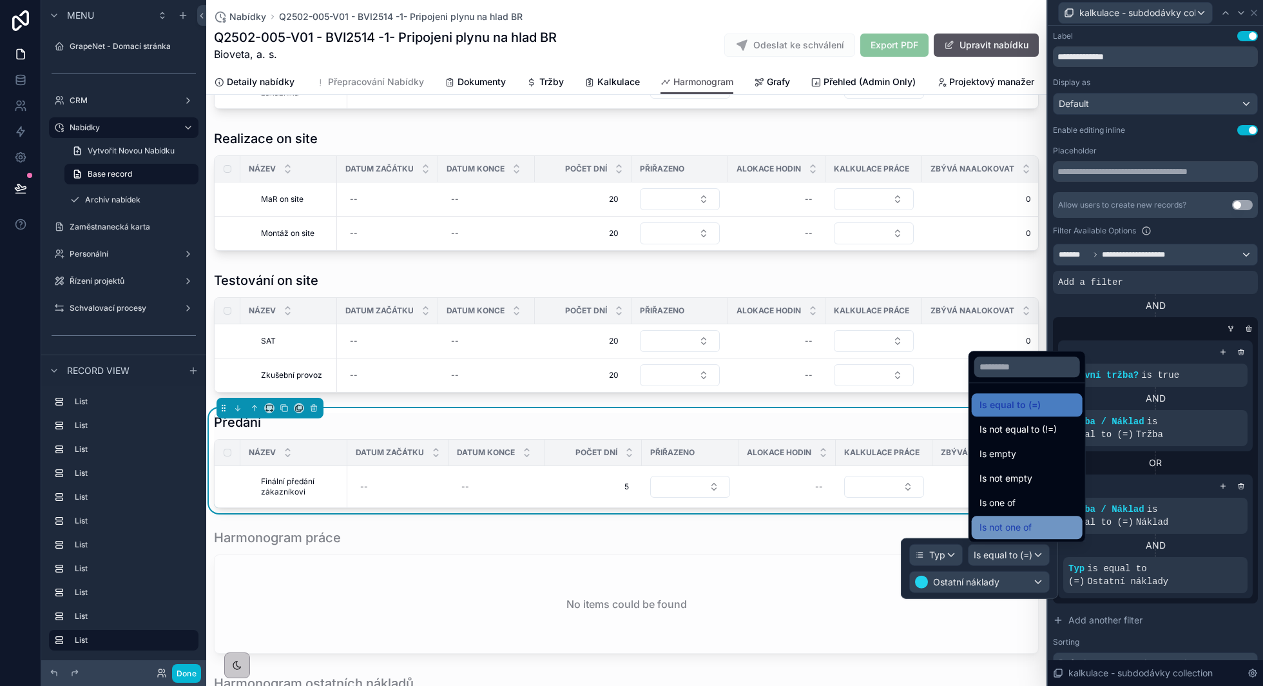
click at [1016, 529] on span "Is not one of" at bounding box center [1005, 526] width 52 height 15
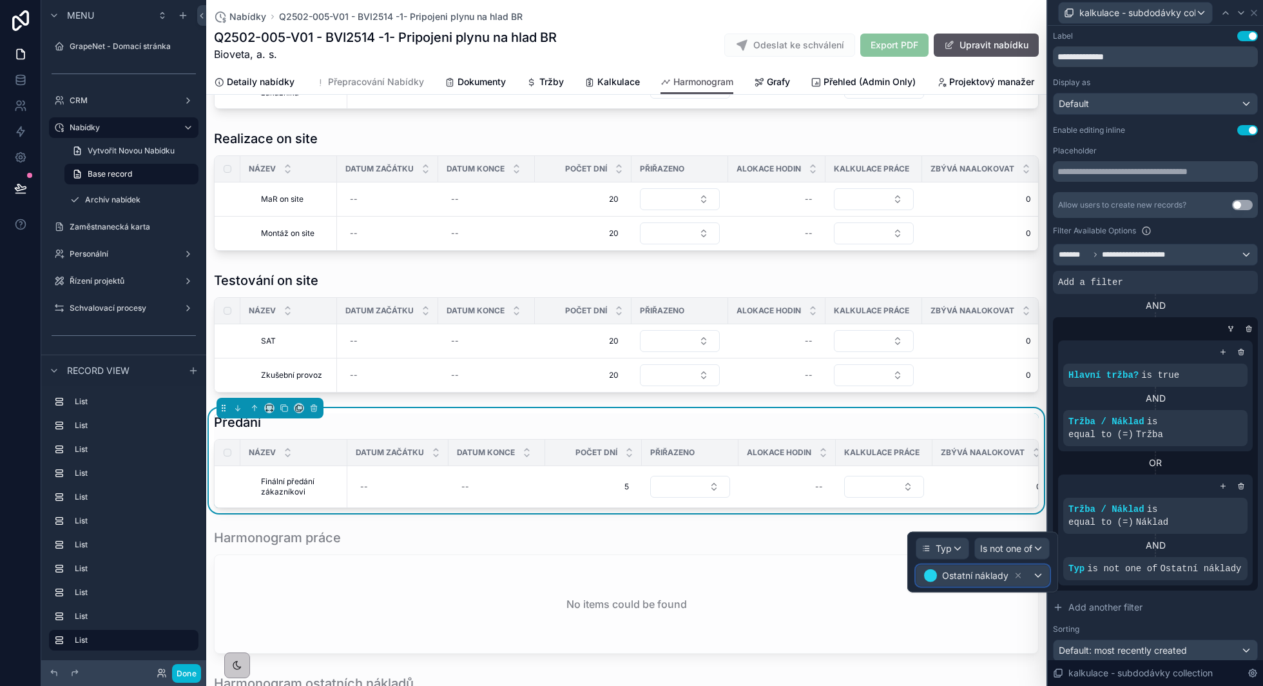
click at [1039, 573] on div "Ostatní náklady" at bounding box center [982, 575] width 133 height 21
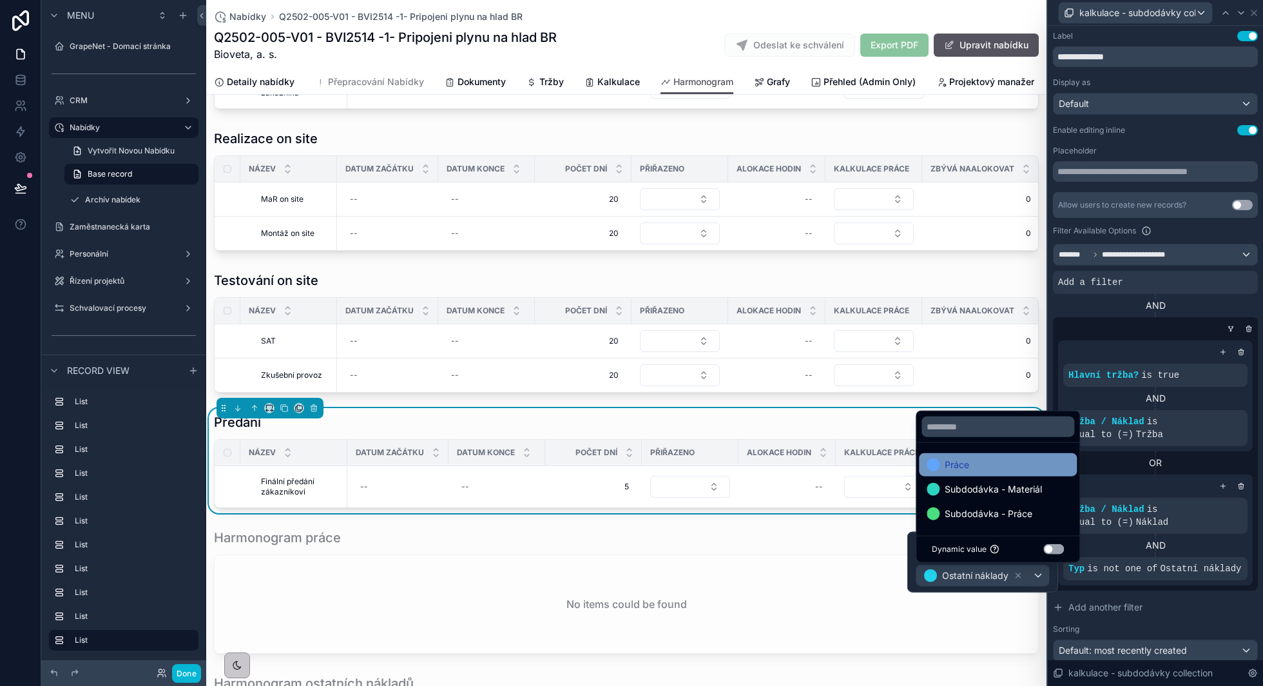
click at [967, 460] on span "Práce" at bounding box center [957, 464] width 24 height 15
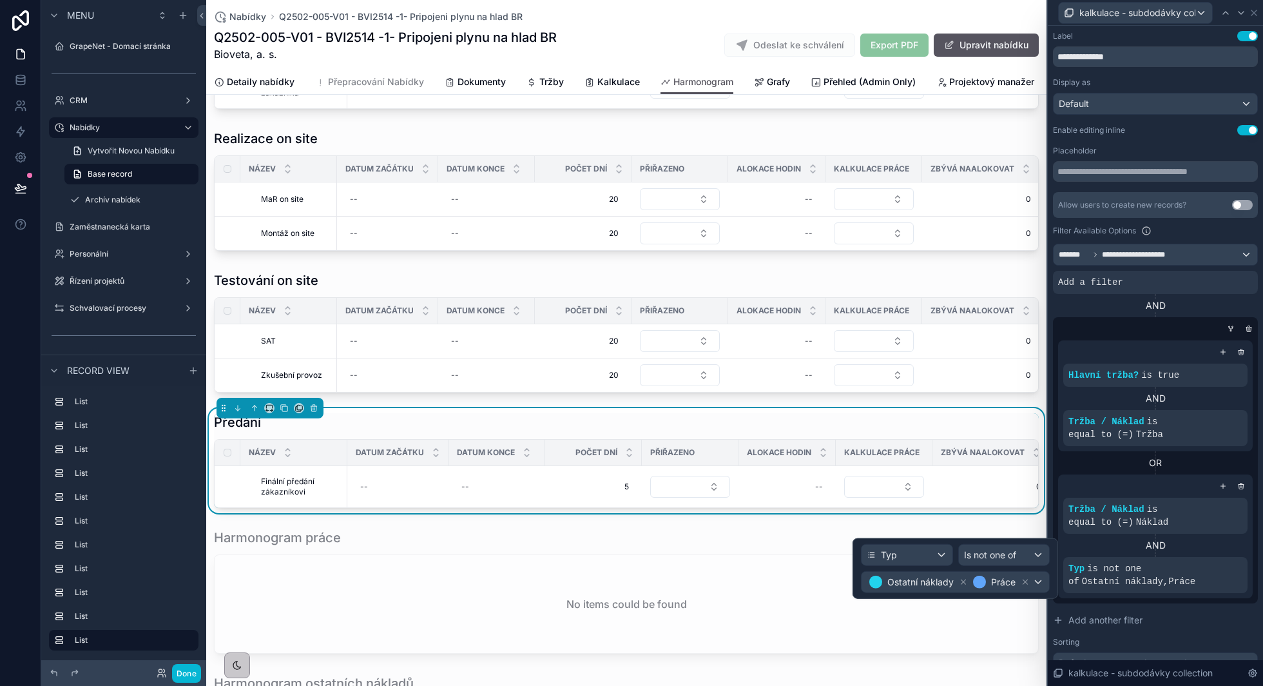
click at [1127, 469] on div "OR" at bounding box center [1155, 462] width 195 height 23
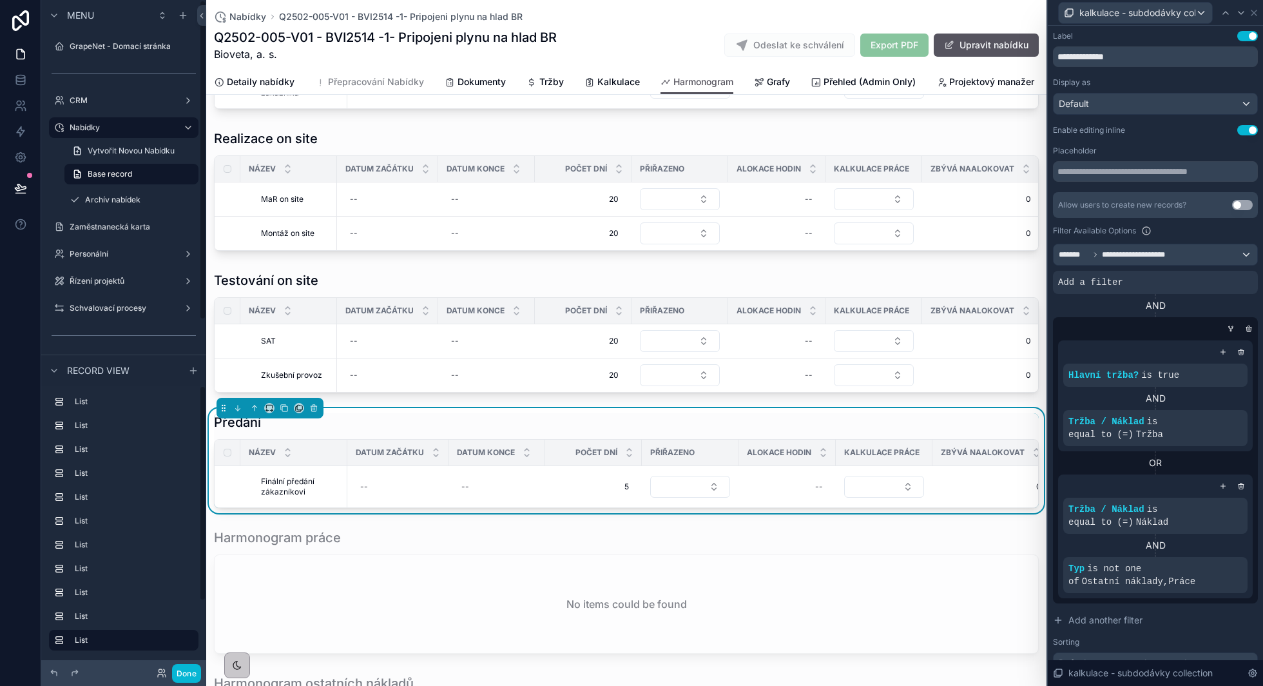
click at [1163, 645] on div "Sorting" at bounding box center [1155, 642] width 205 height 10
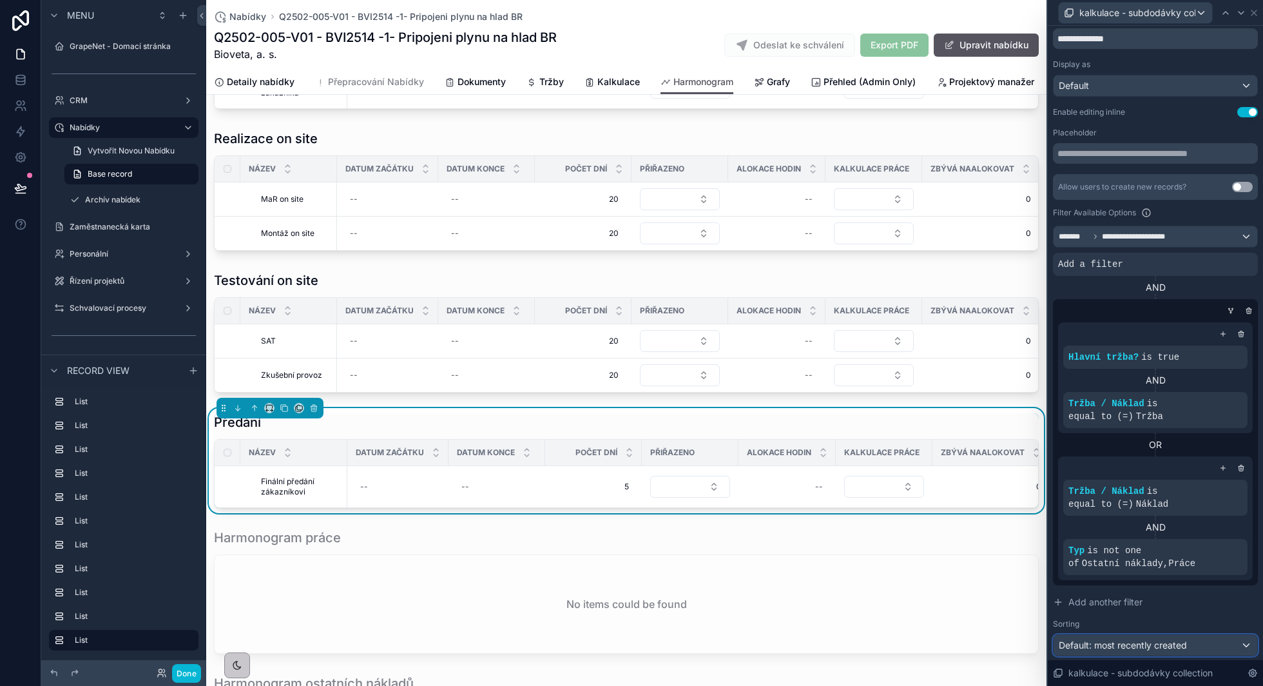
click at [1158, 646] on span "Default: most recently created" at bounding box center [1123, 644] width 128 height 11
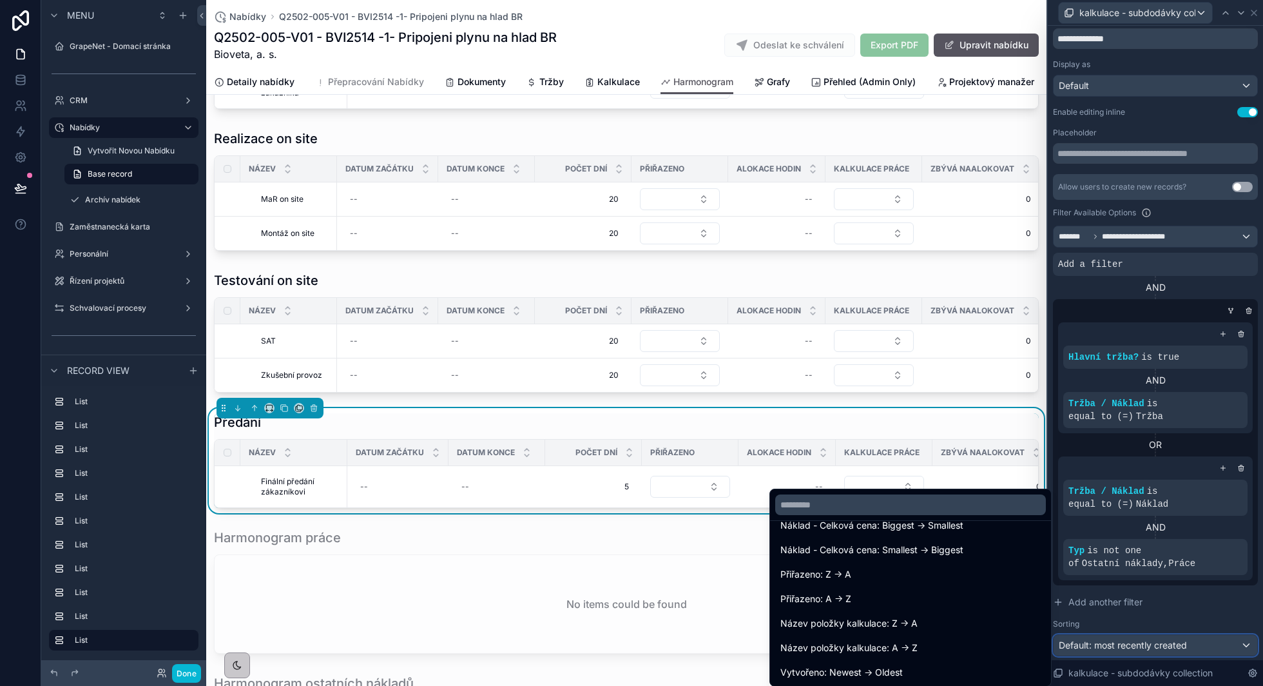
scroll to position [278, 0]
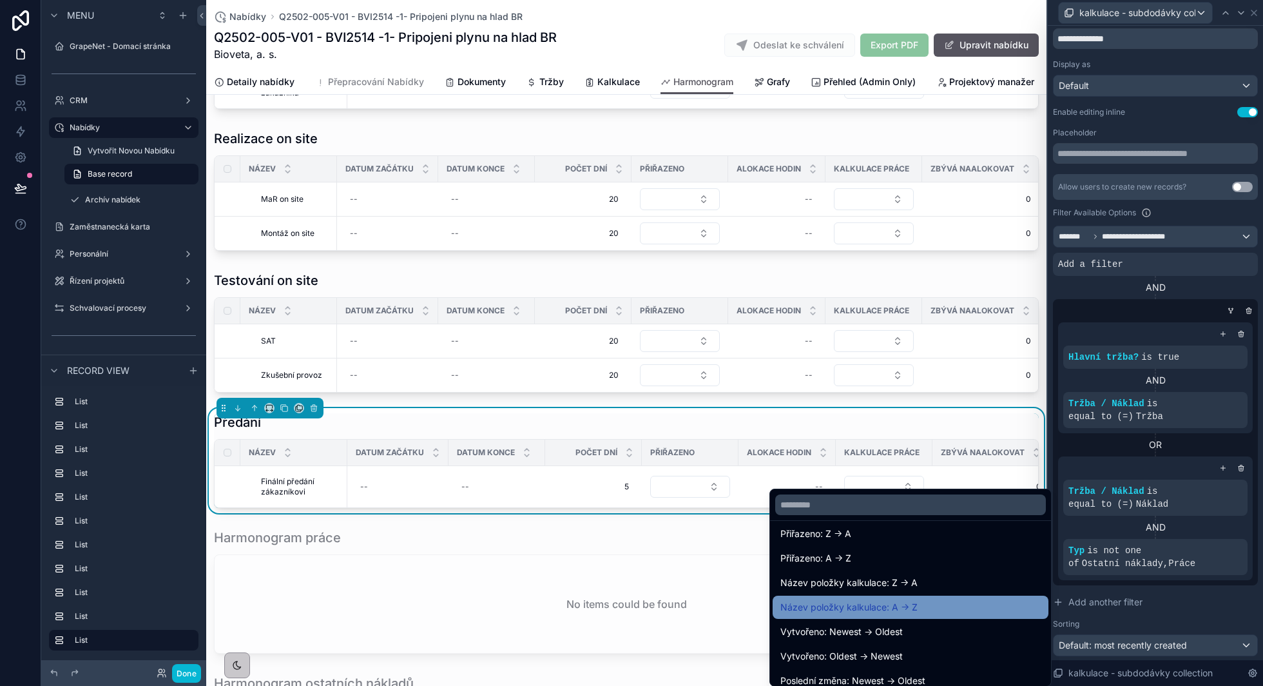
click at [923, 597] on div "Název položky kalkulace: A -> Z" at bounding box center [911, 606] width 276 height 23
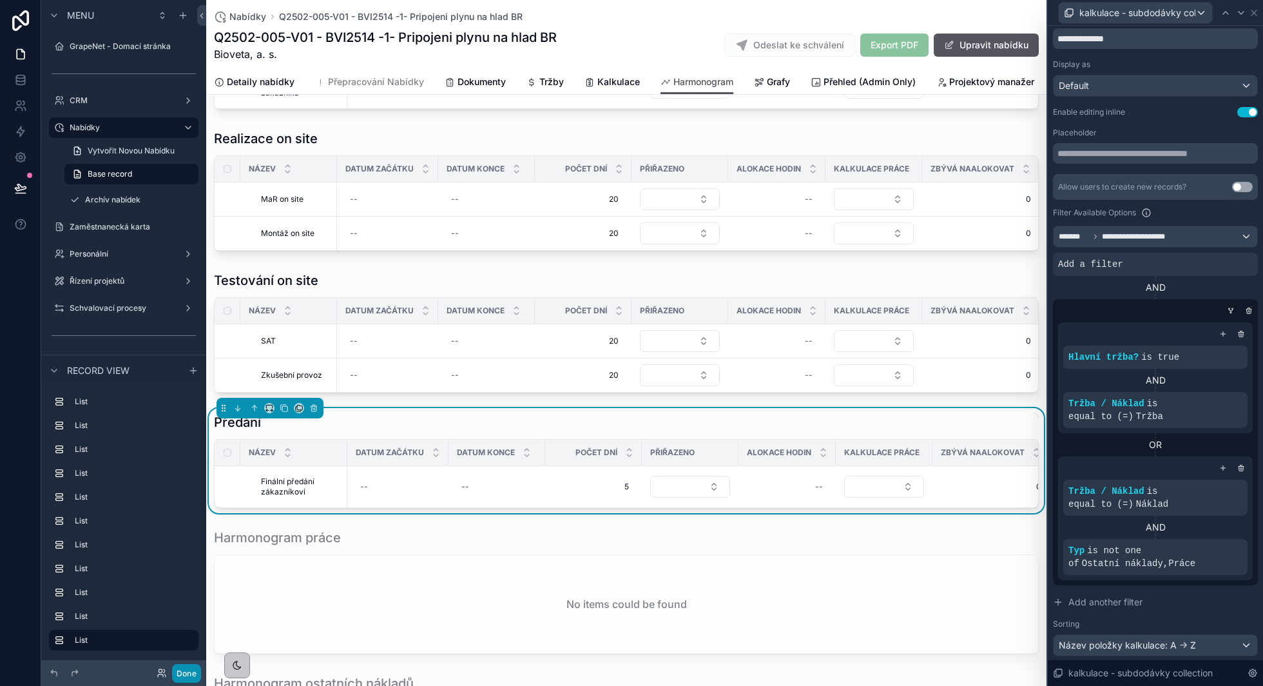
click at [187, 675] on button "Done" at bounding box center [186, 673] width 29 height 19
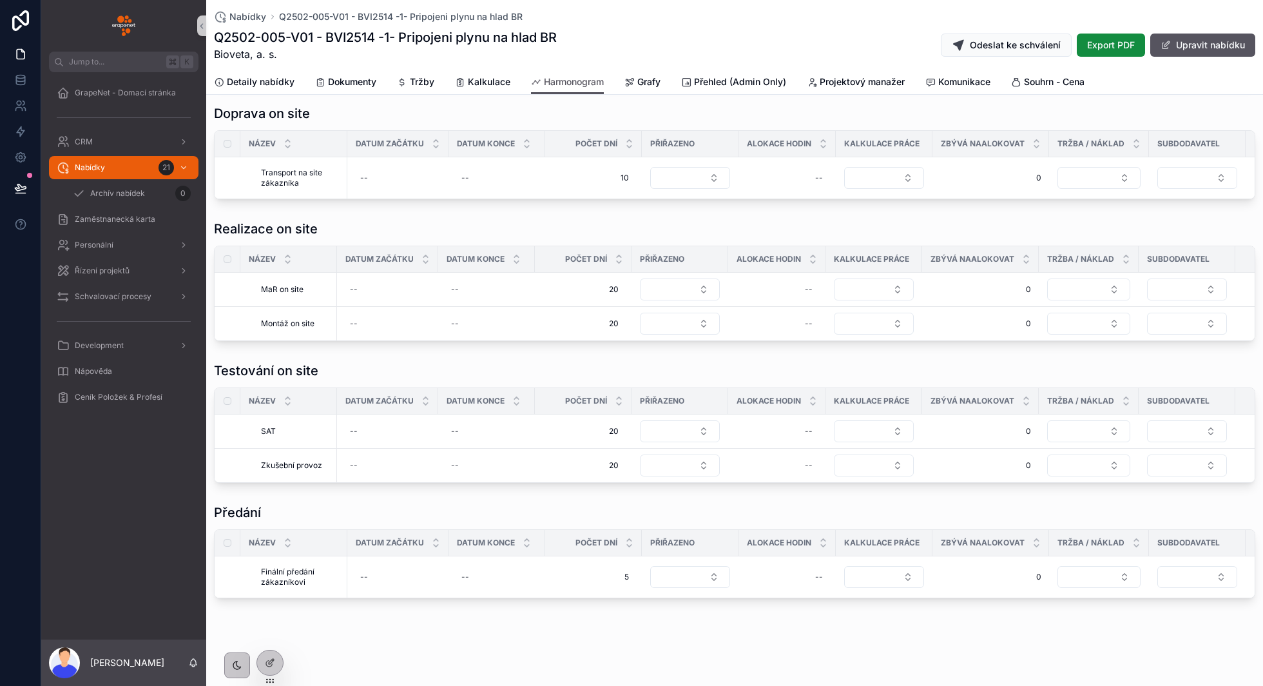
click at [15, 195] on button at bounding box center [20, 188] width 28 height 36
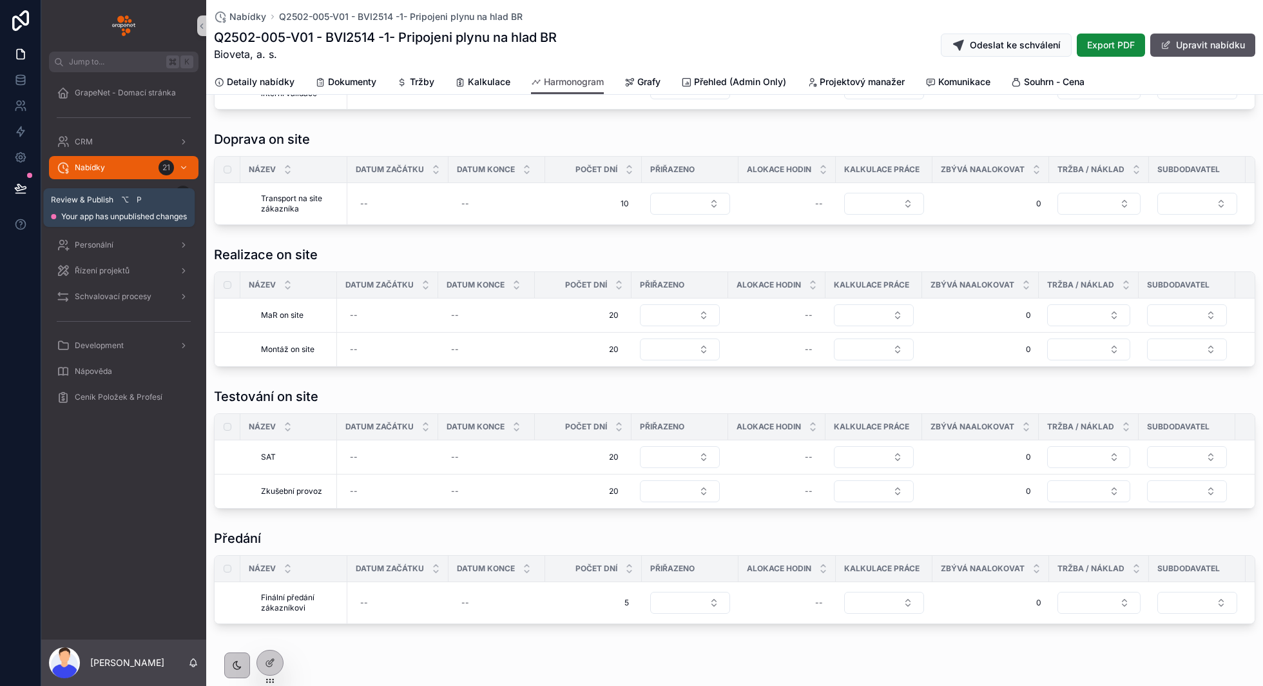
click at [21, 198] on button at bounding box center [20, 188] width 28 height 36
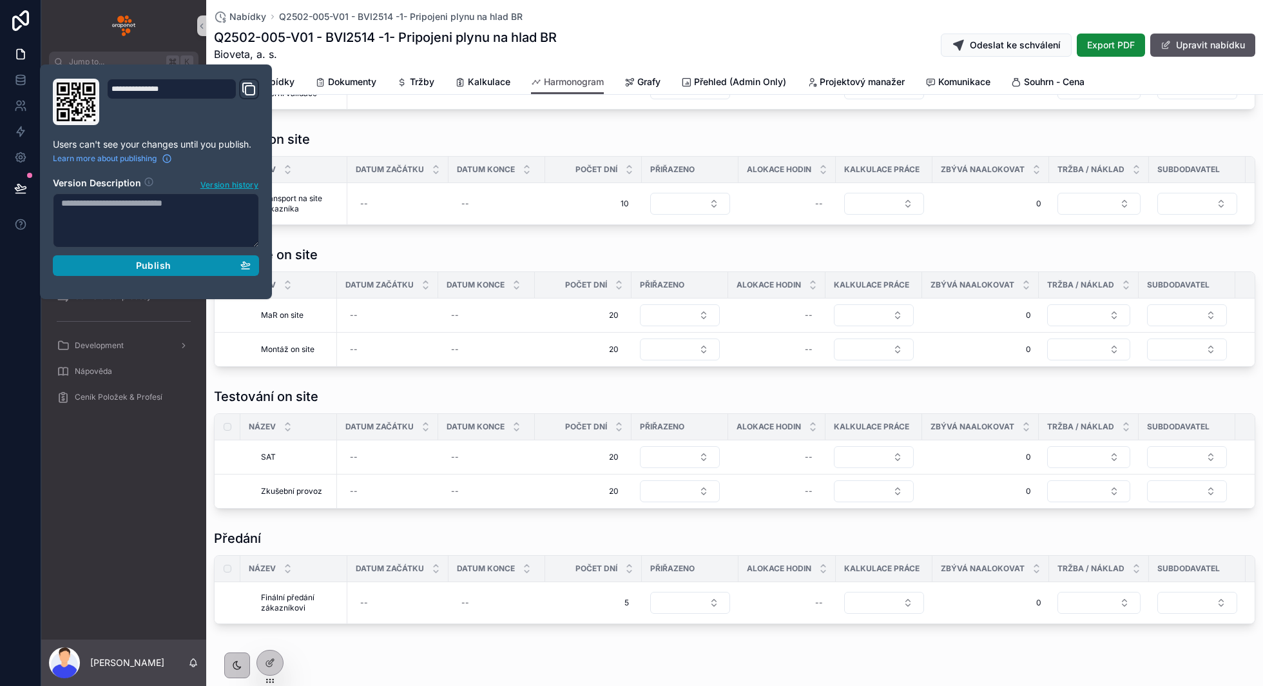
click at [180, 260] on div "Publish" at bounding box center [155, 266] width 189 height 12
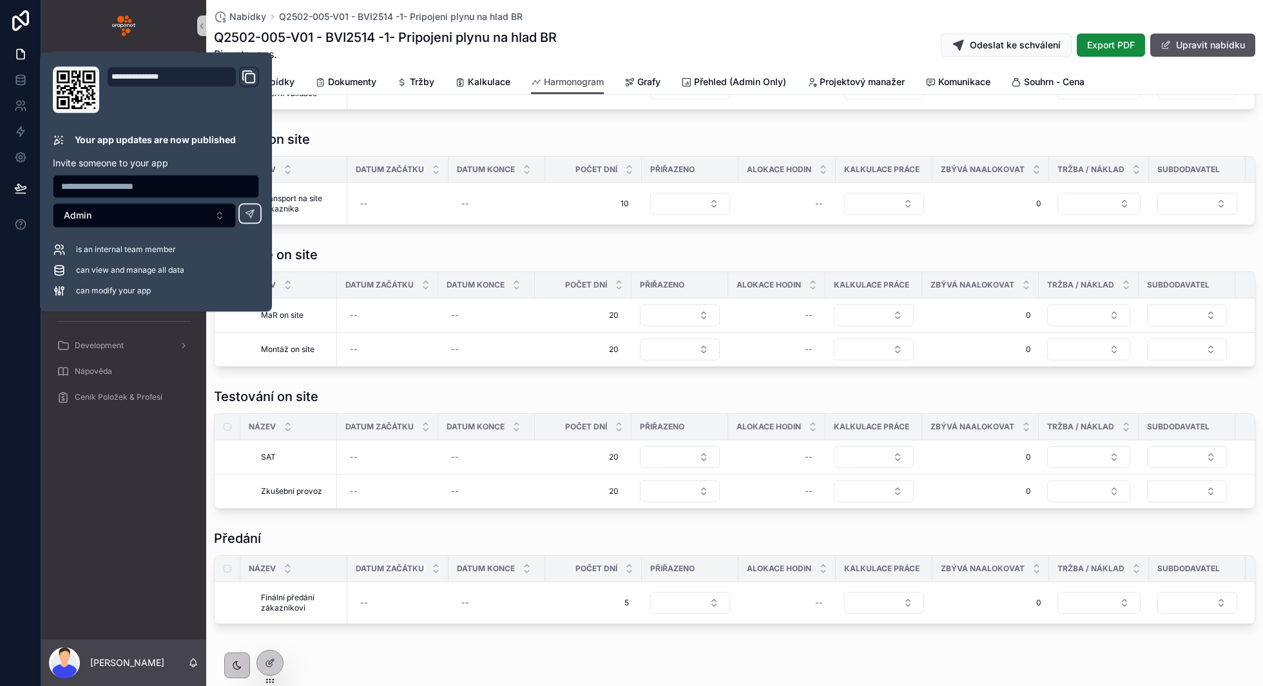
click at [419, 130] on div "Doprava on site Název Datum začátku Datum konce Počet dní Přiřazeno Alokace hod…" at bounding box center [734, 177] width 1041 height 95
click at [619, 55] on div "Q2502-005-V01 - BVI2514 -1- Pripojeni plynu na hlad BR Bioveta, a. s. Odeslat k…" at bounding box center [734, 45] width 1041 height 34
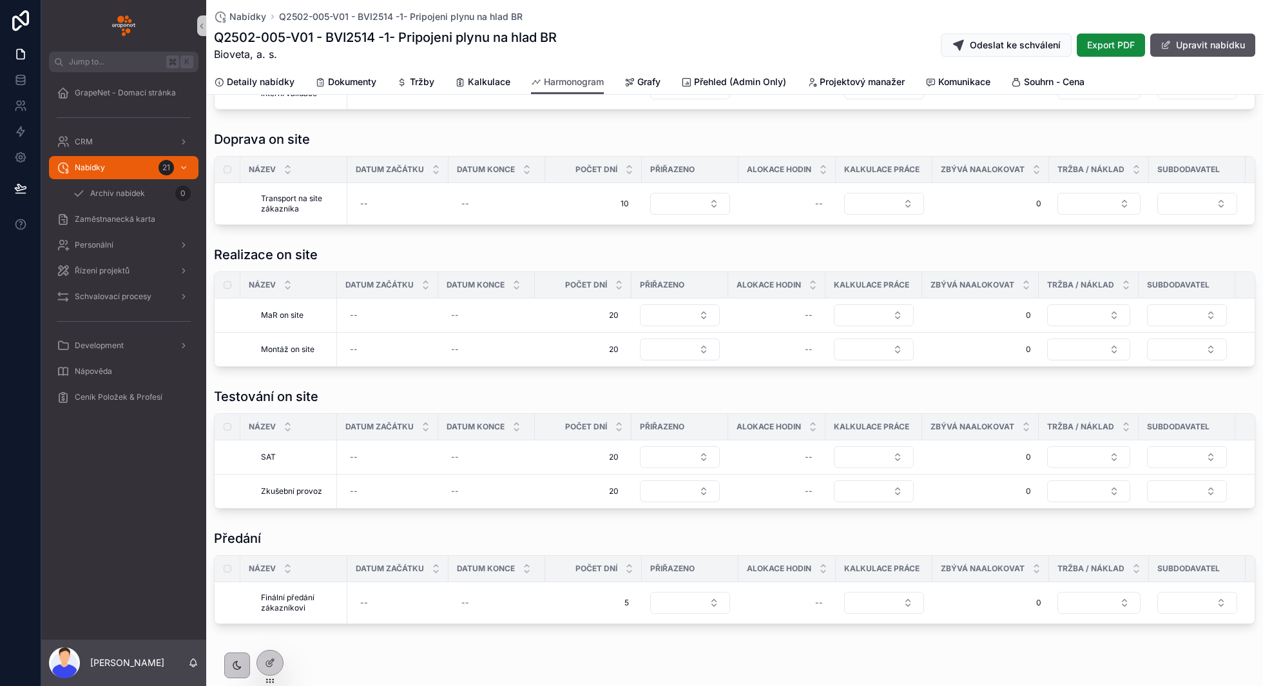
click at [534, 36] on h1 "Q2502-005-V01 - BVI2514 -1- Pripojeni plynu na hlad BR" at bounding box center [385, 37] width 343 height 18
click at [106, 90] on span "GrapeNet - Domací stránka" at bounding box center [125, 93] width 101 height 10
